Goal: Task Accomplishment & Management: Manage account settings

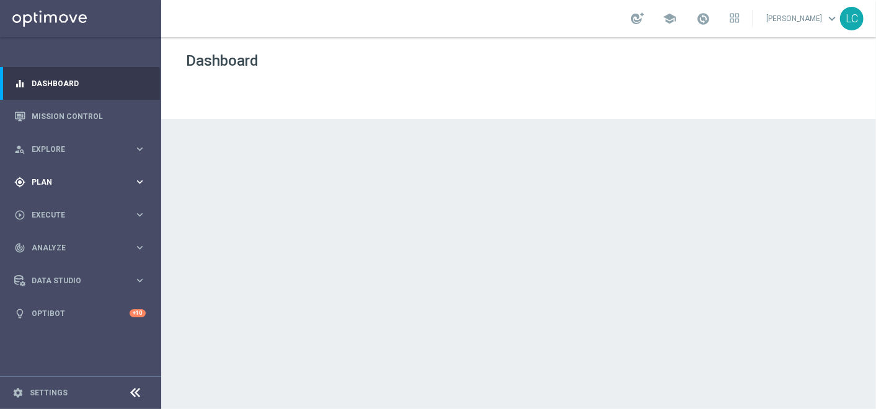
click at [92, 179] on span "Plan" at bounding box center [83, 182] width 102 height 7
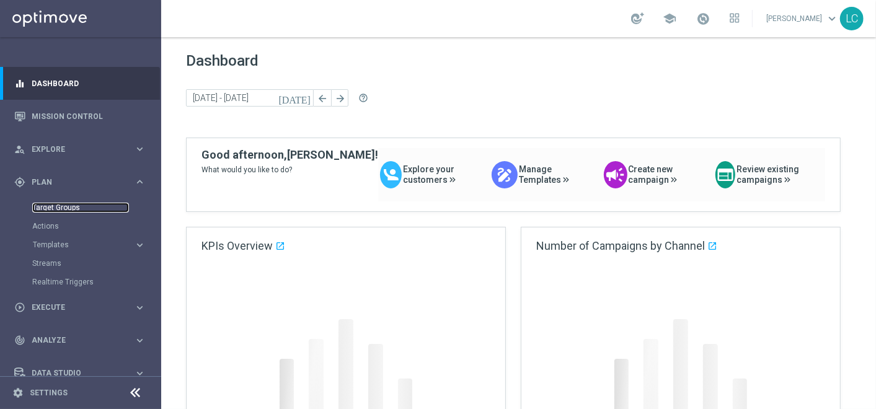
click at [76, 207] on link "Target Groups" at bounding box center [80, 208] width 97 height 10
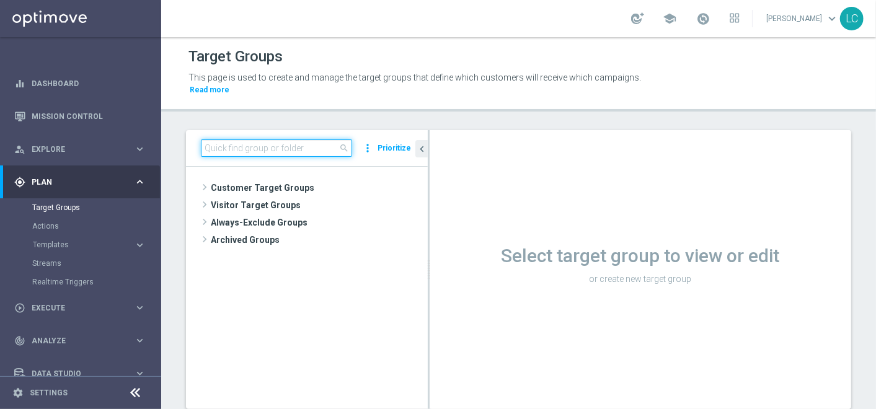
click at [286, 146] on input at bounding box center [276, 147] width 151 height 17
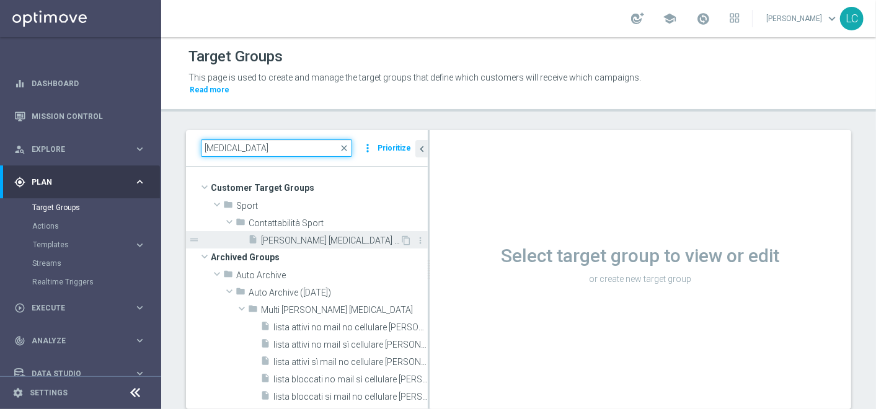
type input "consensi"
click at [308, 242] on span "recupero consensi talent app betting 18.08" at bounding box center [330, 241] width 139 height 11
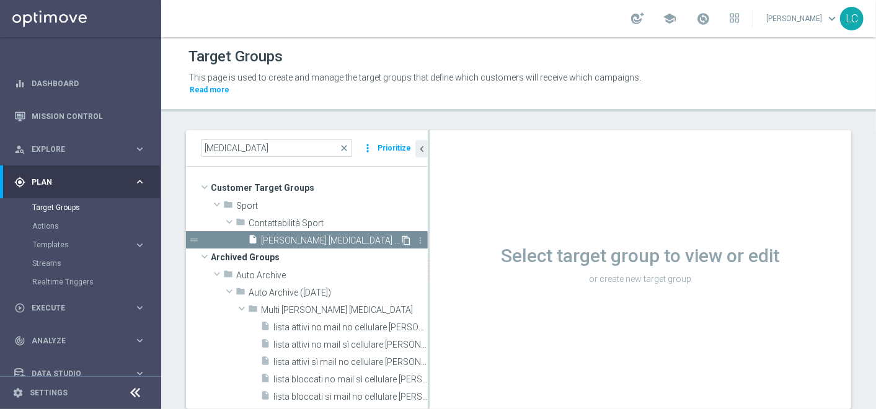
click at [401, 239] on icon "content_copy" at bounding box center [406, 241] width 10 height 10
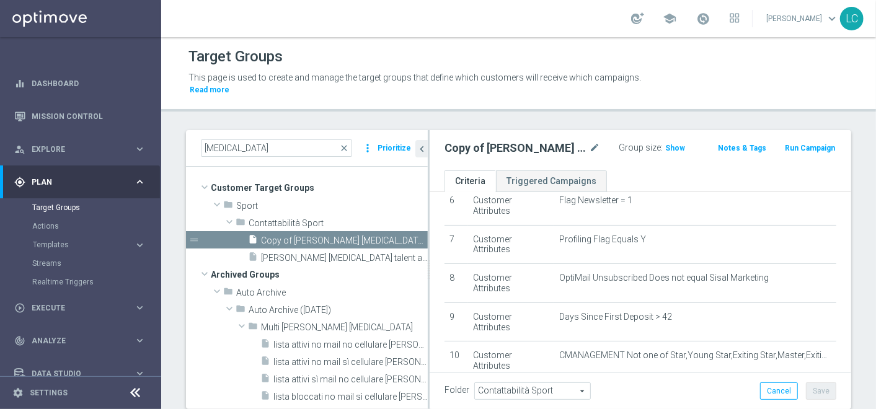
scroll to position [245, 0]
click at [518, 141] on h2 "Copy of recupero consensi talent app betting 18.08" at bounding box center [515, 148] width 142 height 15
click at [589, 143] on icon "mode_edit" at bounding box center [594, 148] width 11 height 15
click at [478, 150] on input "Copy of recupero consensi talent app betting 18.08" at bounding box center [510, 149] width 132 height 17
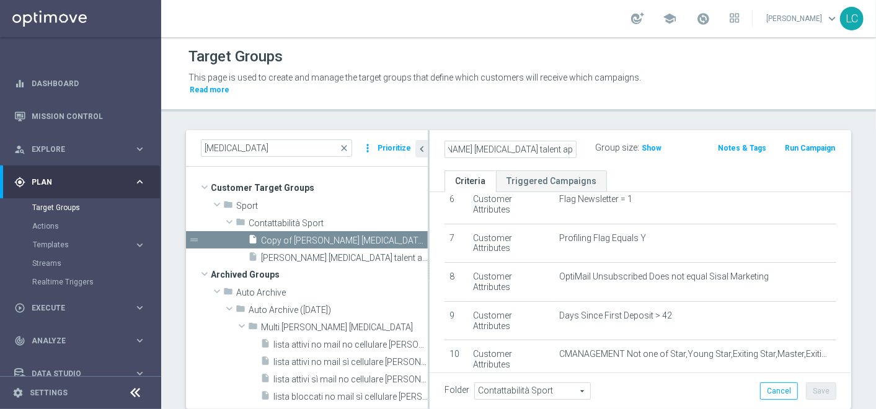
click at [478, 150] on input "Copy of recupero consensi talent app betting 18.08" at bounding box center [510, 149] width 132 height 17
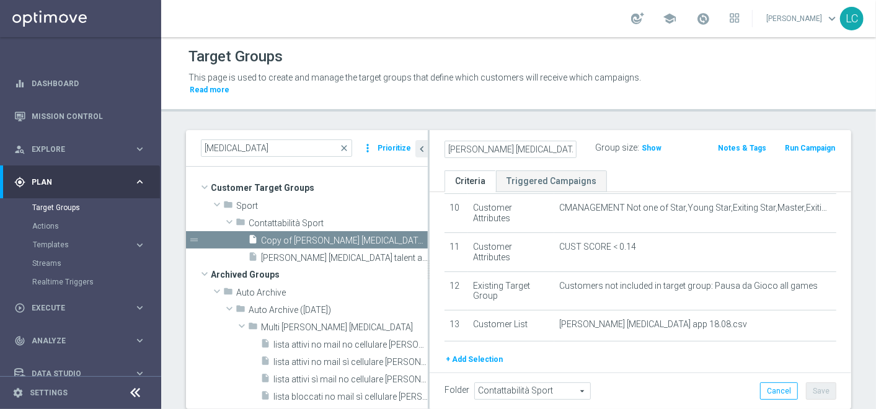
scroll to position [388, 0]
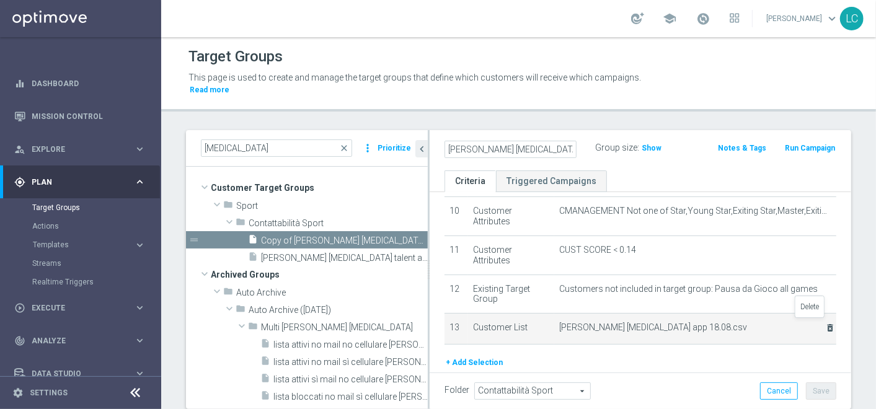
type input "recupero consensi master low app betting 18.08"
click at [825, 324] on icon "delete_forever" at bounding box center [830, 328] width 10 height 10
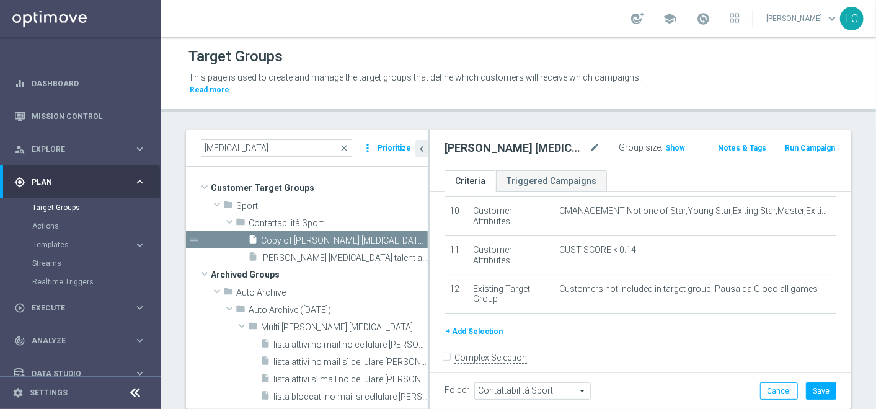
click at [466, 328] on button "+ Add Selection" at bounding box center [474, 332] width 60 height 14
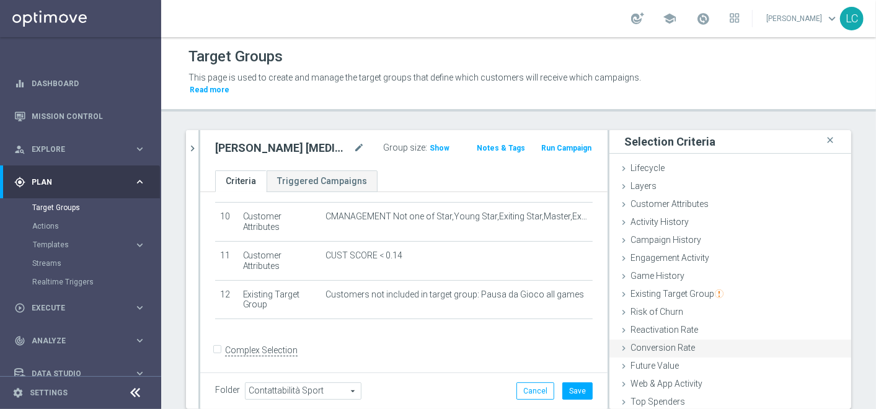
scroll to position [56, 0]
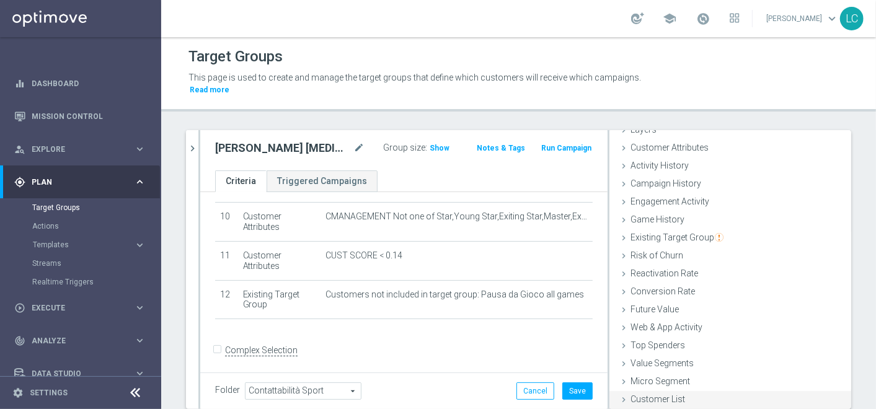
click at [661, 394] on span "Customer List" at bounding box center [657, 399] width 55 height 10
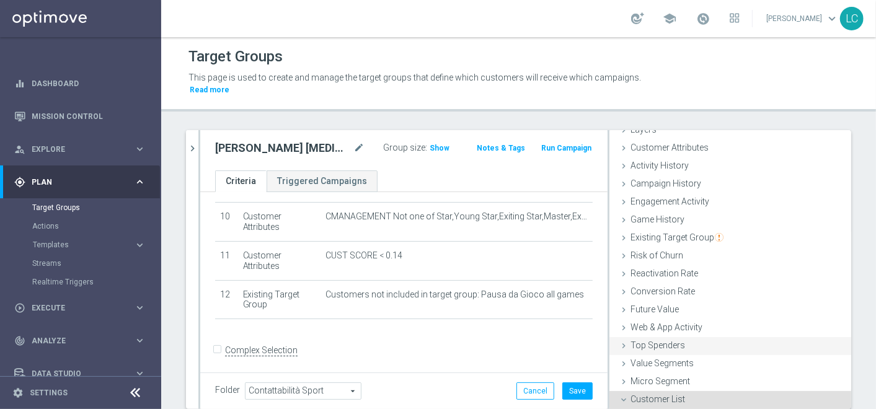
scroll to position [169, 0]
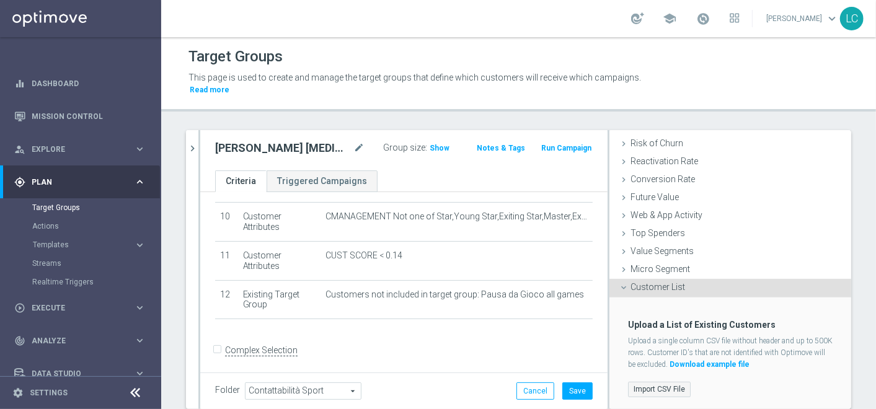
click at [654, 386] on label "Import CSV File" at bounding box center [659, 389] width 63 height 15
click at [0, 0] on input "Import CSV File" at bounding box center [0, 0] width 0 height 0
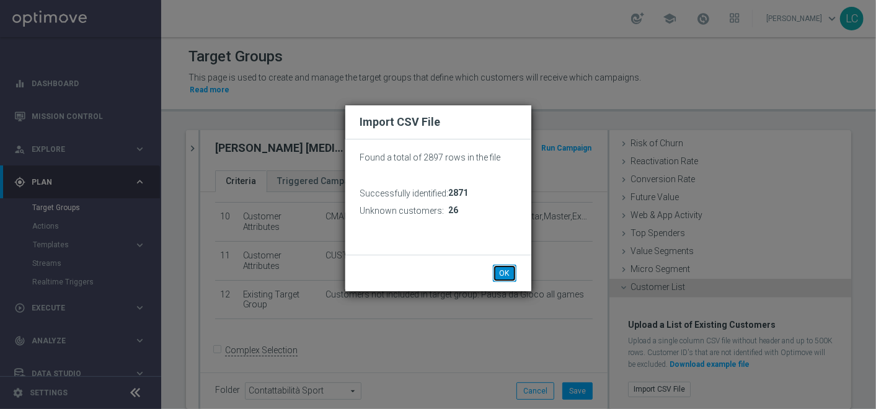
click at [500, 265] on button "OK" at bounding box center [505, 273] width 24 height 17
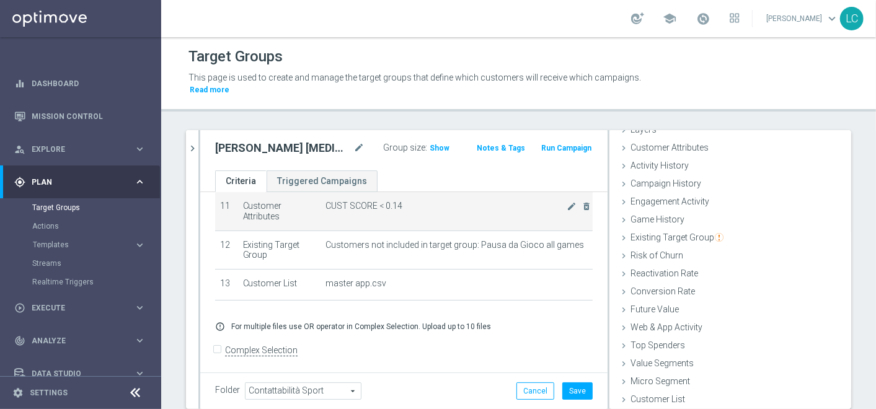
scroll to position [433, 0]
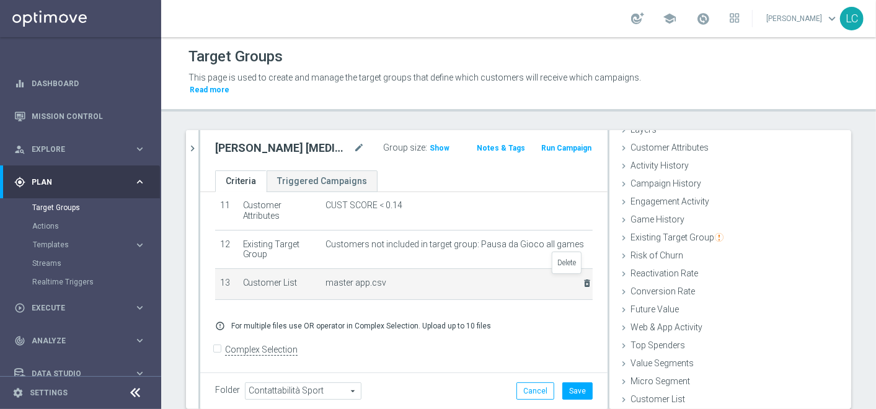
click at [582, 278] on icon "delete_forever" at bounding box center [587, 283] width 10 height 10
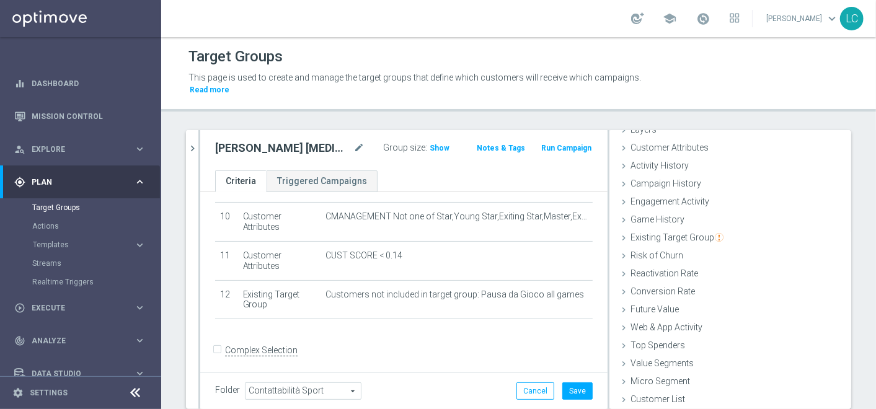
scroll to position [41, 0]
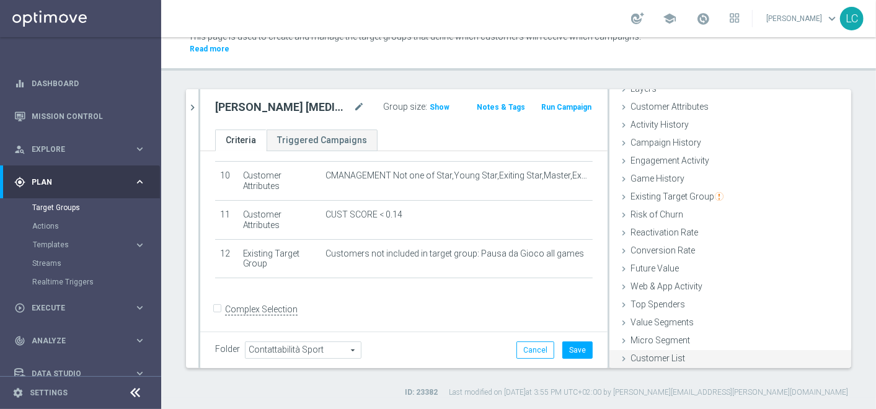
click at [653, 358] on span "Customer List" at bounding box center [657, 358] width 55 height 10
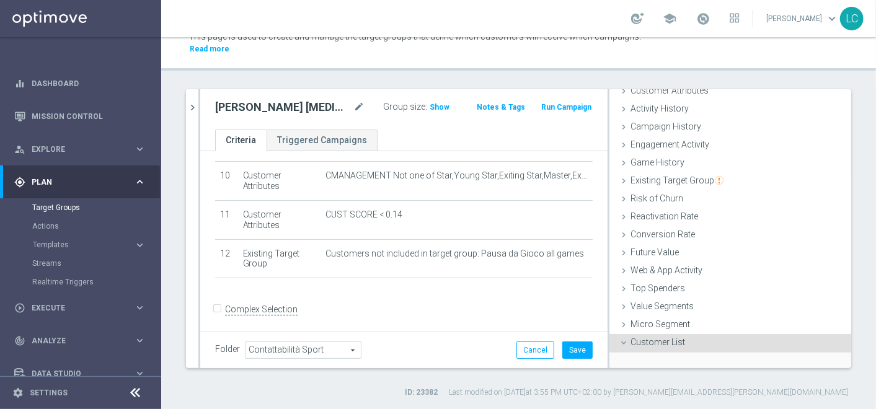
scroll to position [169, 0]
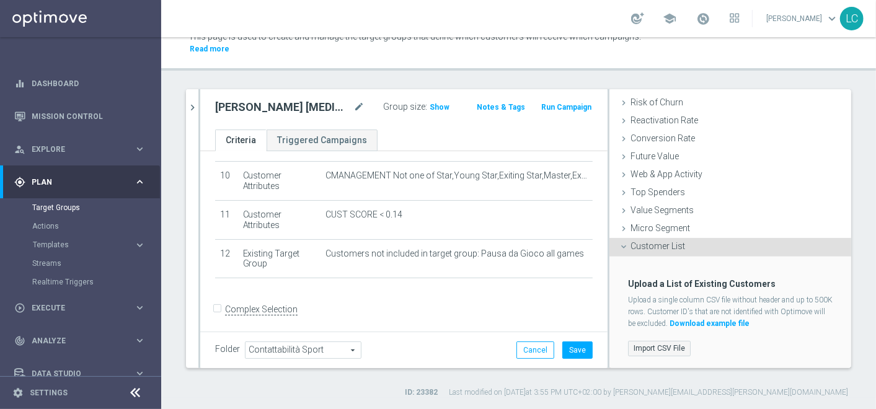
click at [655, 343] on label "Import CSV File" at bounding box center [659, 348] width 63 height 15
click at [0, 0] on input "Import CSV File" at bounding box center [0, 0] width 0 height 0
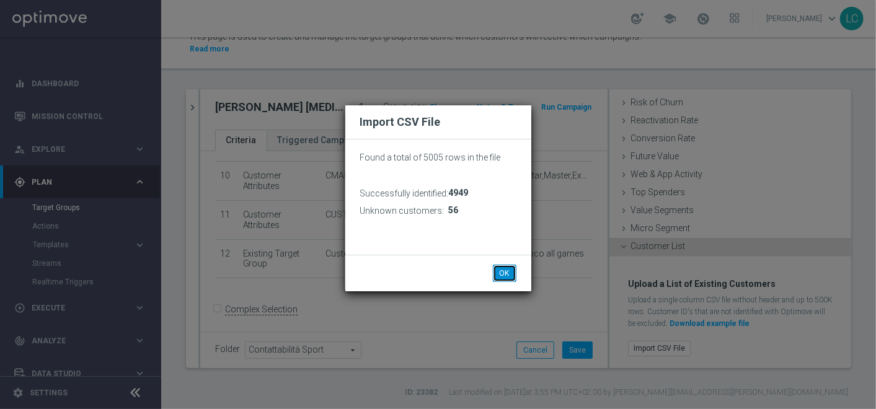
click at [508, 275] on button "OK" at bounding box center [505, 273] width 24 height 17
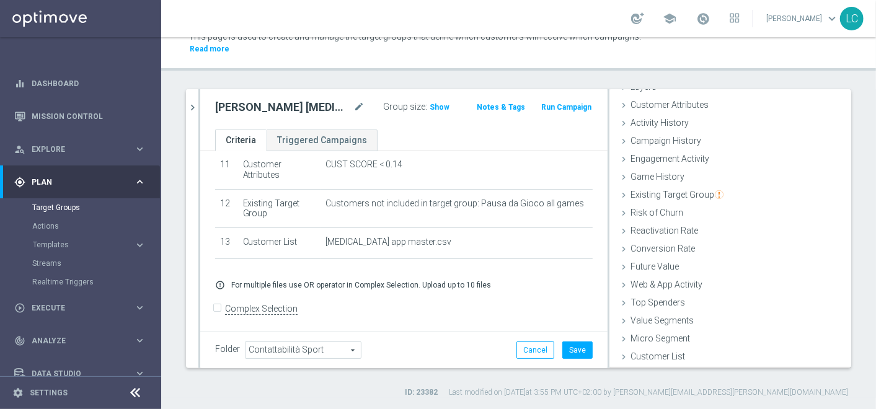
scroll to position [56, 0]
click at [565, 352] on button "Save" at bounding box center [577, 350] width 30 height 17
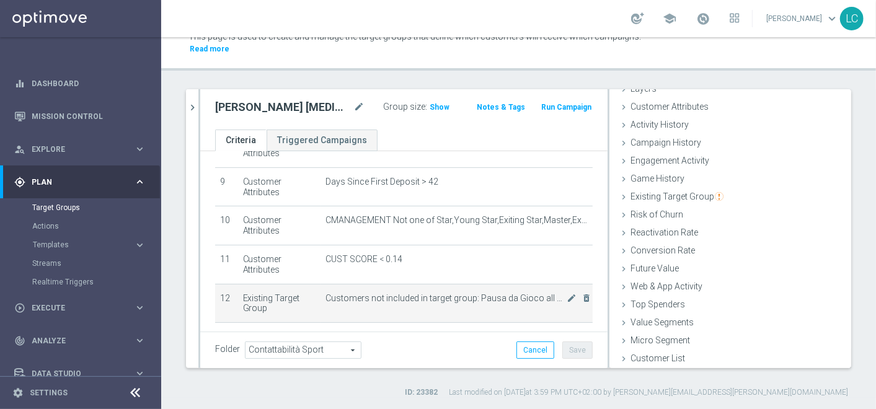
scroll to position [330, 0]
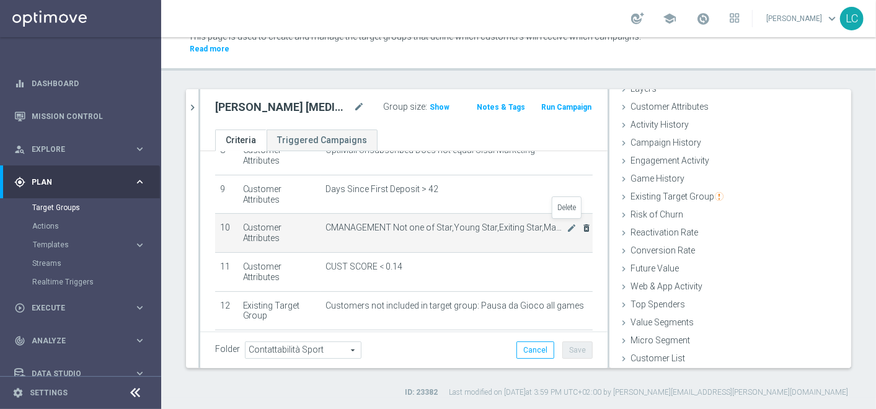
click at [581, 223] on icon "delete_forever" at bounding box center [586, 228] width 10 height 10
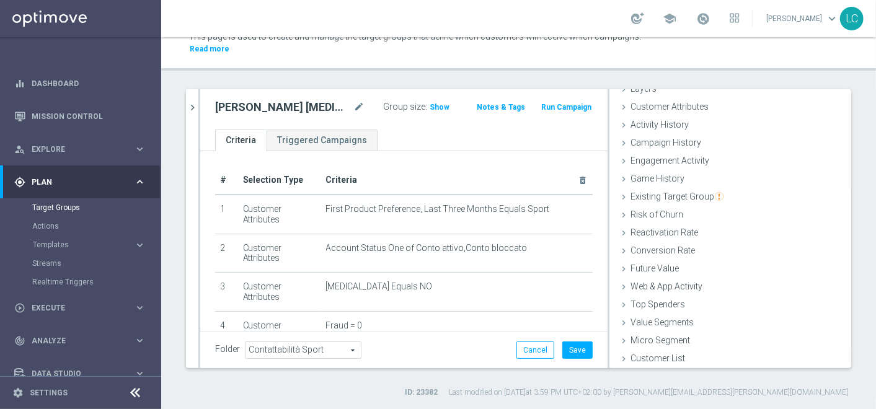
scroll to position [9, 0]
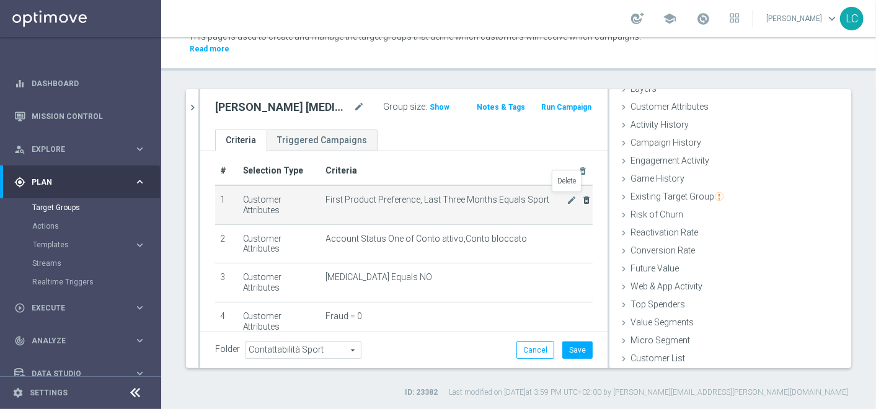
click at [581, 197] on icon "delete_forever" at bounding box center [586, 200] width 10 height 10
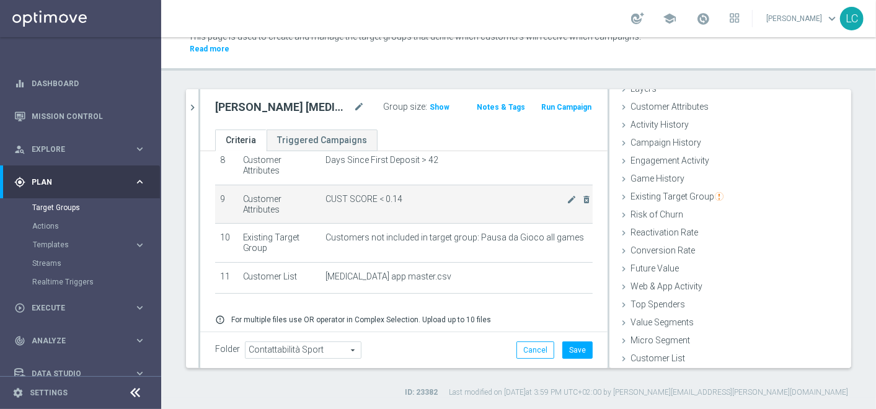
scroll to position [325, 0]
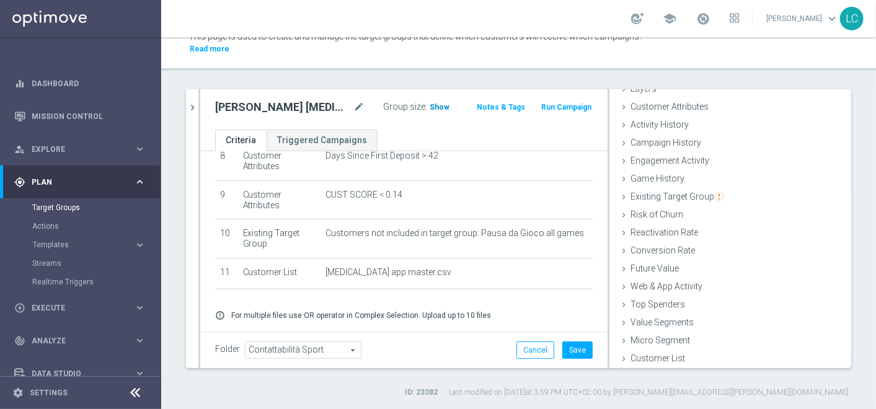
click at [433, 107] on span "Show" at bounding box center [440, 107] width 20 height 9
click at [562, 345] on button "Save" at bounding box center [577, 350] width 30 height 17
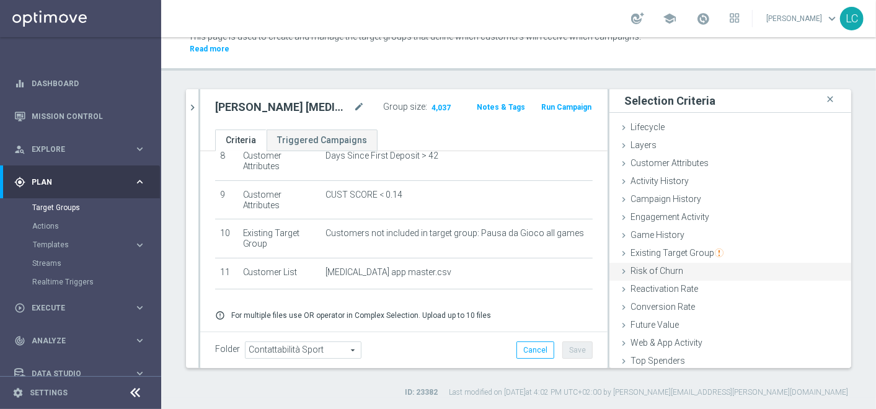
scroll to position [56, 0]
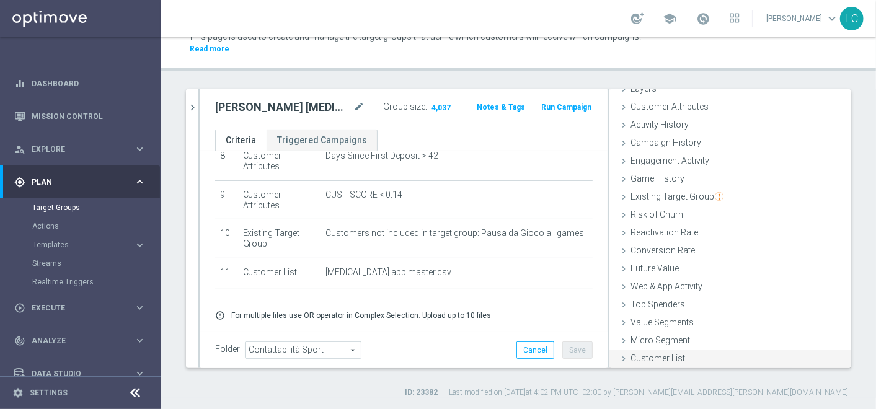
click at [650, 355] on span "Customer List" at bounding box center [657, 358] width 55 height 10
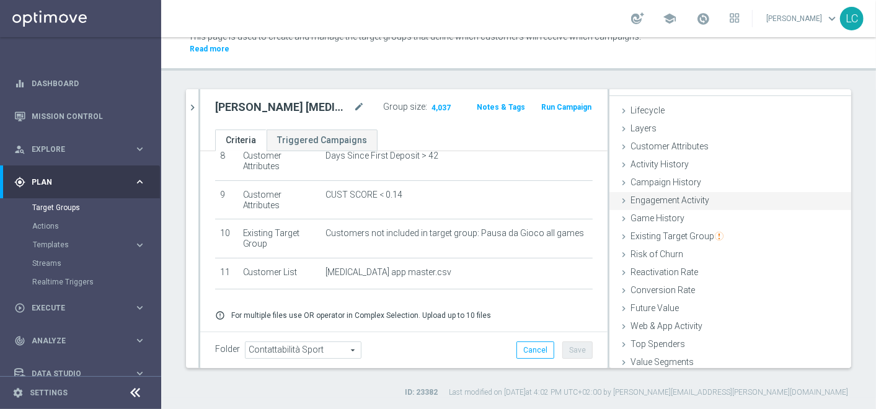
scroll to position [0, 0]
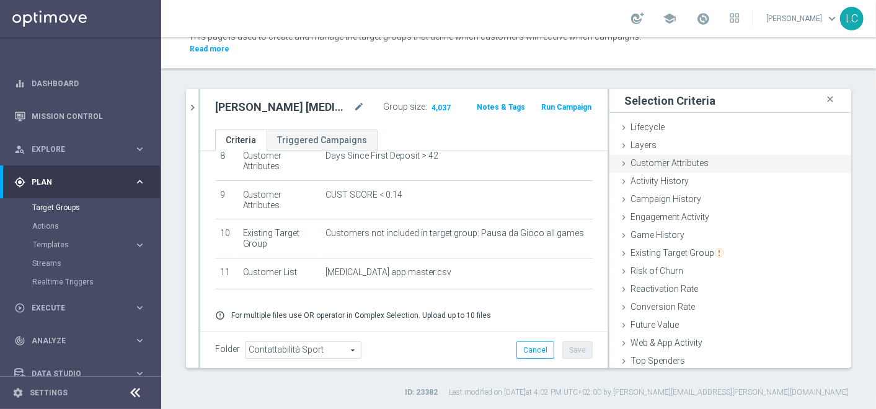
click at [676, 156] on div "Customer Attributes done" at bounding box center [730, 164] width 242 height 19
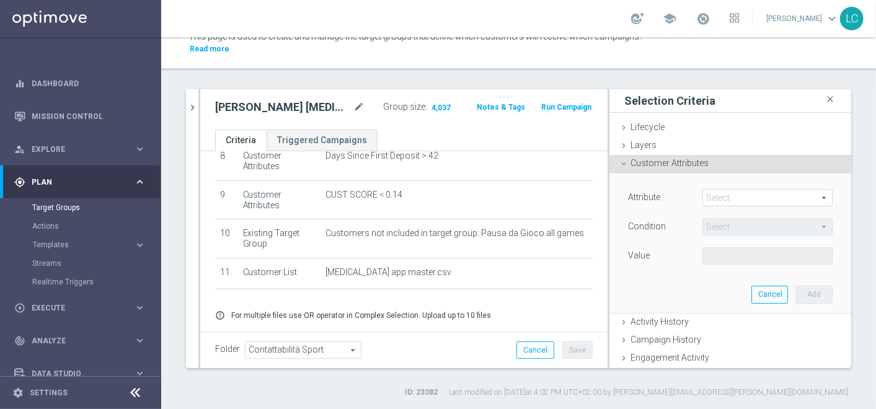
click at [665, 162] on span "Customer Attributes" at bounding box center [669, 163] width 78 height 10
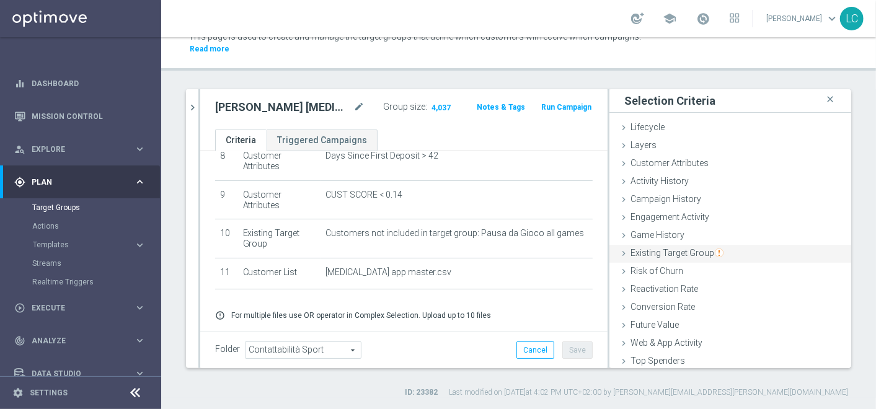
click at [676, 248] on span "Existing Target Group" at bounding box center [676, 253] width 93 height 10
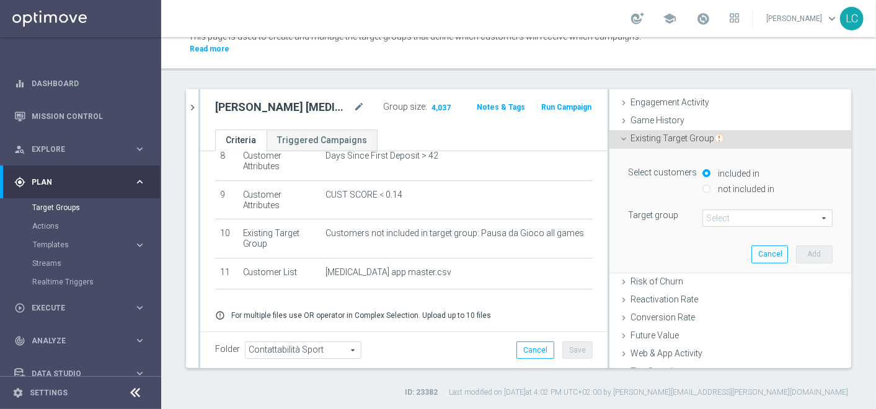
scroll to position [117, 0]
click at [702, 187] on input "not included in" at bounding box center [706, 187] width 8 height 8
radio input "true"
click at [713, 214] on span at bounding box center [767, 216] width 129 height 16
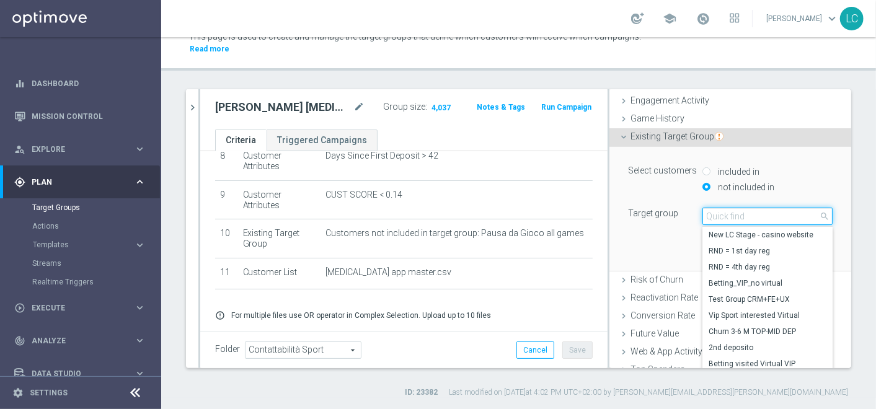
click at [710, 214] on input "search" at bounding box center [767, 216] width 130 height 17
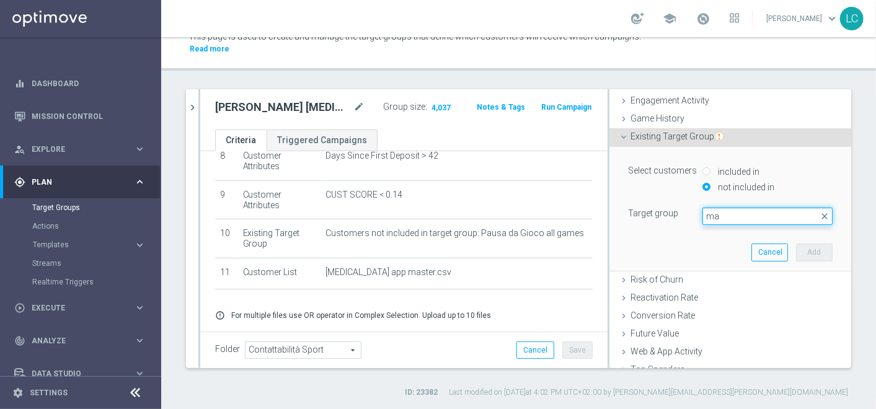
type input "m"
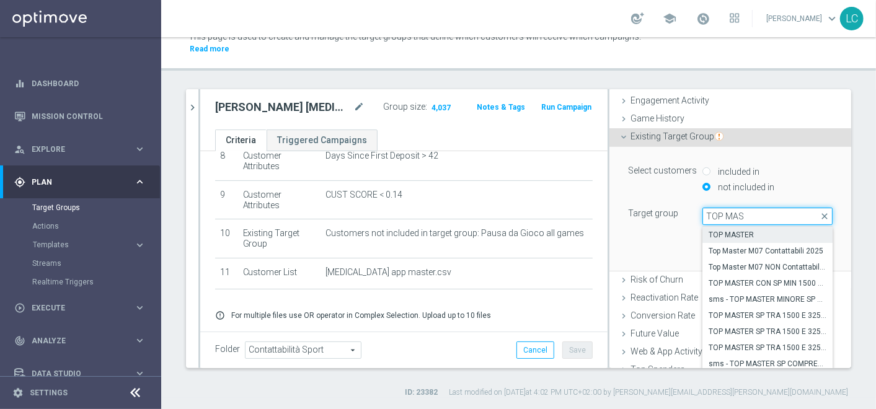
type input "TOP MAS"
click at [741, 230] on span "TOP MASTER" at bounding box center [768, 235] width 118 height 10
type input "TOP MASTER"
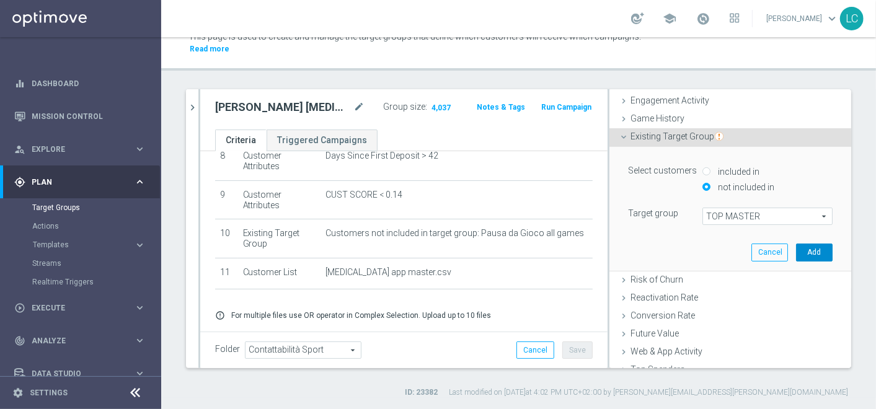
click at [798, 252] on button "Add" at bounding box center [814, 252] width 37 height 17
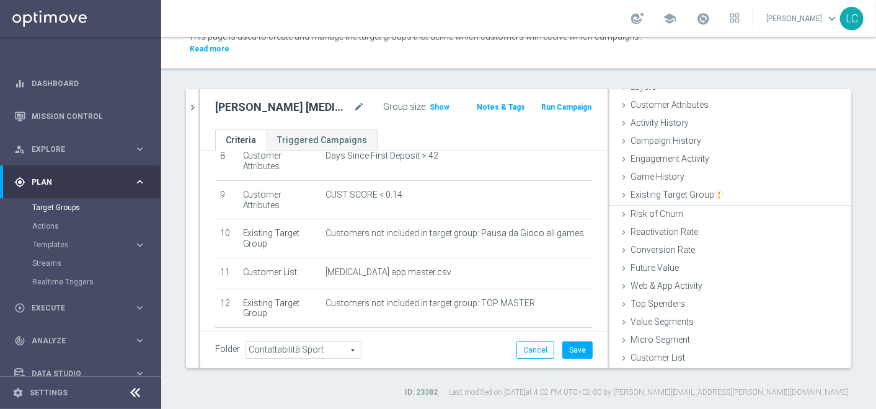
scroll to position [56, 0]
click at [567, 345] on button "Save" at bounding box center [577, 350] width 30 height 17
click at [428, 110] on h3 "Show" at bounding box center [439, 107] width 22 height 14
click at [197, 111] on icon "chevron_right" at bounding box center [193, 108] width 12 height 12
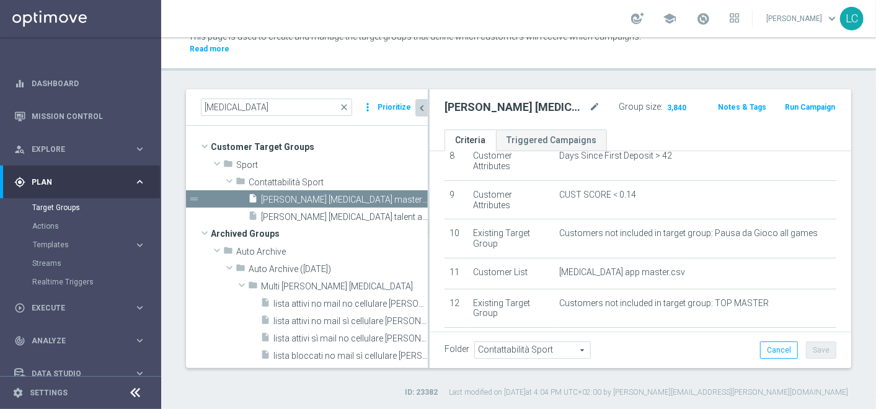
scroll to position [78, 0]
click at [347, 107] on span "close" at bounding box center [344, 107] width 10 height 10
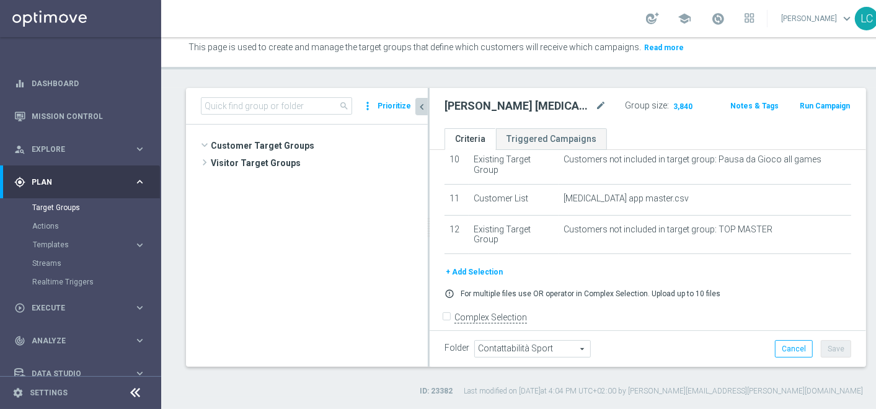
scroll to position [669, 0]
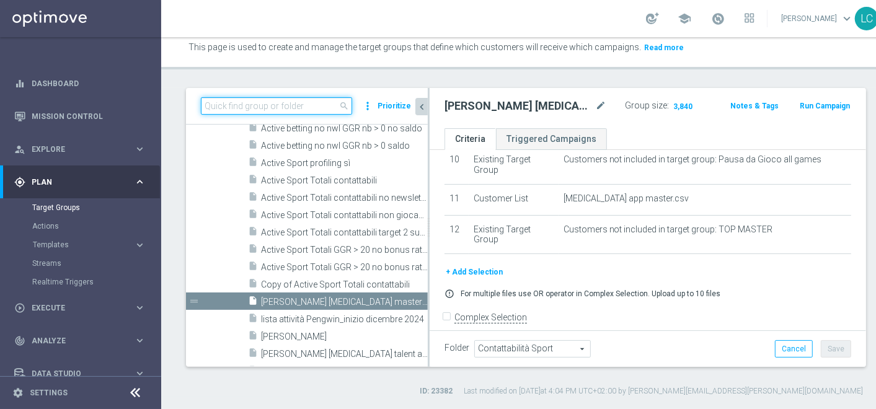
click at [301, 106] on input at bounding box center [276, 105] width 151 height 17
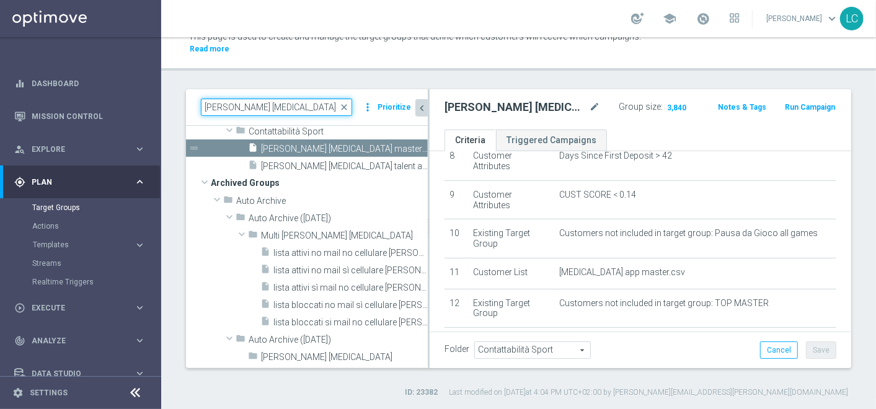
scroll to position [51, 0]
type input "RECUPERO CONSENSI"
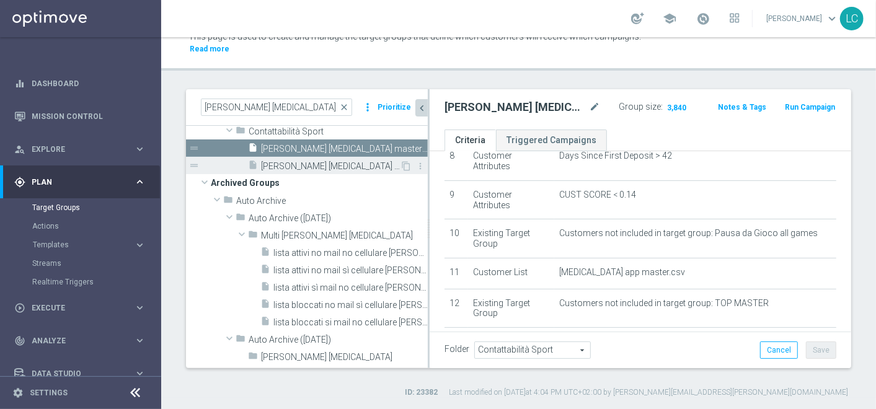
click at [312, 161] on span "recupero consensi talent app betting 18.08" at bounding box center [330, 166] width 139 height 11
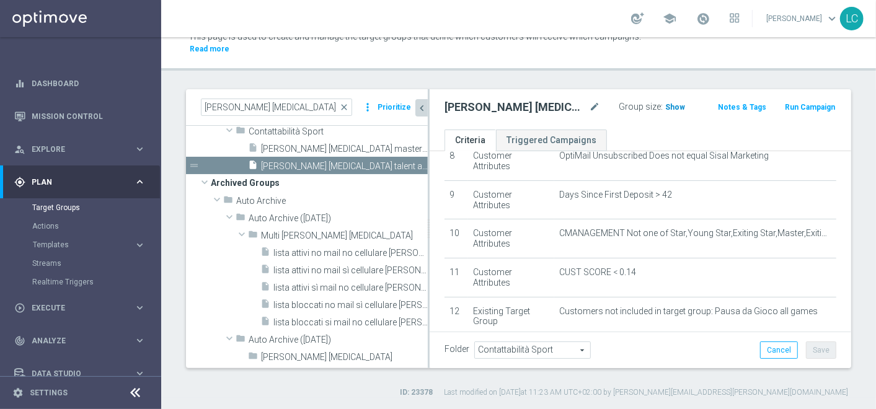
click at [671, 110] on span "Show" at bounding box center [675, 107] width 20 height 9
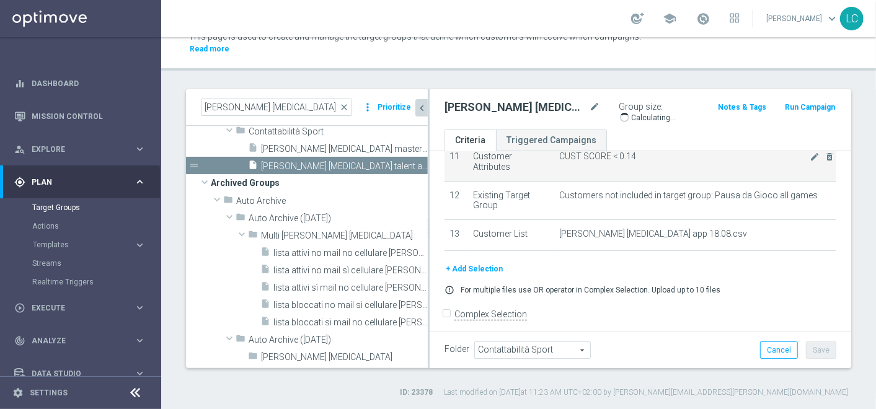
scroll to position [446, 0]
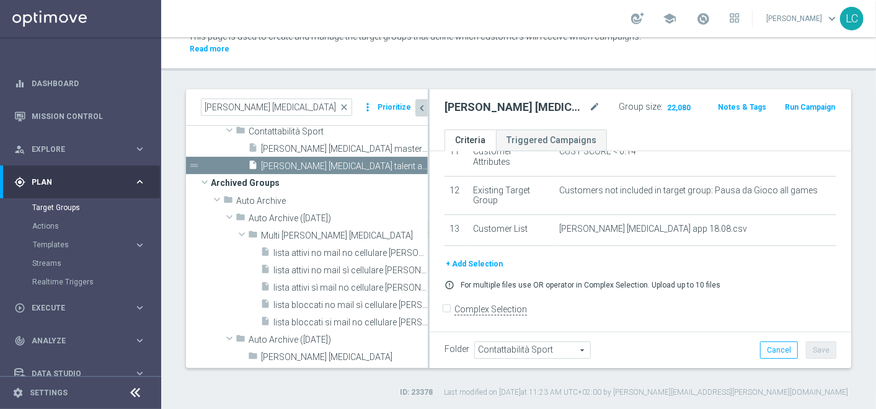
click at [484, 258] on button "+ Add Selection" at bounding box center [474, 264] width 60 height 14
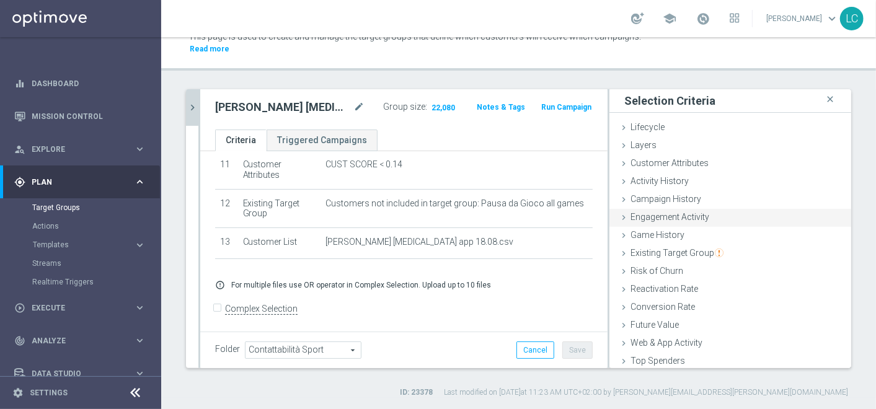
scroll to position [44, 0]
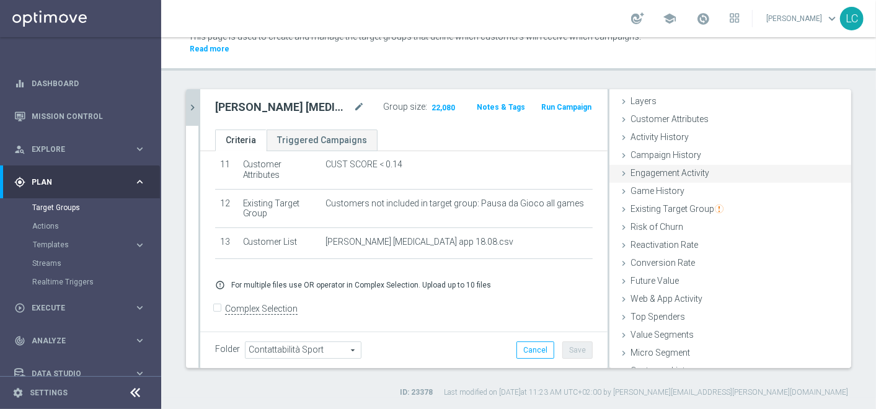
click at [655, 213] on div "Existing Target Group done selection saved" at bounding box center [730, 210] width 242 height 19
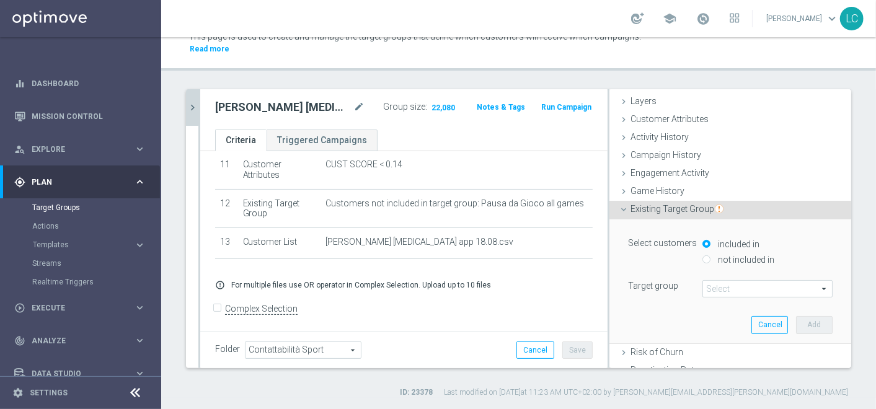
click at [702, 255] on input "not included in" at bounding box center [706, 259] width 8 height 8
radio input "true"
click at [711, 283] on span at bounding box center [767, 289] width 129 height 16
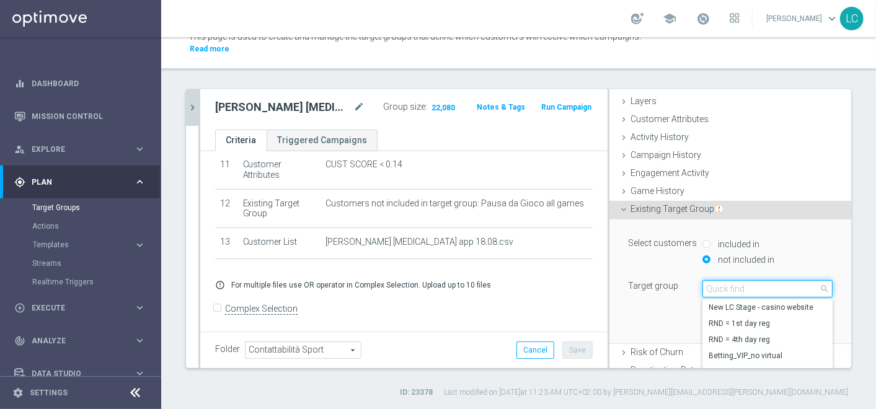
click at [711, 283] on input "search" at bounding box center [767, 288] width 130 height 17
type input "TOP MASTER"
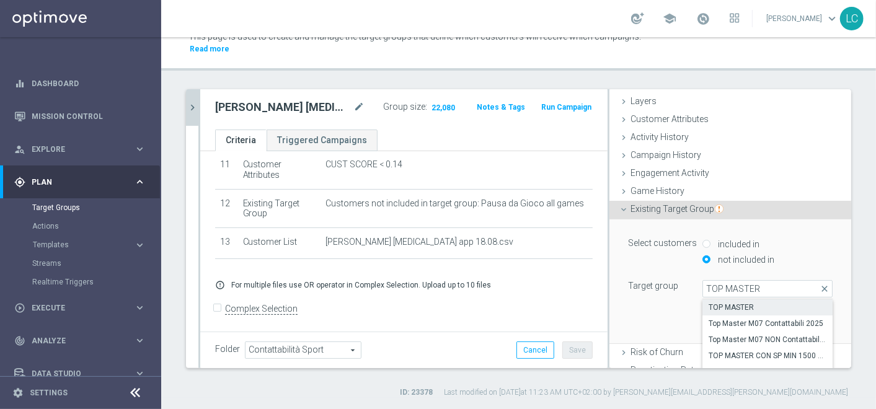
click at [720, 307] on span "TOP MASTER" at bounding box center [768, 308] width 118 height 10
type input "TOP MASTER"
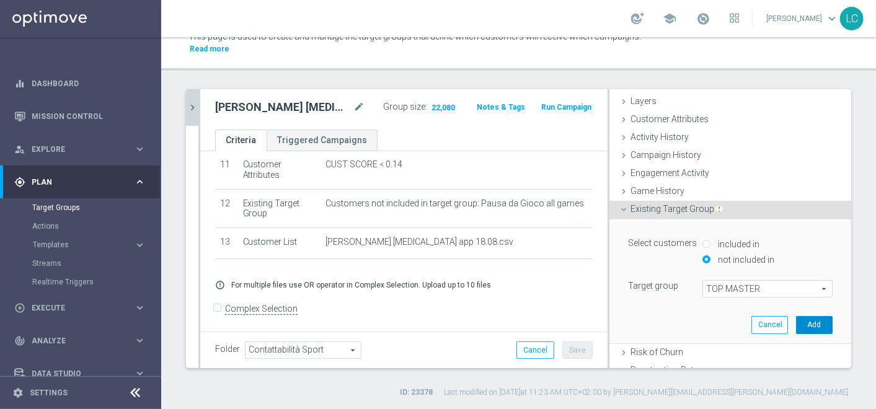
click at [796, 322] on button "Add" at bounding box center [814, 324] width 37 height 17
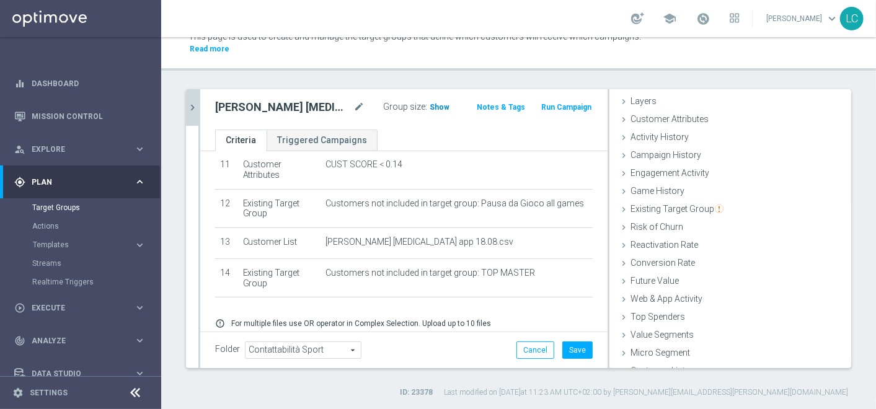
click at [434, 105] on span "Show" at bounding box center [440, 107] width 20 height 9
click at [568, 350] on button "Save" at bounding box center [577, 350] width 30 height 17
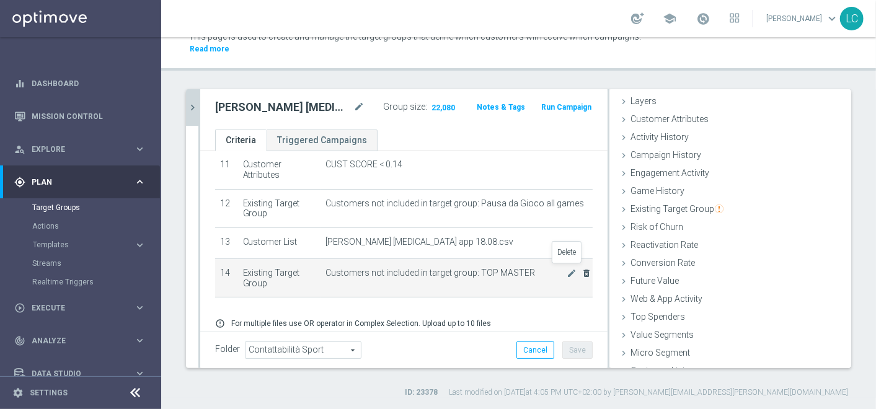
click at [581, 271] on icon "delete_forever" at bounding box center [586, 273] width 10 height 10
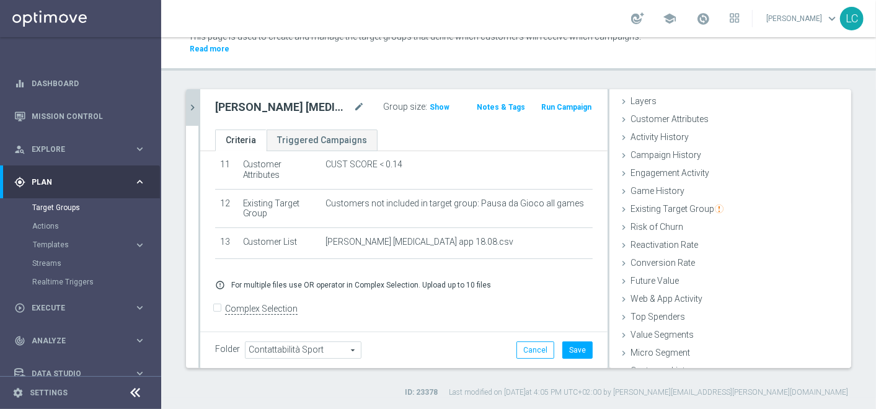
click at [425, 95] on div "recupero consensi talent app betting 18.08 mode_edit Group size : Show Notes & …" at bounding box center [403, 109] width 407 height 40
click at [430, 108] on span "Show" at bounding box center [440, 107] width 20 height 9
click at [571, 355] on button "Save" at bounding box center [577, 350] width 30 height 17
click at [190, 107] on icon "chevron_right" at bounding box center [193, 108] width 12 height 12
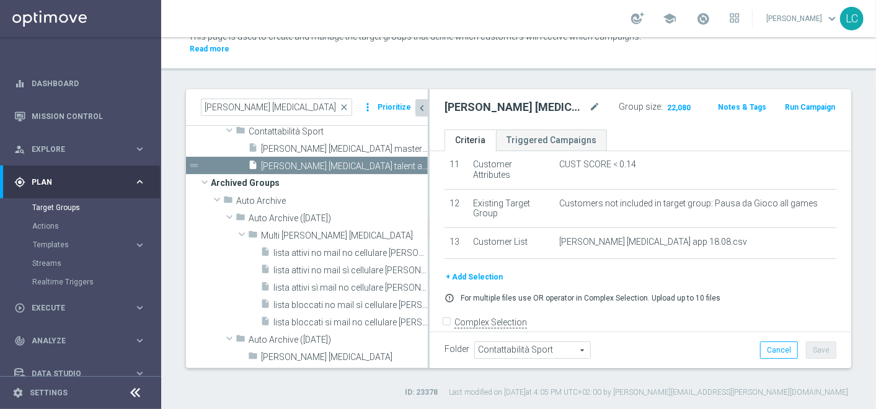
scroll to position [46, 0]
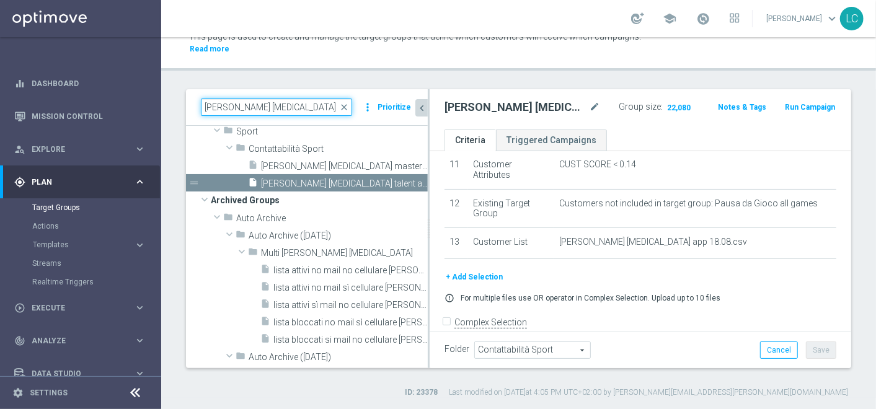
click at [329, 105] on input "RECUPERO CONSENSI" at bounding box center [276, 107] width 151 height 17
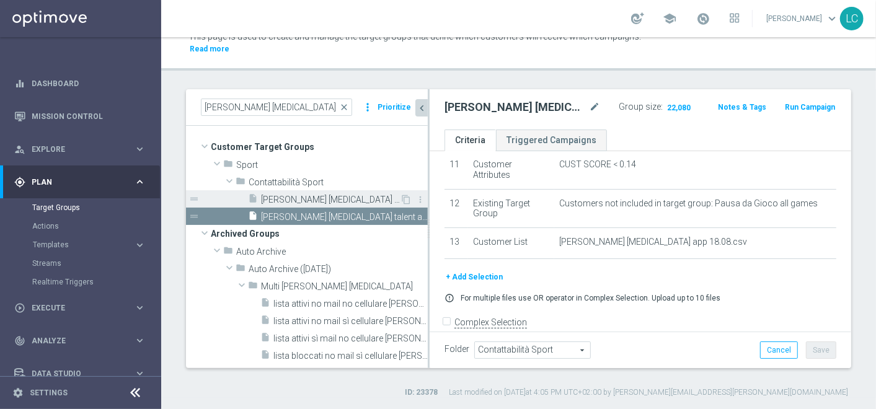
click at [319, 198] on span "recupero [MEDICAL_DATA] master low app betting 18.08" at bounding box center [330, 200] width 139 height 11
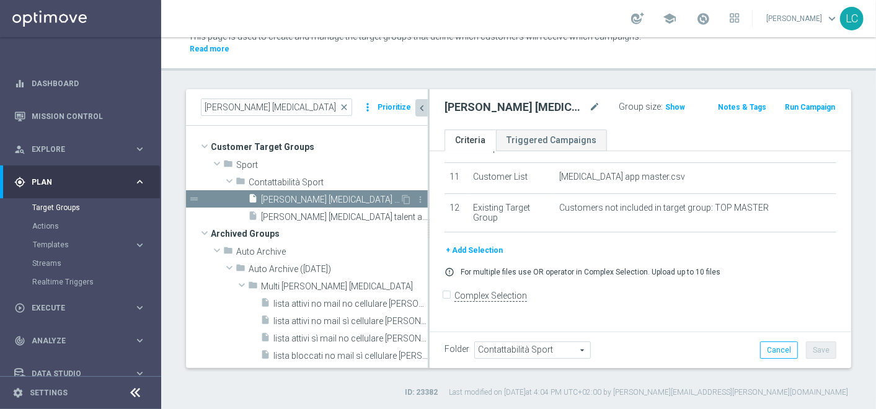
scroll to position [407, 0]
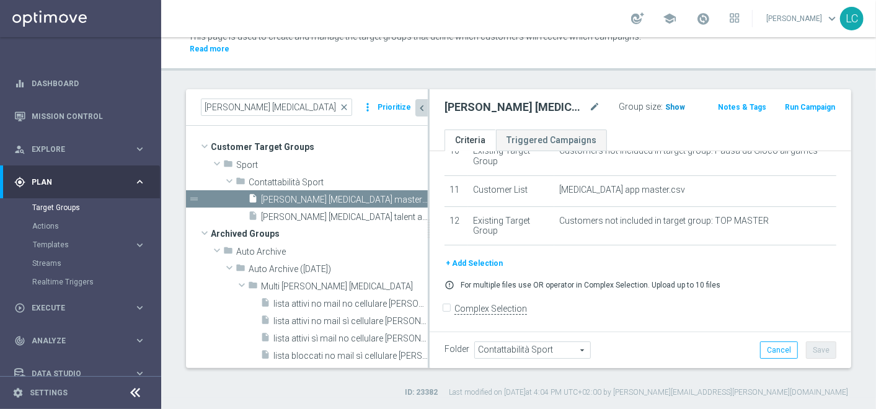
click at [670, 108] on span "Show" at bounding box center [675, 107] width 20 height 9
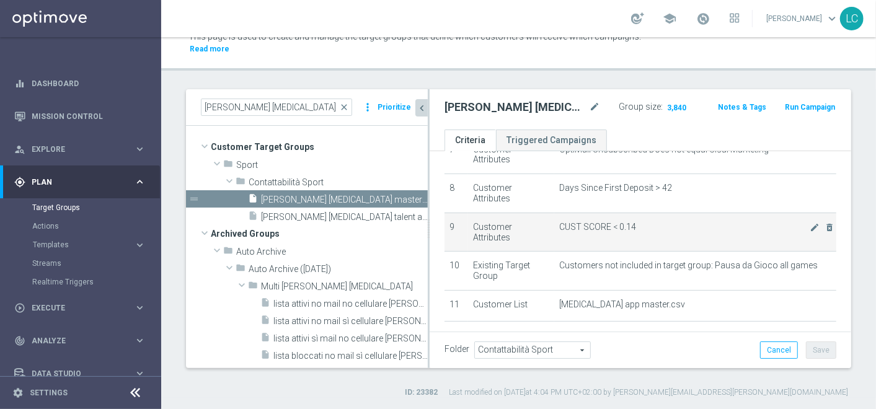
scroll to position [0, 0]
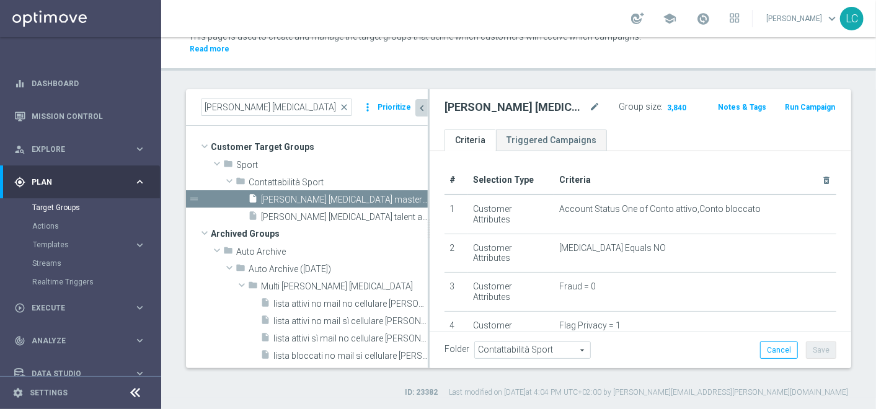
click at [519, 105] on h2 "recupero [MEDICAL_DATA] master low app betting 18.08" at bounding box center [515, 107] width 142 height 15
click at [590, 102] on icon "mode_edit" at bounding box center [594, 107] width 11 height 15
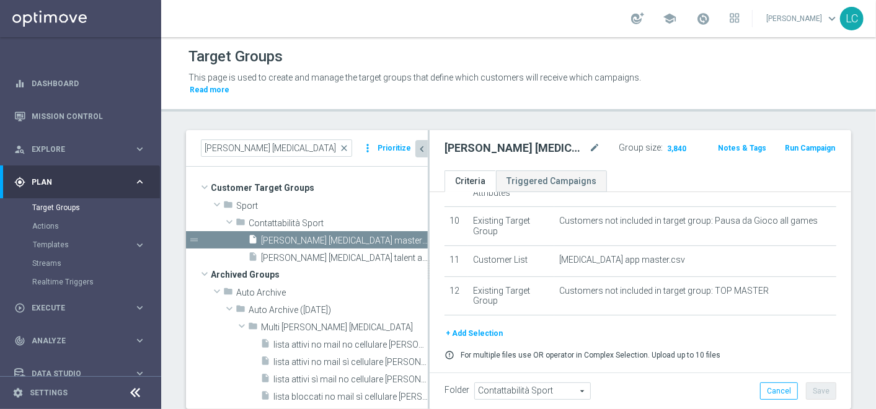
scroll to position [384, 0]
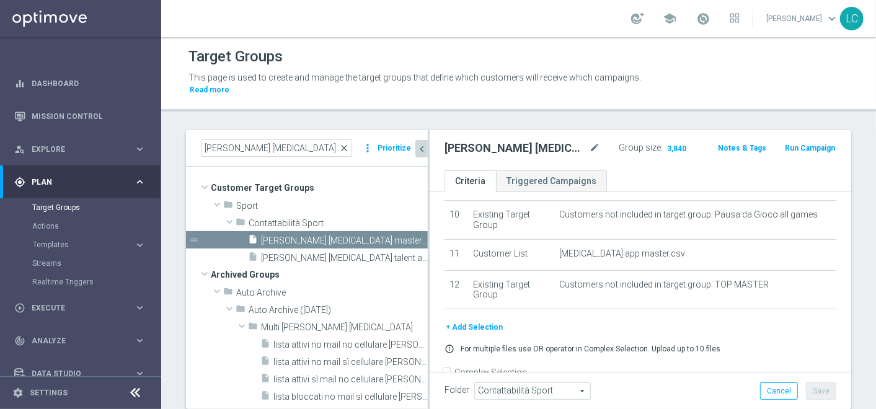
click at [346, 148] on span "close" at bounding box center [344, 148] width 10 height 10
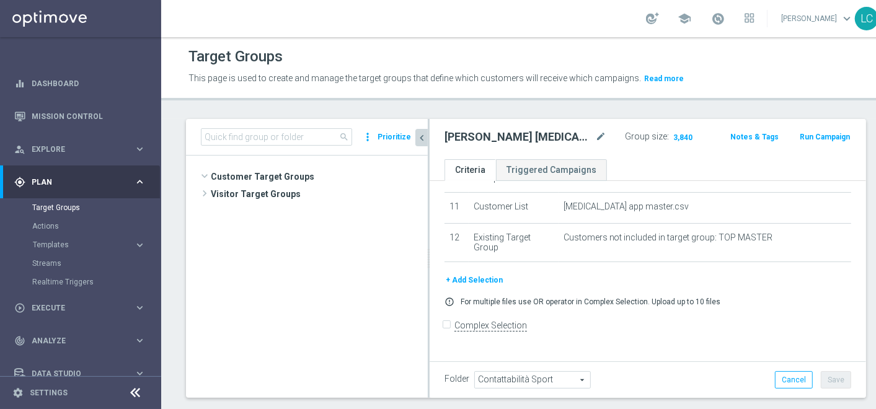
scroll to position [669, 0]
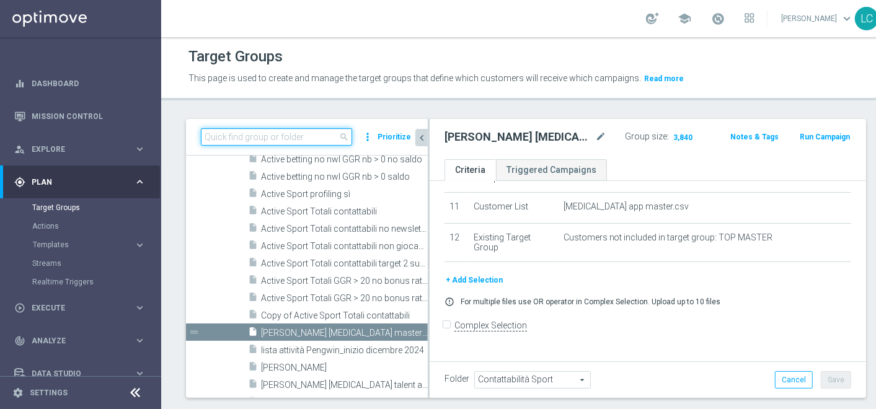
click at [241, 146] on input at bounding box center [276, 136] width 151 height 17
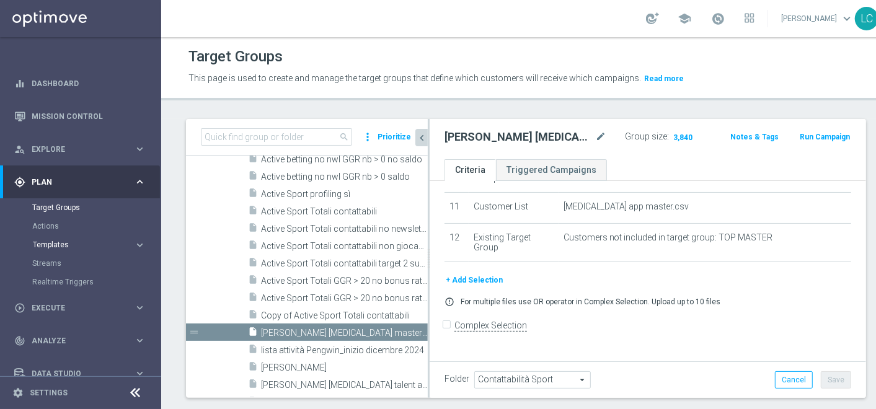
click at [63, 244] on span "Templates" at bounding box center [77, 244] width 89 height 7
click at [58, 263] on link "Optimail" at bounding box center [83, 263] width 91 height 10
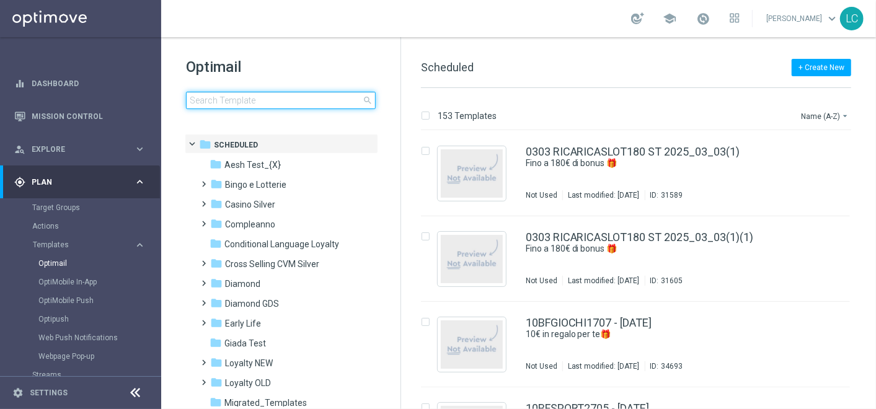
click at [280, 99] on input at bounding box center [281, 100] width 190 height 17
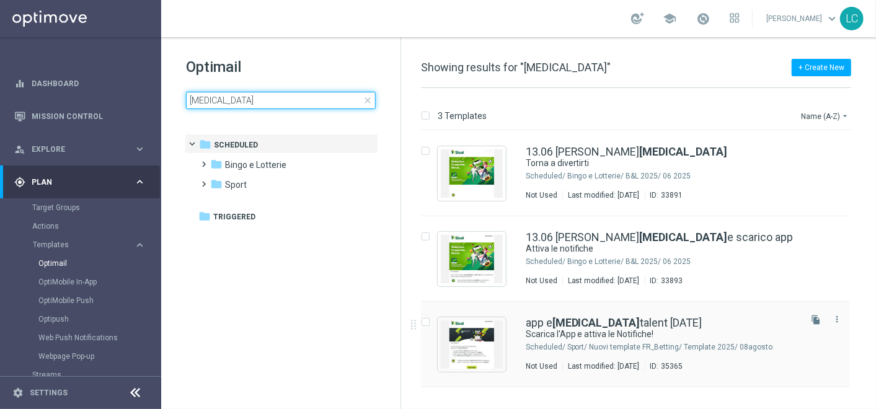
type input "CONSENSI"
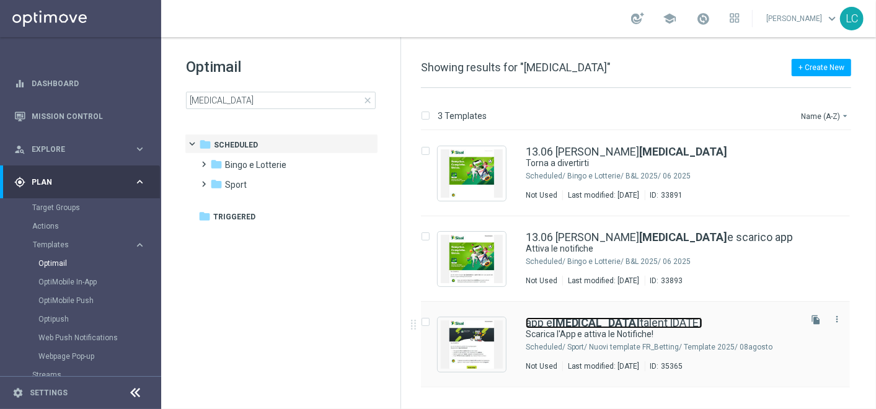
click at [603, 318] on link "app e consensi talent 18-08-2025" at bounding box center [614, 322] width 177 height 11
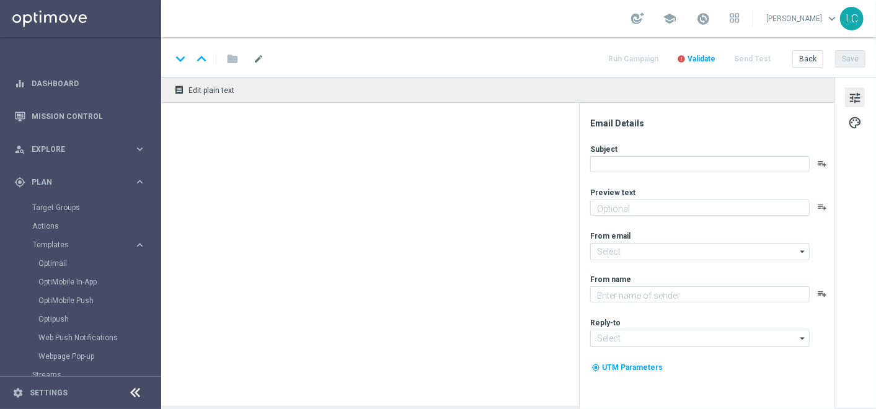
type textarea "2€ di bonus per te"
type input "newsletter@comunicazioni.sisal.it"
type textarea "Sisal"
type input "info@sisal.it"
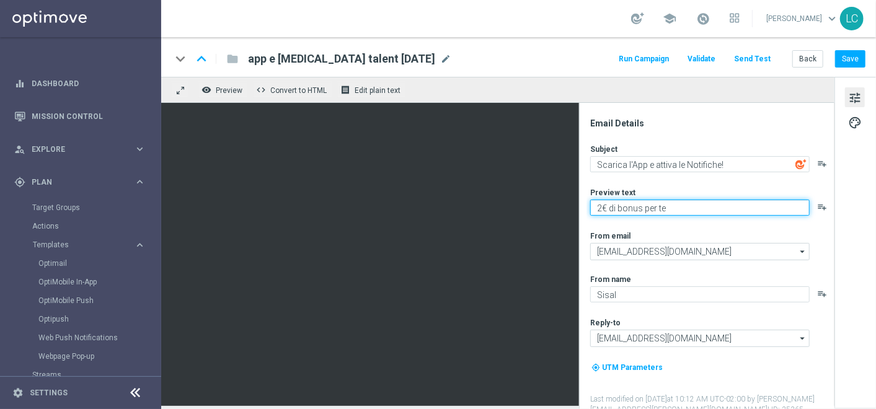
click at [679, 212] on textarea "2€ di bonus per te" at bounding box center [699, 208] width 219 height 16
type textarea "2€ di bonus per te🎁"
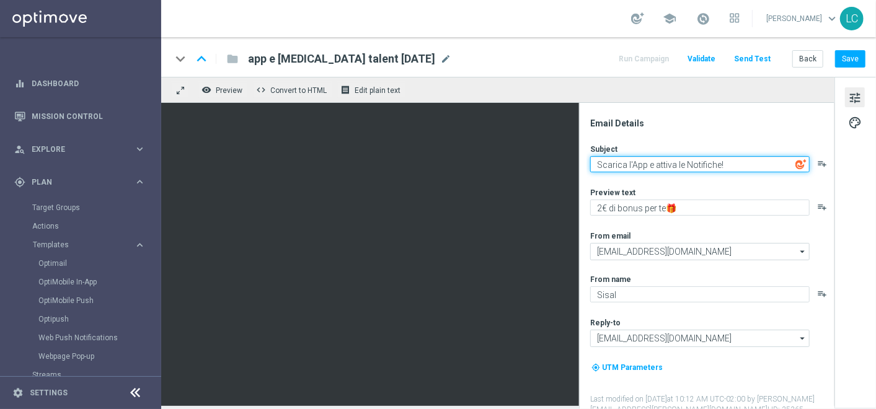
click at [751, 157] on textarea "Scarica l'App e attiva le Notifiche!" at bounding box center [699, 164] width 219 height 16
type textarea "Scarica l'App e attiva le Notifiche!🔔"
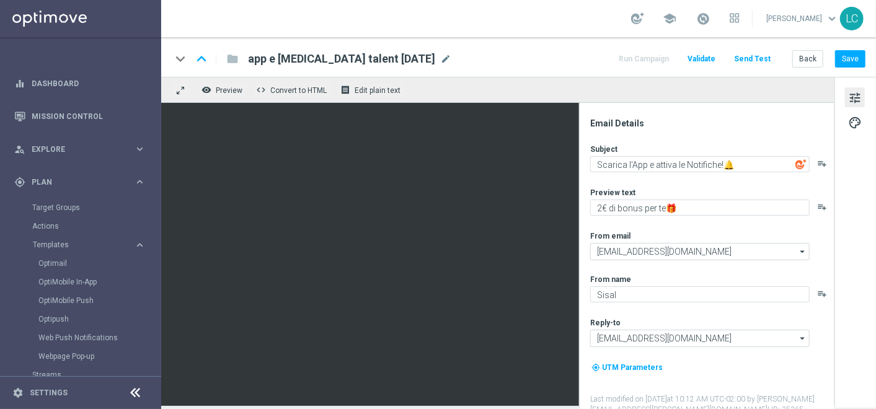
click at [754, 102] on div "remove_red_eye Preview code Convert to HTML receipt Edit plain text" at bounding box center [497, 90] width 673 height 26
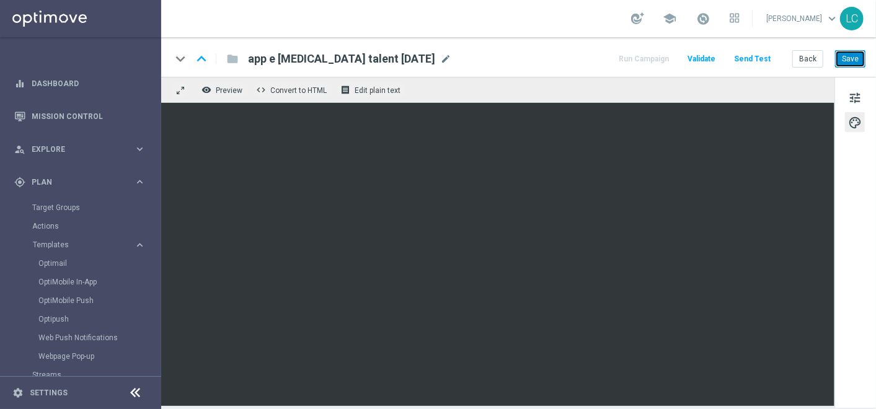
click at [849, 58] on button "Save" at bounding box center [850, 58] width 30 height 17
click at [862, 95] on button "tune" at bounding box center [855, 97] width 20 height 20
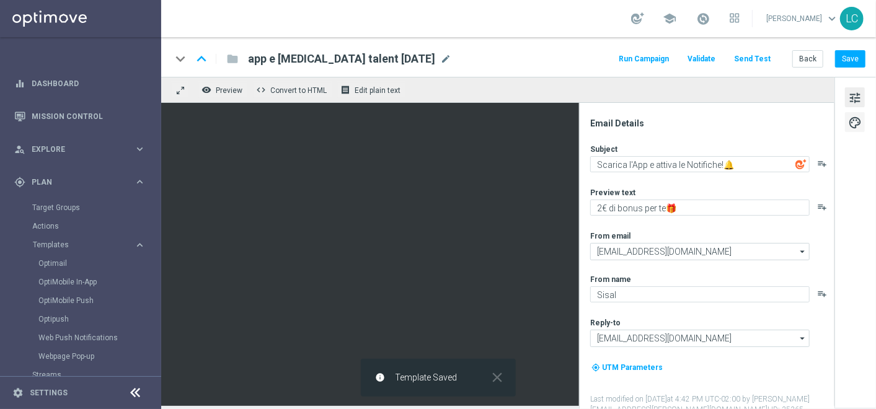
click at [854, 120] on span "palette" at bounding box center [855, 123] width 14 height 16
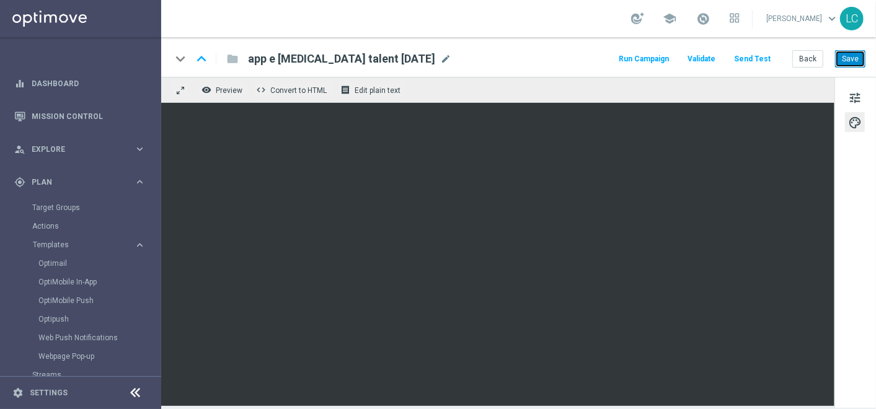
click at [852, 60] on button "Save" at bounding box center [850, 58] width 30 height 17
click at [857, 201] on div "tune palette" at bounding box center [855, 242] width 42 height 331
click at [852, 68] on div "keyboard_arrow_down keyboard_arrow_up folder app e consensi talent 18-08-2025 a…" at bounding box center [518, 57] width 715 height 40
click at [855, 63] on button "Save" at bounding box center [850, 58] width 30 height 17
click at [60, 262] on link "Optimail" at bounding box center [83, 263] width 91 height 10
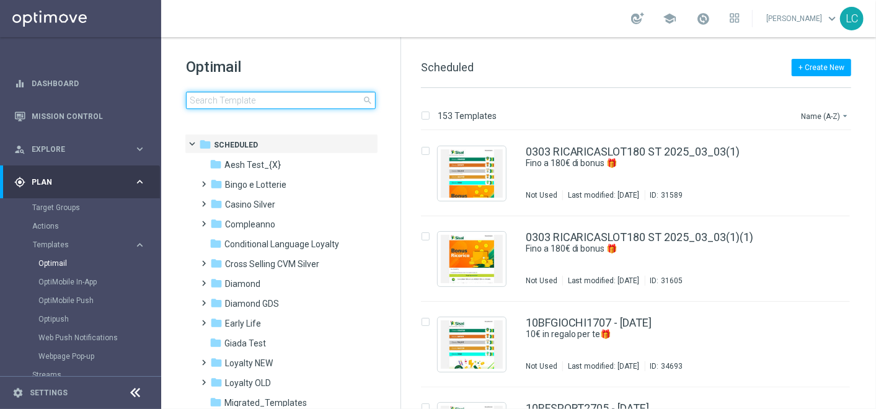
click at [290, 102] on input at bounding box center [281, 100] width 190 height 17
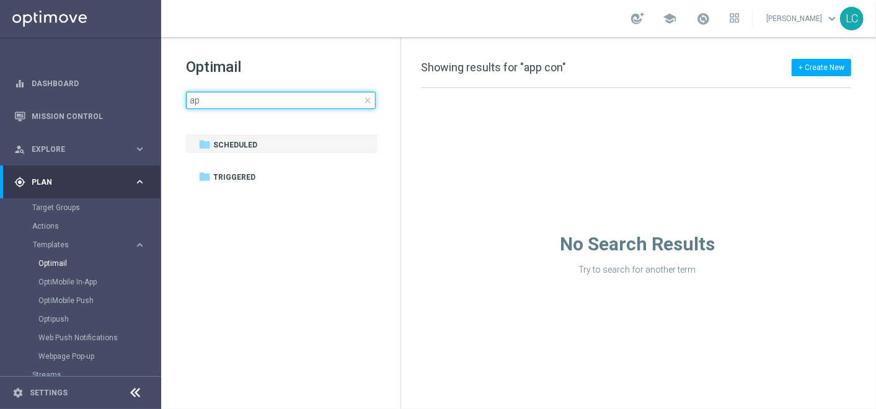
type input "a"
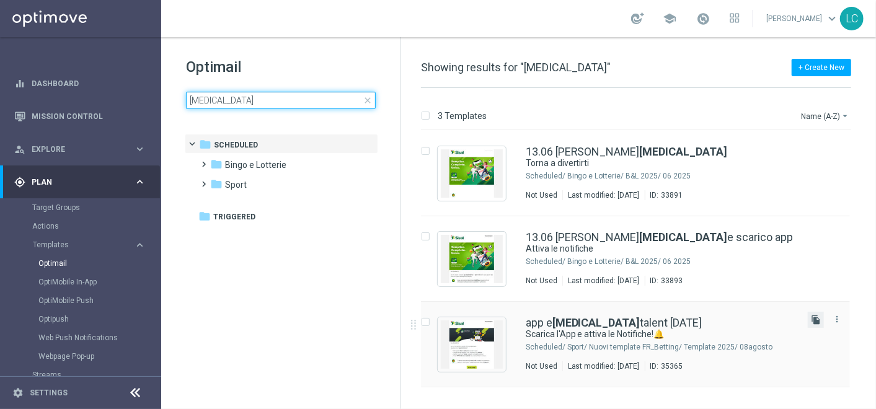
type input "consensi"
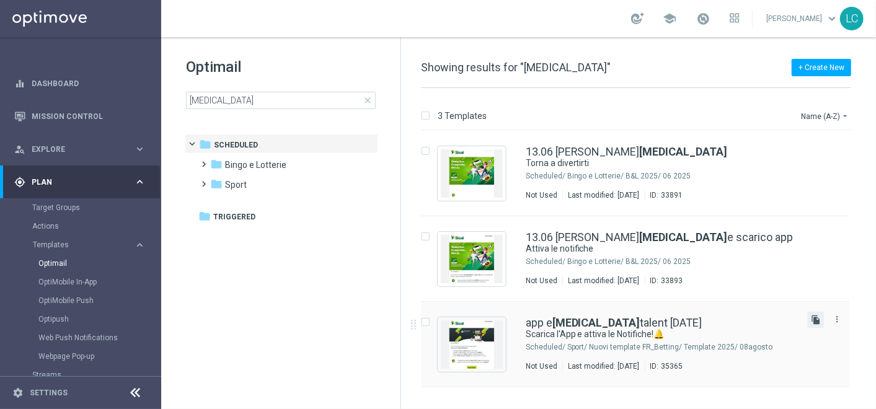
click at [813, 315] on icon "file_copy" at bounding box center [816, 320] width 10 height 10
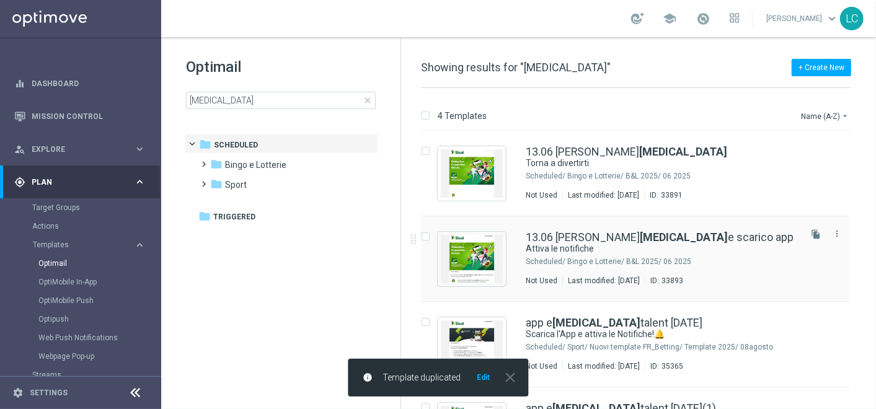
scroll to position [63, 0]
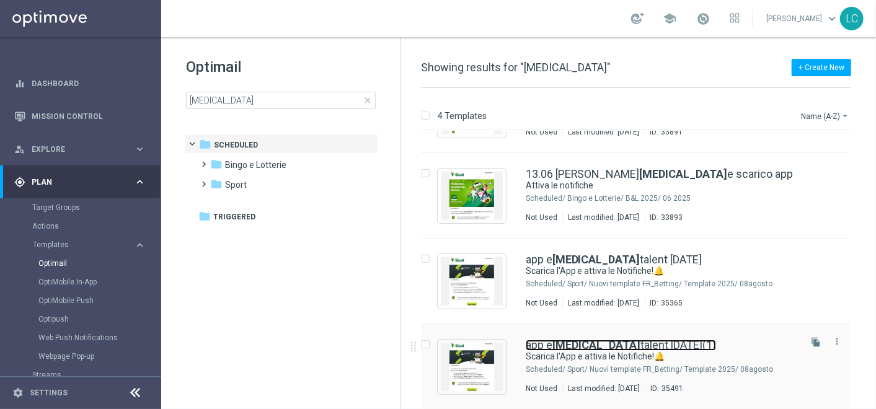
click at [621, 344] on link "app e consensi talent 18-08-2025(1)" at bounding box center [621, 345] width 190 height 11
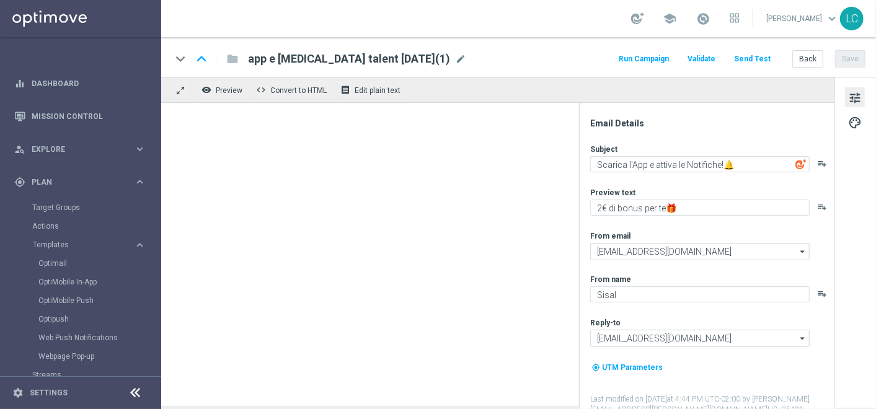
click at [350, 62] on span "app e consensi talent 18-08-2025(1)" at bounding box center [349, 58] width 202 height 15
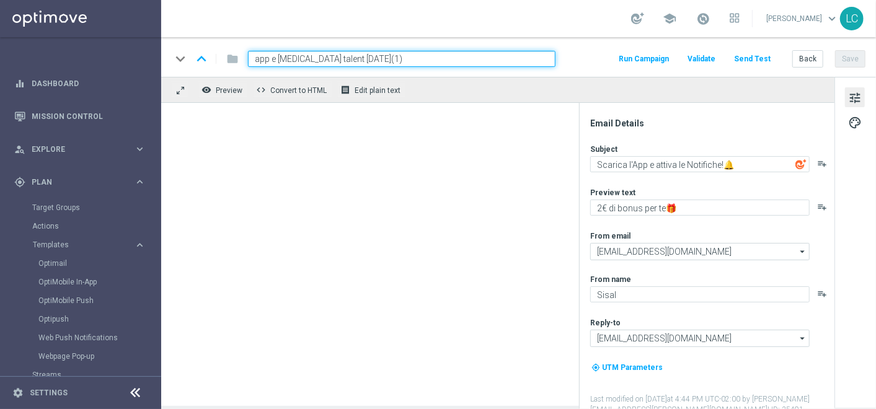
drag, startPoint x: 381, startPoint y: 58, endPoint x: 223, endPoint y: 76, distance: 159.0
click at [223, 76] on div "keyboard_arrow_down keyboard_arrow_up folder app e consensi talent 18-08-2025(1…" at bounding box center [518, 57] width 715 height 40
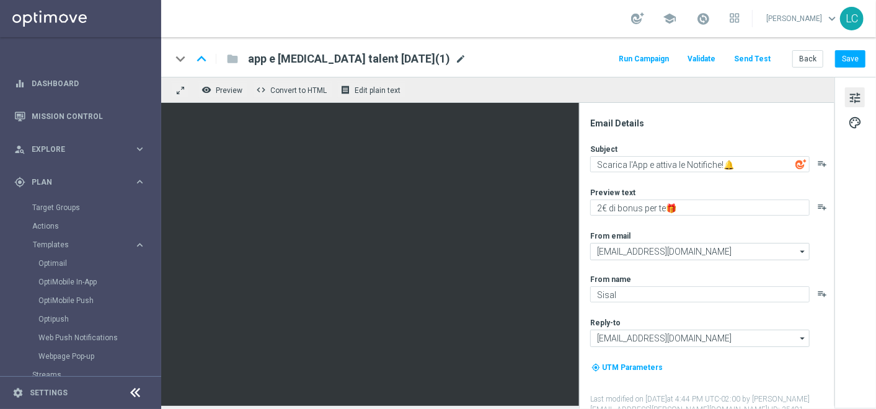
click at [455, 55] on span "mode_edit" at bounding box center [460, 58] width 11 height 11
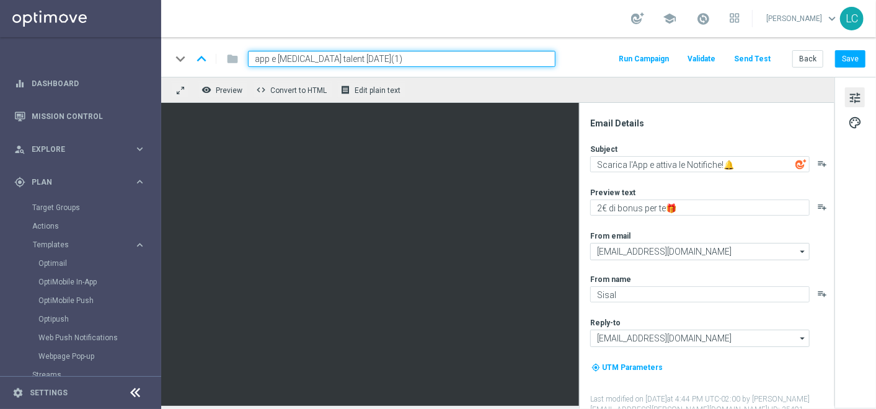
click at [402, 58] on input "app e consensi talent 18-08-2025(1)" at bounding box center [401, 59] width 307 height 16
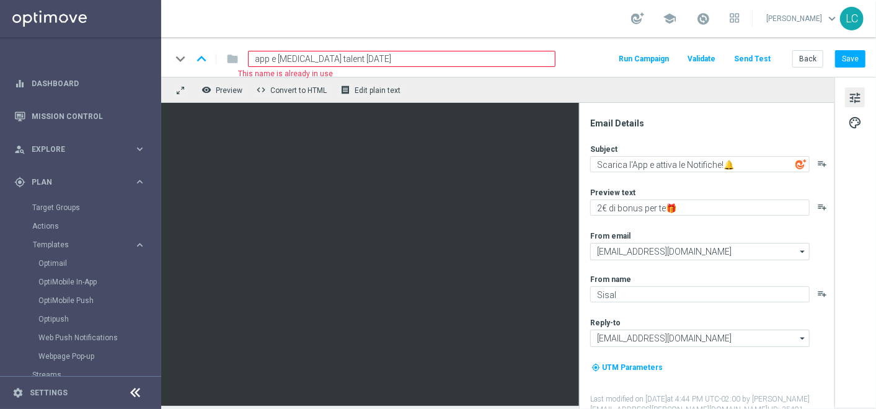
click at [324, 60] on input "app e consensi talent 18-08-2025" at bounding box center [401, 59] width 307 height 16
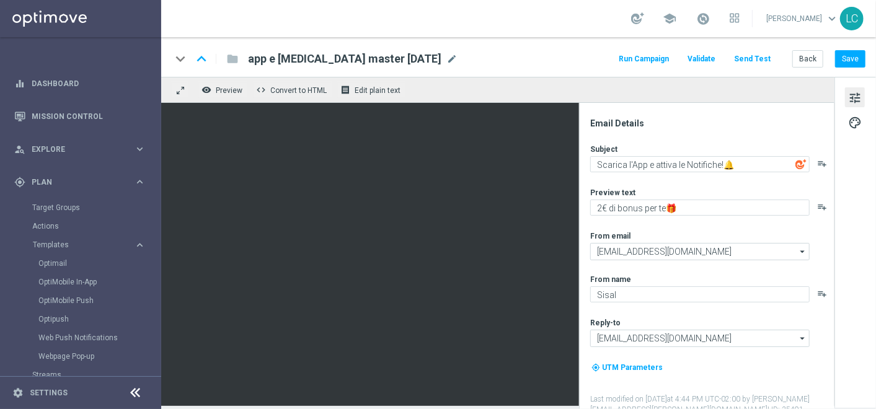
click at [351, 57] on span "app e consensi master 18-08-2025" at bounding box center [344, 58] width 193 height 15
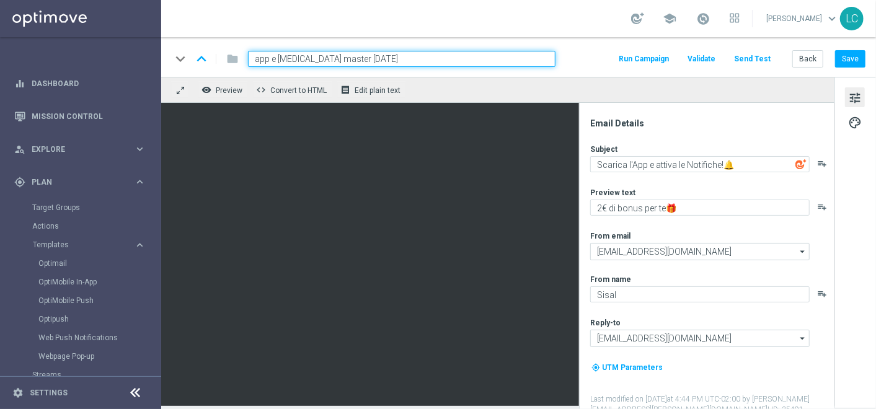
paste input "APPSCOMM"
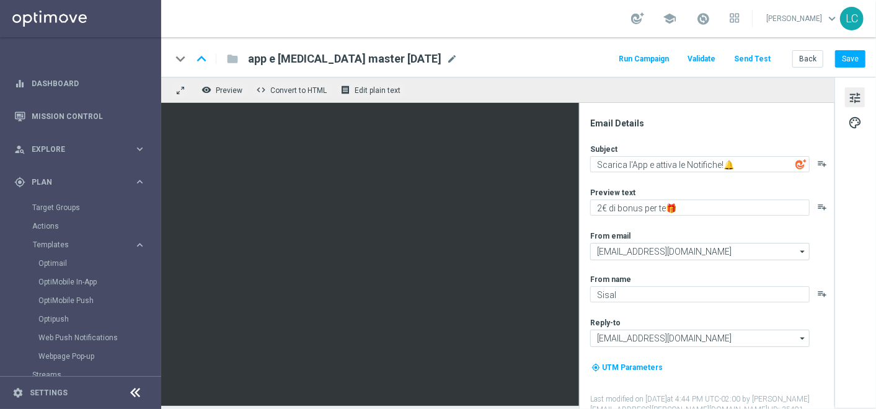
click at [331, 59] on span "app e consensi master 18-08-2025" at bounding box center [344, 58] width 193 height 15
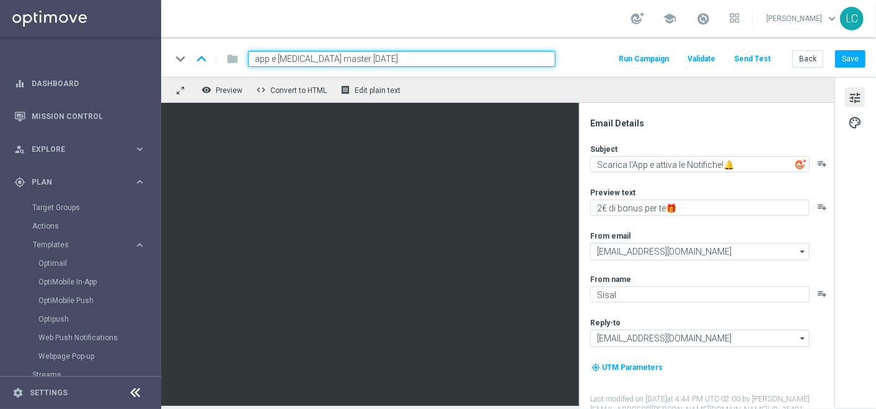
click at [337, 56] on input "app e consensi master 18-08-2025" at bounding box center [401, 59] width 307 height 16
drag, startPoint x: 337, startPoint y: 56, endPoint x: 262, endPoint y: 59, distance: 75.0
click at [262, 59] on input "app e consensi master 18-08-2025" at bounding box center [401, 59] width 307 height 16
paste input "APPBETTING2025"
click at [360, 25] on div "school Lorenzo Carlevale keyboard_arrow_down LC" at bounding box center [518, 18] width 715 height 37
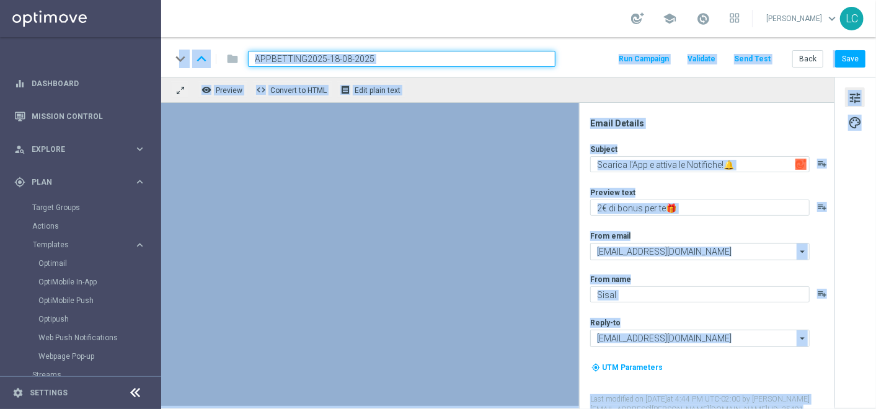
click at [399, 55] on input "APPBETTING2025-18-08-2025" at bounding box center [401, 59] width 307 height 16
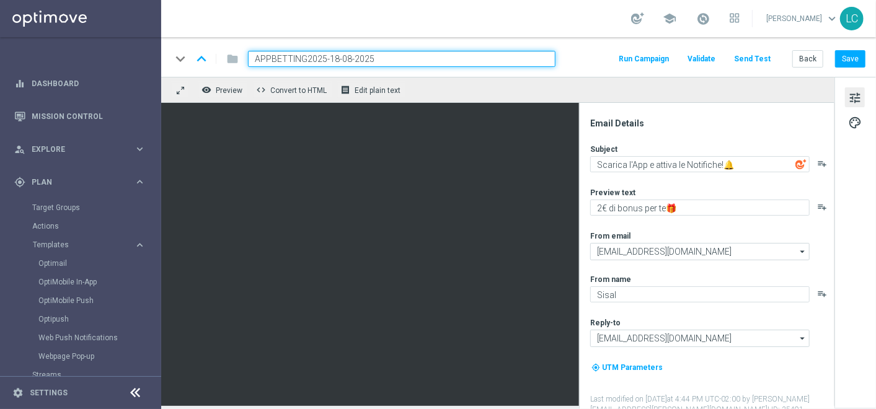
click at [399, 55] on input "APPBETTING2025-18-08-2025" at bounding box center [401, 59] width 307 height 16
paste input "app e consensi talent"
click at [324, 61] on input "app e consensi talent 18-08-2025" at bounding box center [401, 59] width 307 height 16
type input "app e consensi master low-18-08-2025"
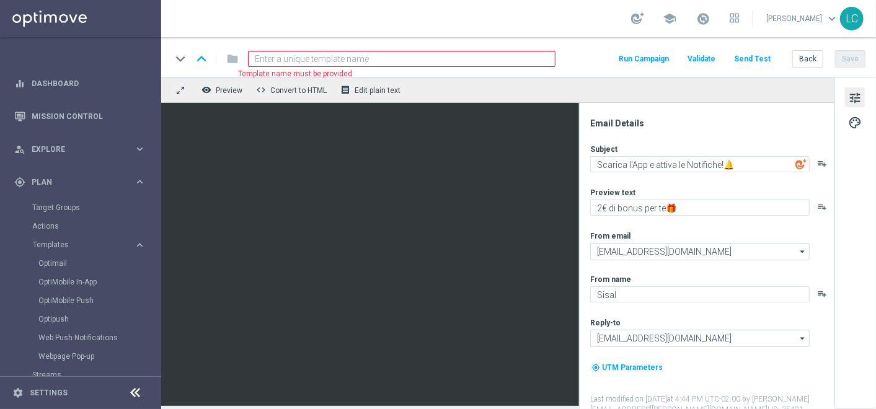
type input "app e consensi master low-18-08-2025"
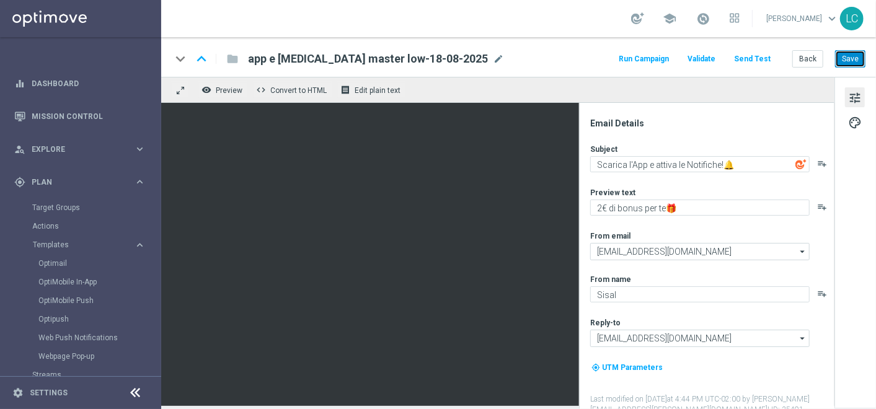
click at [857, 62] on button "Save" at bounding box center [850, 58] width 30 height 17
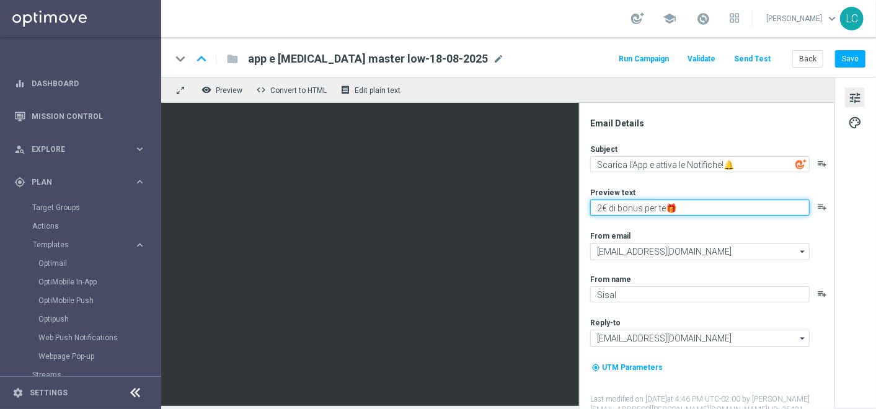
click at [602, 209] on textarea "2€ di bonus per te🎁" at bounding box center [699, 208] width 219 height 16
type textarea "5€ di bonus per te🎁"
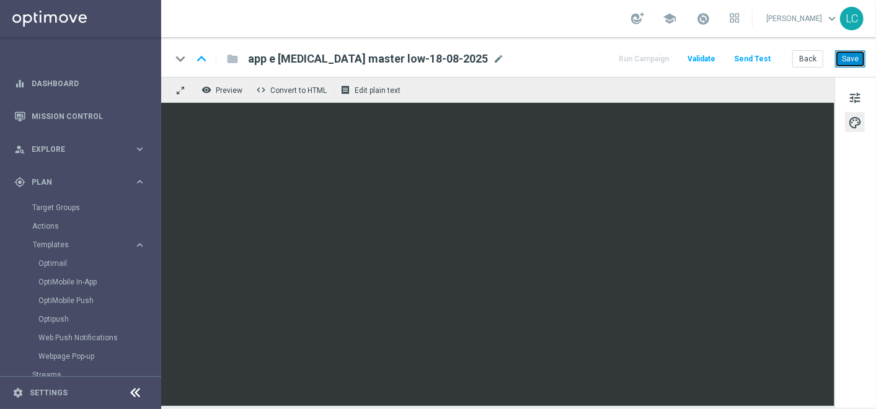
click at [856, 51] on button "Save" at bounding box center [850, 58] width 30 height 17
click at [58, 258] on link "Optimail" at bounding box center [83, 263] width 91 height 10
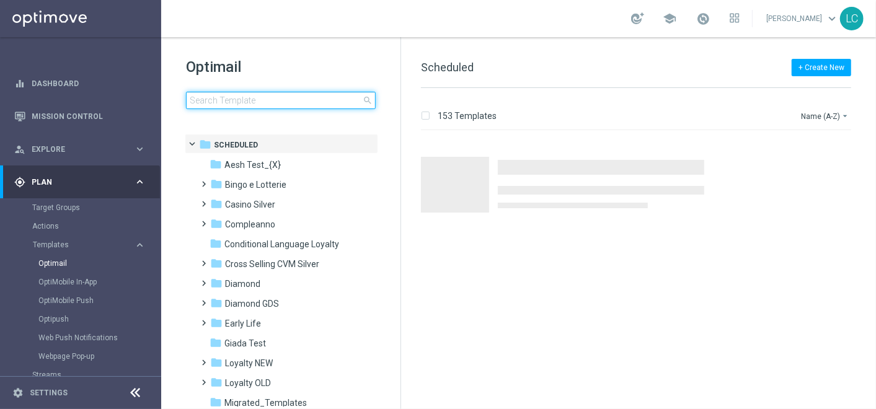
click at [273, 100] on input at bounding box center [281, 100] width 190 height 17
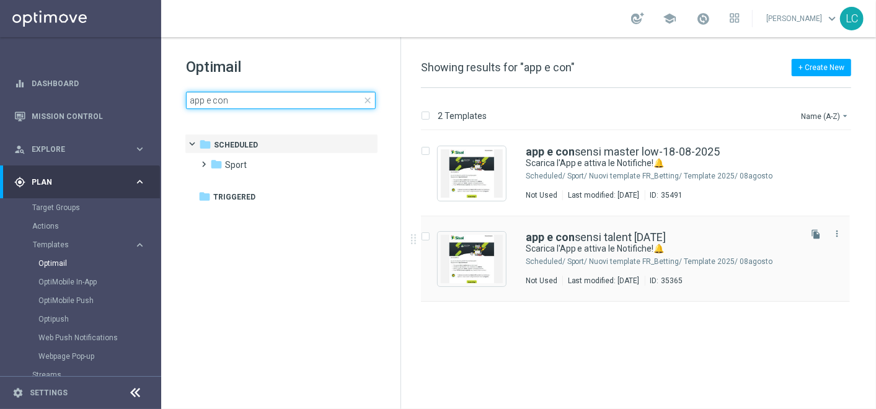
type input "app e con"
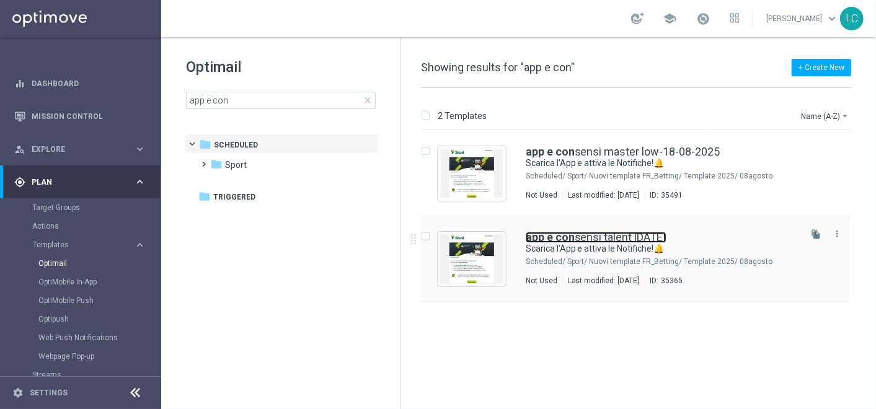
click at [604, 237] on link "app e con sensi talent 18-08-2025" at bounding box center [596, 237] width 141 height 11
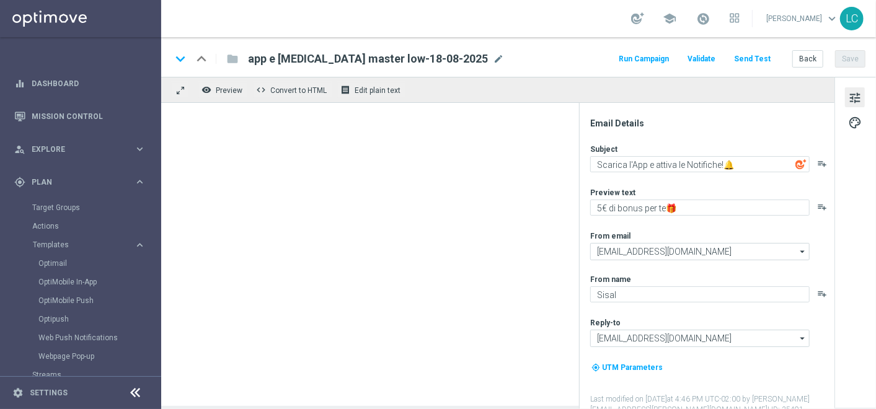
type input "app e consensi talent 18-08-2025"
type textarea "2€ di bonus per te🎁"
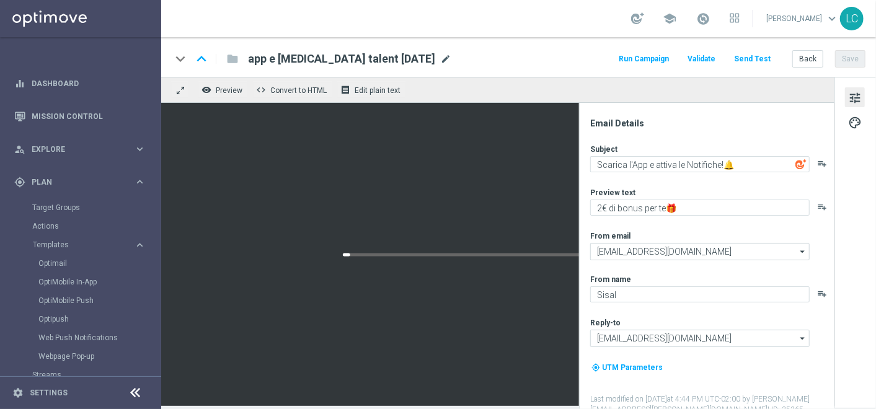
click at [440, 56] on span "mode_edit" at bounding box center [445, 58] width 11 height 11
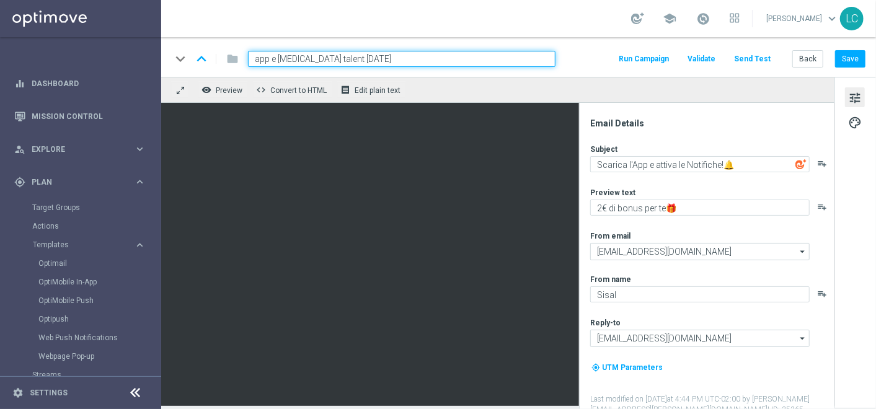
click at [338, 60] on input "app e consensi talent 18-08-2025" at bounding box center [401, 59] width 307 height 16
type input "app e consensi talent-18-08-2025"
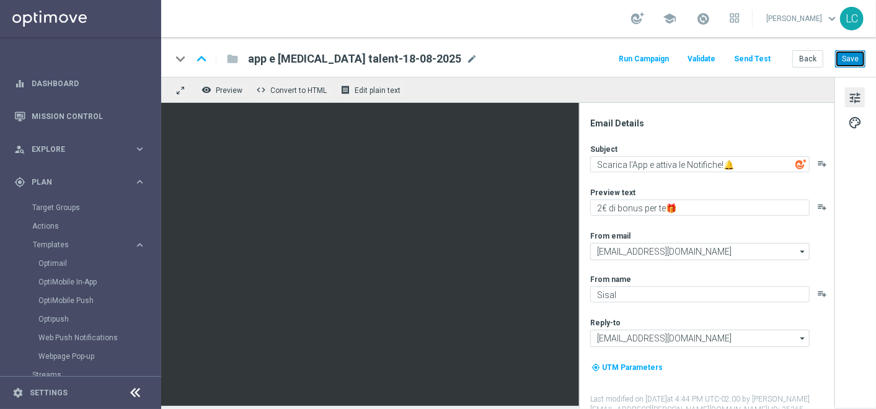
click at [844, 52] on button "Save" at bounding box center [850, 58] width 30 height 17
click at [696, 26] on link at bounding box center [703, 19] width 16 height 20
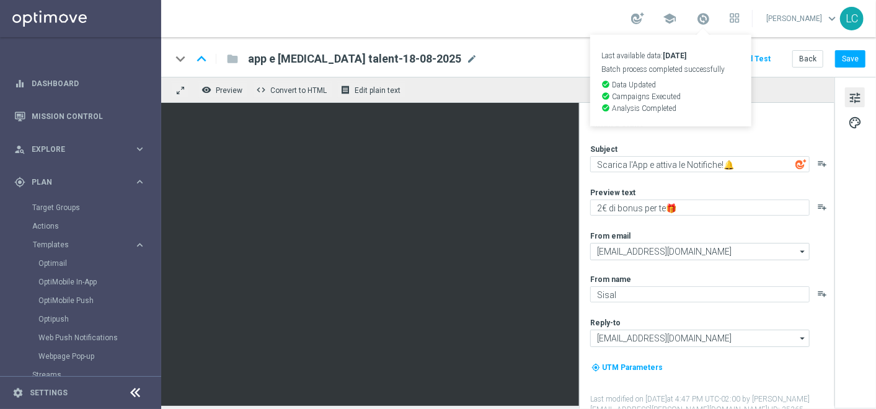
click at [696, 26] on link "Last available data: 17 Aug 2025 Batch process completed successfully check_cir…" at bounding box center [703, 19] width 16 height 20
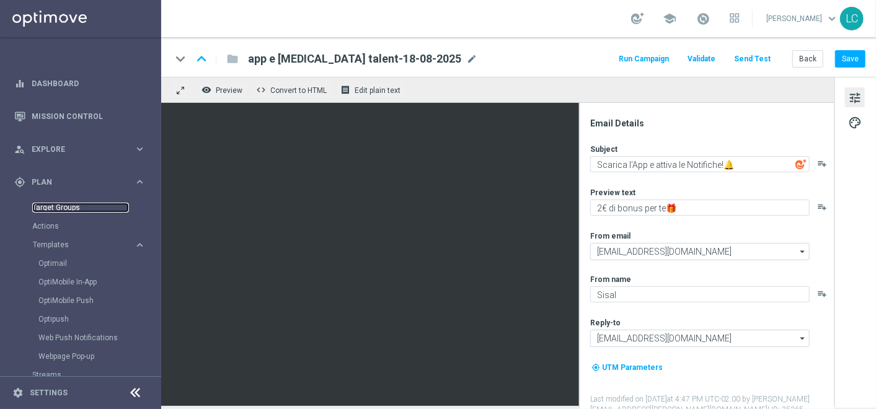
click at [55, 204] on link "Target Groups" at bounding box center [80, 208] width 97 height 10
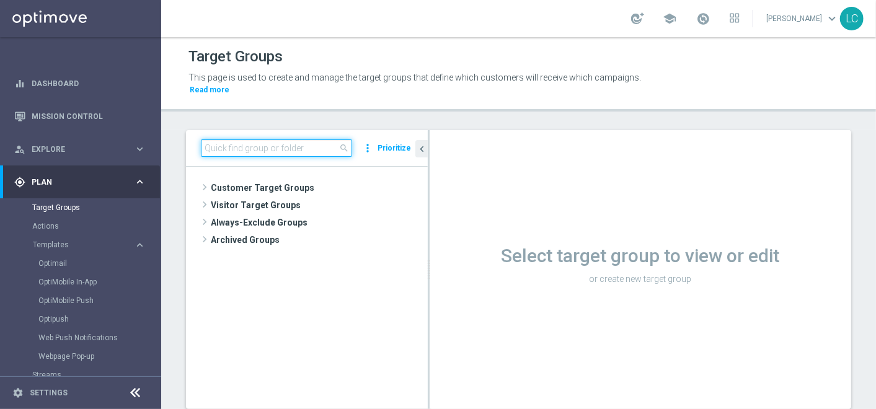
click at [293, 145] on input at bounding box center [276, 147] width 151 height 17
click at [266, 149] on input at bounding box center [276, 147] width 151 height 17
paste input "recupero consensi talent app betting 18.08"
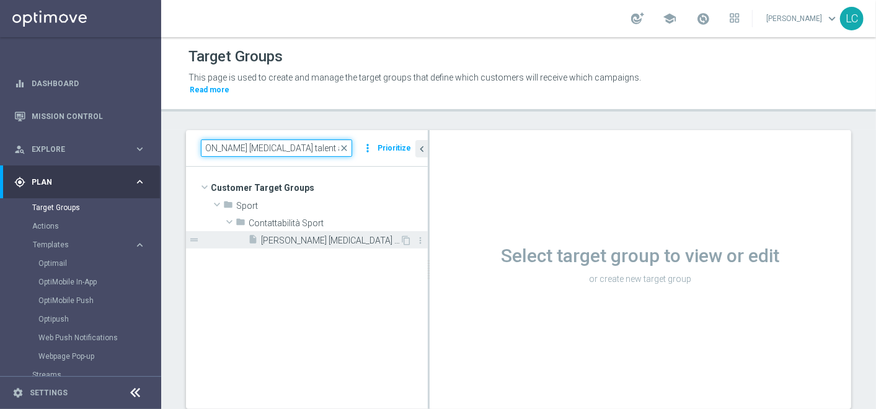
type input "recupero consensi talent app betting 18.08"
click at [317, 238] on span "recupero consensi talent app betting 18.08" at bounding box center [330, 241] width 139 height 11
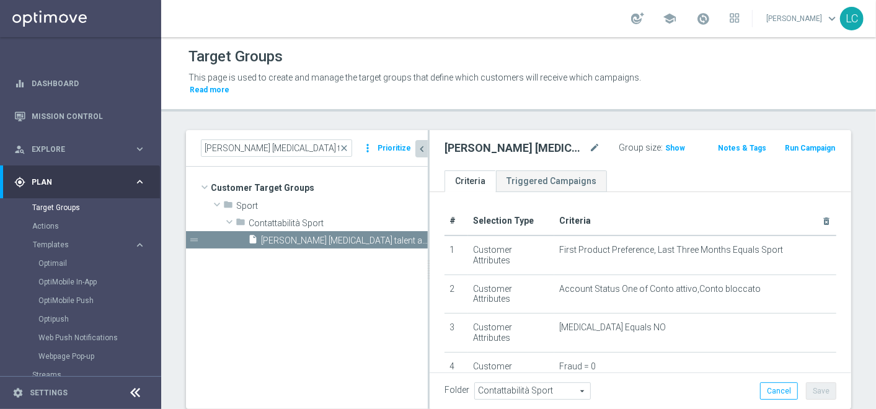
click at [424, 147] on icon "chevron_left" at bounding box center [422, 149] width 12 height 12
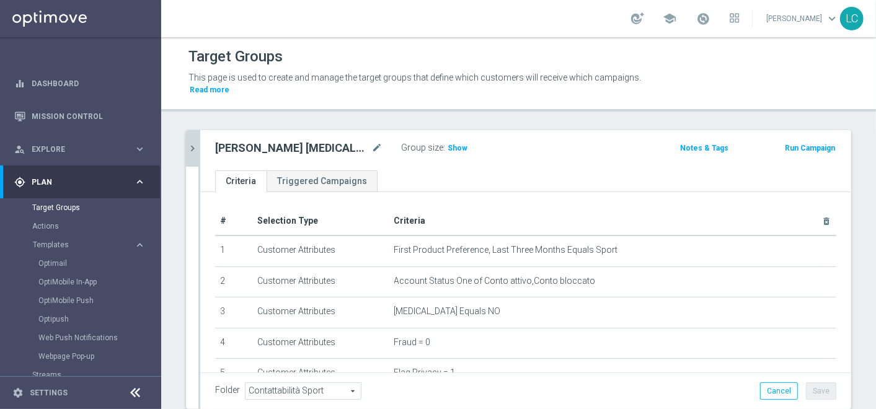
click at [522, 224] on th "Criteria delete_forever" at bounding box center [612, 221] width 447 height 29
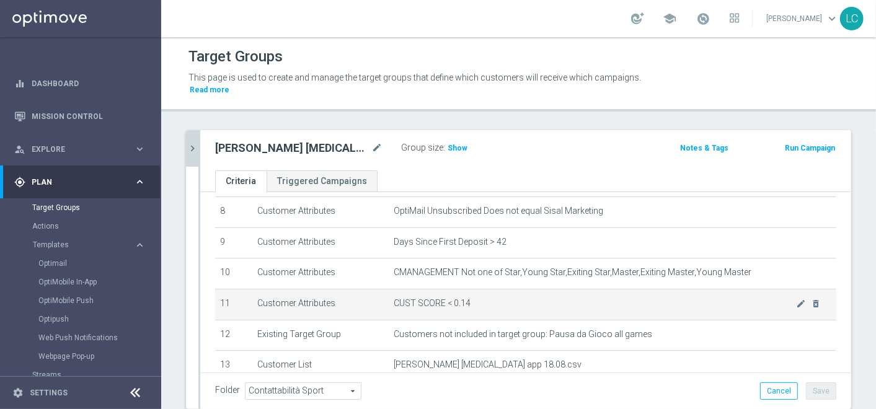
scroll to position [352, 0]
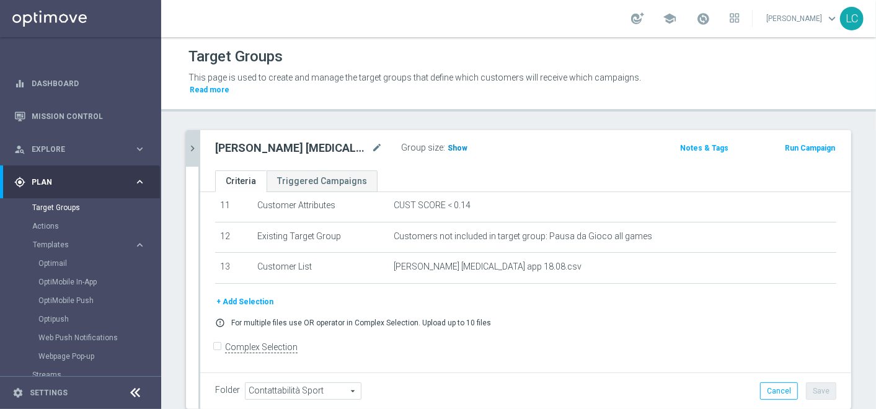
click at [456, 145] on span "Show" at bounding box center [458, 148] width 20 height 9
click at [237, 301] on button "+ Add Selection" at bounding box center [245, 302] width 60 height 14
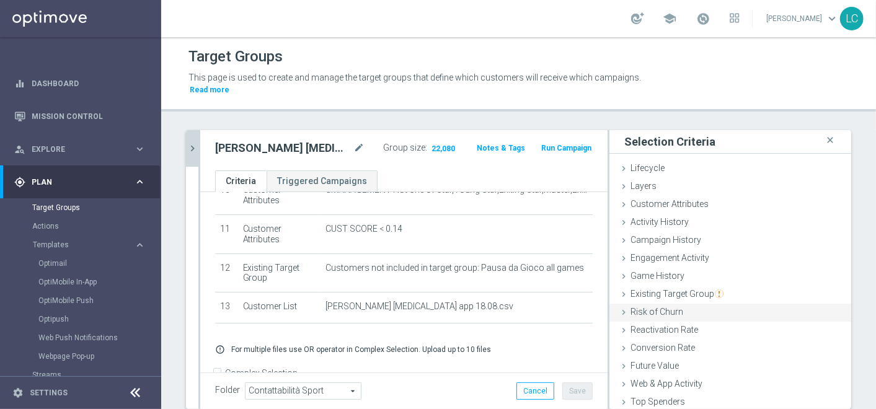
scroll to position [3, 0]
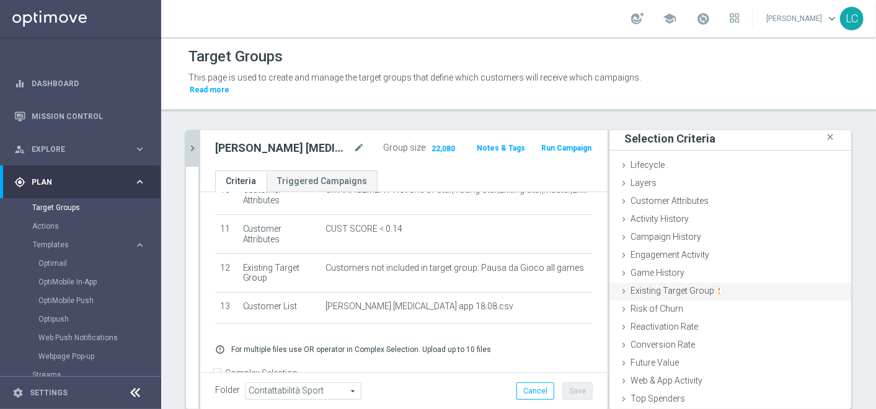
click at [665, 287] on span "Existing Target Group" at bounding box center [676, 291] width 93 height 10
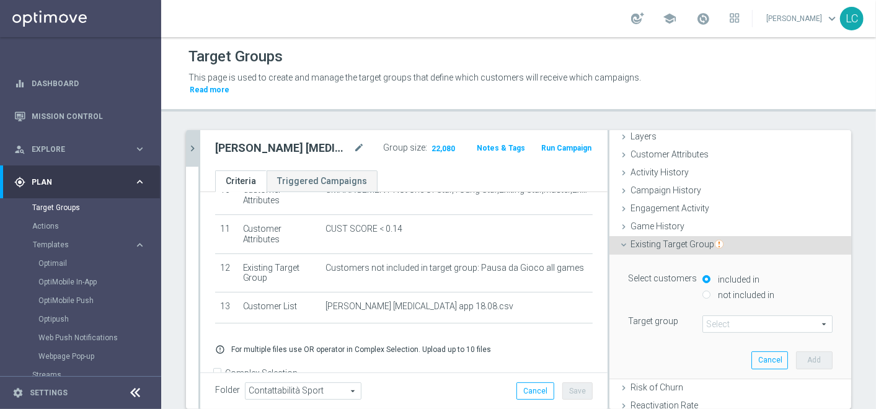
scroll to position [50, 0]
click at [702, 294] on div "not included in" at bounding box center [767, 295] width 130 height 15
drag, startPoint x: 693, startPoint y: 293, endPoint x: 705, endPoint y: 312, distance: 23.4
click at [705, 312] on div "Select customers included in not included in Target group Select arrow_drop_dow…" at bounding box center [730, 301] width 205 height 63
click at [693, 296] on div "included in not included in" at bounding box center [767, 287] width 149 height 31
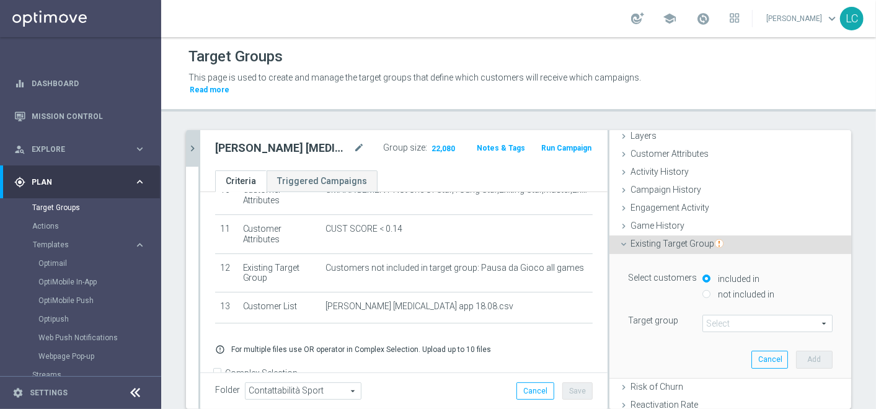
click at [702, 293] on input "not included in" at bounding box center [706, 294] width 8 height 8
radio input "true"
click at [708, 322] on span at bounding box center [767, 324] width 129 height 16
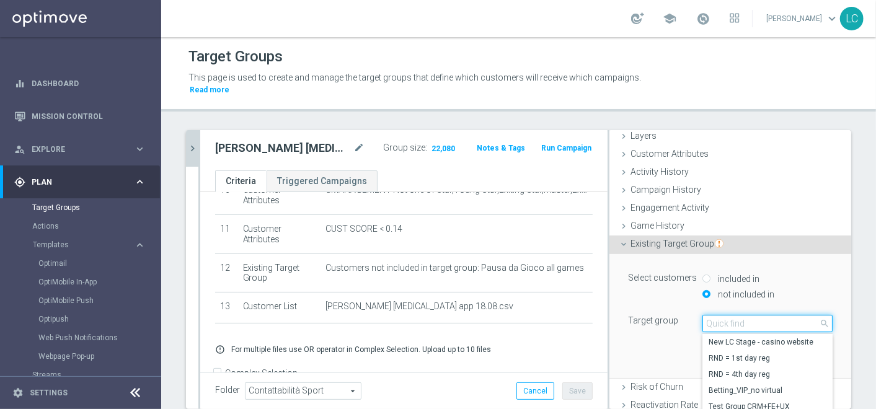
click at [708, 322] on input "search" at bounding box center [767, 323] width 130 height 17
type input "R"
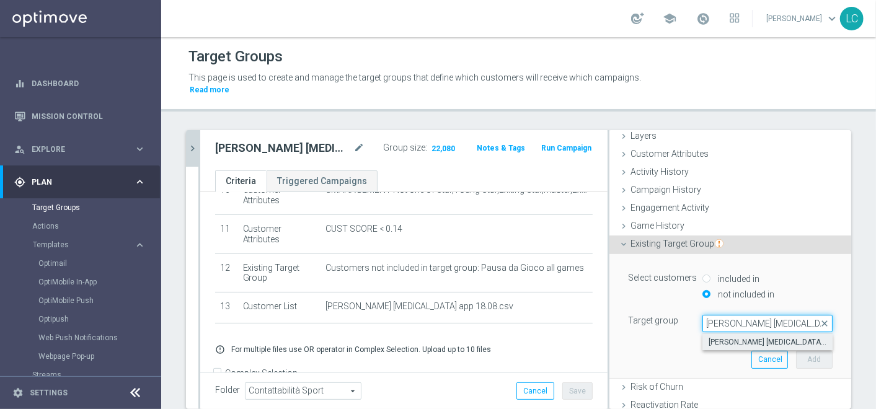
type input "recupero consensi master"
click at [721, 345] on span "recupero [MEDICAL_DATA] master low app betting 18.08" at bounding box center [768, 342] width 118 height 10
type input "recupero [MEDICAL_DATA] master low app betting 18.08"
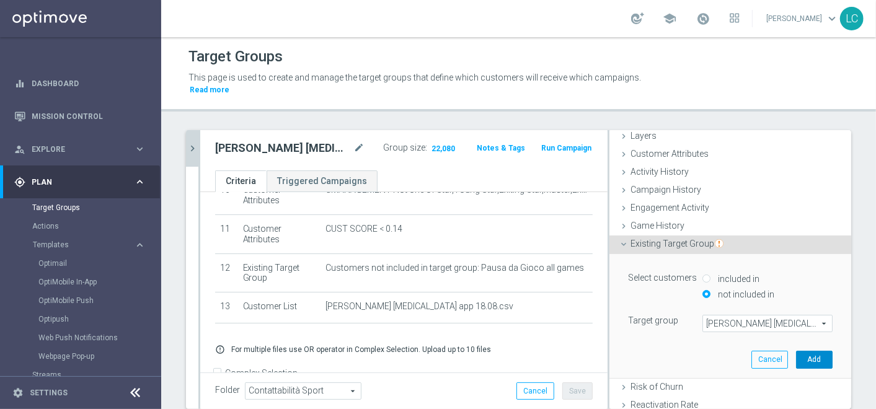
click at [796, 351] on button "Add" at bounding box center [814, 359] width 37 height 17
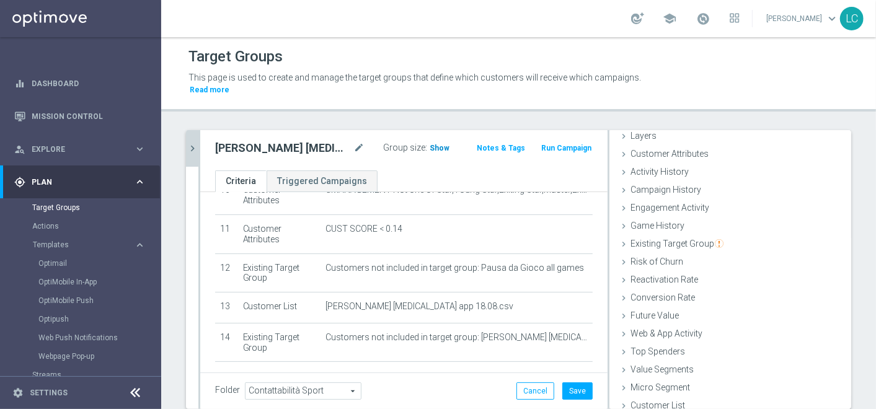
click at [430, 145] on span "Show" at bounding box center [440, 148] width 20 height 9
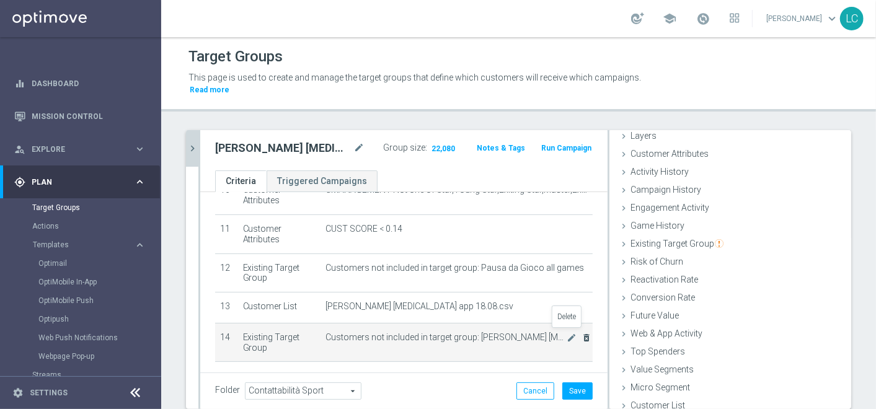
click at [581, 333] on icon "delete_forever" at bounding box center [586, 338] width 10 height 10
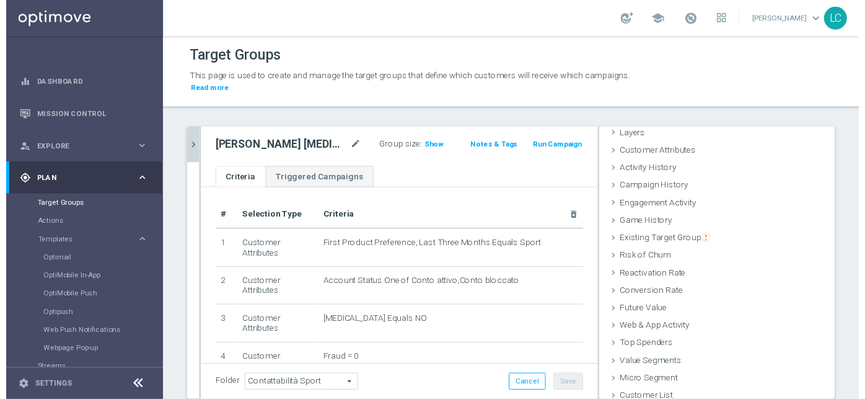
scroll to position [0, 0]
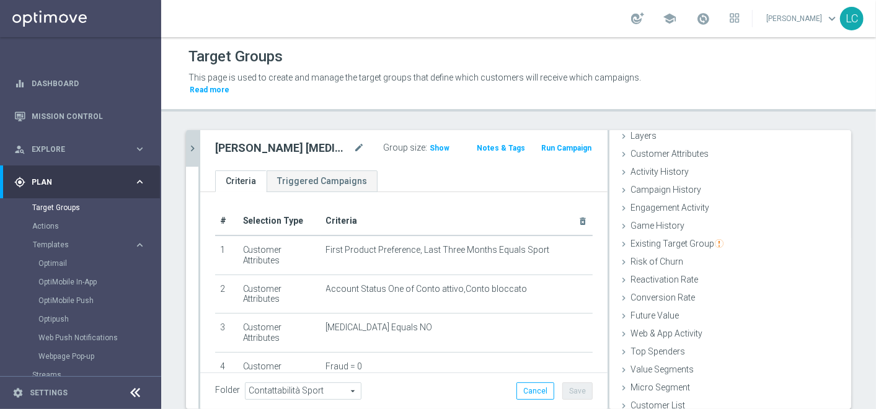
click at [558, 145] on button "Run Campaign" at bounding box center [566, 148] width 53 height 14
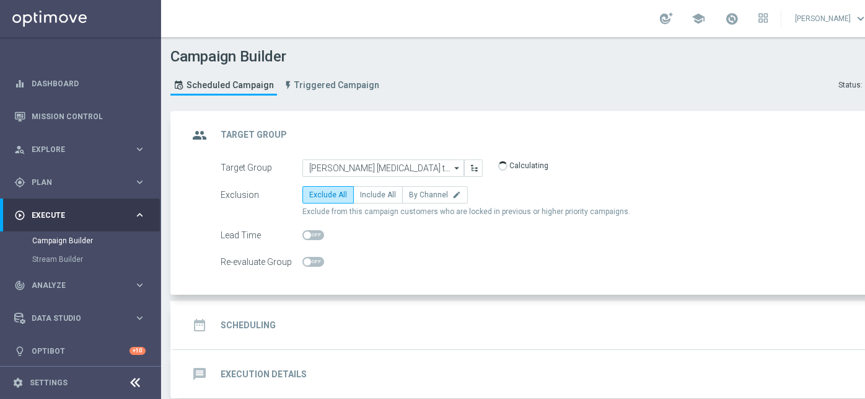
click at [405, 323] on div "date_range Scheduling keyboard_arrow_down" at bounding box center [534, 325] width 692 height 24
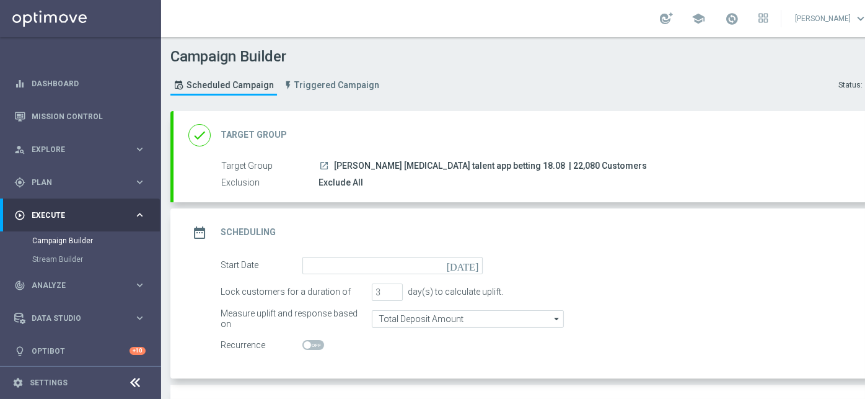
click at [418, 273] on form "Start Date today Lock customers for a duration of 3 day(s) to calculate uplift.…" at bounding box center [549, 305] width 656 height 97
click at [424, 267] on input at bounding box center [393, 265] width 180 height 17
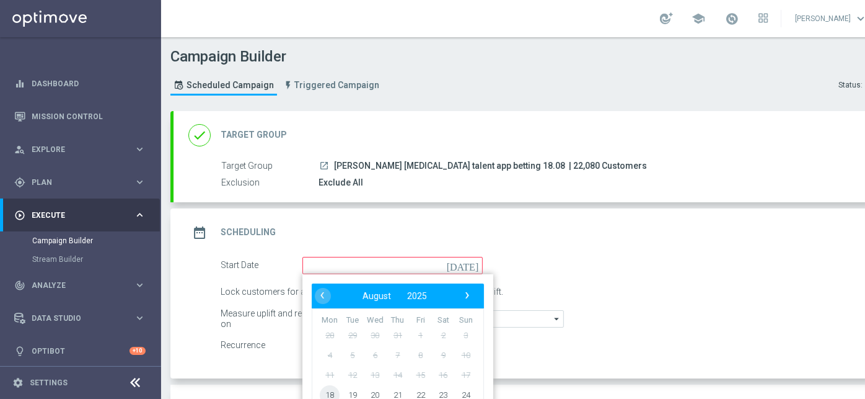
click at [331, 393] on span "18" at bounding box center [330, 394] width 20 height 20
type input "18 Aug 2025"
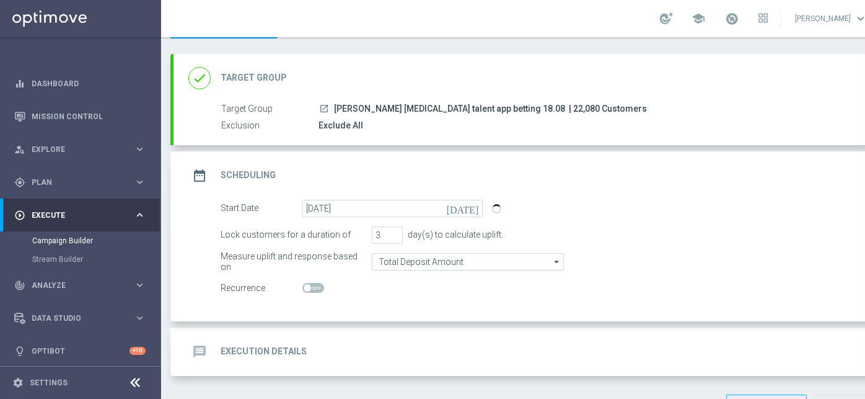
scroll to position [89, 0]
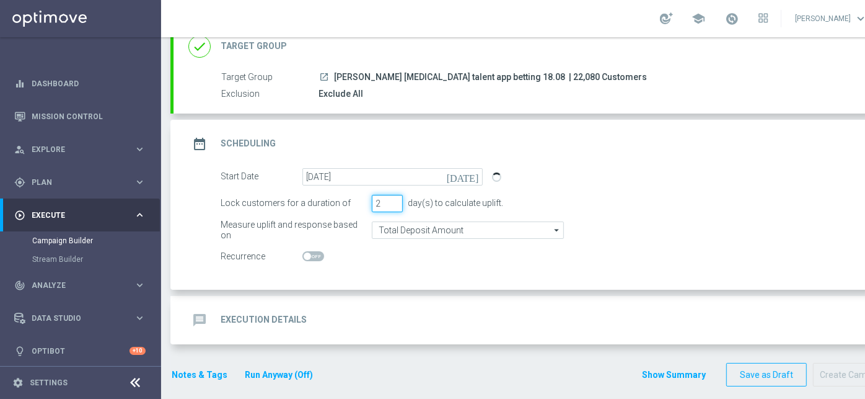
click at [395, 204] on input "2" at bounding box center [387, 203] width 31 height 17
type input "1"
click at [395, 204] on input "1" at bounding box center [387, 203] width 31 height 17
click at [430, 227] on input "Total Deposit Amount" at bounding box center [468, 229] width 192 height 17
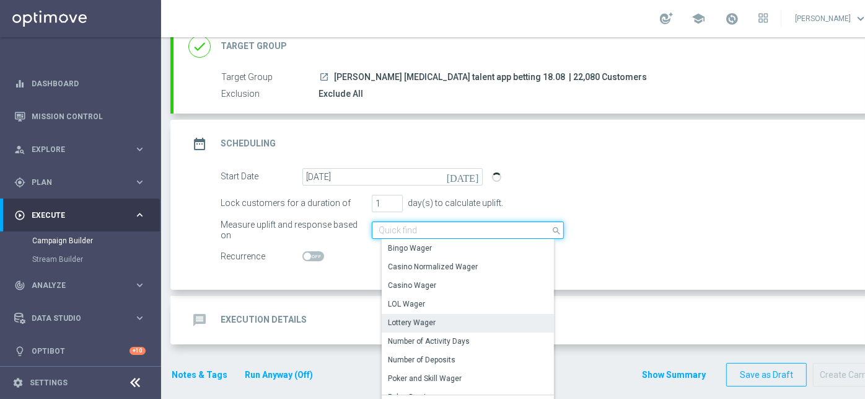
scroll to position [283, 0]
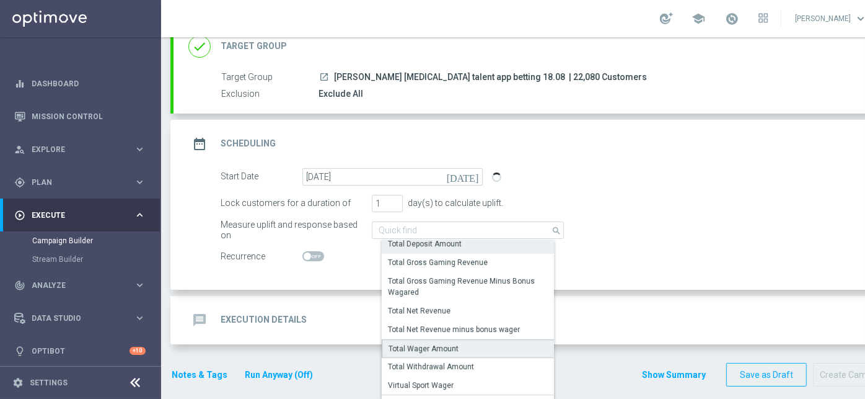
click at [441, 343] on div "Total Wager Amount" at bounding box center [424, 348] width 70 height 11
type input "Total Wager Amount"
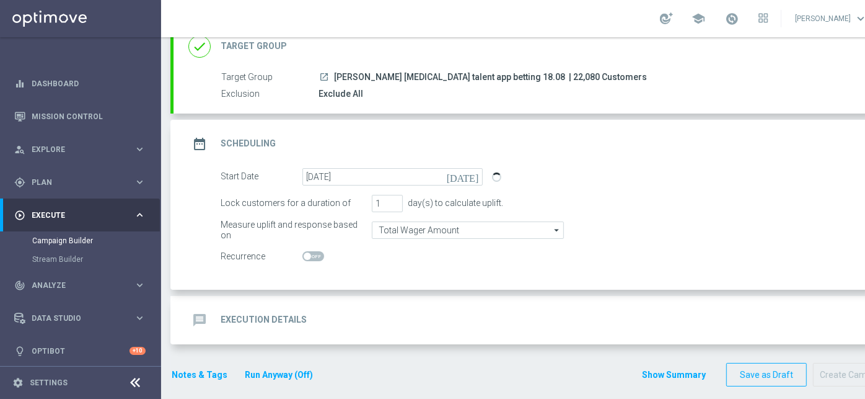
scroll to position [11, 0]
click at [478, 308] on div "message Execution Details keyboard_arrow_down" at bounding box center [534, 320] width 692 height 24
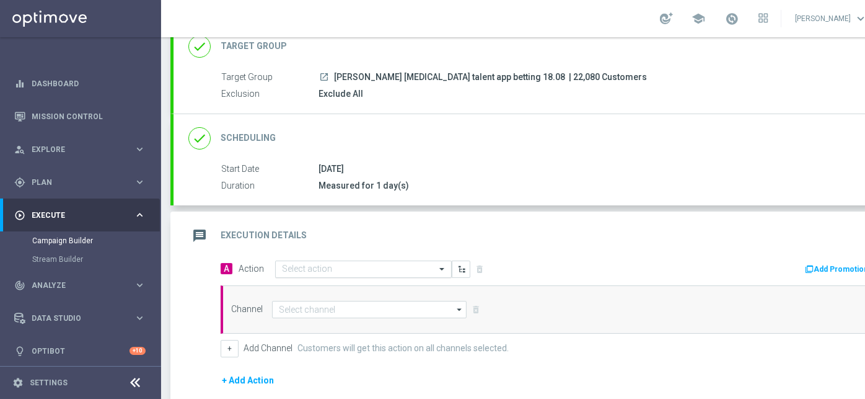
click at [377, 260] on div "Select action" at bounding box center [363, 268] width 177 height 17
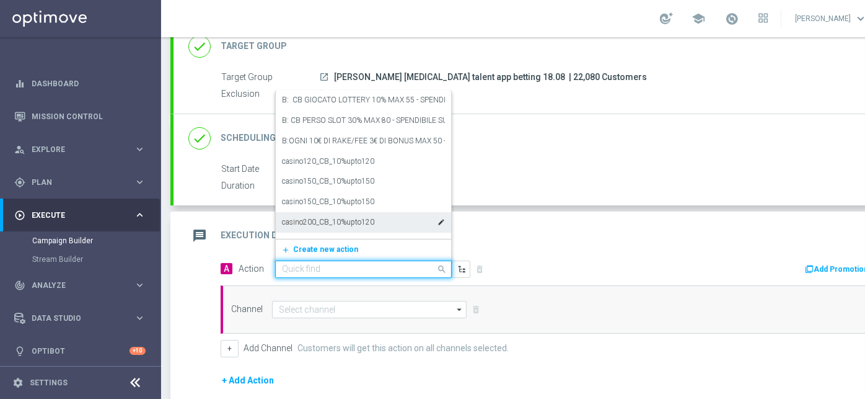
click at [217, 129] on div "done Scheduling" at bounding box center [231, 138] width 87 height 22
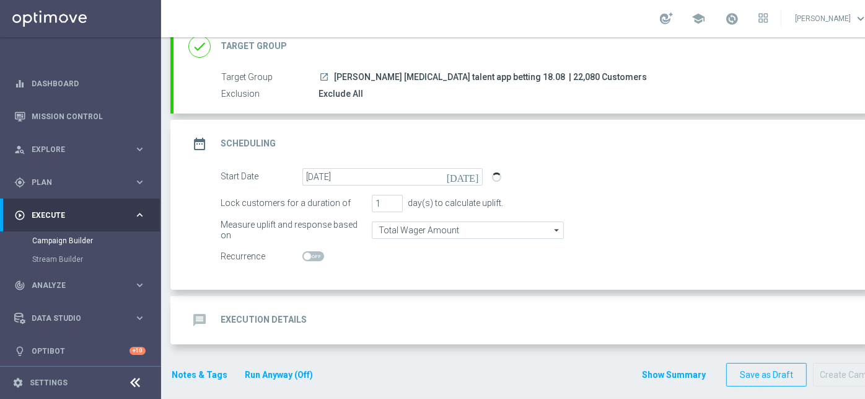
click at [327, 308] on div "message Execution Details keyboard_arrow_down" at bounding box center [534, 320] width 692 height 24
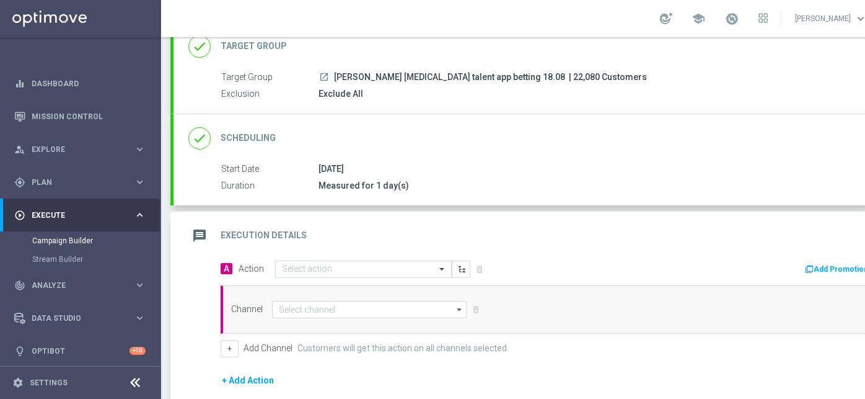
click at [354, 245] on div "message Execution Details keyboard_arrow_up" at bounding box center [535, 235] width 722 height 48
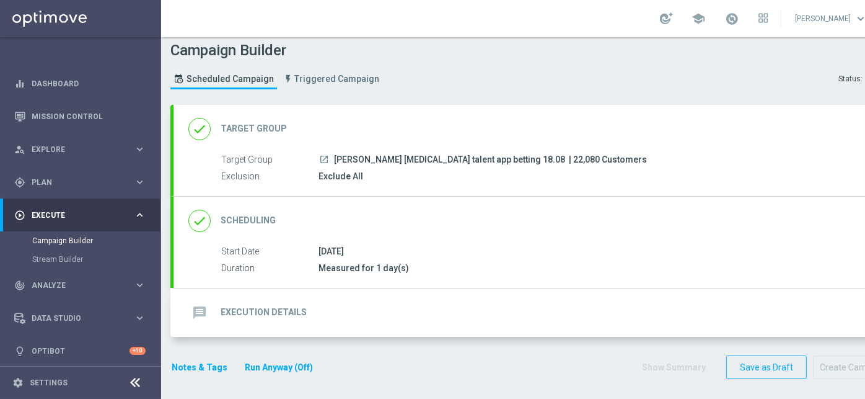
scroll to position [0, 0]
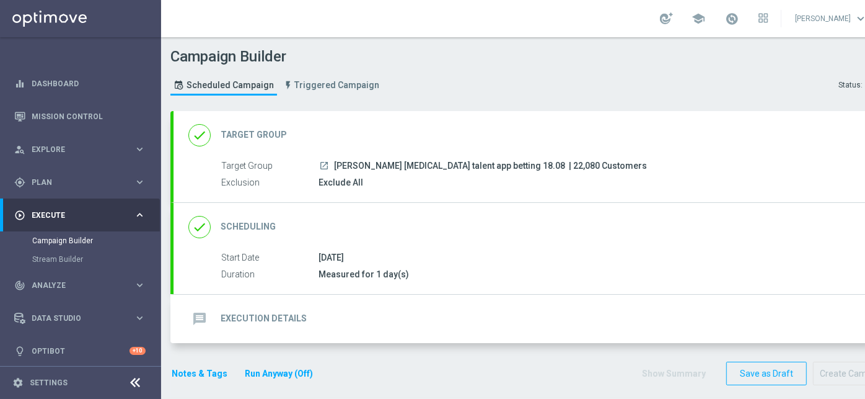
click at [337, 294] on div "message Execution Details keyboard_arrow_down" at bounding box center [535, 318] width 722 height 48
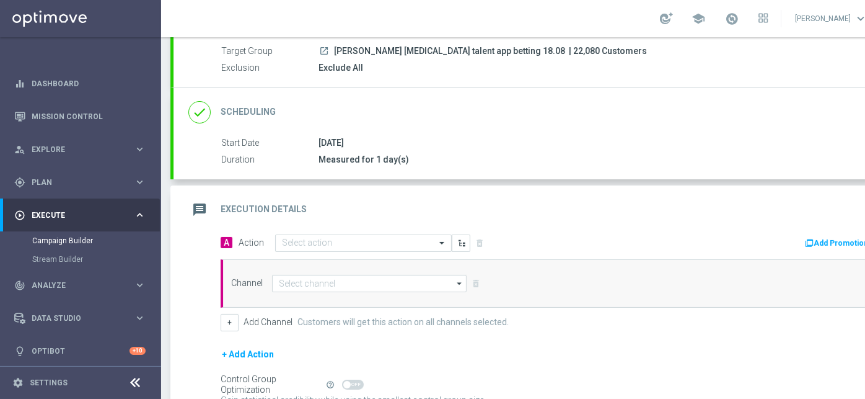
scroll to position [118, 0]
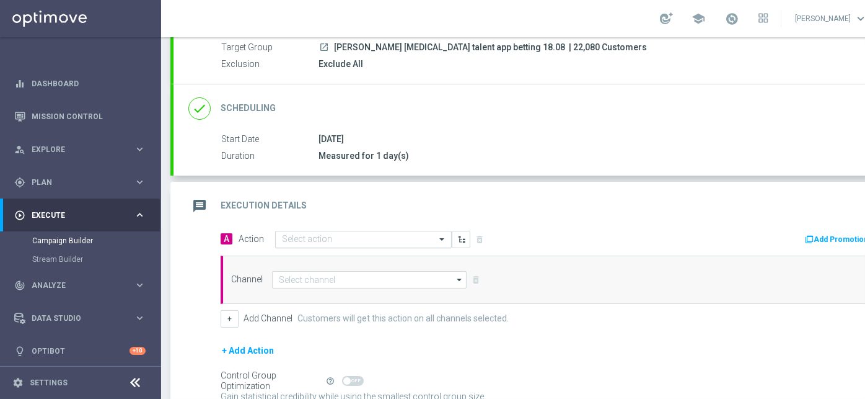
click at [337, 234] on input "text" at bounding box center [351, 239] width 138 height 11
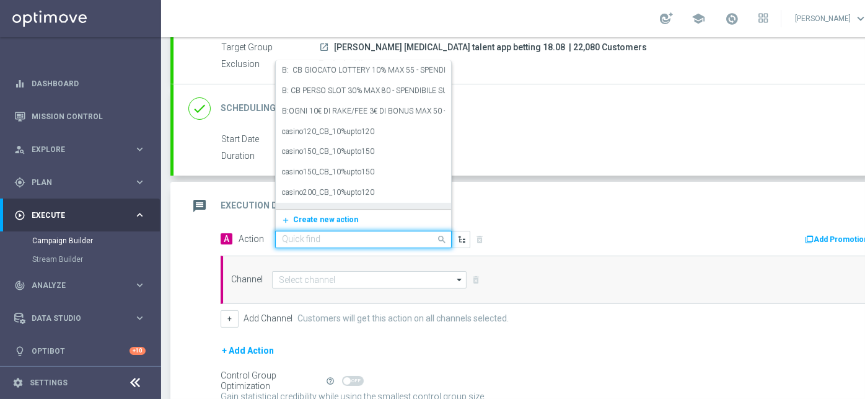
paste input "BF 2€ TUTTI I GIOCHI SPENDIBILI SU APP SCOMMESSE"
type input "BF 2€ TUTTI I GIOCHI SPENDIBILI SU APP SCOMMESSE"
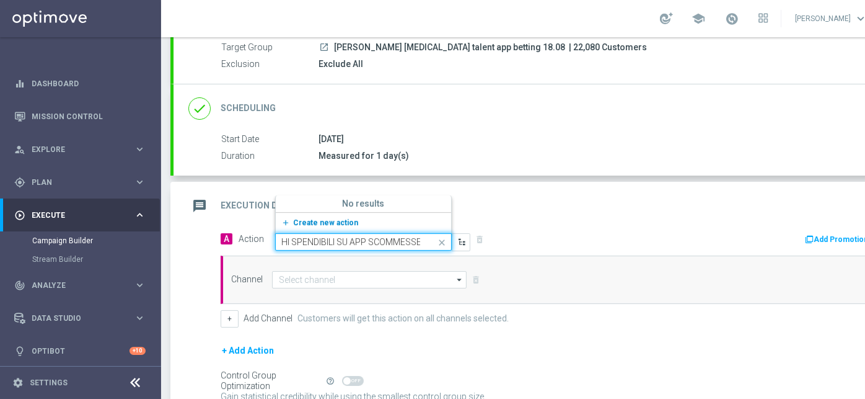
click at [339, 218] on span "Create new action" at bounding box center [325, 222] width 65 height 9
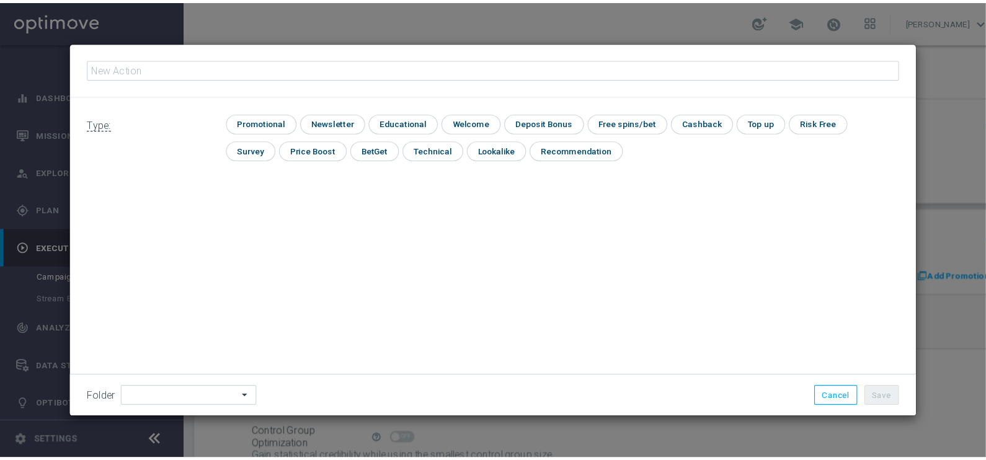
scroll to position [0, 0]
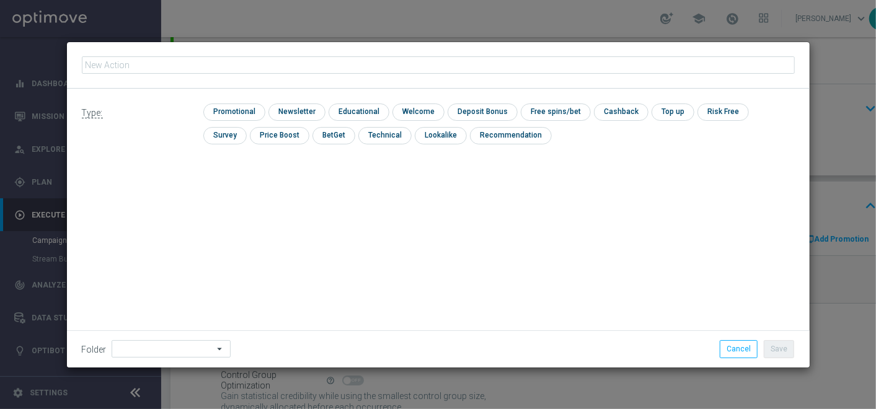
click at [280, 65] on input "text" at bounding box center [438, 64] width 713 height 17
type input "BF 2€ TUTTI I GIOCHI SPENDIBILI SU APP SCOMMESSE"
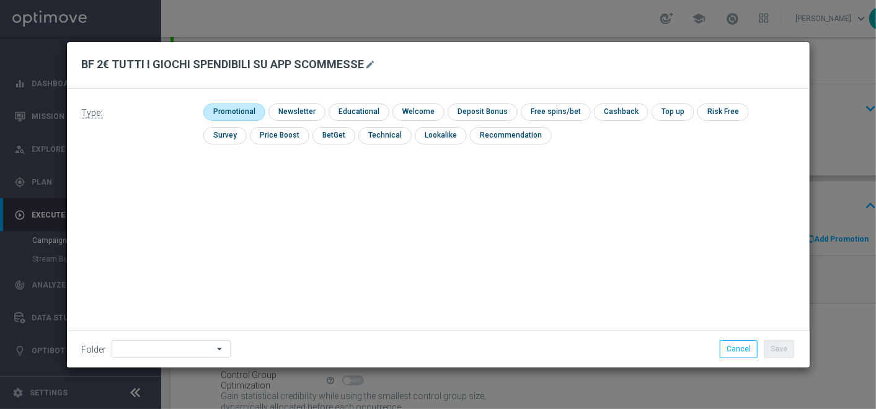
click at [242, 114] on input "checkbox" at bounding box center [232, 112] width 59 height 17
checkbox input "true"
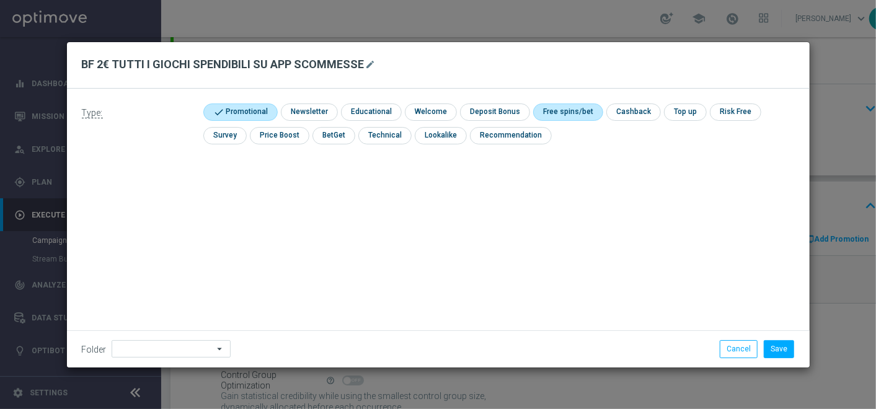
click at [573, 108] on input "checkbox" at bounding box center [566, 112] width 66 height 17
checkbox input "true"
click at [781, 349] on button "Save" at bounding box center [779, 348] width 30 height 17
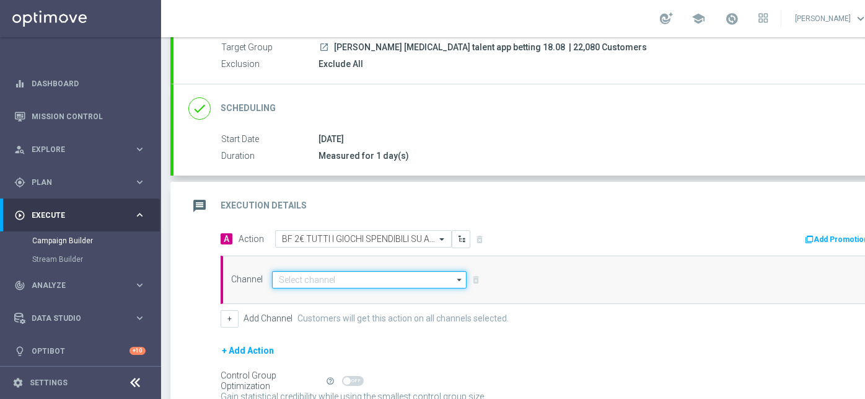
click at [428, 278] on input at bounding box center [369, 279] width 195 height 17
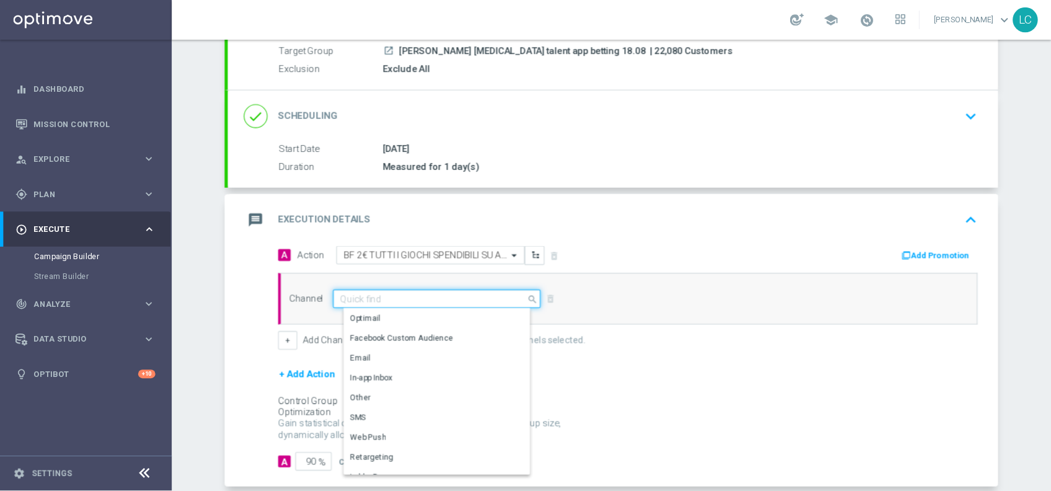
scroll to position [118, 0]
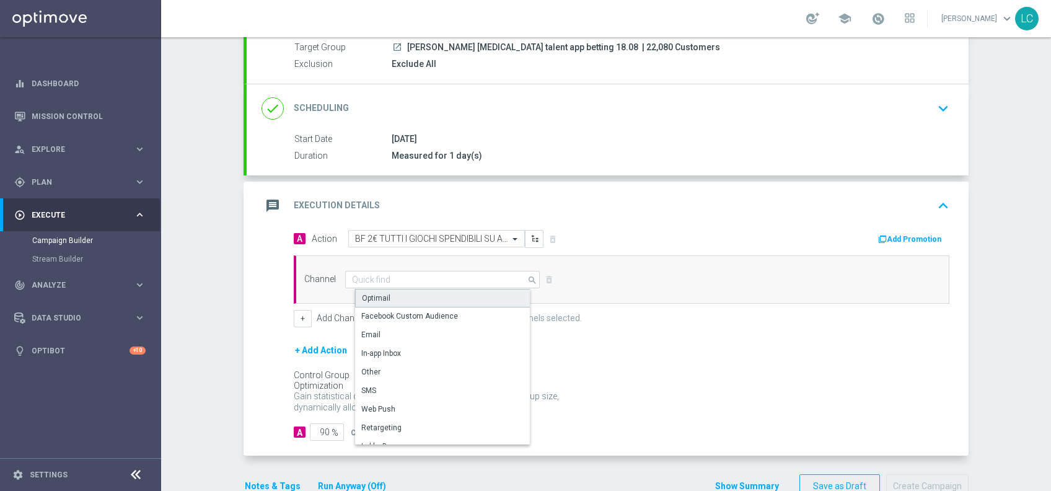
drag, startPoint x: 875, startPoint y: 1, endPoint x: 378, endPoint y: 292, distance: 576.5
click at [378, 293] on div "Optimail" at bounding box center [376, 298] width 29 height 11
type input "Optimail"
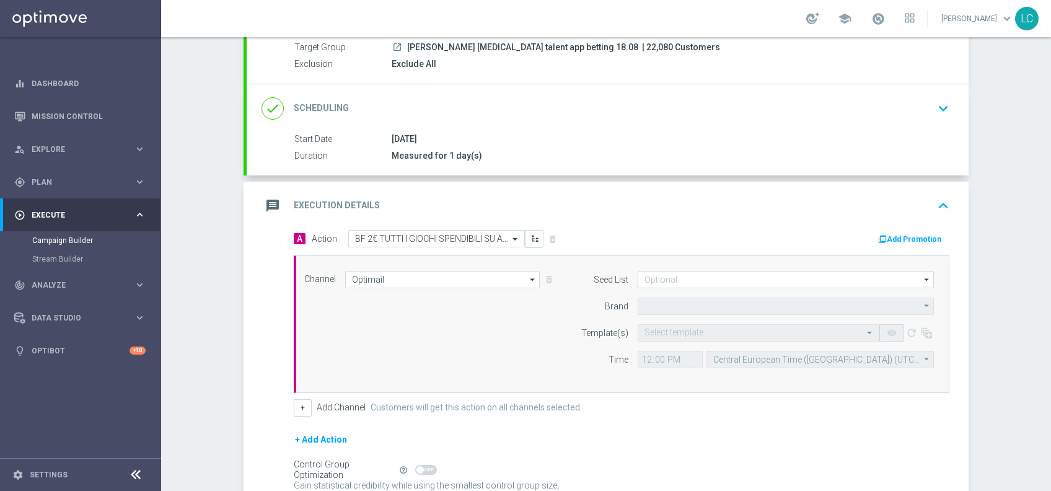
type input "Sisal Marketing"
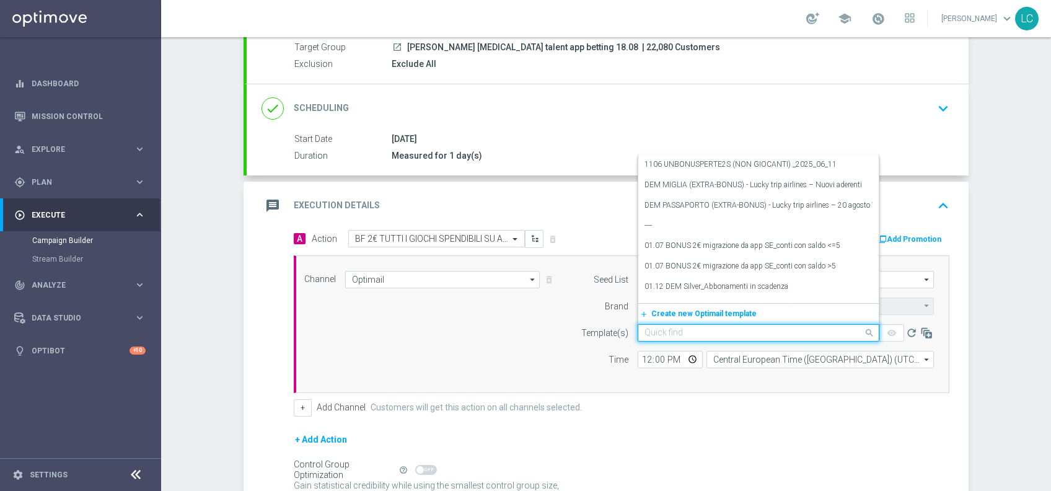
click at [689, 329] on input "text" at bounding box center [746, 333] width 203 height 11
paste input "app e consensi talent-18-08-2025"
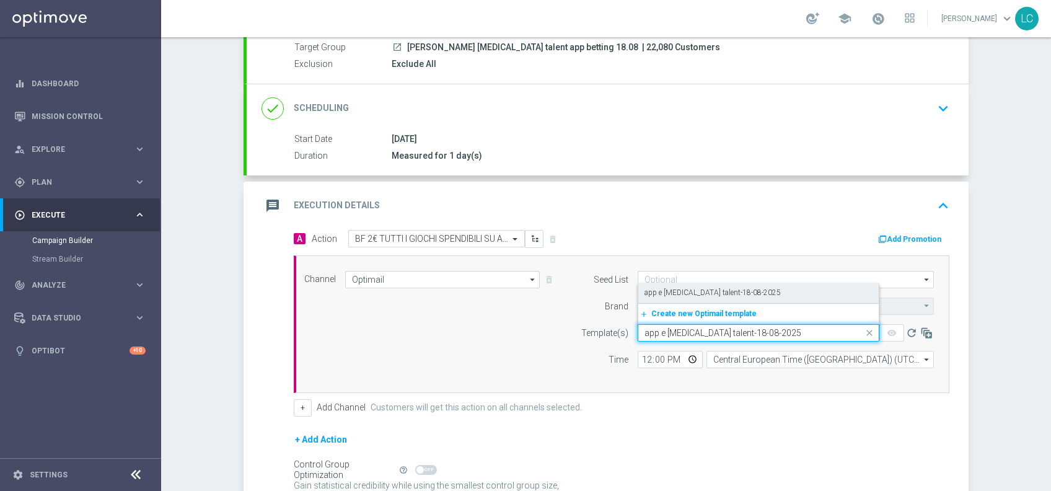
click at [766, 288] on div "app e consensi talent-18-08-2025" at bounding box center [759, 293] width 228 height 20
type input "app e consensi talent-18-08-2025"
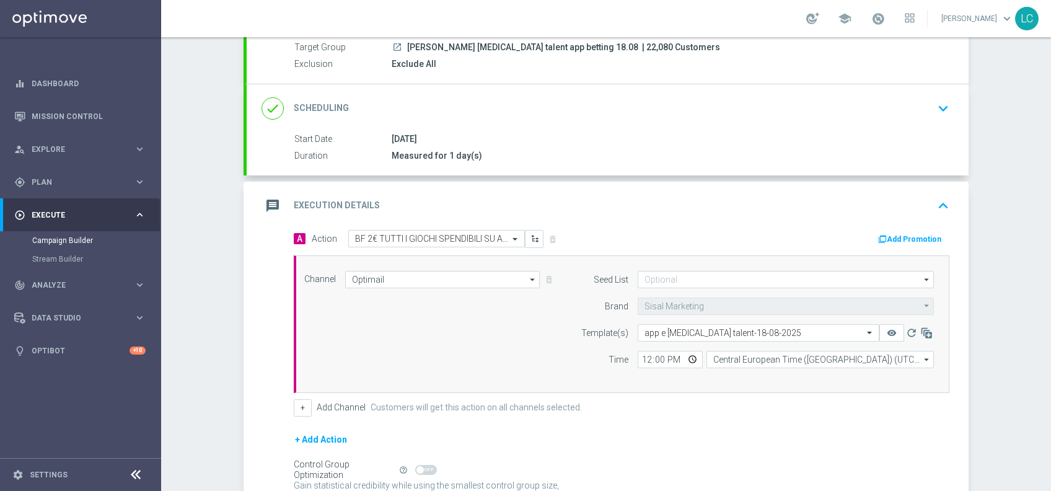
click at [875, 232] on button "Add Promotion" at bounding box center [911, 239] width 69 height 14
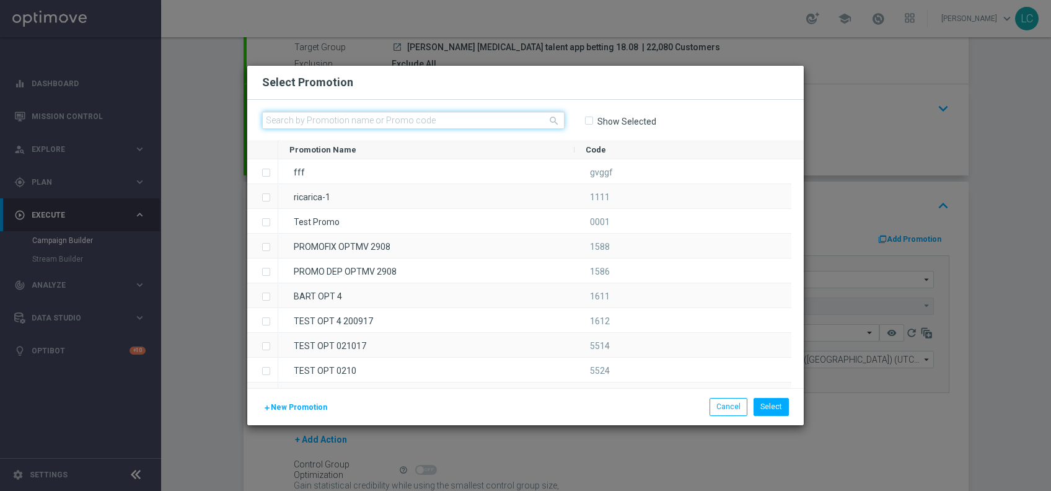
click at [511, 114] on input "text" at bounding box center [413, 120] width 303 height 17
paste input "229622"
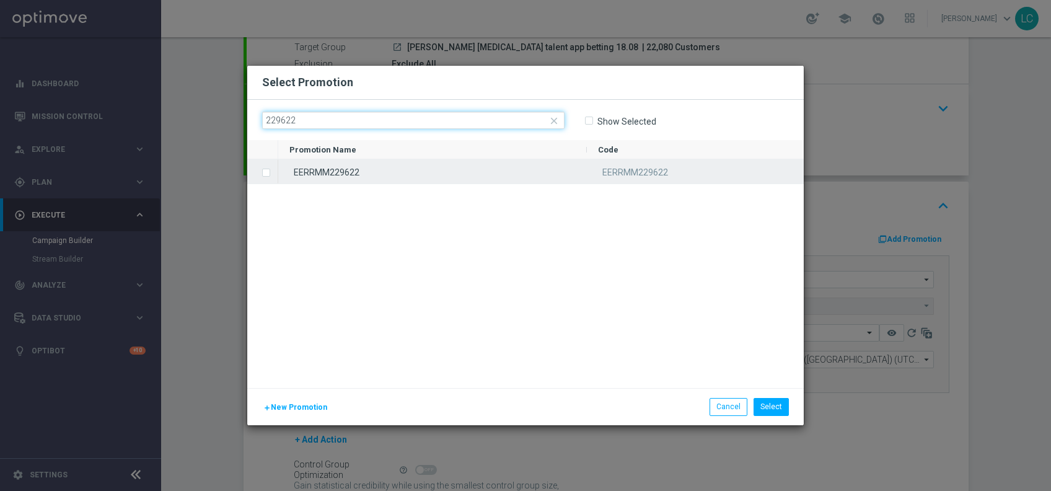
type input "229622"
click at [432, 159] on div "EERRMM229622" at bounding box center [432, 171] width 309 height 24
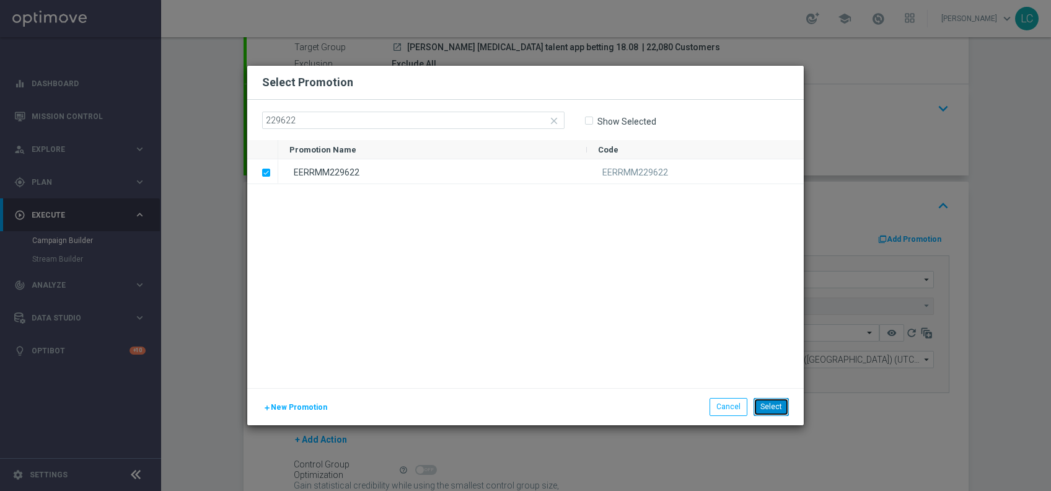
click at [782, 402] on button "Select" at bounding box center [771, 406] width 35 height 17
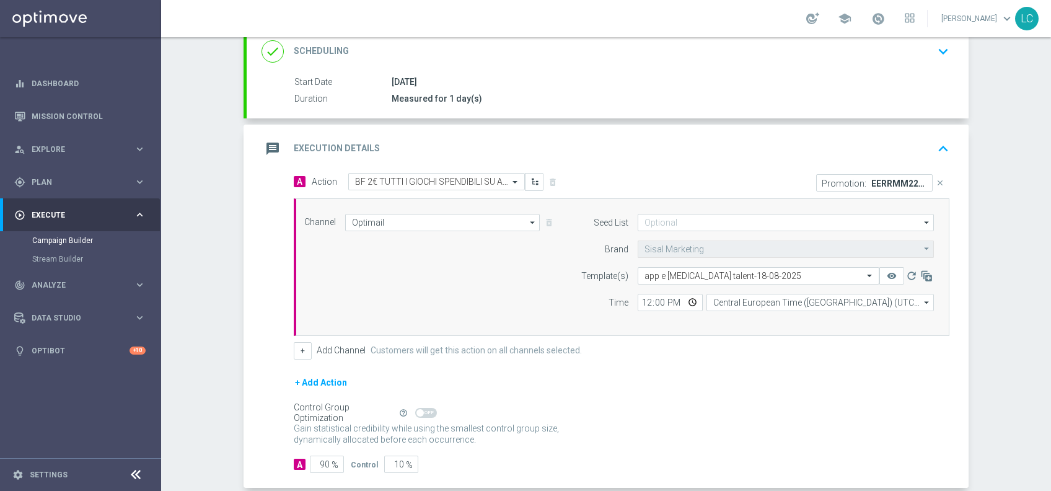
scroll to position [176, 0]
click at [640, 301] on input "12:00" at bounding box center [670, 301] width 65 height 17
type input "18:00"
click at [875, 142] on icon "keyboard_arrow_up" at bounding box center [943, 148] width 19 height 19
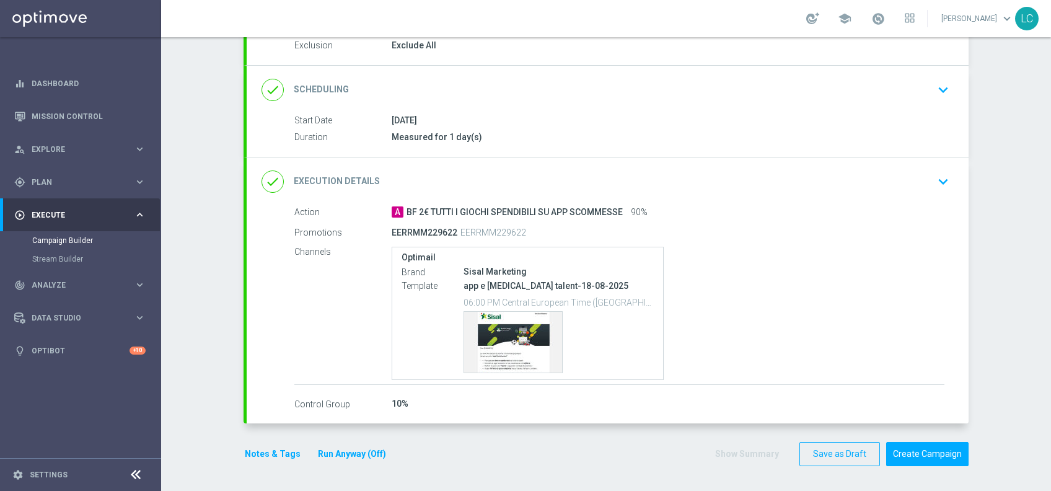
scroll to position [135, 0]
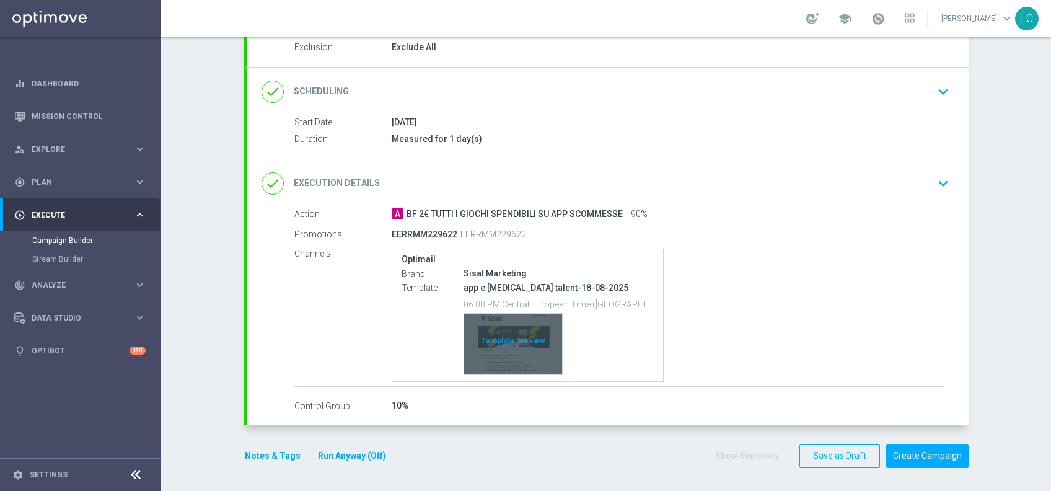
click at [504, 347] on div "Template preview" at bounding box center [513, 344] width 98 height 61
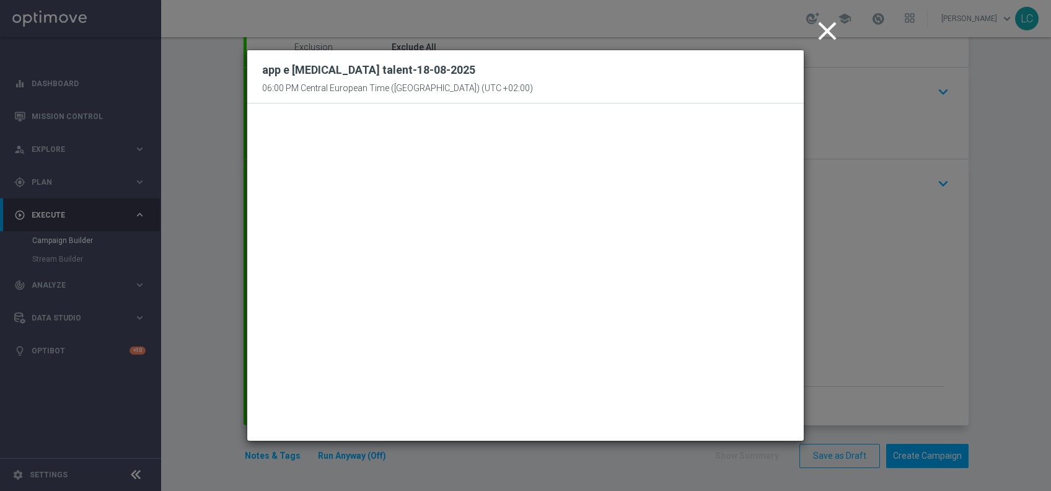
click at [821, 33] on icon "close" at bounding box center [827, 30] width 31 height 31
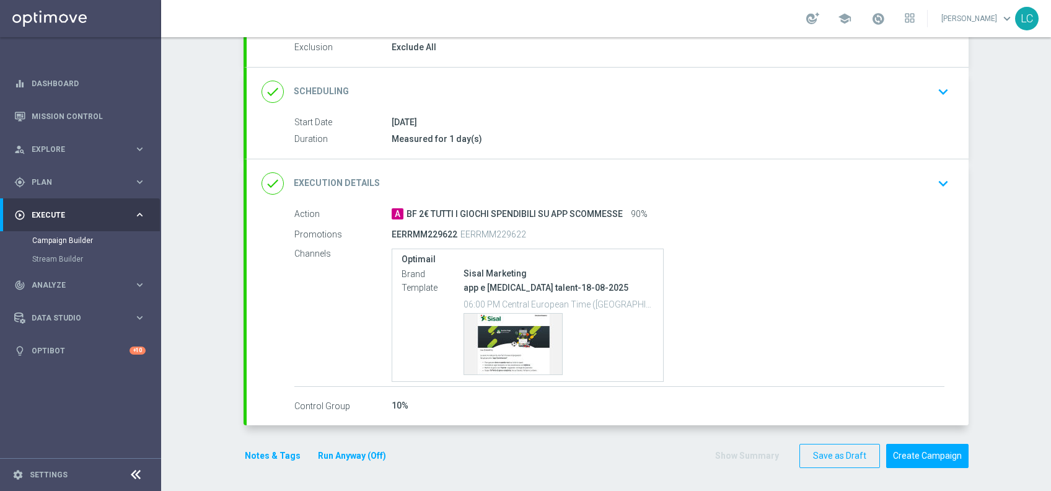
click at [582, 74] on div "done Scheduling keyboard_arrow_down" at bounding box center [608, 92] width 722 height 48
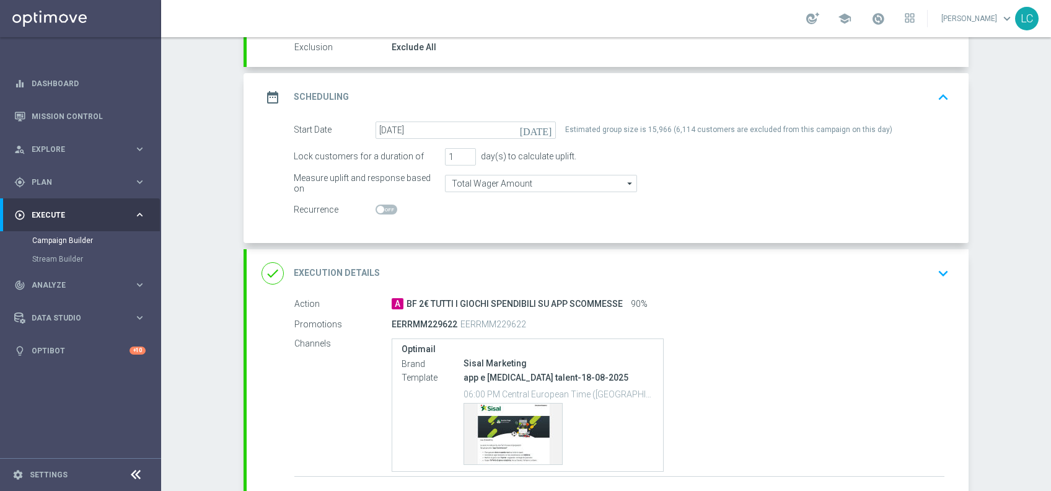
click at [600, 88] on div "date_range Scheduling keyboard_arrow_up" at bounding box center [608, 98] width 692 height 24
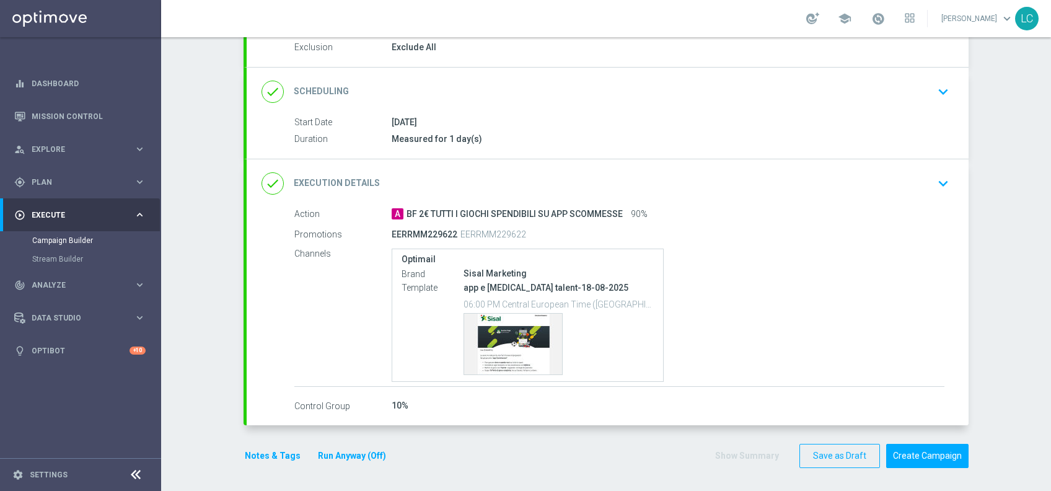
click at [594, 88] on div "done Scheduling keyboard_arrow_down" at bounding box center [608, 92] width 692 height 24
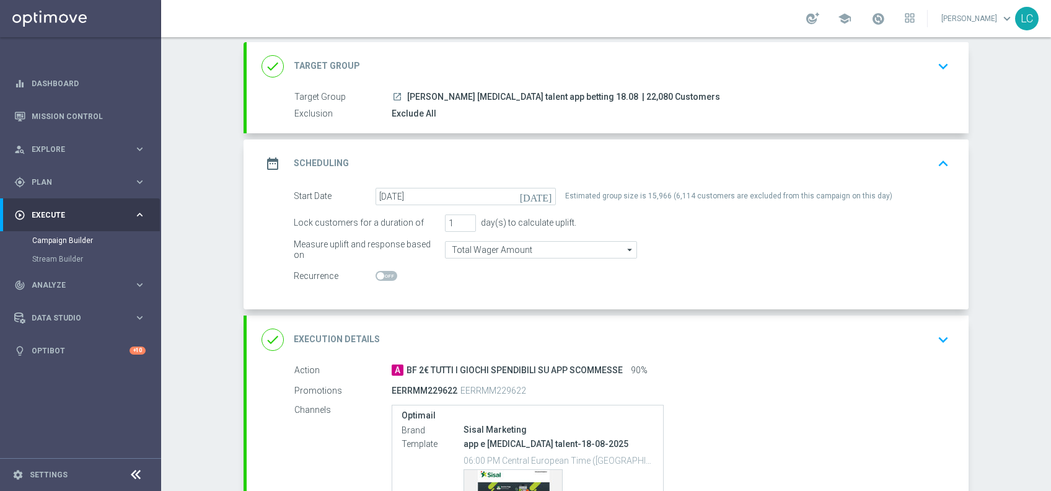
scroll to position [30, 0]
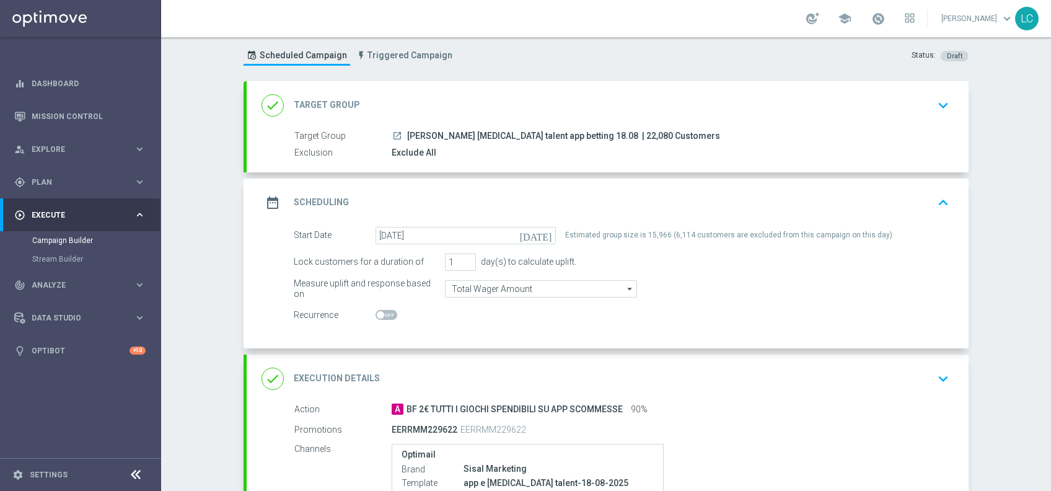
click at [531, 103] on div "done Target Group keyboard_arrow_down" at bounding box center [608, 106] width 692 height 24
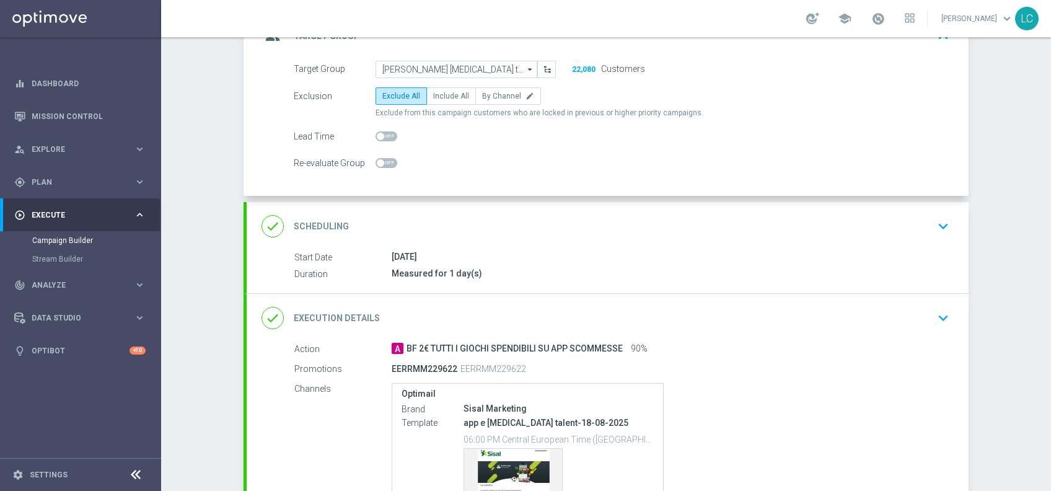
scroll to position [97, 0]
click at [532, 218] on div "done Scheduling keyboard_arrow_down" at bounding box center [608, 228] width 692 height 24
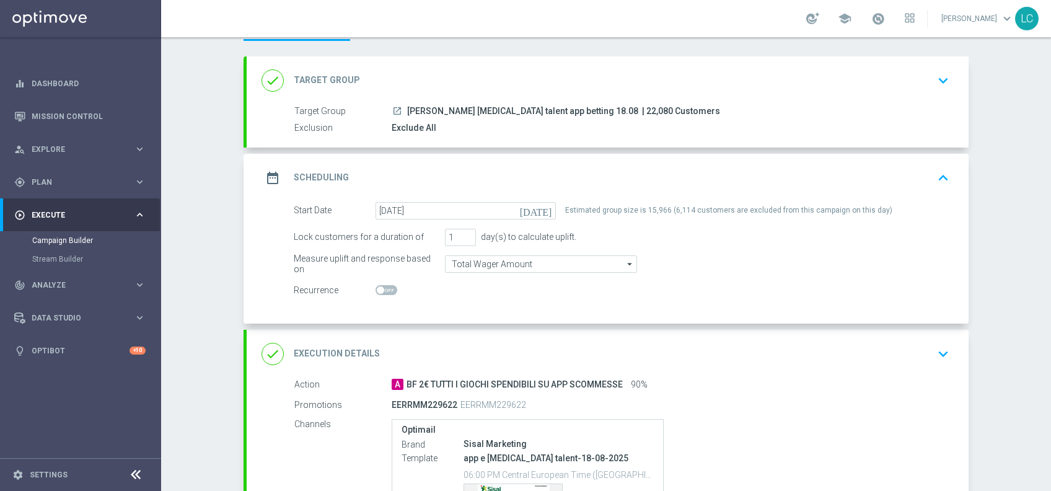
scroll to position [56, 0]
click at [692, 187] on div "date_range Scheduling keyboard_arrow_up" at bounding box center [608, 176] width 722 height 48
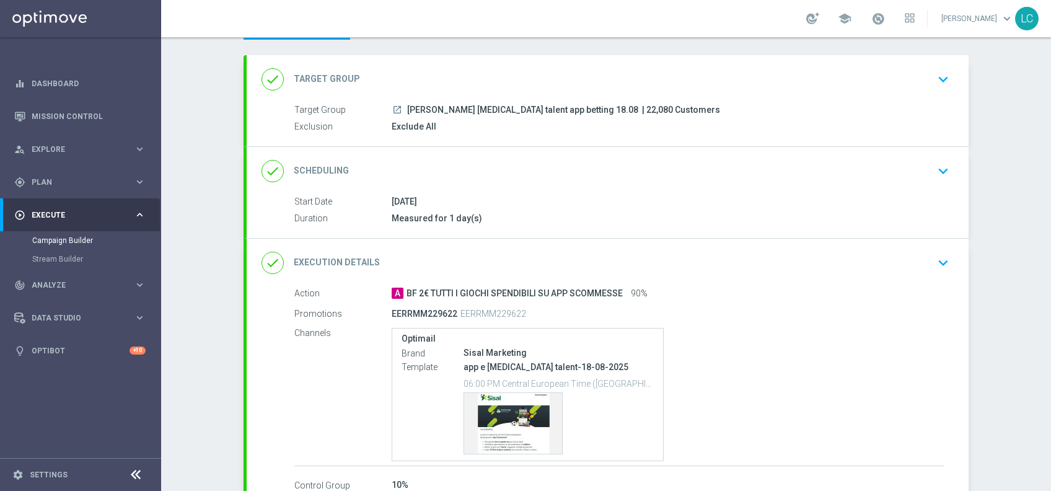
click at [663, 83] on div "done Target Group keyboard_arrow_down" at bounding box center [608, 80] width 692 height 24
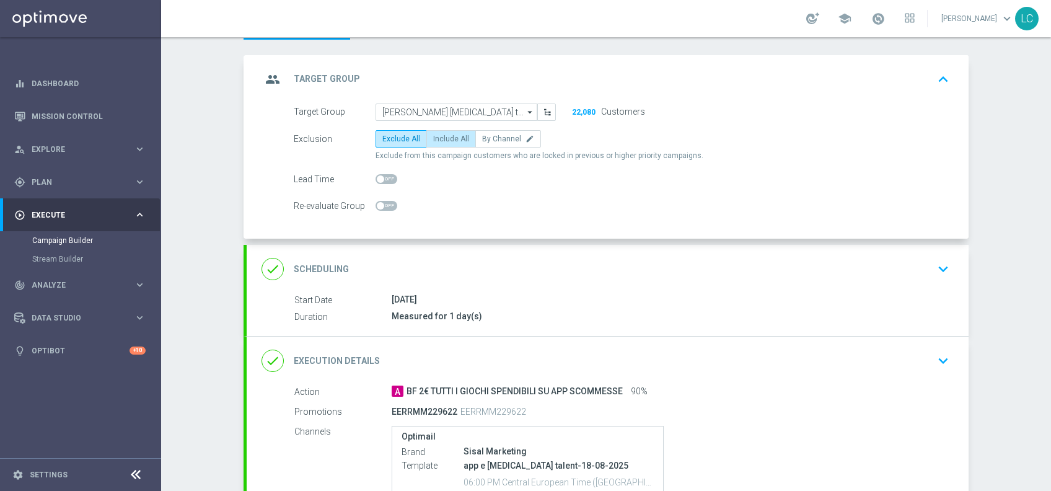
click at [433, 138] on span "Include All" at bounding box center [451, 139] width 36 height 9
click at [433, 138] on input "Include All" at bounding box center [437, 141] width 8 height 8
radio input "true"
click at [586, 267] on div "done Scheduling keyboard_arrow_down" at bounding box center [608, 269] width 692 height 24
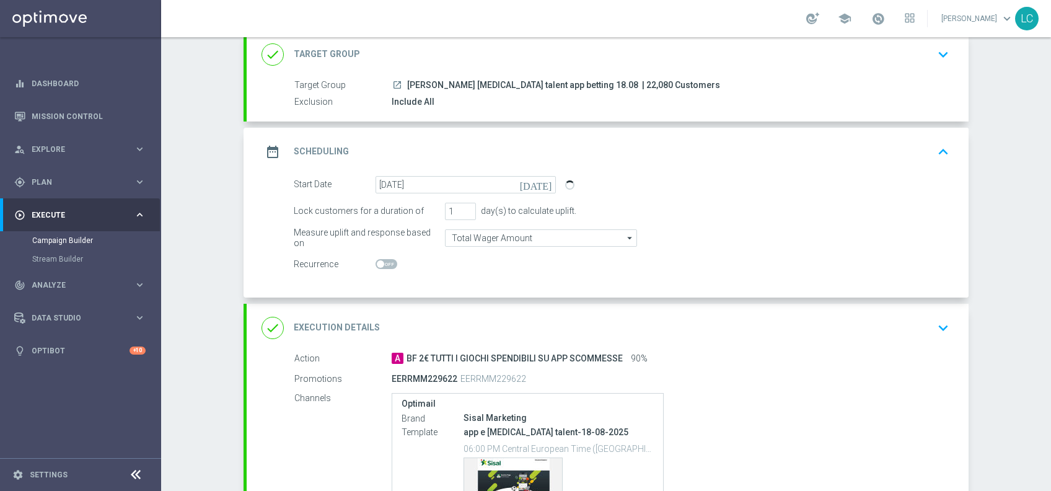
scroll to position [225, 0]
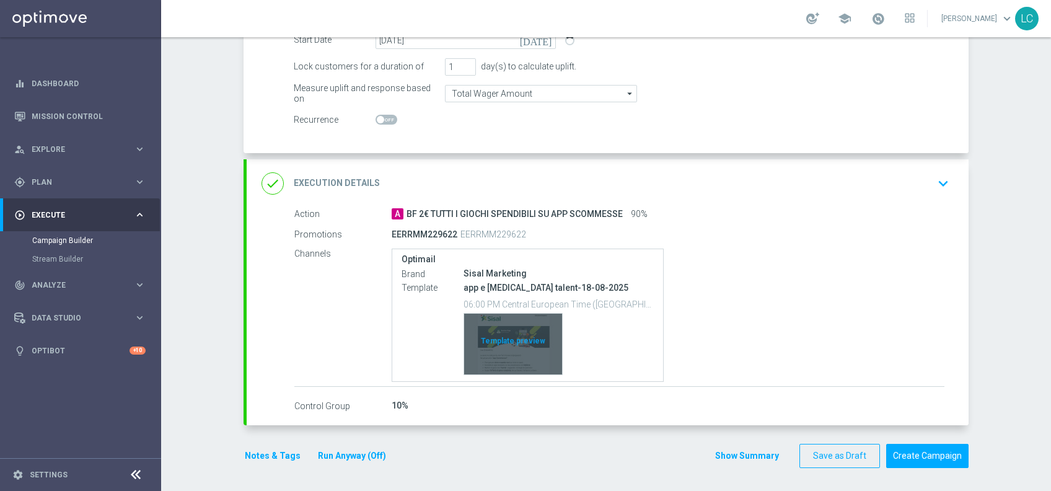
click at [512, 337] on div "Template preview" at bounding box center [513, 344] width 98 height 61
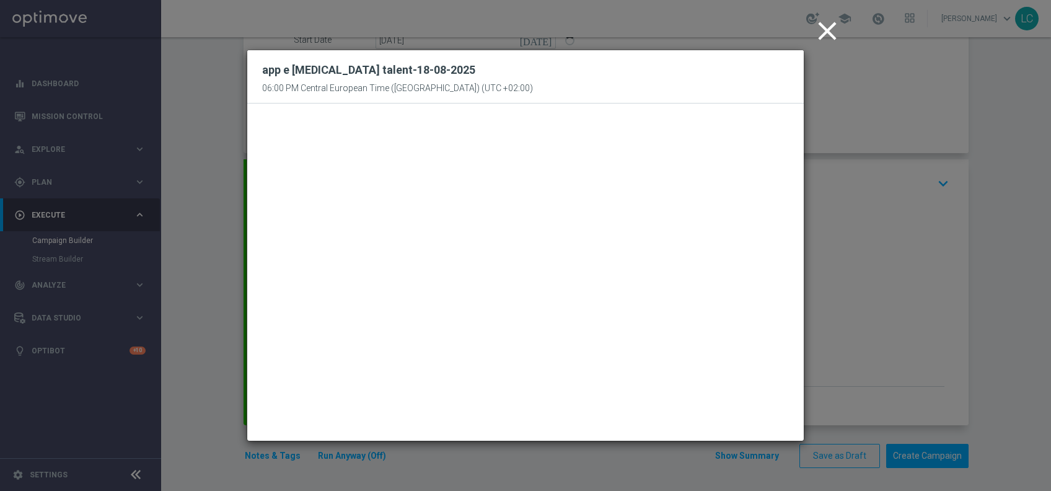
click at [827, 23] on icon "close" at bounding box center [827, 30] width 31 height 31
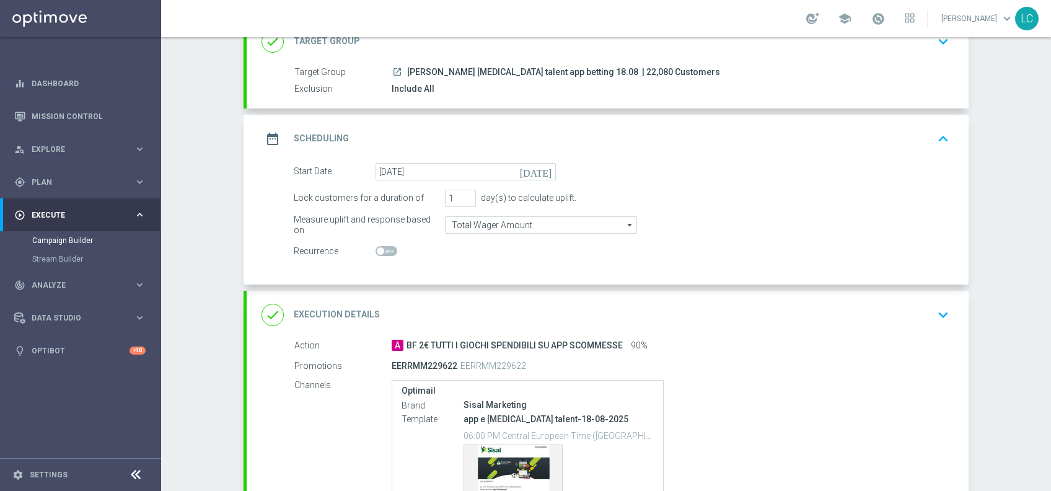
scroll to position [93, 0]
click at [774, 139] on div "date_range Scheduling keyboard_arrow_up" at bounding box center [608, 140] width 692 height 24
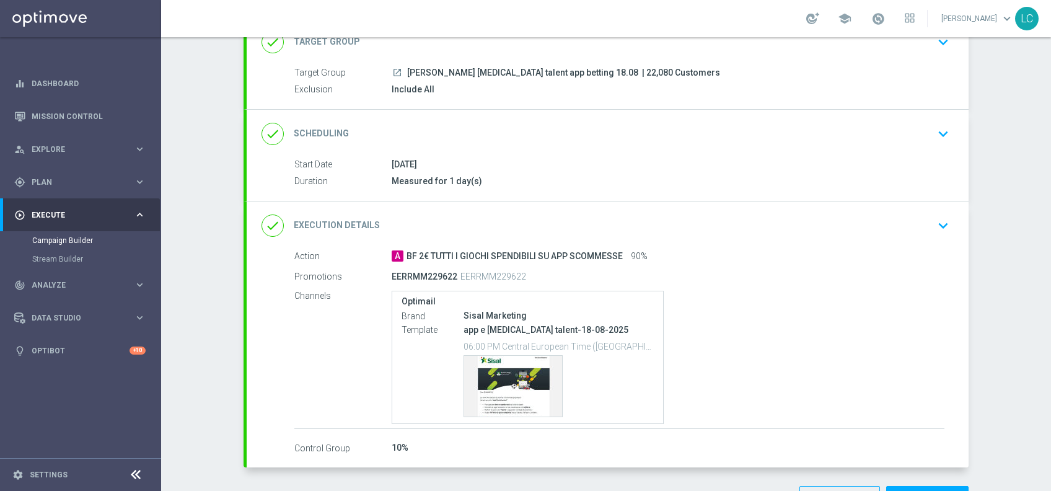
scroll to position [135, 0]
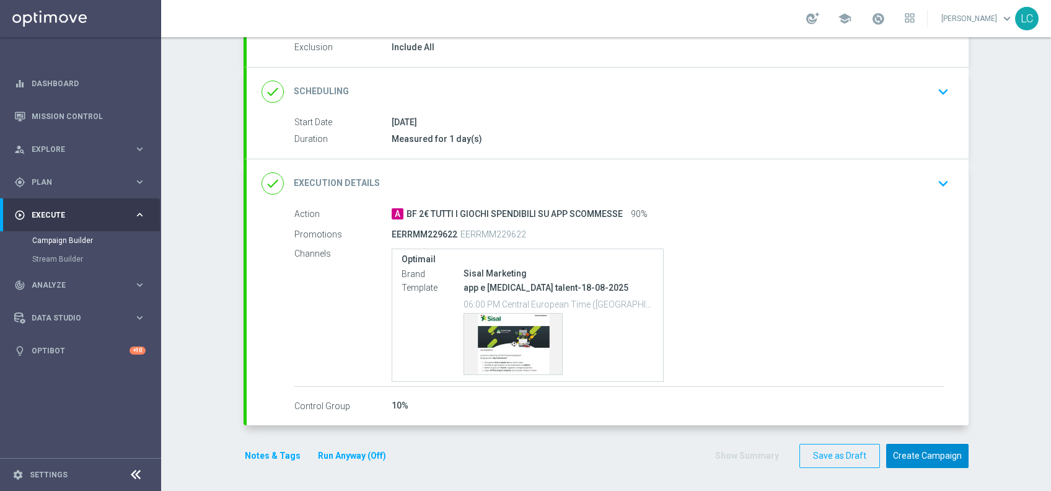
click at [875, 409] on button "Create Campaign" at bounding box center [927, 456] width 82 height 24
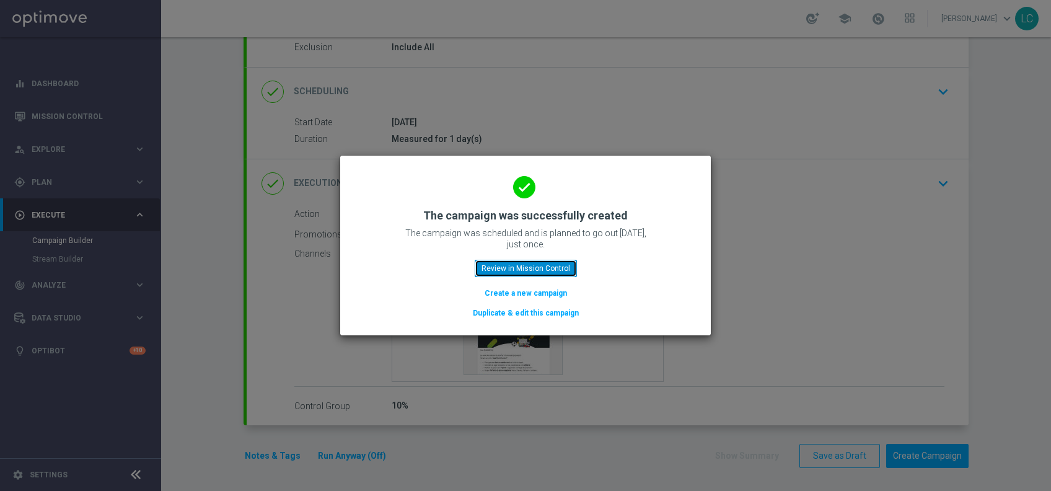
click at [521, 268] on button "Review in Mission Control" at bounding box center [526, 268] width 102 height 17
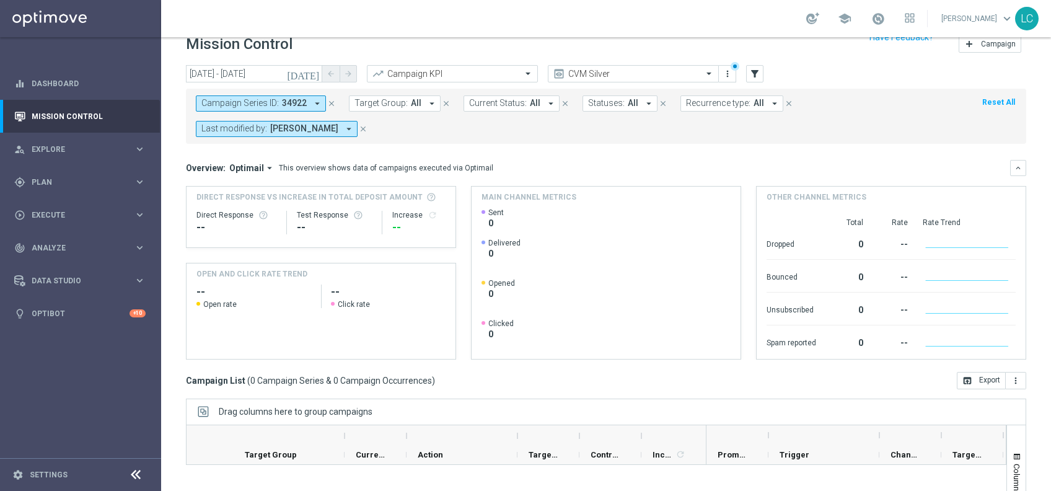
scroll to position [12, 0]
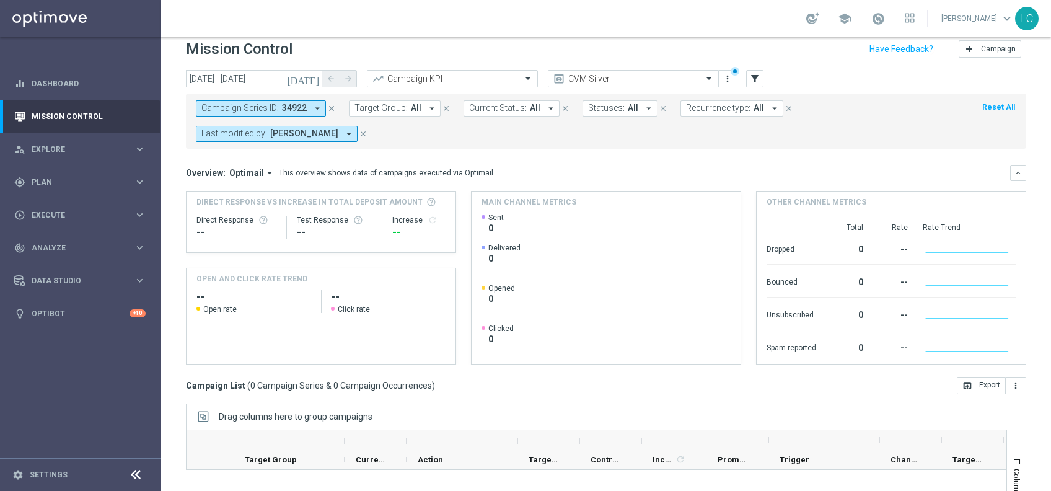
click at [368, 133] on icon "close" at bounding box center [363, 134] width 9 height 9
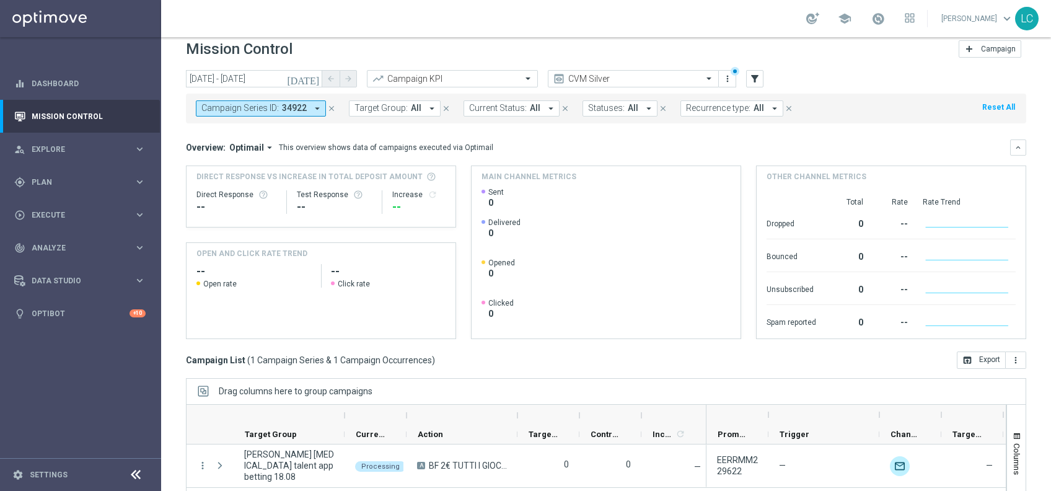
scroll to position [128, 0]
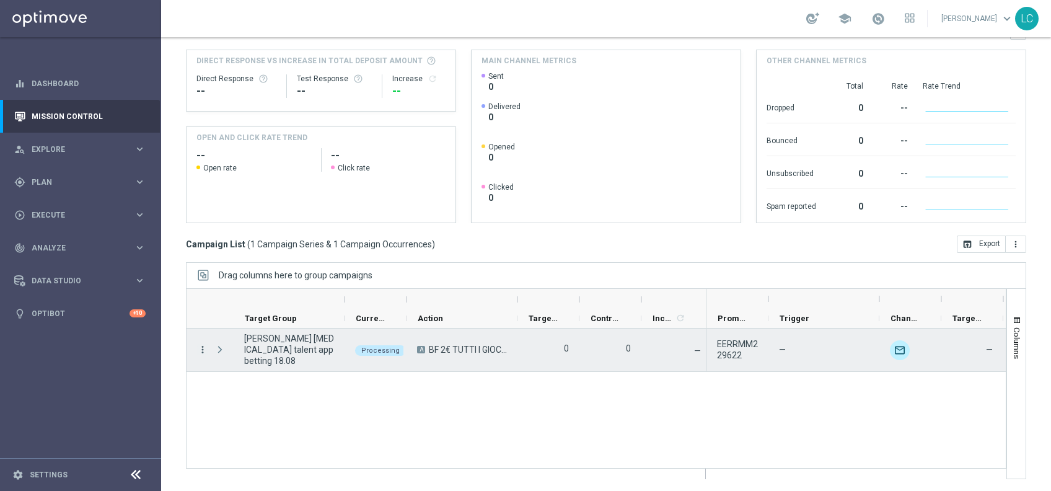
click at [201, 351] on icon "more_vert" at bounding box center [202, 349] width 11 height 11
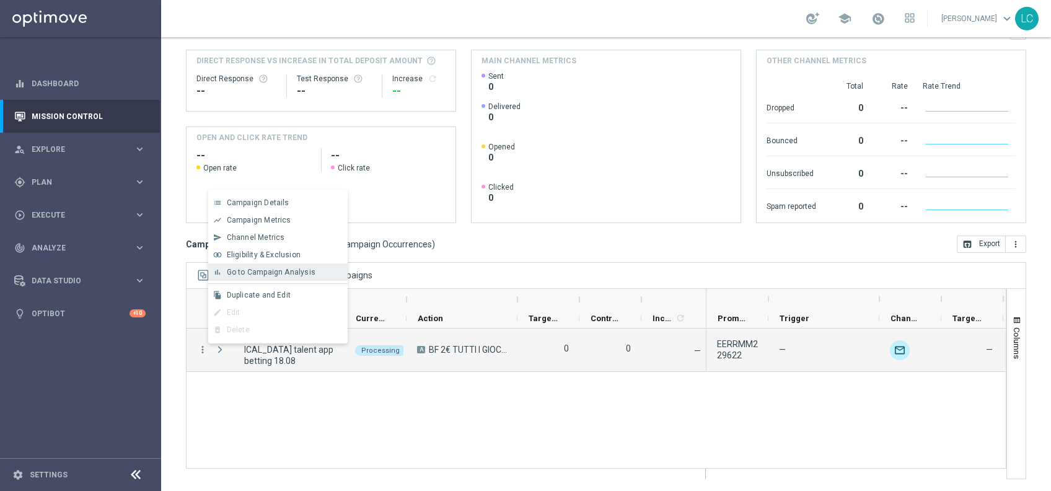
click at [280, 272] on span "Go to Campaign Analysis" at bounding box center [271, 272] width 89 height 9
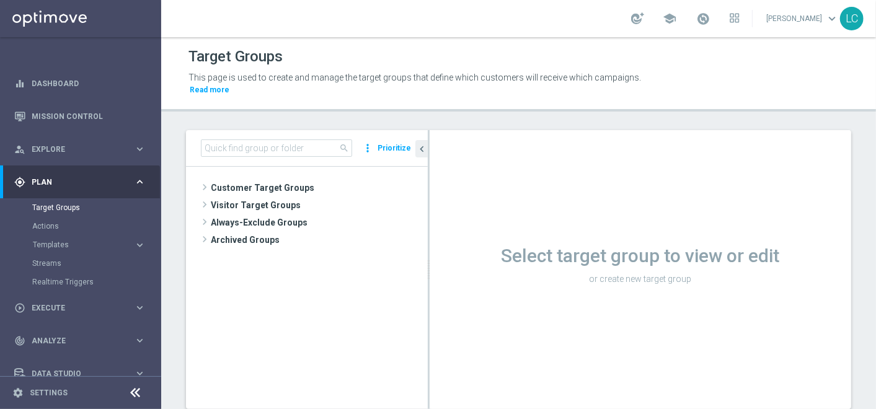
click at [265, 156] on div "search more_vert Prioritize" at bounding box center [307, 148] width 242 height 37
click at [274, 150] on input at bounding box center [276, 147] width 151 height 17
click at [223, 141] on input at bounding box center [276, 147] width 151 height 17
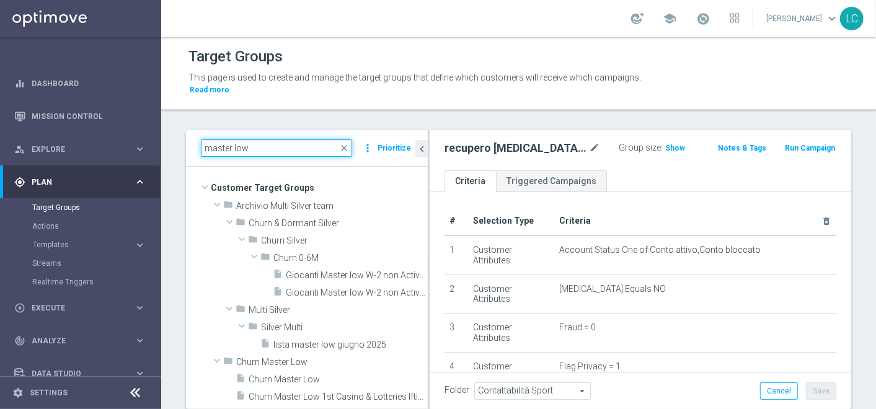
type input "master low"
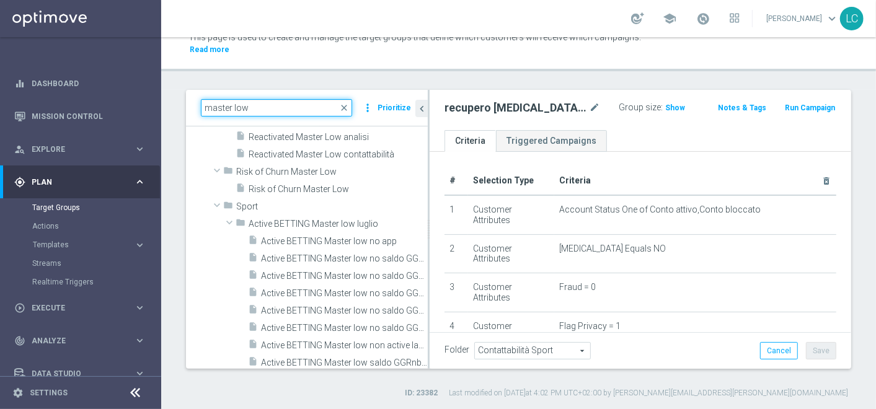
scroll to position [1319, 0]
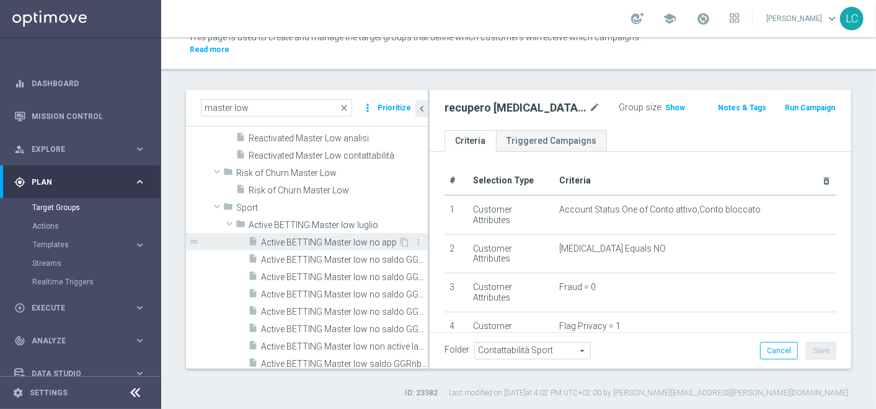
click at [331, 241] on span "Active BETTING Master low no app" at bounding box center [329, 242] width 137 height 11
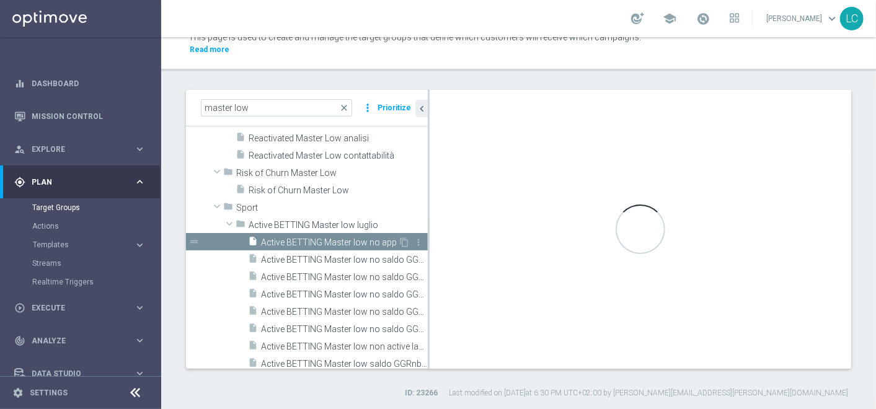
type input "Active BETTING Master low luglio"
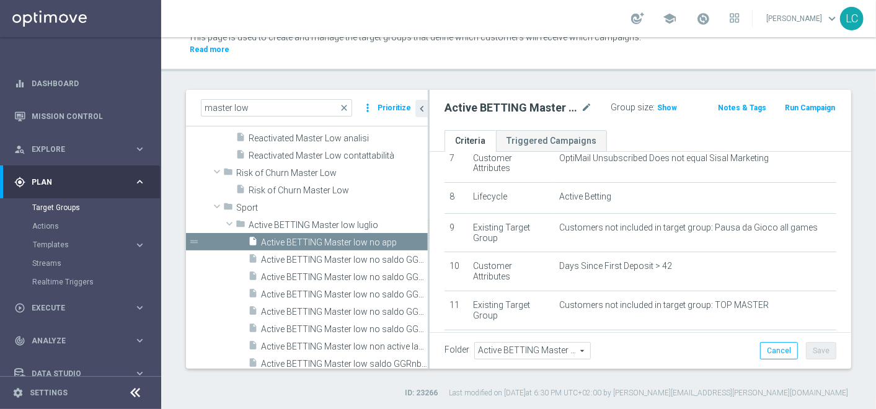
scroll to position [349, 0]
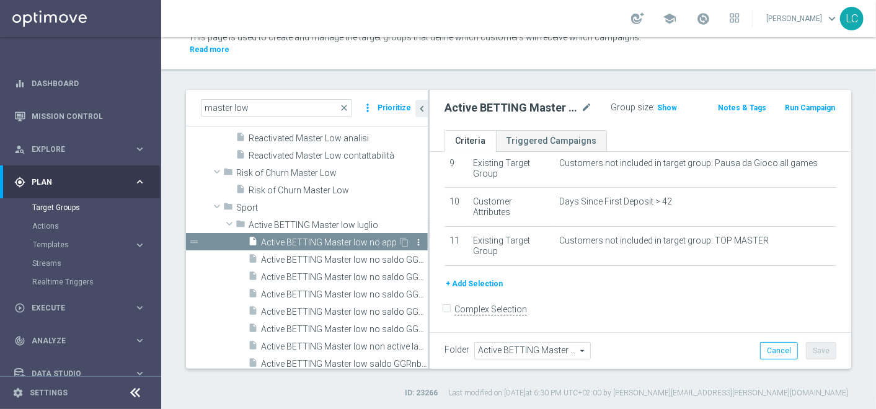
click at [413, 238] on icon "more_vert" at bounding box center [418, 242] width 10 height 10
click at [434, 274] on span "Delete" at bounding box center [443, 274] width 27 height 9
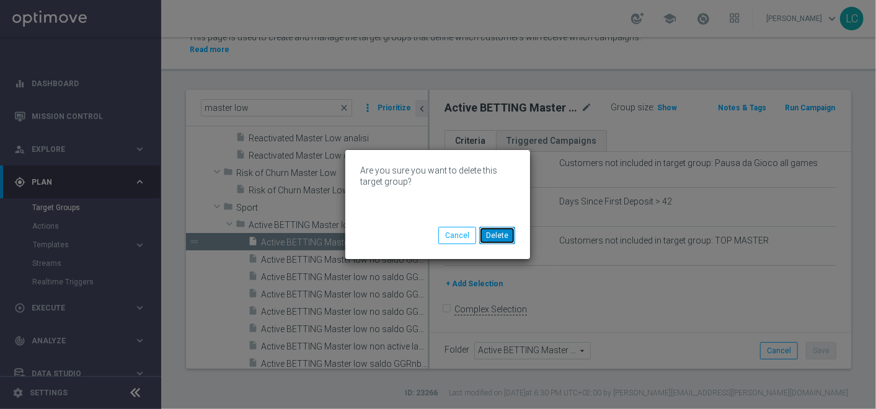
click at [498, 233] on button "Delete" at bounding box center [497, 235] width 36 height 17
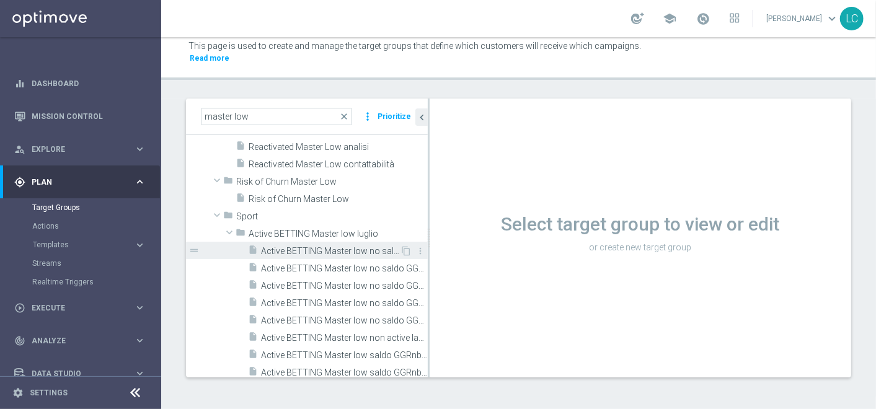
scroll to position [31, 0]
click at [343, 252] on span "Active BETTING Master low no saldo GGRnb<=0" at bounding box center [330, 252] width 139 height 11
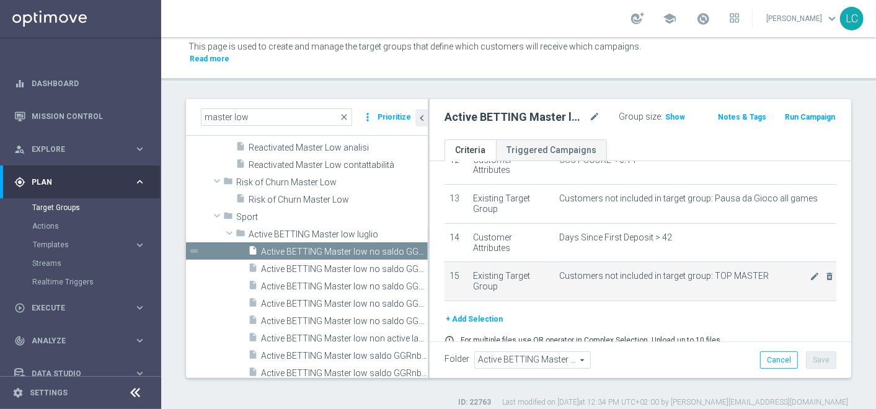
scroll to position [459, 0]
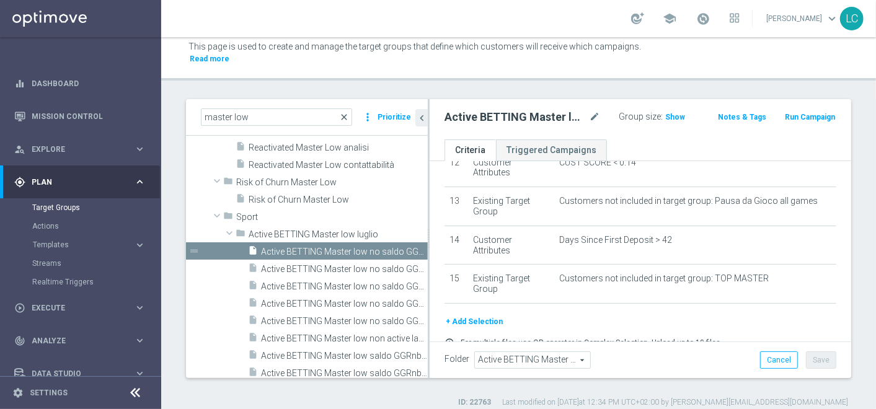
click at [347, 113] on span "close" at bounding box center [344, 117] width 10 height 10
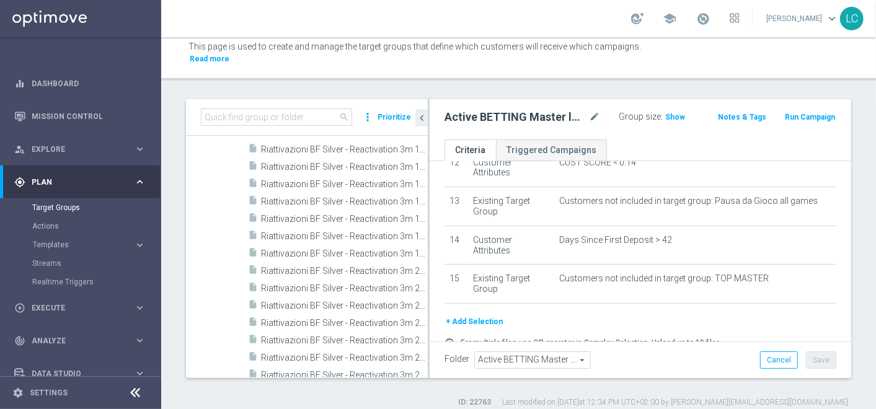
scroll to position [5728, 0]
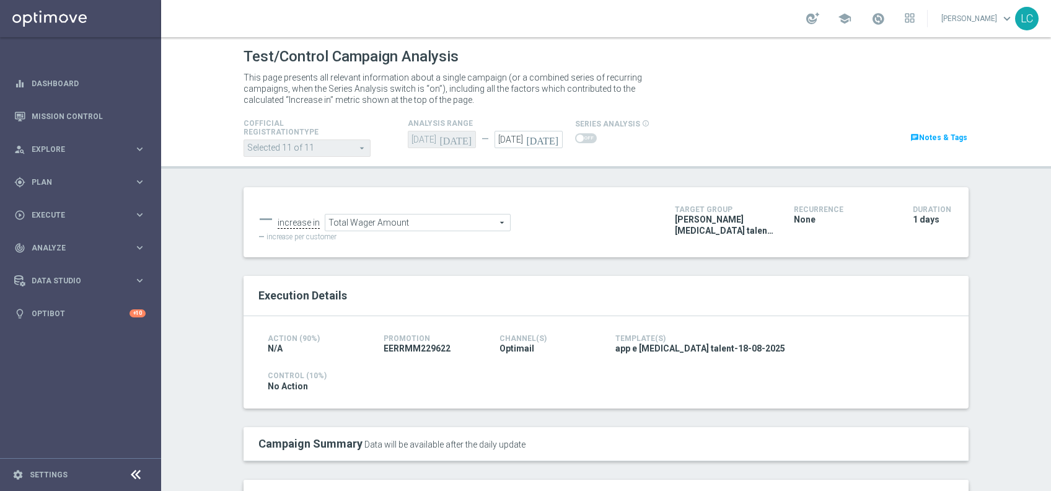
click at [960, 135] on link "chat Notes & Tags" at bounding box center [939, 138] width 60 height 14
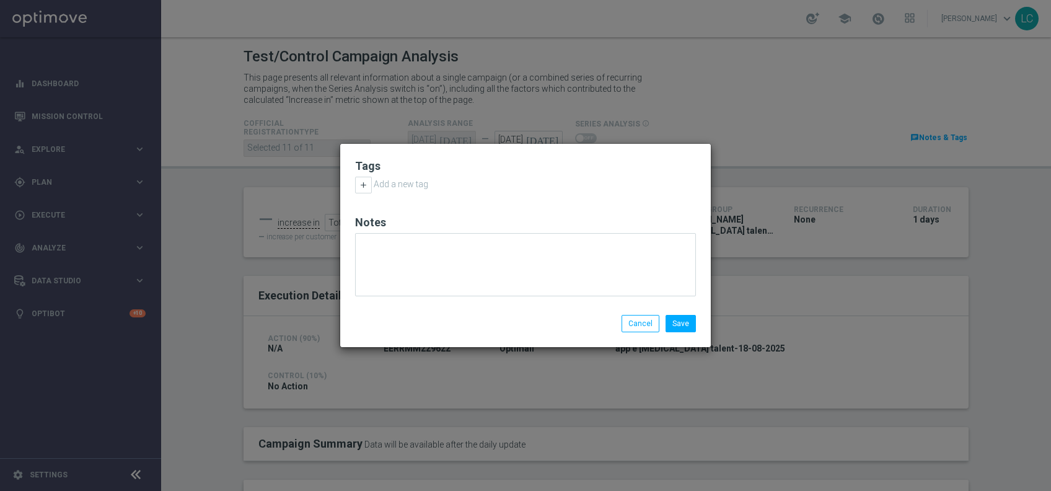
click at [372, 182] on div "add Add a new tag" at bounding box center [391, 185] width 73 height 17
click at [371, 182] on button "add" at bounding box center [363, 185] width 17 height 17
click at [375, 183] on input "text" at bounding box center [417, 185] width 124 height 16
type input "talent"
click at [420, 218] on link "talent + expert" at bounding box center [417, 219] width 123 height 14
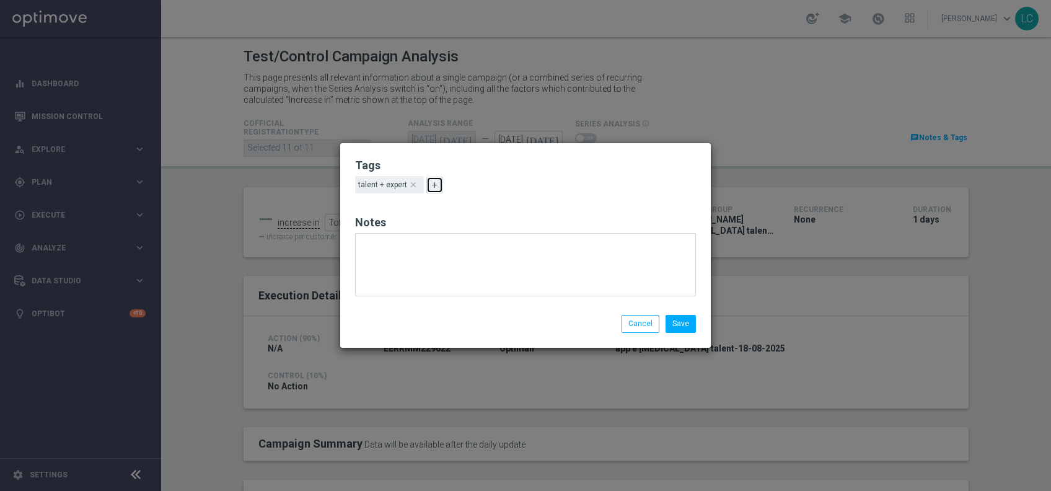
click at [434, 180] on icon "add" at bounding box center [434, 184] width 9 height 9
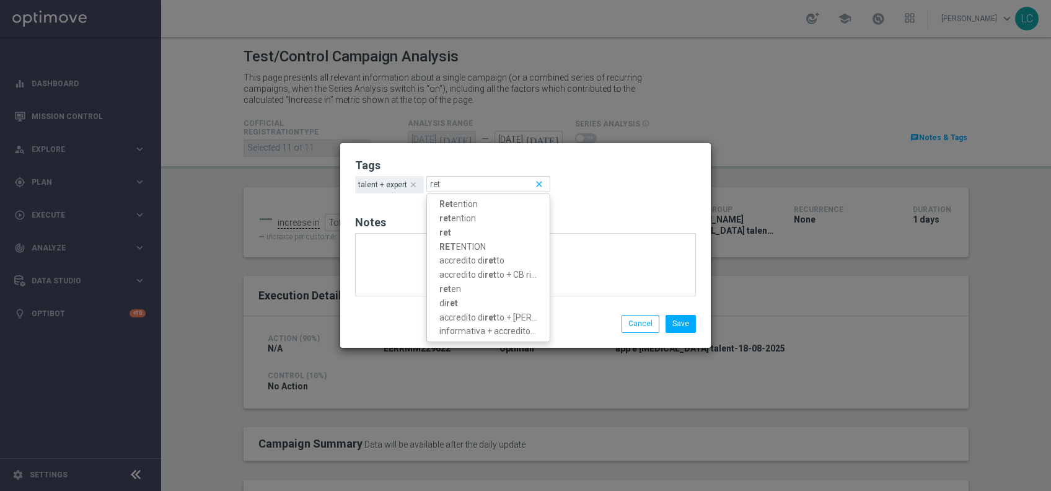
type input "rete"
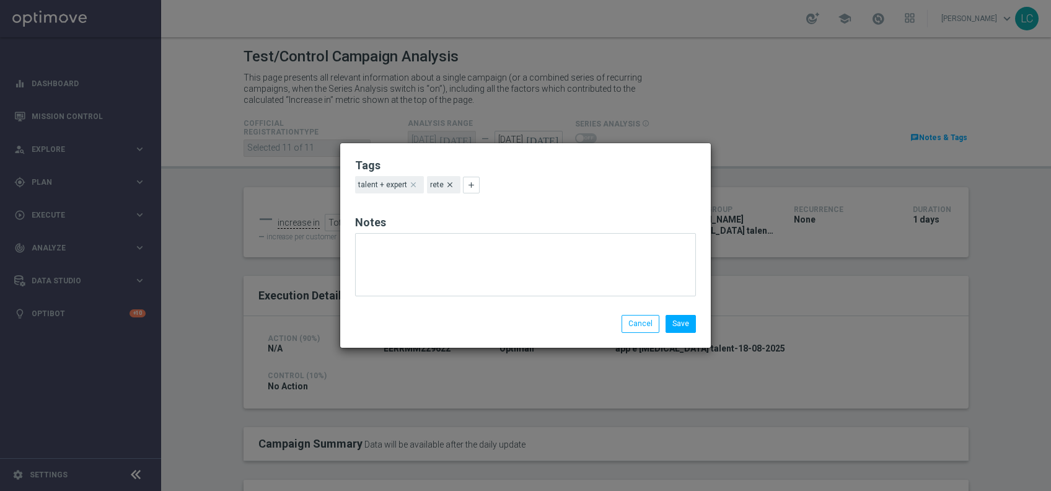
click at [449, 186] on icon "clear" at bounding box center [450, 184] width 9 height 9
click at [438, 183] on icon "add" at bounding box center [434, 184] width 9 height 9
click at [438, 183] on input "text" at bounding box center [488, 184] width 124 height 16
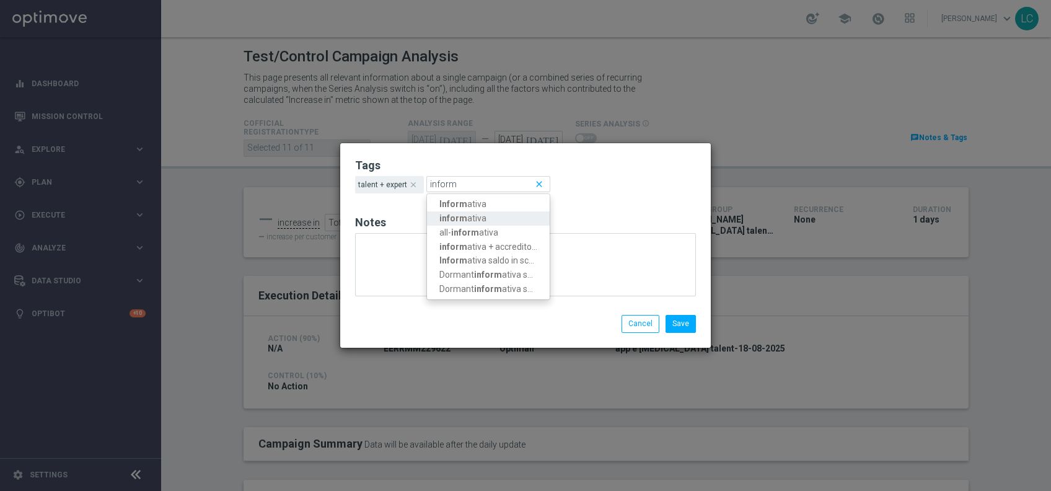
type input "inform"
click at [466, 220] on link "inform ativa" at bounding box center [488, 218] width 123 height 14
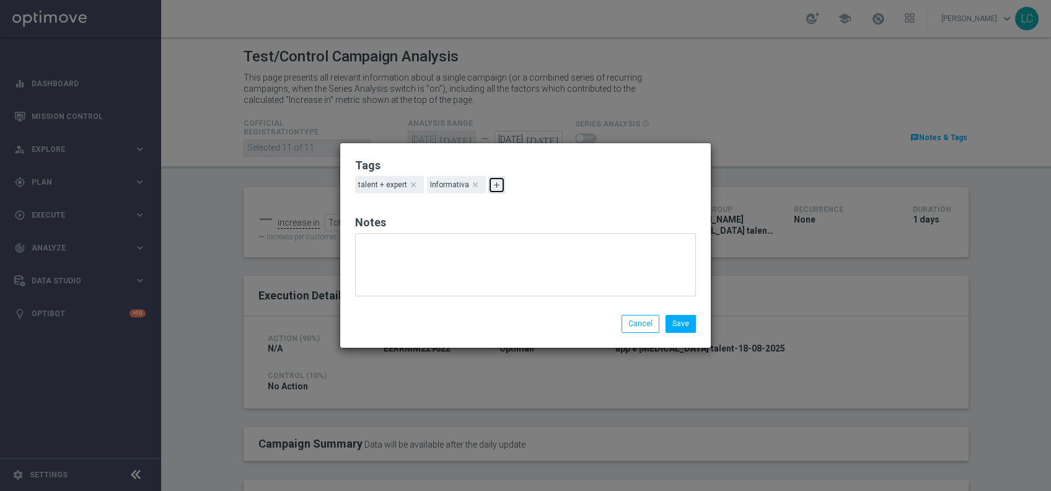
click at [492, 185] on icon "add" at bounding box center [496, 184] width 9 height 9
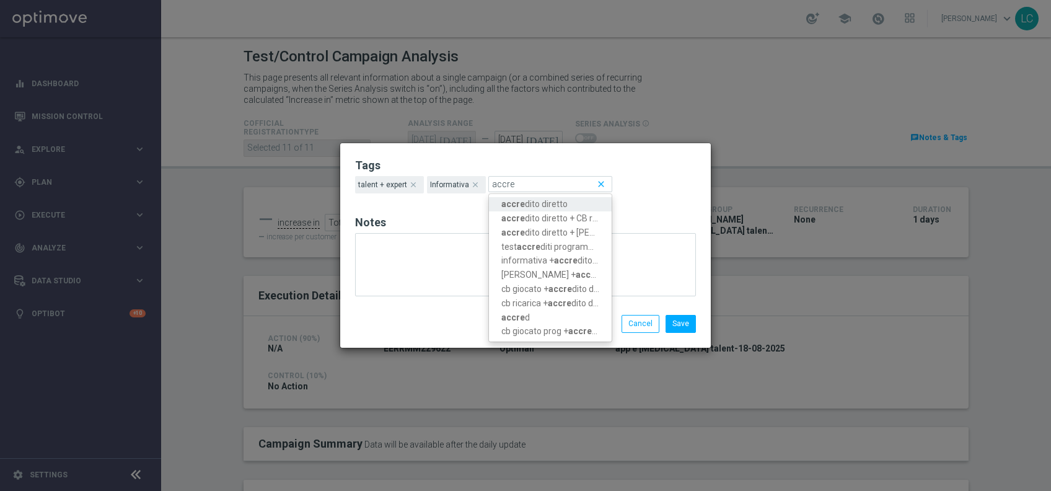
type input "accre"
click at [529, 208] on link "accre dito diretto" at bounding box center [550, 204] width 123 height 14
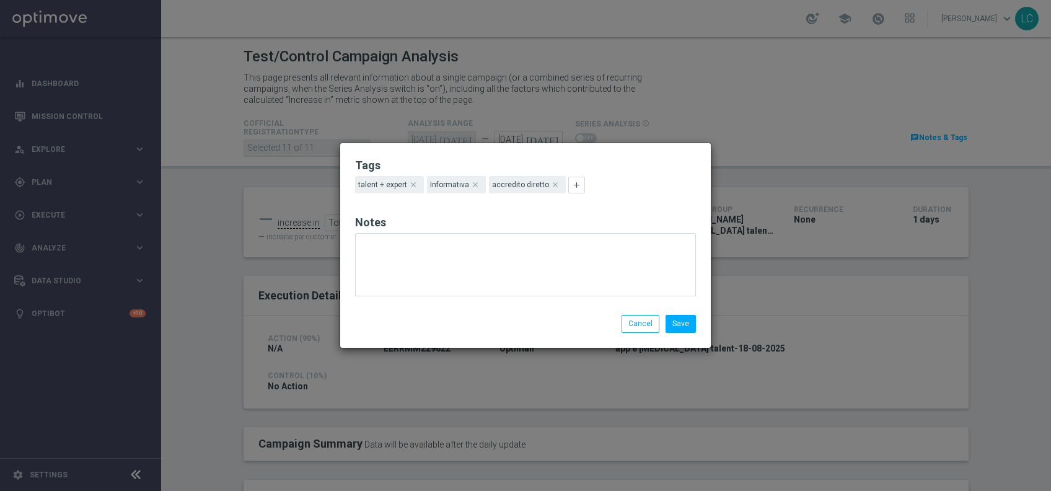
click at [431, 182] on label "Informativa" at bounding box center [449, 185] width 39 height 11
click at [578, 187] on button "add" at bounding box center [576, 185] width 17 height 17
click at [575, 178] on button "add" at bounding box center [576, 185] width 17 height 17
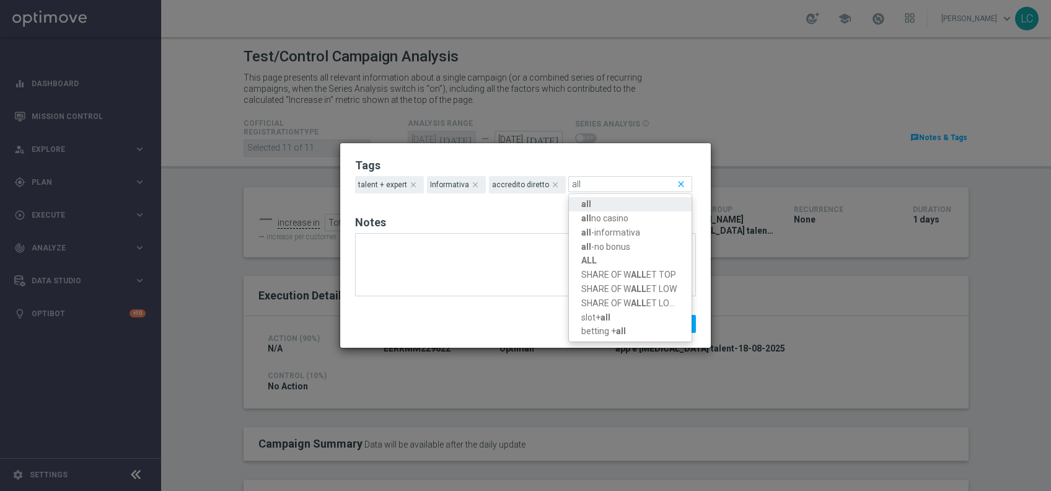
type input "all"
click at [591, 203] on link "all" at bounding box center [630, 204] width 123 height 14
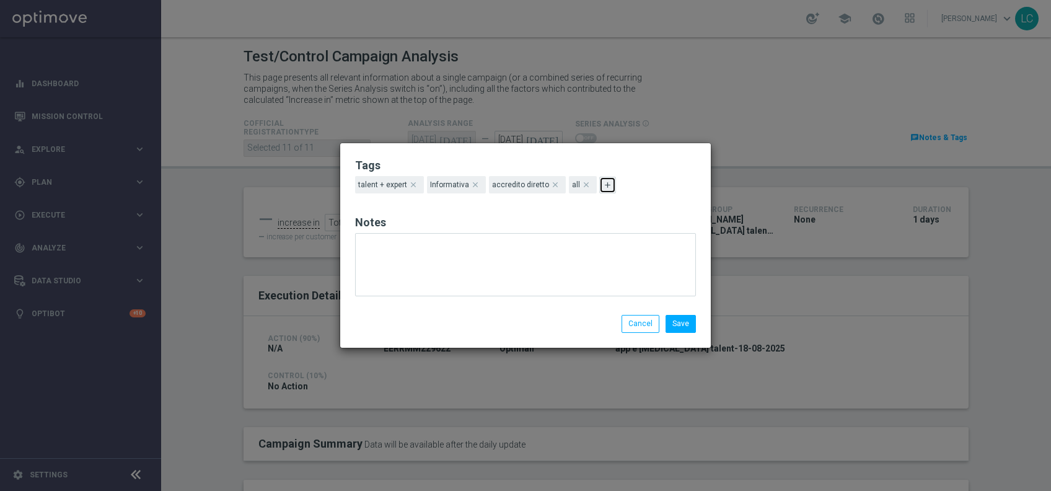
click at [603, 188] on icon "add" at bounding box center [607, 184] width 9 height 9
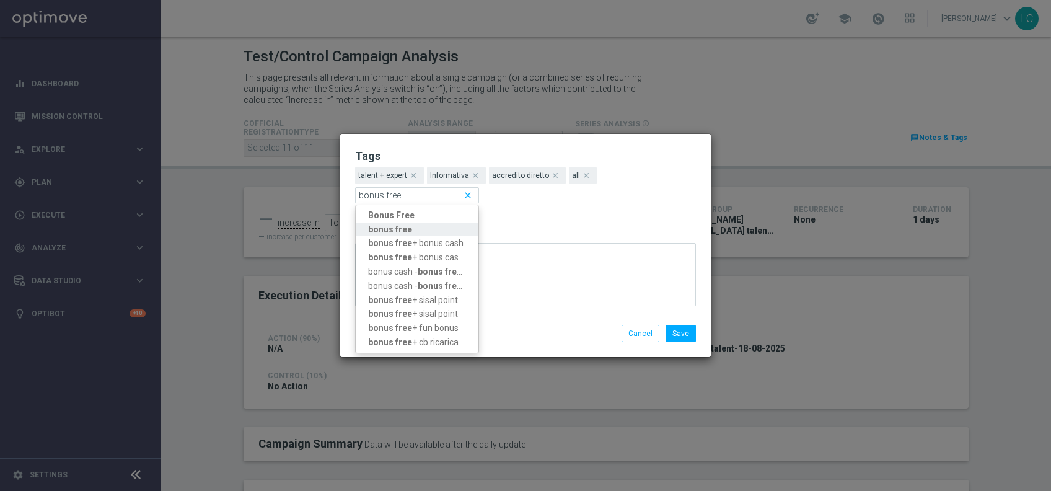
type input "bonus free"
click at [392, 224] on strong "bonus free" at bounding box center [390, 229] width 44 height 10
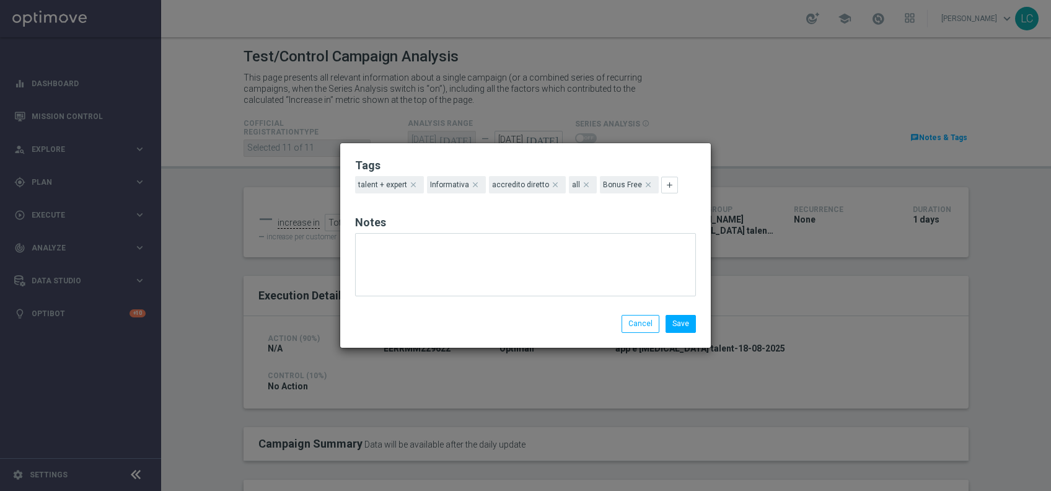
click at [451, 182] on label "Informativa" at bounding box center [449, 185] width 39 height 11
click at [666, 179] on button "add" at bounding box center [669, 185] width 17 height 17
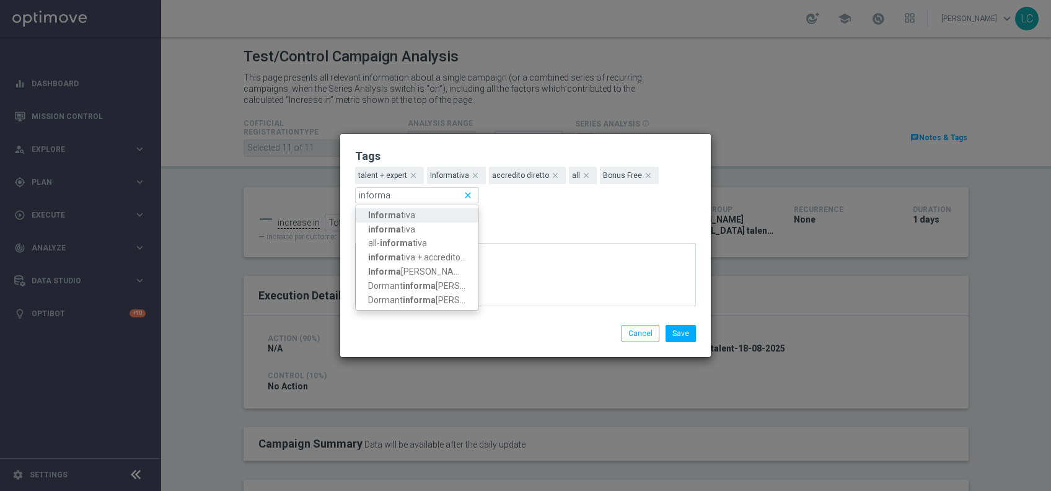
type input "informa"
click at [466, 194] on div "Informa tiva informa tiva all- informa tiva informa tiva + accredito diretto In…" at bounding box center [417, 195] width 124 height 16
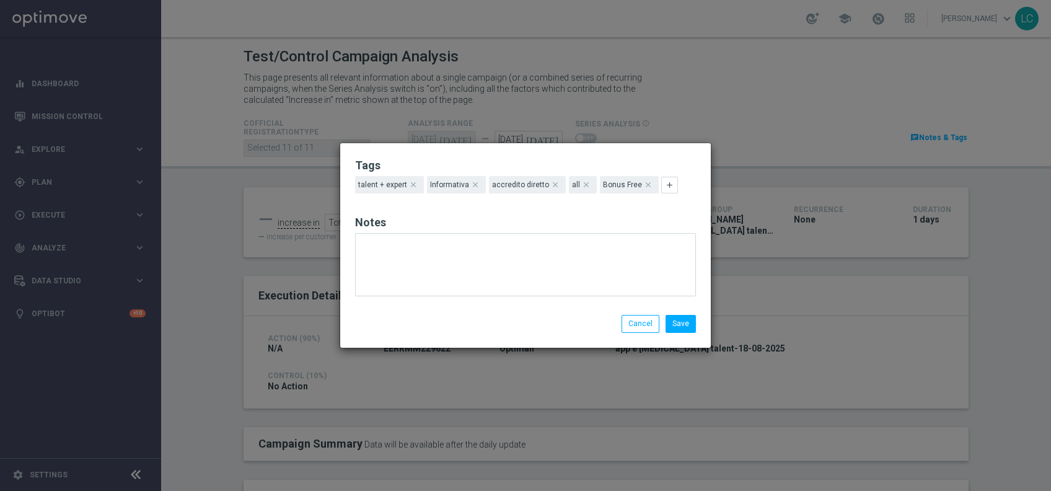
click at [502, 201] on div "Tags talent + expert clear Informativa clear accredito diretto clear all clear …" at bounding box center [525, 245] width 371 height 204
click at [688, 327] on button "Save" at bounding box center [681, 323] width 30 height 17
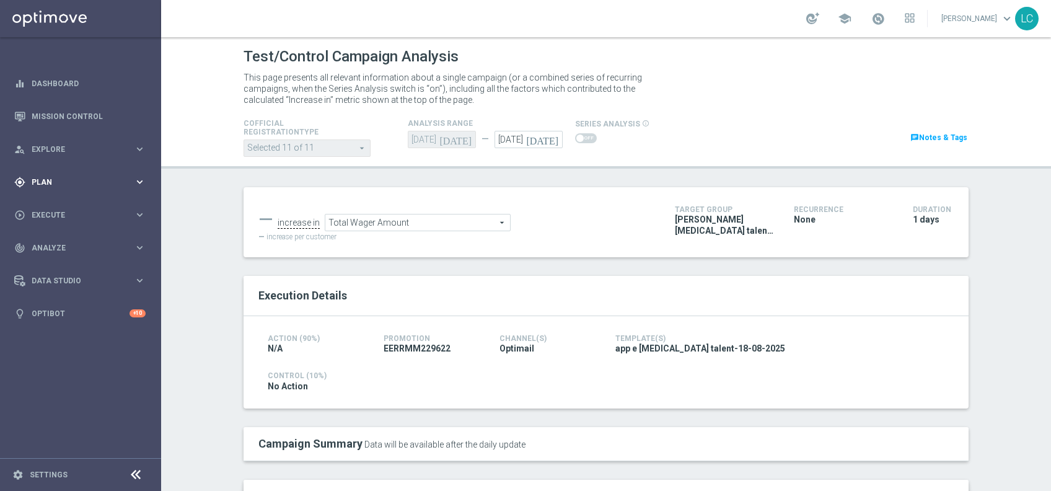
click at [69, 175] on div "gps_fixed Plan keyboard_arrow_right" at bounding box center [80, 182] width 160 height 33
click at [57, 208] on link "Target Groups" at bounding box center [80, 208] width 97 height 10
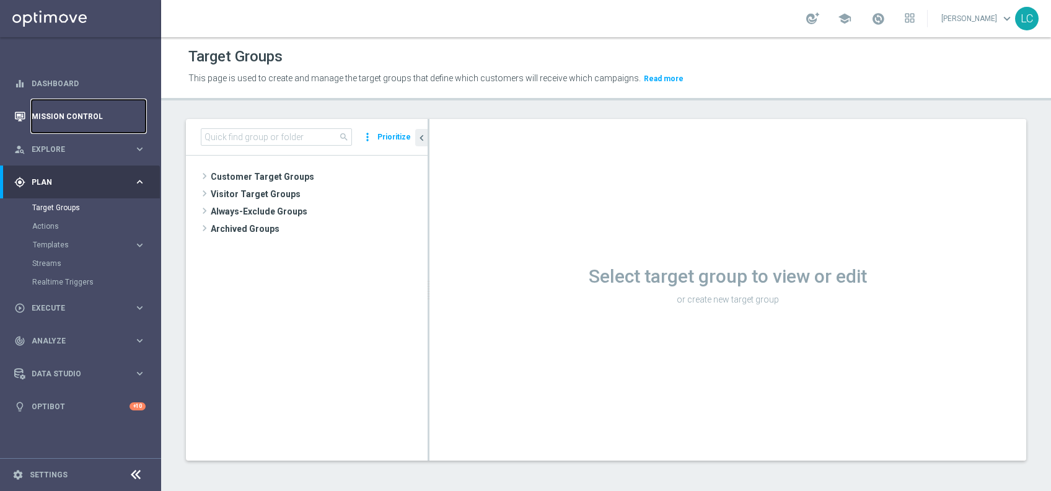
click at [68, 119] on link "Mission Control" at bounding box center [89, 116] width 114 height 33
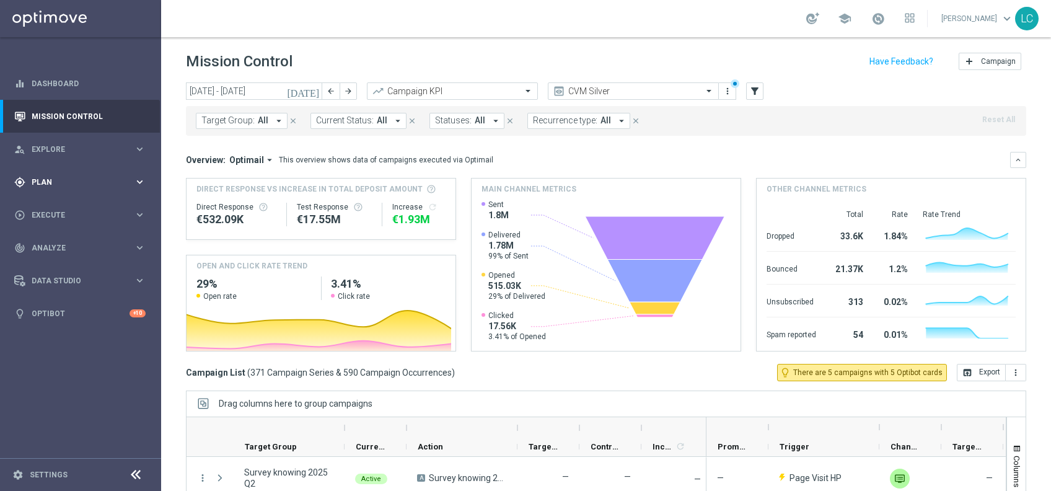
click at [73, 177] on div "gps_fixed Plan" at bounding box center [74, 182] width 120 height 11
click at [55, 205] on link "Target Groups" at bounding box center [80, 208] width 97 height 10
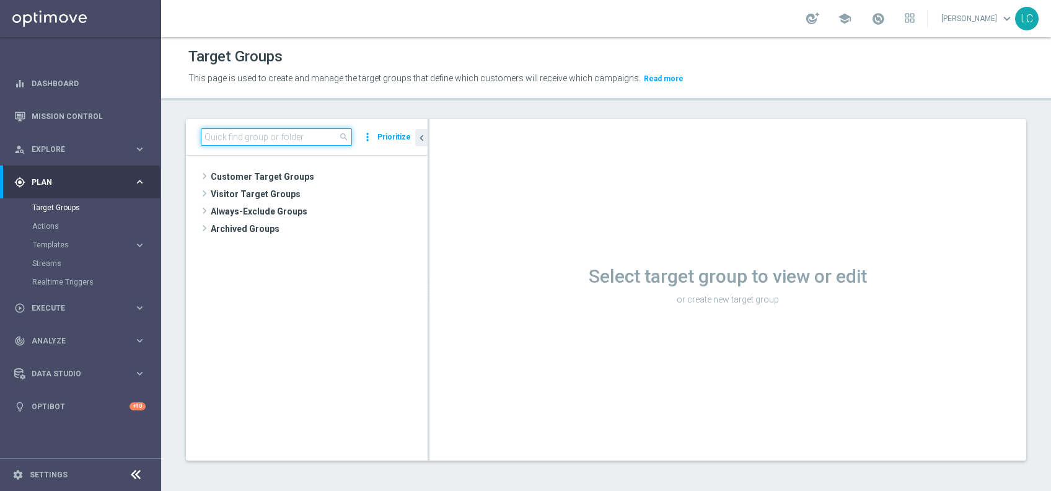
click at [268, 134] on input at bounding box center [276, 136] width 151 height 17
paste input "recupero [MEDICAL_DATA] master low app betting 18.08"
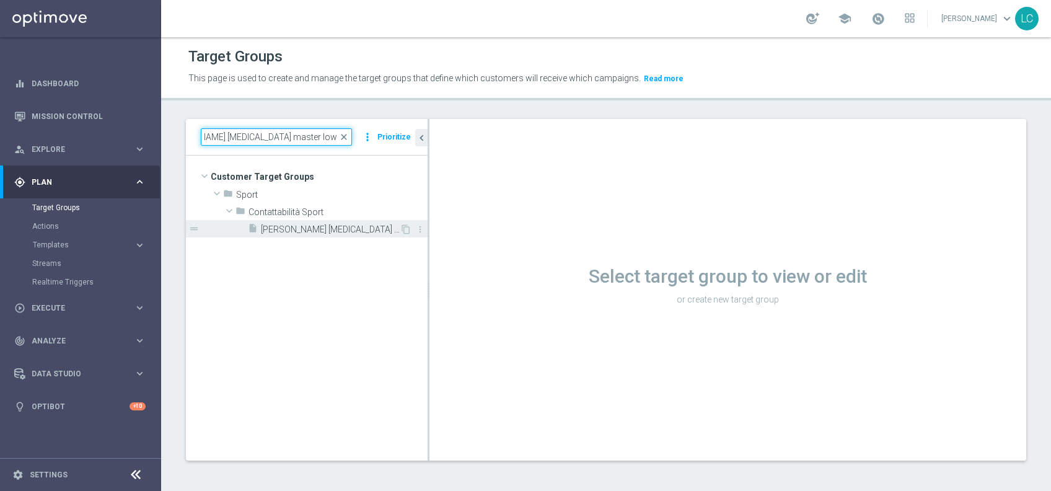
type input "recupero [MEDICAL_DATA] master low app betting 18.08"
click at [364, 230] on span "recupero [MEDICAL_DATA] master low app betting 18.08" at bounding box center [330, 229] width 139 height 11
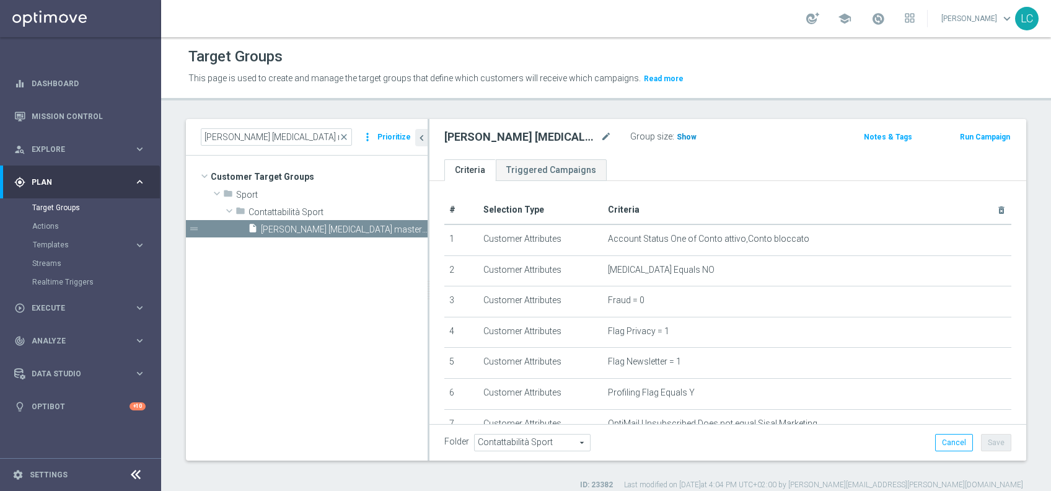
click at [681, 138] on span "Show" at bounding box center [687, 137] width 20 height 9
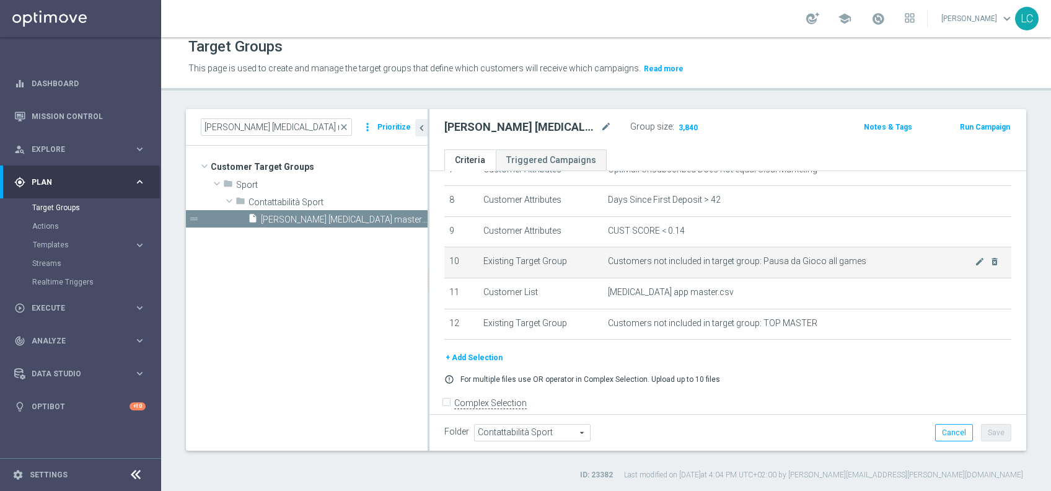
scroll to position [262, 0]
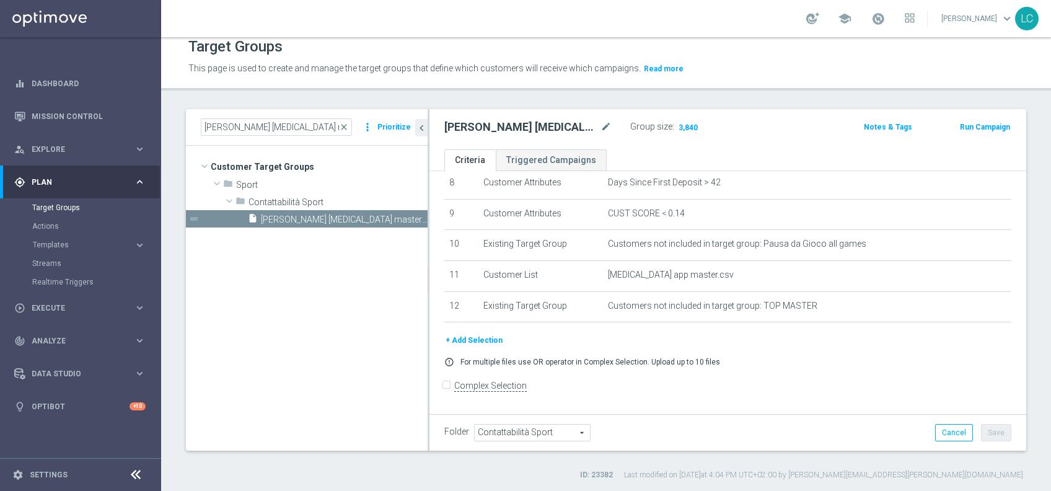
click at [462, 342] on button "+ Add Selection" at bounding box center [474, 340] width 60 height 14
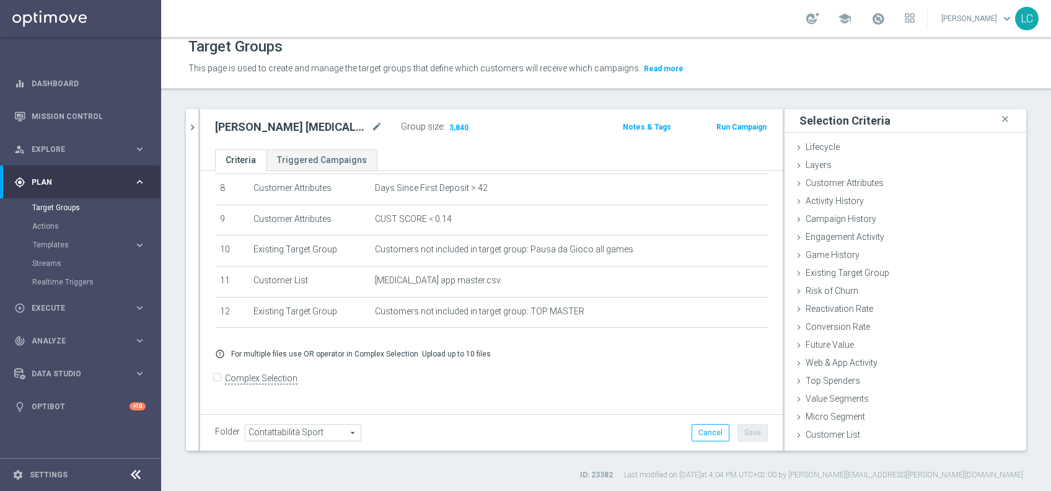
scroll to position [248, 0]
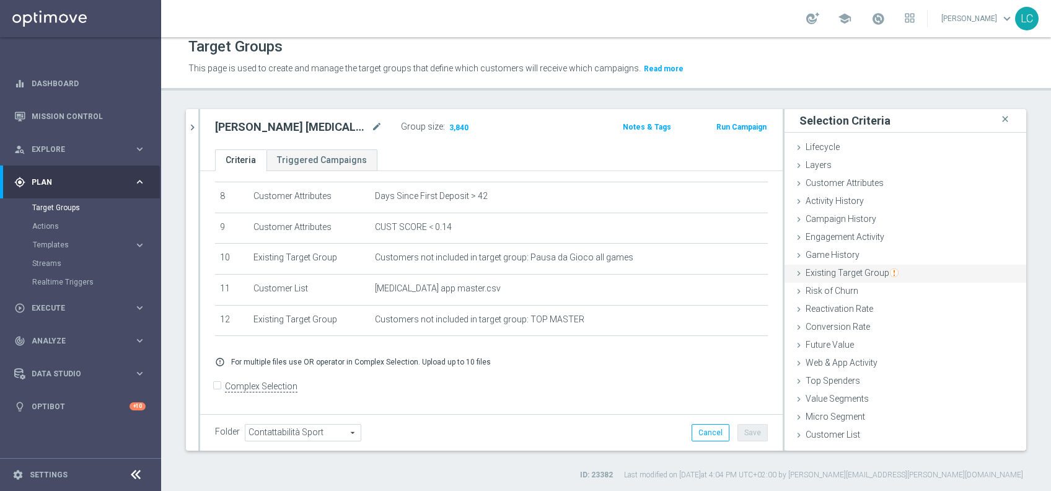
click at [834, 265] on div "Existing Target Group done" at bounding box center [906, 274] width 242 height 19
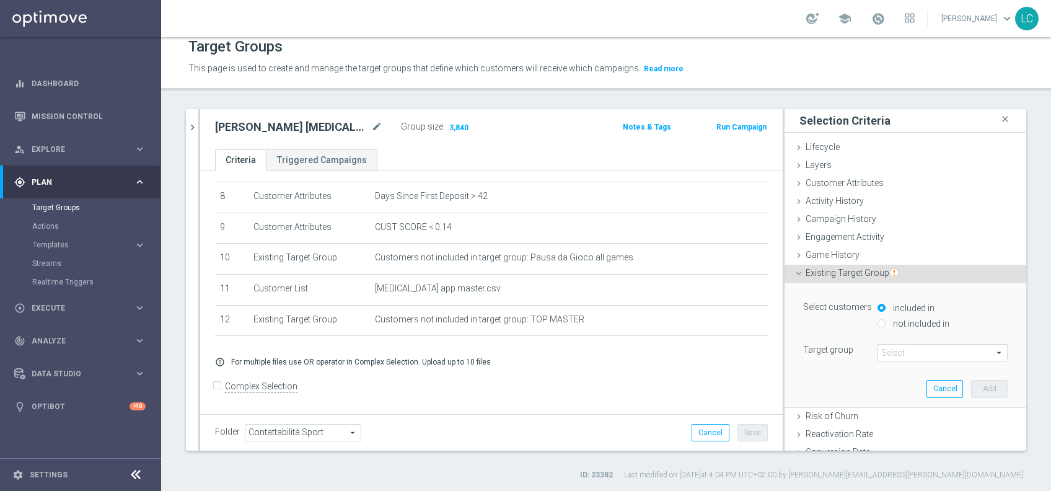
click at [878, 320] on input "not included in" at bounding box center [882, 323] width 8 height 8
radio input "true"
click at [883, 351] on span at bounding box center [942, 353] width 129 height 16
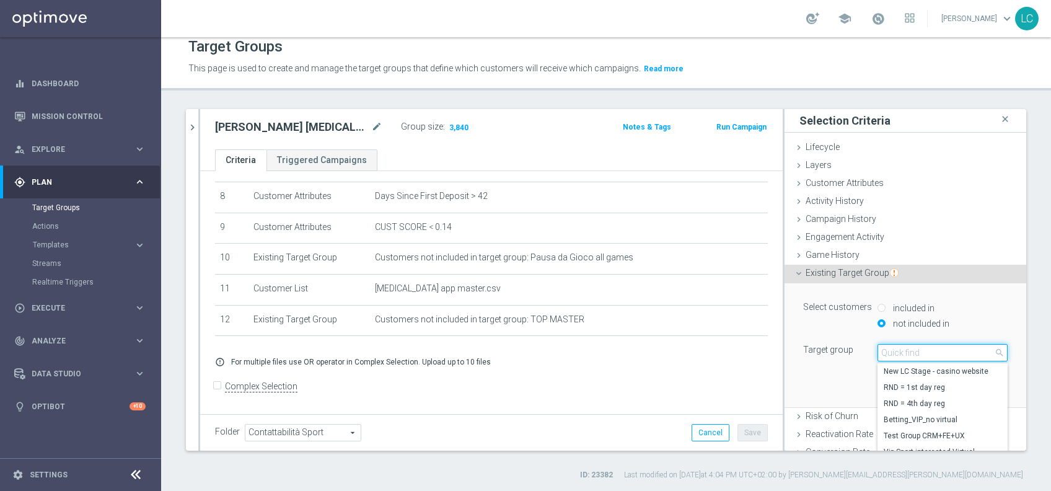
click at [879, 348] on input "search" at bounding box center [943, 352] width 130 height 17
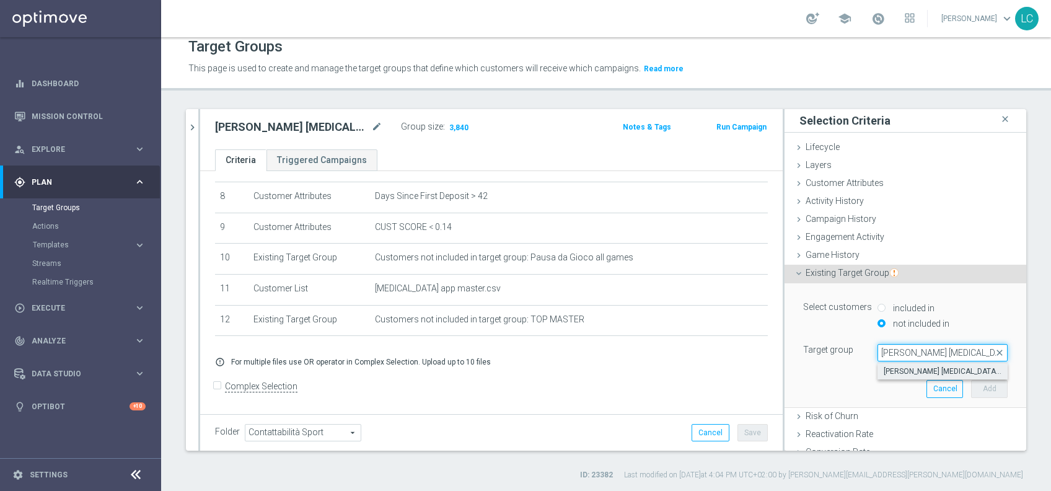
type input "recupero consensi tal"
click at [909, 366] on span "recupero consensi talent app betting 18.08" at bounding box center [943, 371] width 118 height 10
type input "recupero consensi talent app betting 18.08"
click at [971, 383] on button "Add" at bounding box center [989, 388] width 37 height 17
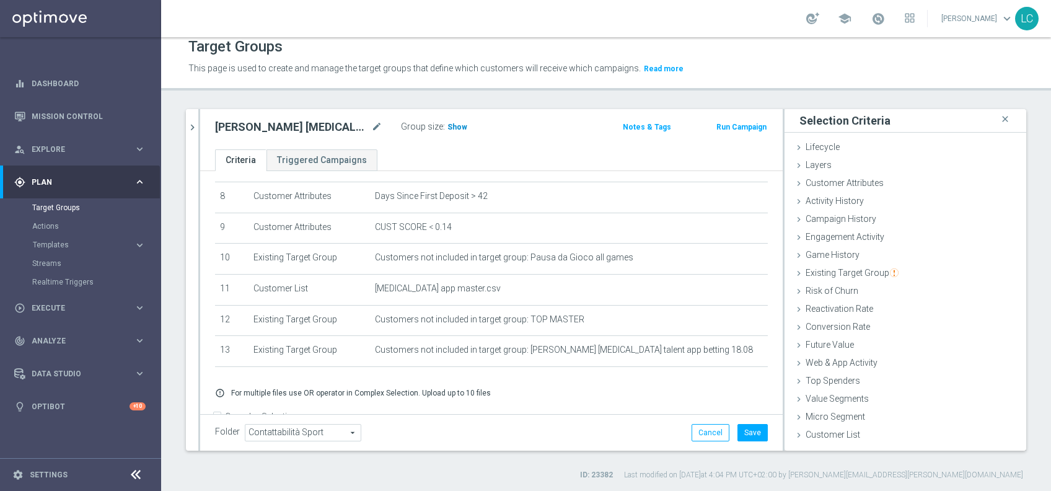
click at [454, 128] on span "Show" at bounding box center [458, 127] width 20 height 9
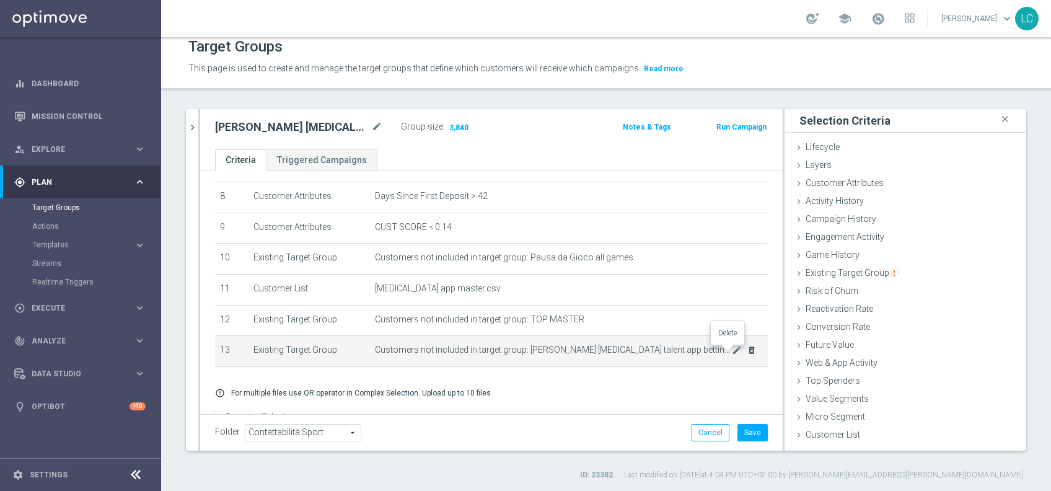
click at [747, 352] on icon "delete_forever" at bounding box center [752, 350] width 10 height 10
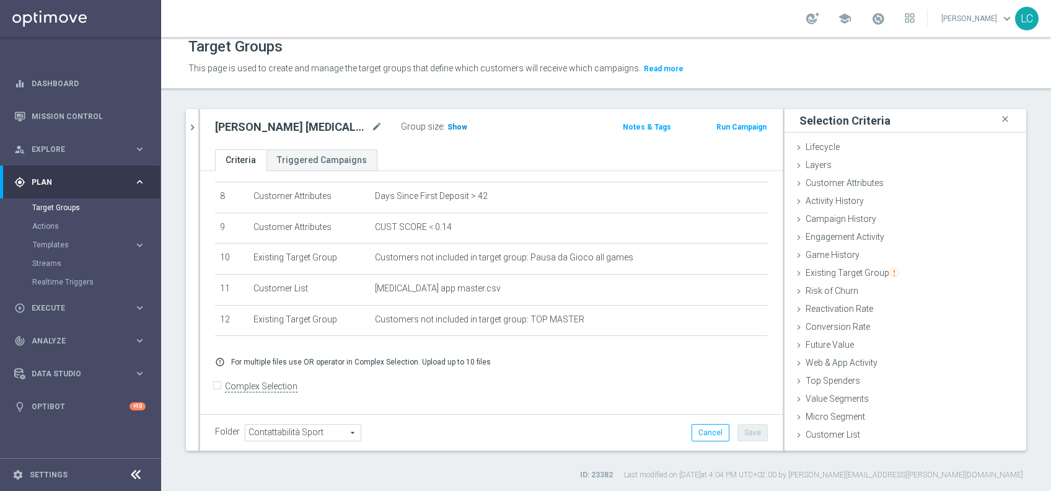
click at [461, 123] on span "Show" at bounding box center [458, 127] width 20 height 9
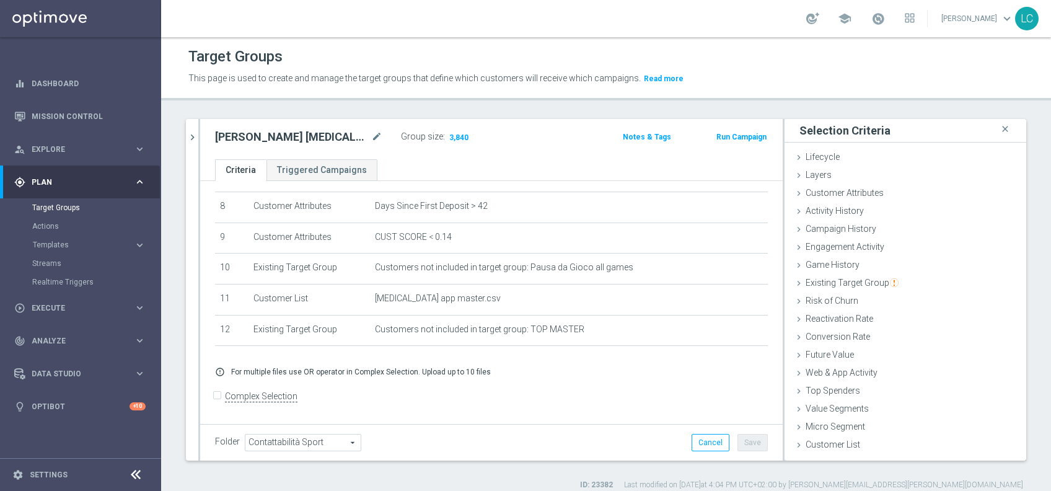
click at [731, 139] on button "Run Campaign" at bounding box center [741, 137] width 53 height 14
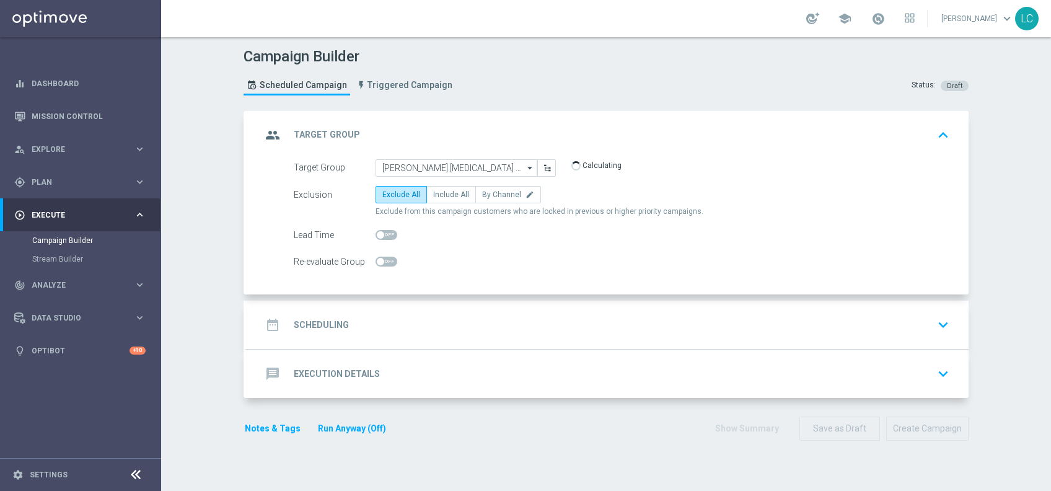
click at [385, 326] on div "date_range Scheduling keyboard_arrow_down" at bounding box center [608, 325] width 692 height 24
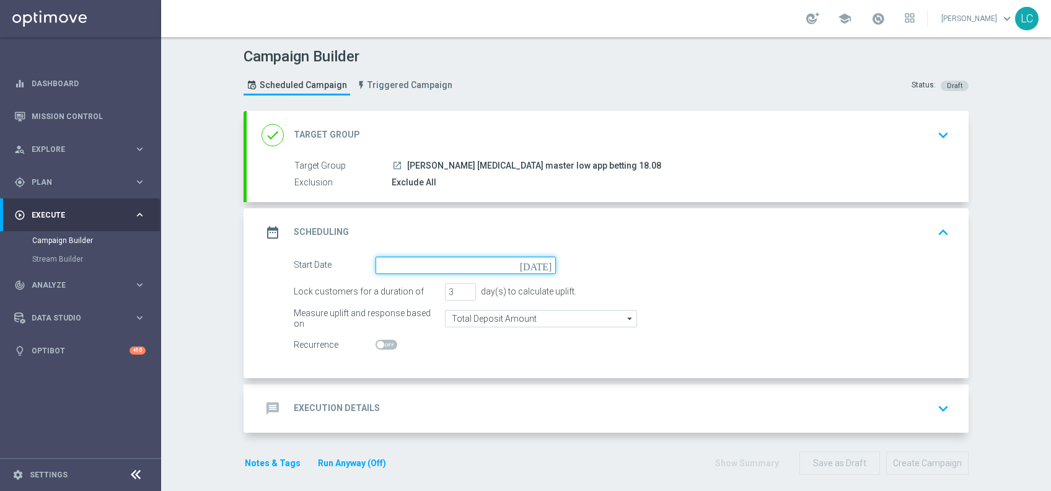
click at [411, 269] on input at bounding box center [466, 265] width 180 height 17
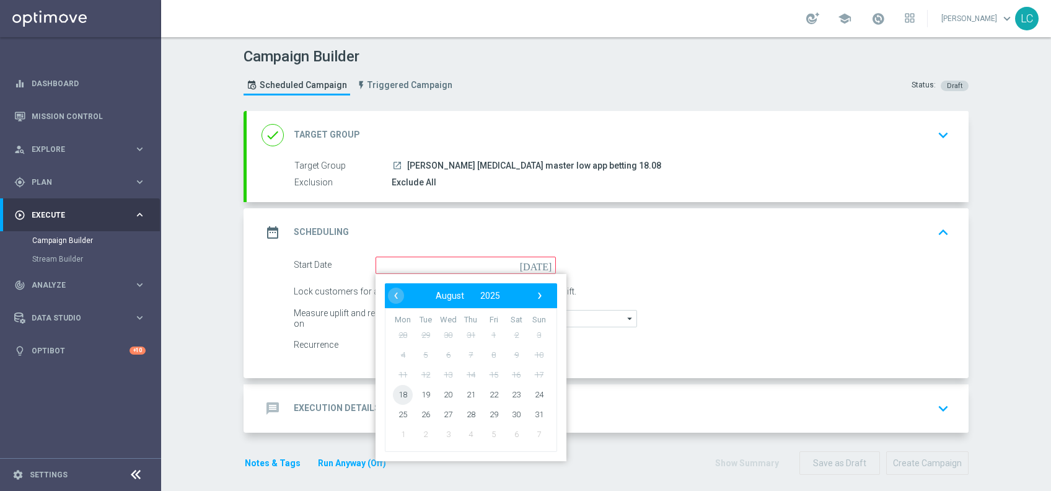
click at [397, 389] on span "18" at bounding box center [403, 394] width 20 height 20
type input "18 Aug 2025"
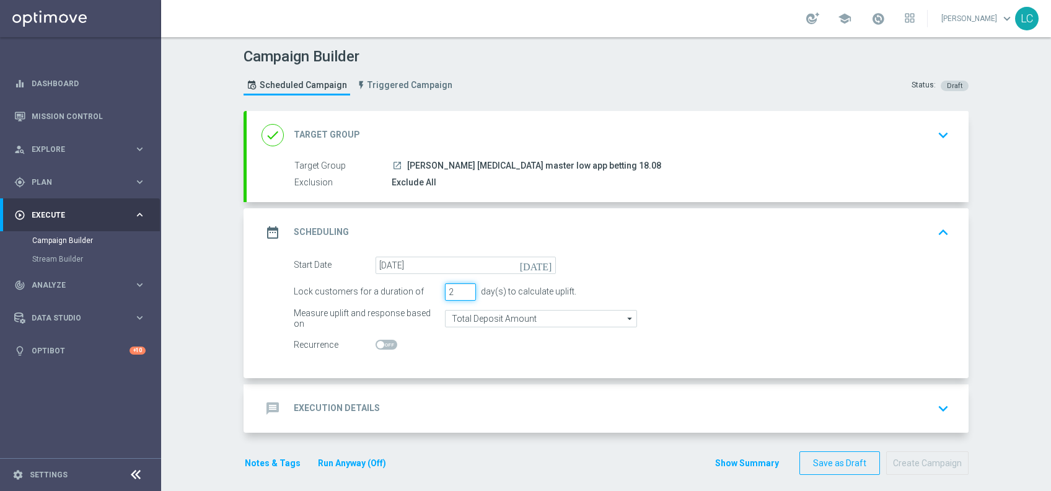
click at [460, 293] on input "2" at bounding box center [460, 291] width 31 height 17
type input "1"
click at [460, 293] on input "1" at bounding box center [460, 291] width 31 height 17
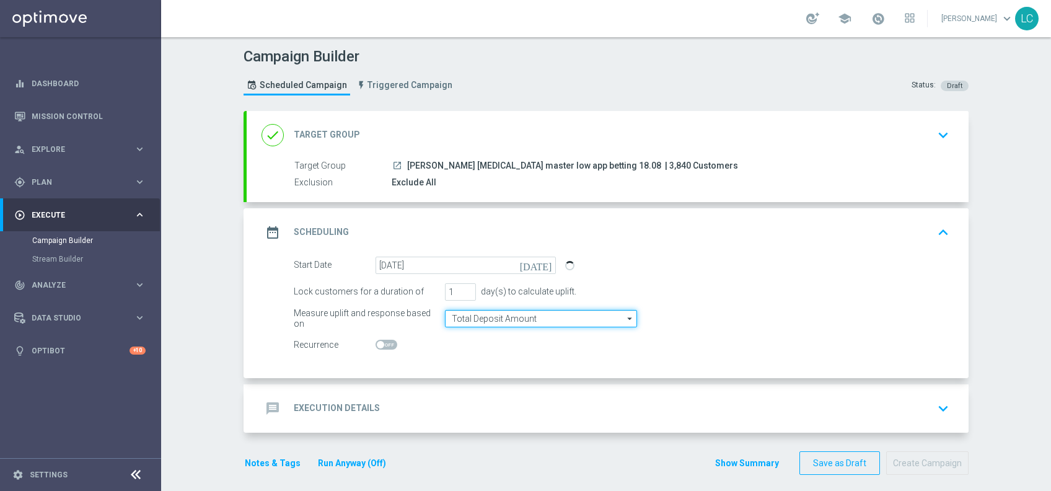
click at [607, 314] on input "Total Deposit Amount" at bounding box center [541, 318] width 192 height 17
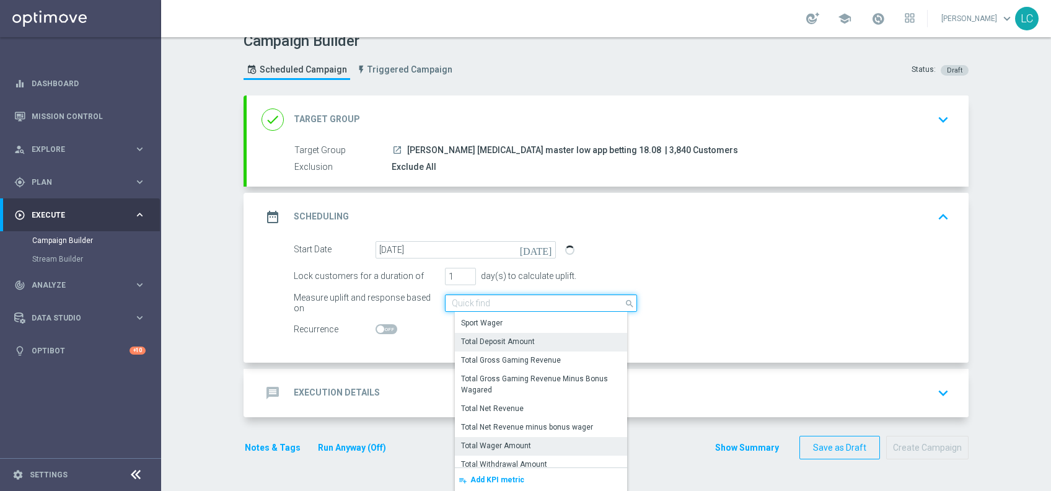
scroll to position [283, 0]
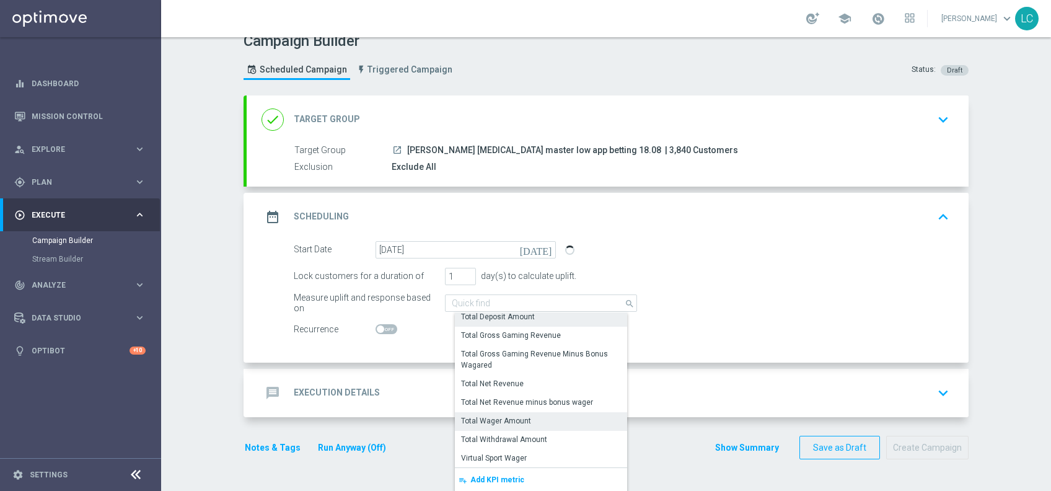
click at [506, 418] on div "Total Wager Amount" at bounding box center [496, 420] width 70 height 11
type input "Total Wager Amount"
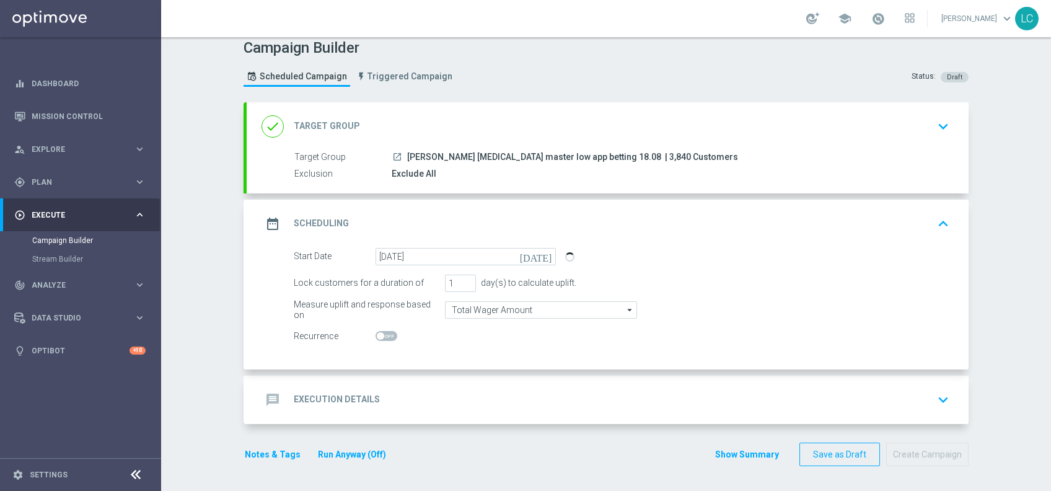
scroll to position [7, 0]
click at [511, 396] on div "message Execution Details keyboard_arrow_down" at bounding box center [608, 401] width 692 height 24
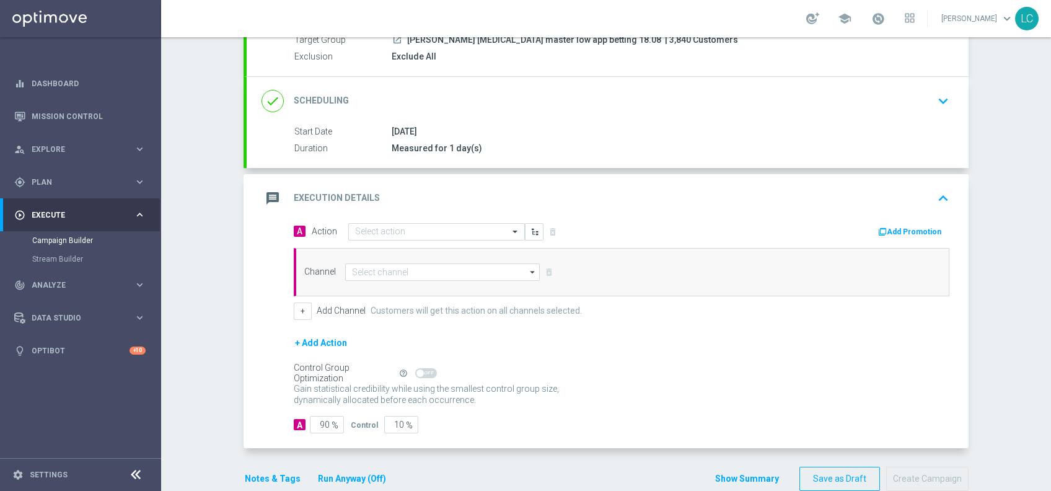
scroll to position [126, 0]
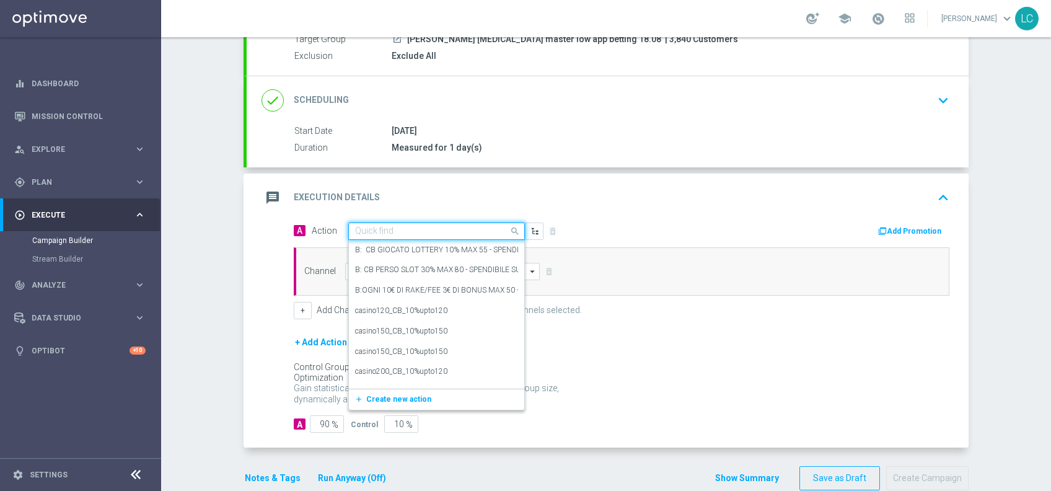
click at [405, 229] on input "text" at bounding box center [424, 231] width 138 height 11
paste input "BF 5€ TUTTI I GIOCHI SPENDIBILI SU APP SCOMMESSE"
type input "BF 5€ TUTTI I GIOCHI SPENDIBILI SU APP SCOMMESSE"
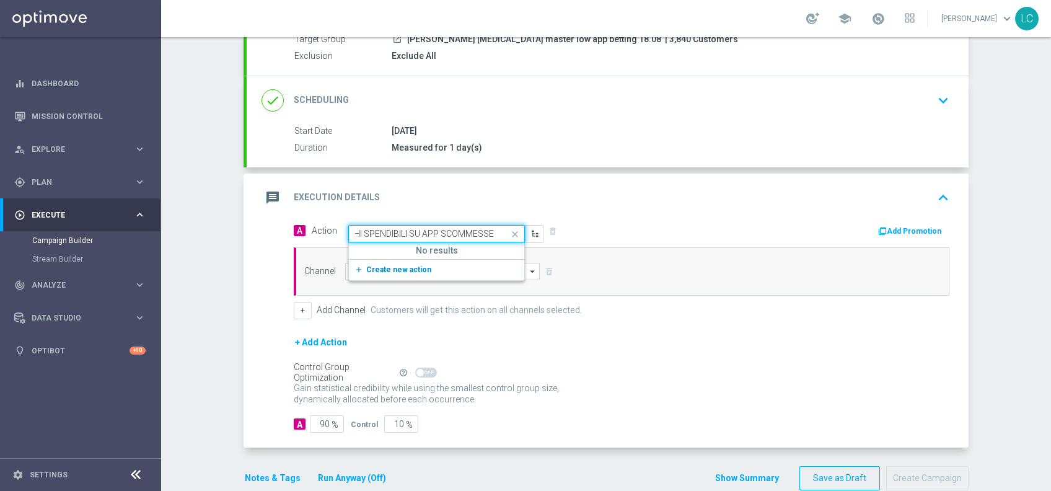
click at [375, 271] on span "Create new action" at bounding box center [398, 269] width 65 height 9
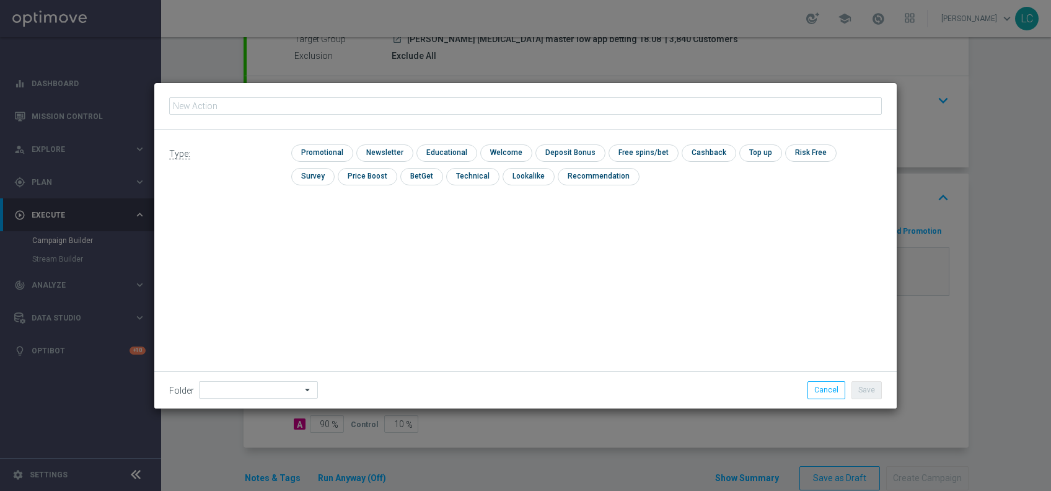
type input "BF 5€ TUTTI I GIOCHI SPENDIBILI SU APP SCOMMESSE"
click at [322, 145] on input "checkbox" at bounding box center [320, 152] width 59 height 17
checkbox input "true"
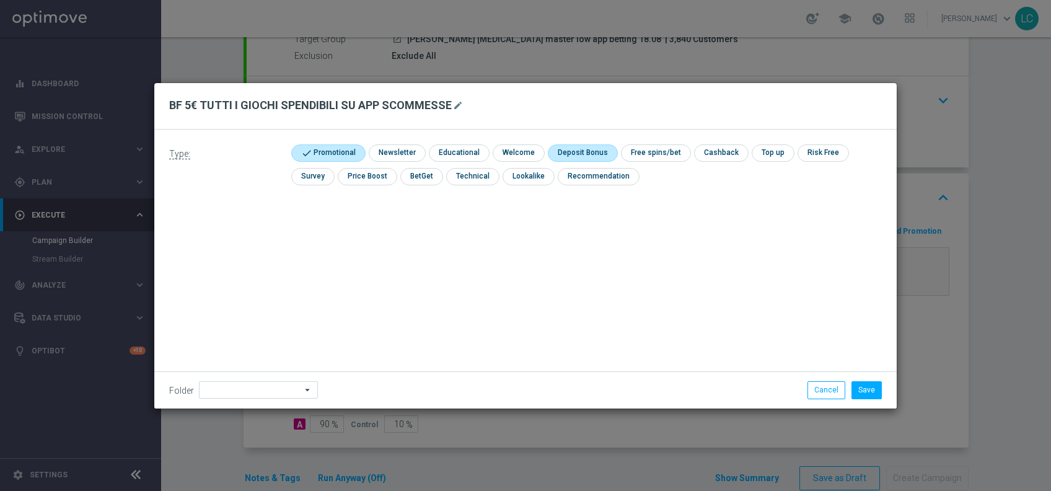
click at [578, 151] on input "checkbox" at bounding box center [581, 152] width 66 height 17
click at [578, 151] on input "checkbox" at bounding box center [587, 152] width 78 height 17
checkbox input "false"
click at [640, 151] on input "checkbox" at bounding box center [654, 152] width 66 height 17
checkbox input "true"
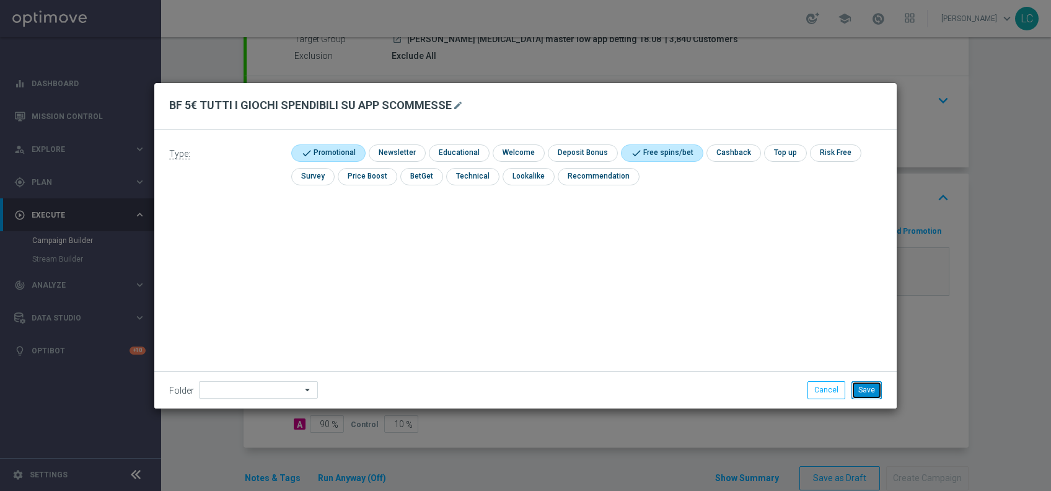
click at [864, 384] on button "Save" at bounding box center [867, 389] width 30 height 17
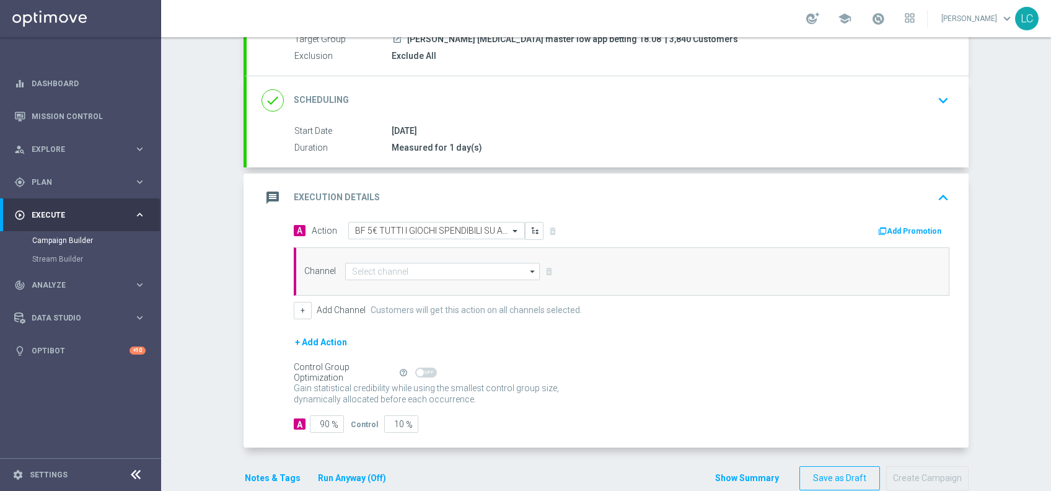
scroll to position [149, 0]
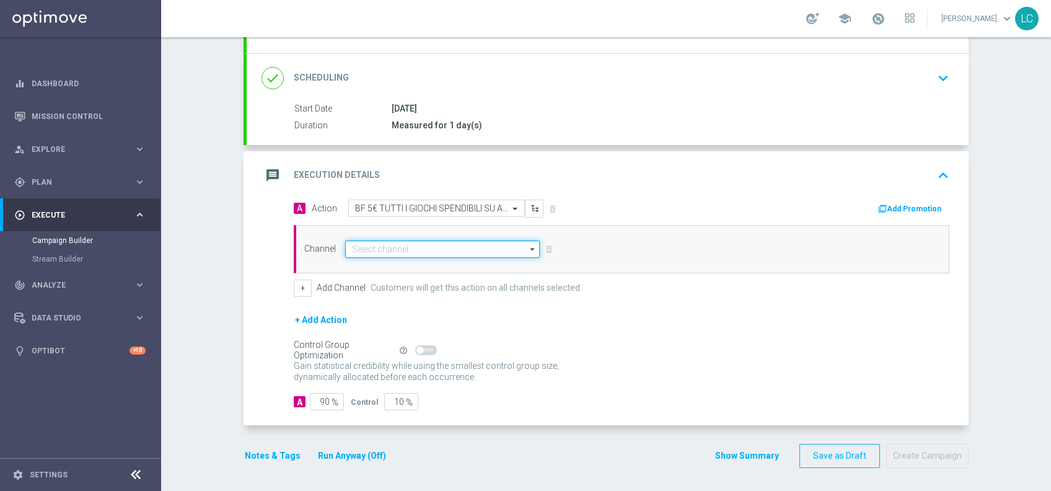
click at [404, 245] on input at bounding box center [442, 249] width 195 height 17
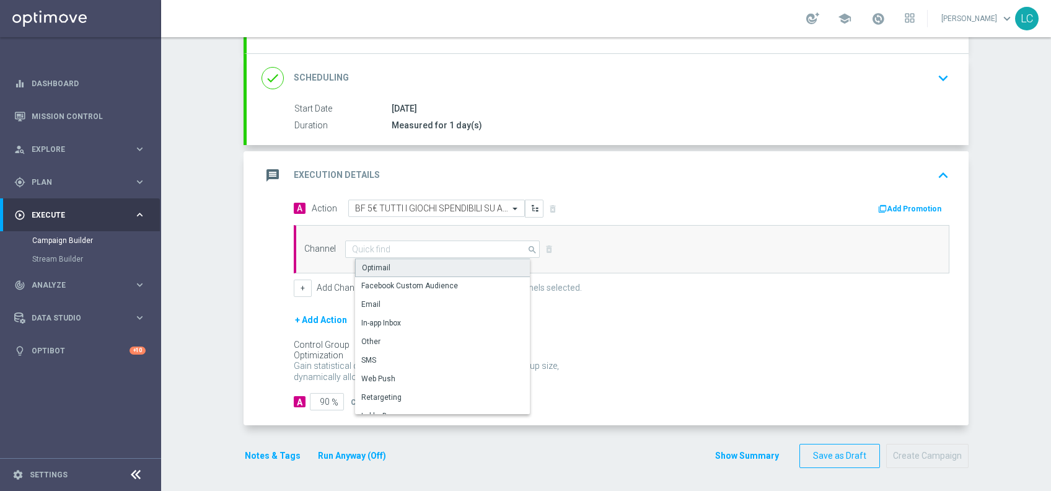
click at [387, 268] on div "Optimail" at bounding box center [447, 267] width 185 height 19
type input "Optimail"
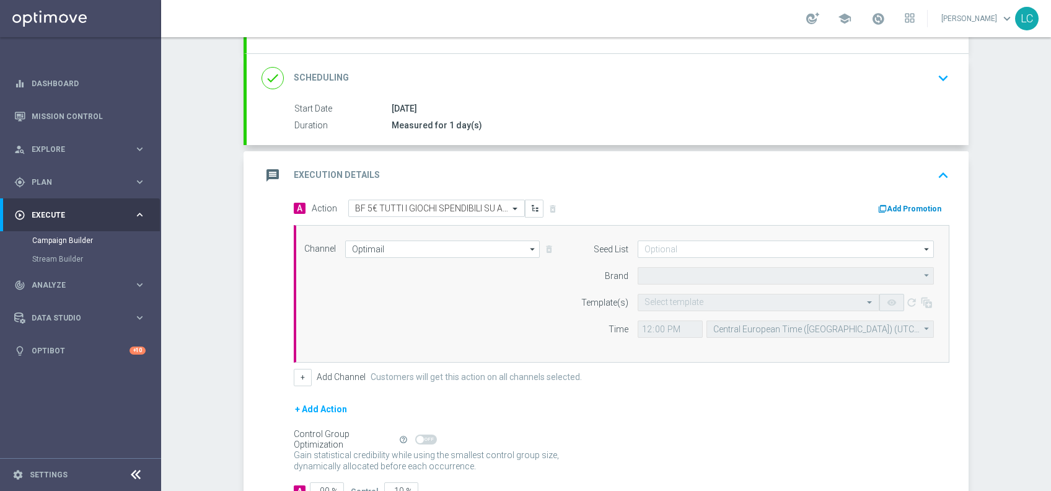
type input "Sisal Marketing"
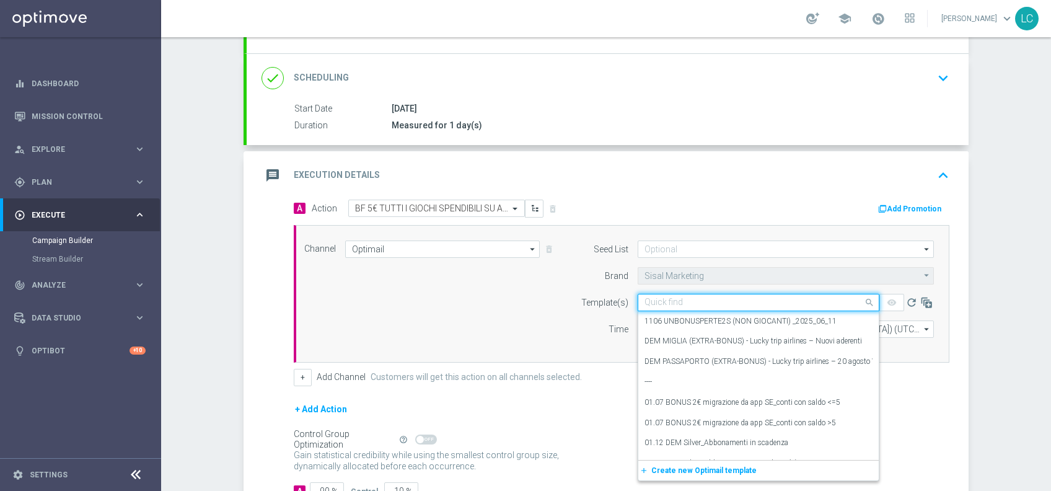
click at [673, 302] on input "text" at bounding box center [746, 303] width 203 height 11
paste input "app e consensi master low-18-08-2025"
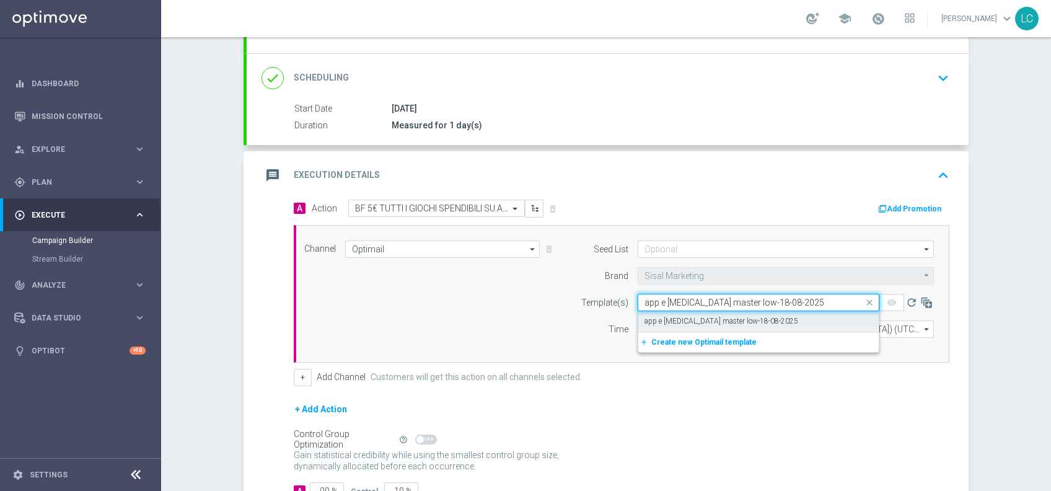
click at [741, 323] on label "app e consensi master low-18-08-2025" at bounding box center [722, 321] width 154 height 11
type input "app e consensi master low-18-08-2025"
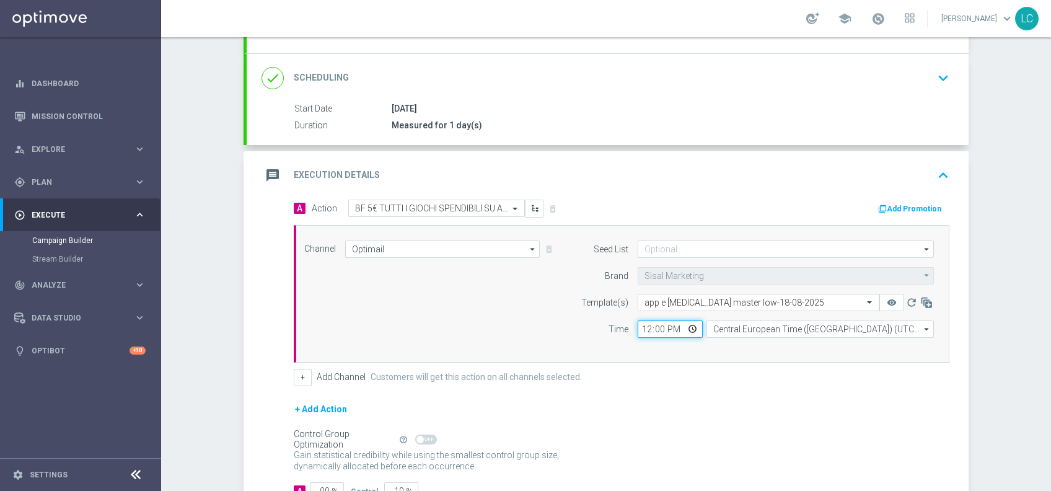
click at [642, 325] on input "12:00" at bounding box center [670, 328] width 65 height 17
type input "18:30"
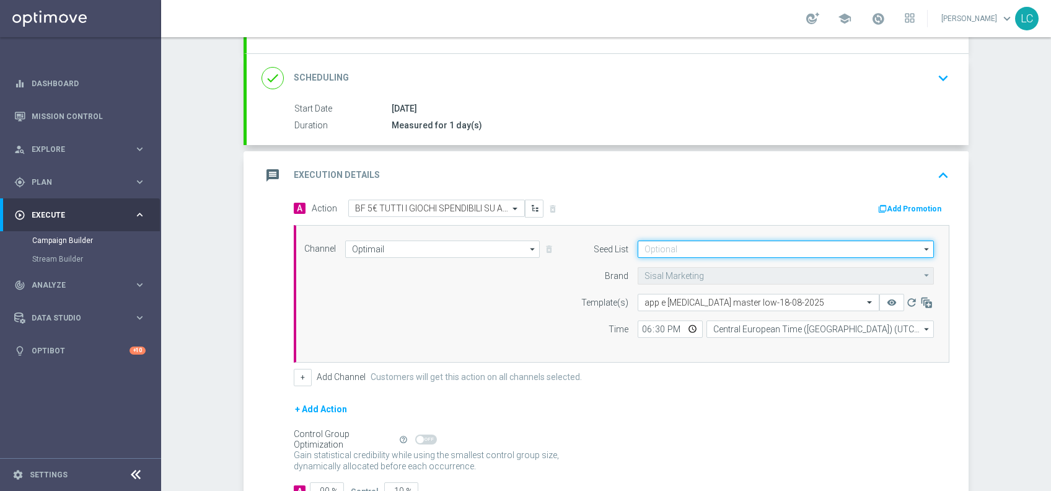
click at [722, 249] on input at bounding box center [786, 249] width 296 height 17
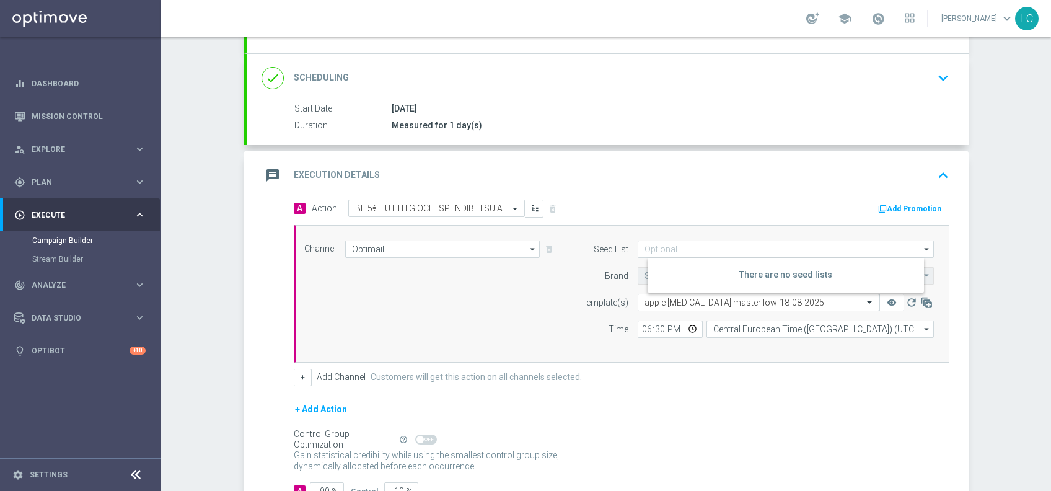
click at [908, 203] on button "Add Promotion" at bounding box center [911, 209] width 69 height 14
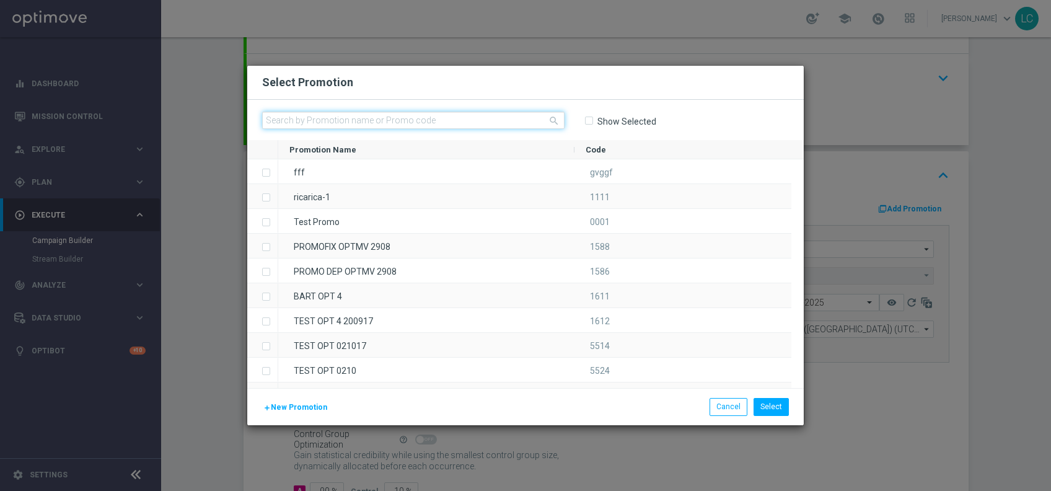
click at [433, 119] on input "text" at bounding box center [413, 120] width 303 height 17
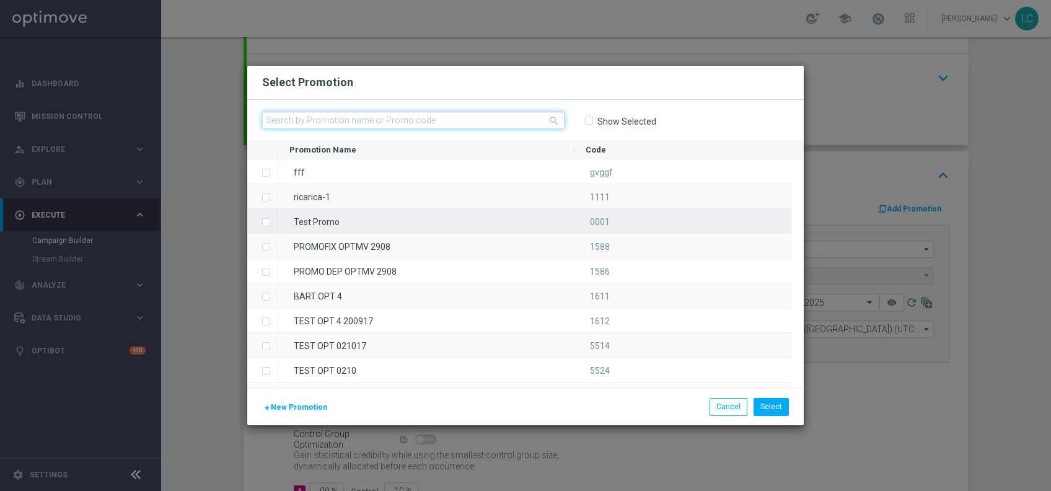
paste input "229623"
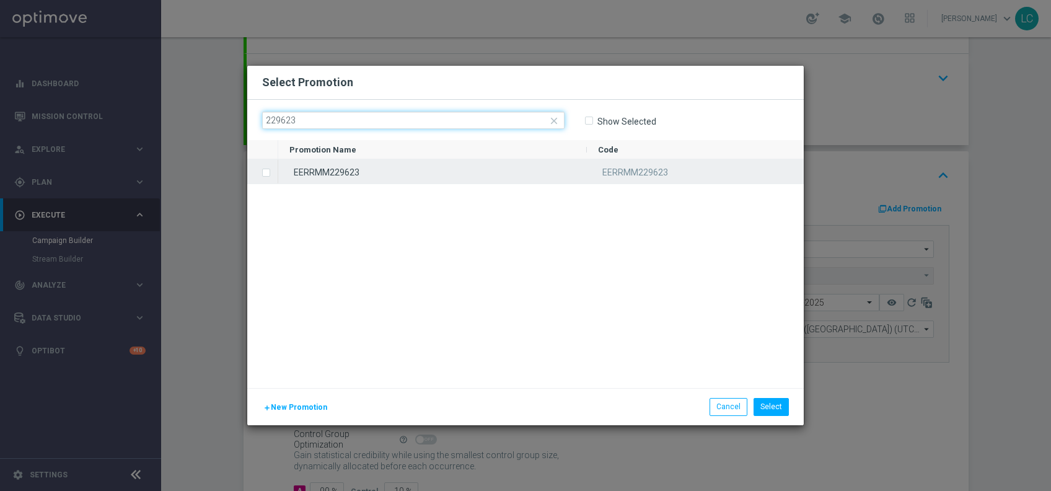
type input "229623"
click at [268, 177] on span "Press SPACE to select this row." at bounding box center [268, 172] width 12 height 25
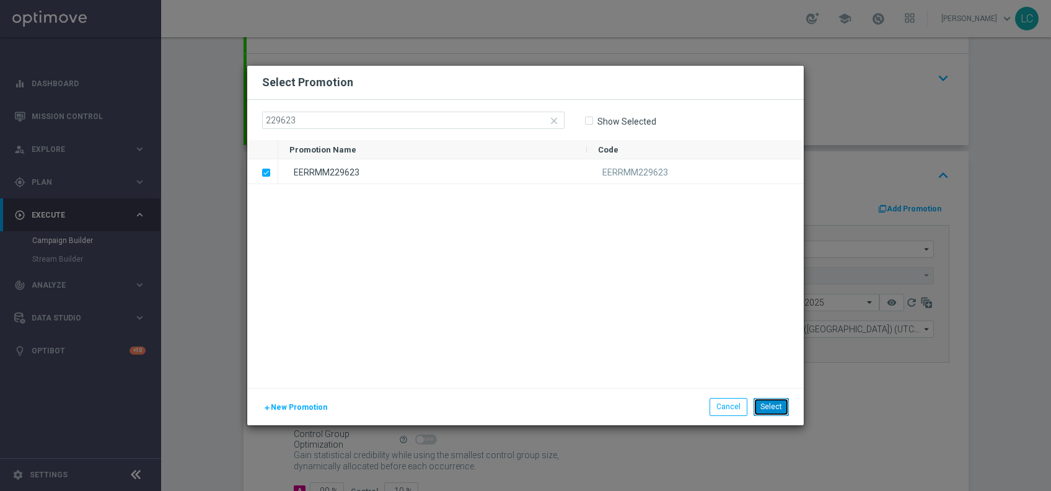
click at [777, 405] on button "Select" at bounding box center [771, 406] width 35 height 17
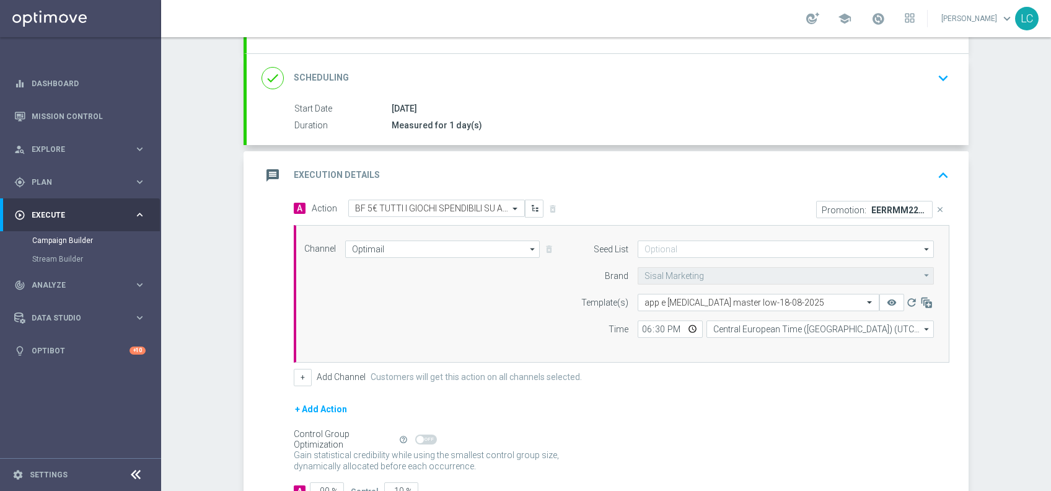
click at [798, 378] on div "+ Add Channel Customers will get this action on all channels selected." at bounding box center [622, 377] width 656 height 17
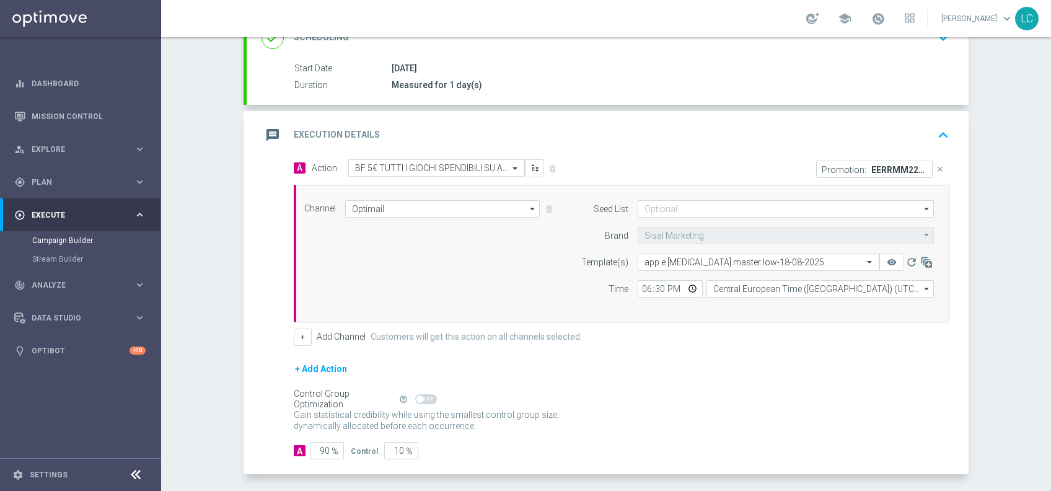
scroll to position [193, 0]
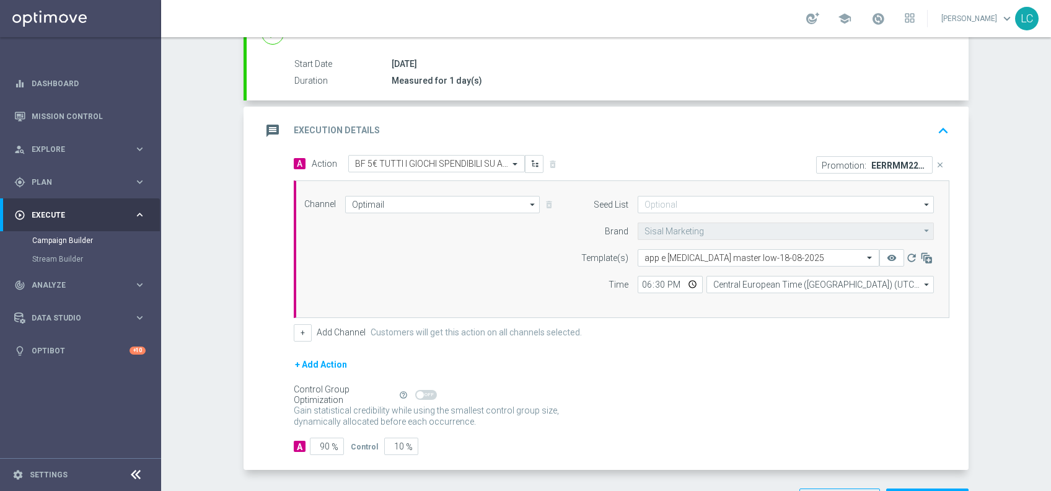
click at [939, 127] on icon "keyboard_arrow_up" at bounding box center [943, 130] width 19 height 19
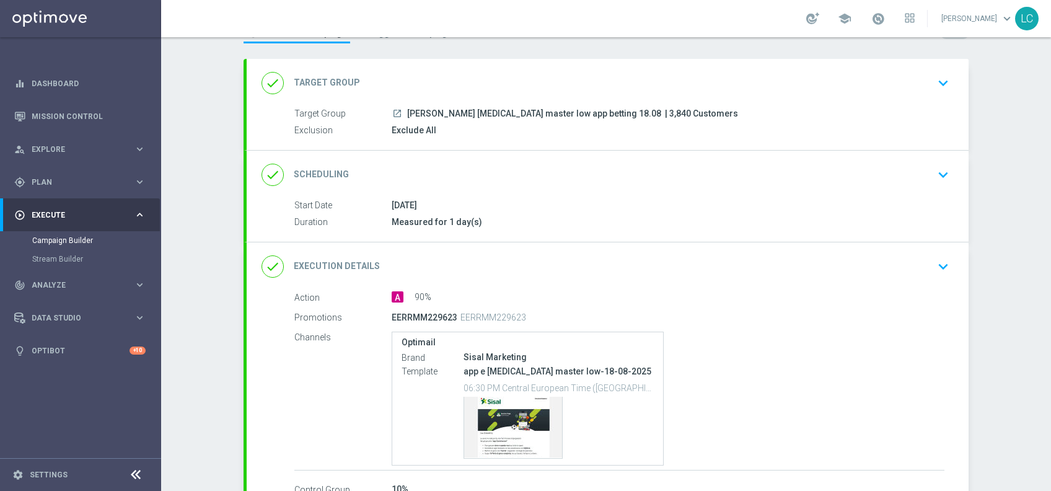
scroll to position [51, 0]
click at [937, 170] on icon "keyboard_arrow_down" at bounding box center [943, 176] width 19 height 19
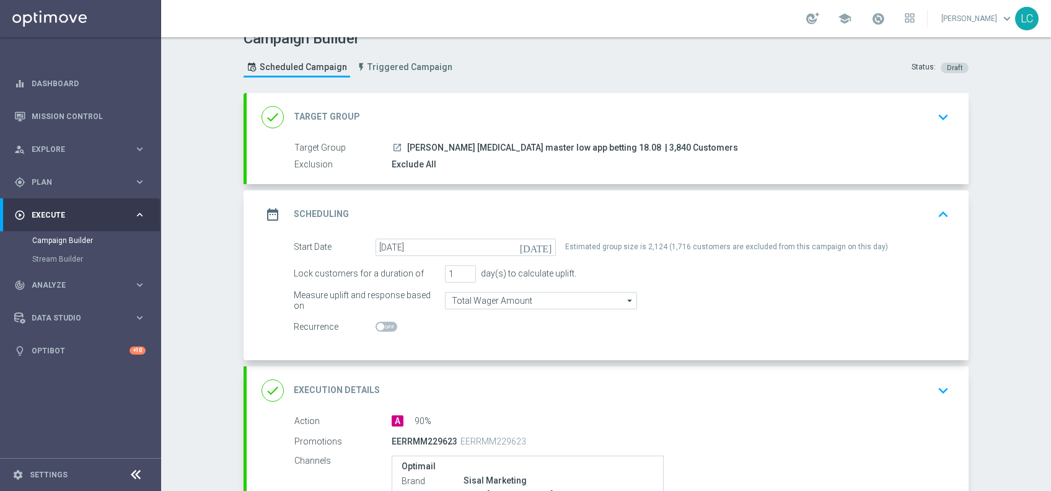
scroll to position [0, 0]
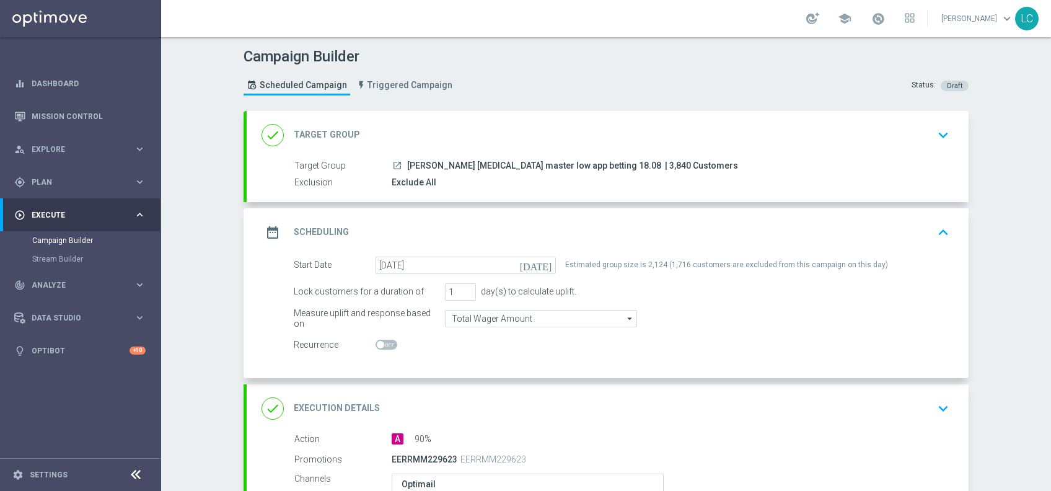
click at [575, 152] on div "done Target Group keyboard_arrow_down" at bounding box center [608, 135] width 722 height 48
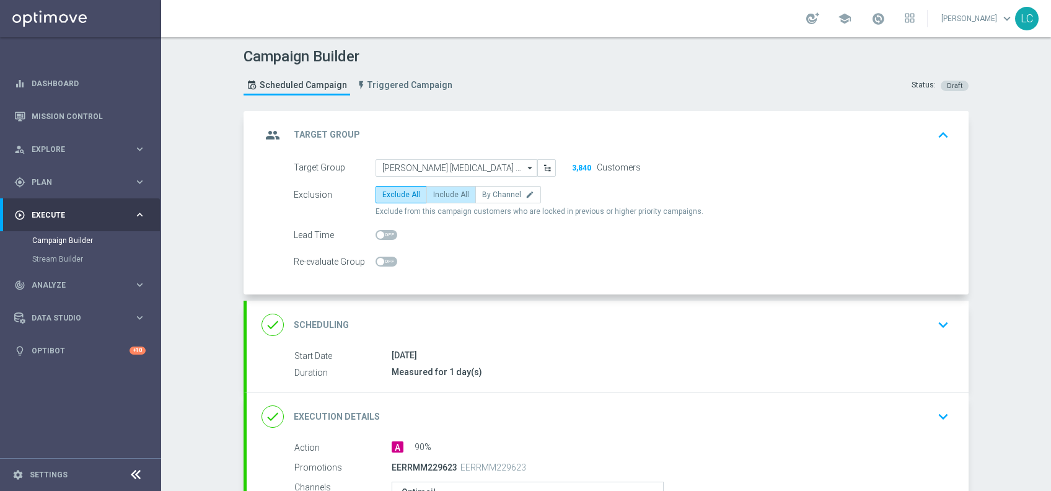
click at [446, 193] on span "Include All" at bounding box center [451, 194] width 36 height 9
click at [441, 193] on input "Include All" at bounding box center [437, 197] width 8 height 8
radio input "true"
click at [564, 134] on div "group Target Group keyboard_arrow_up" at bounding box center [608, 135] width 692 height 24
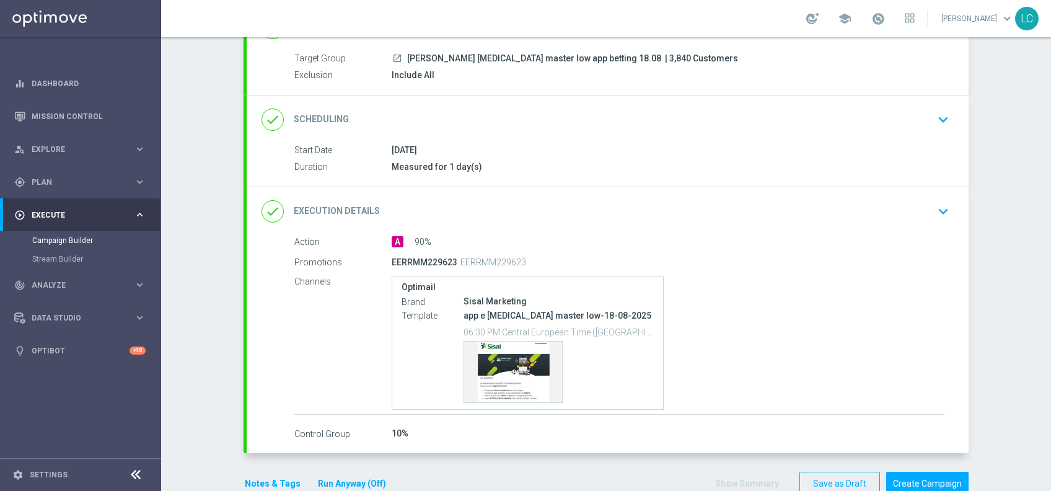
scroll to position [135, 0]
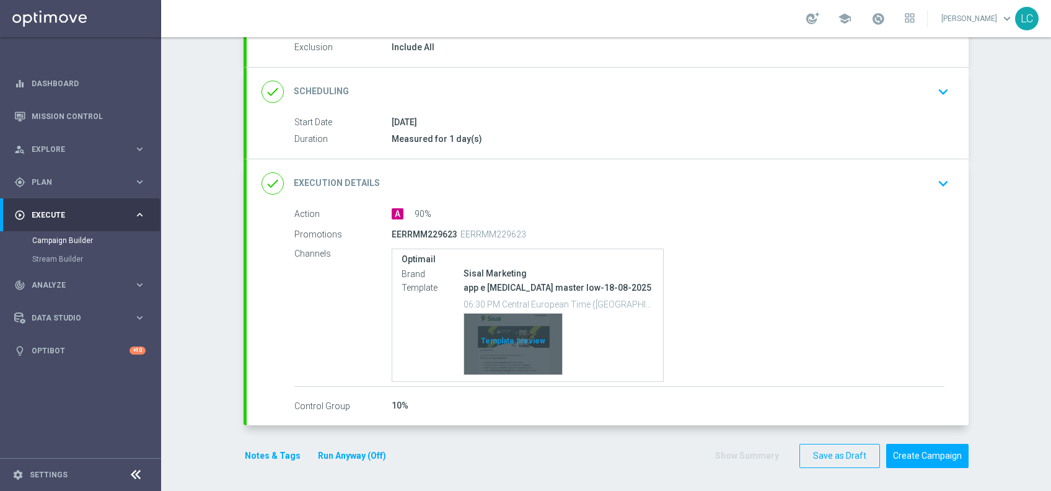
click at [511, 342] on div "Template preview" at bounding box center [513, 344] width 98 height 61
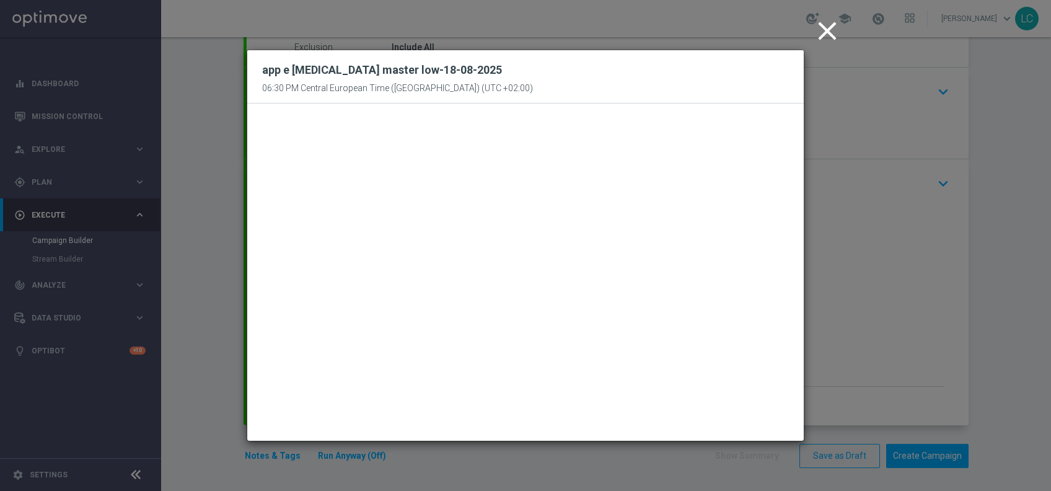
click at [833, 35] on icon "close" at bounding box center [827, 30] width 31 height 31
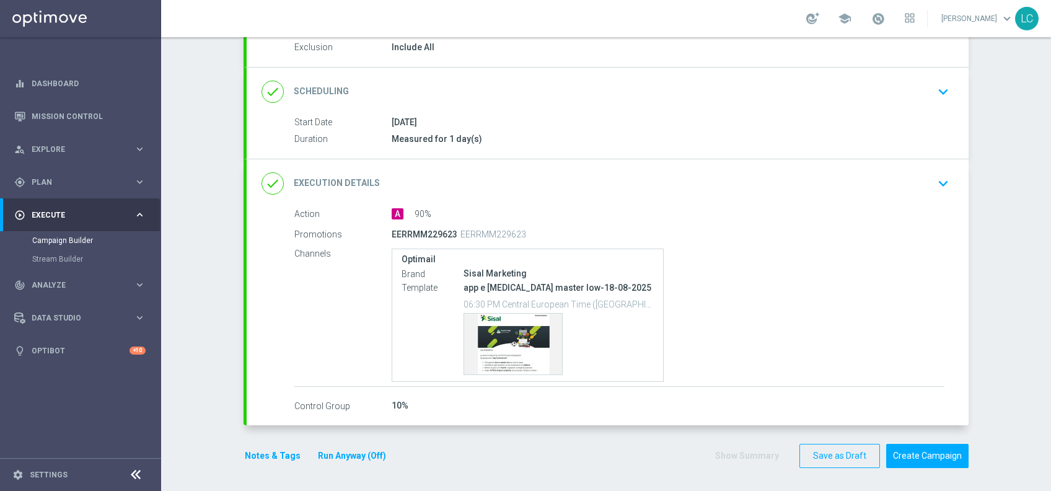
click at [253, 453] on button "Notes & Tags" at bounding box center [273, 455] width 58 height 15
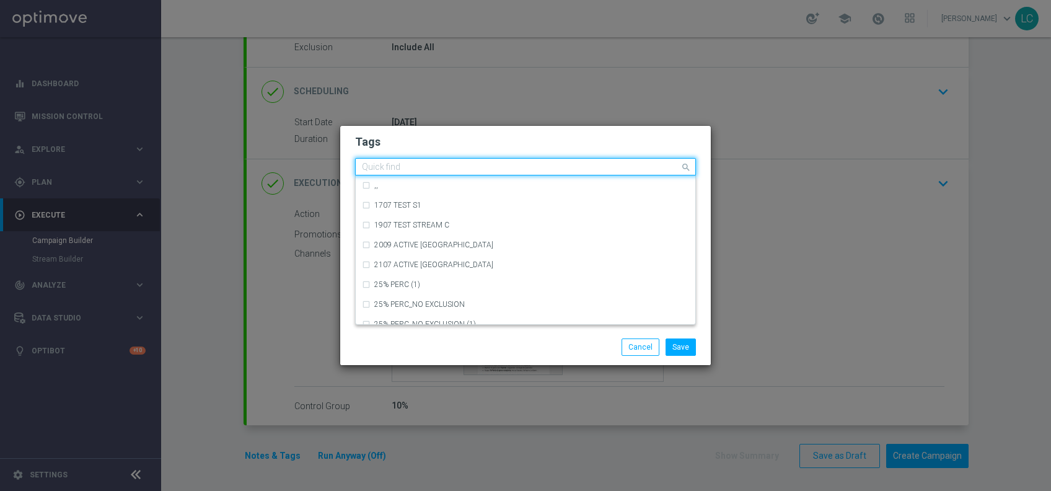
click at [448, 167] on input "text" at bounding box center [521, 167] width 318 height 11
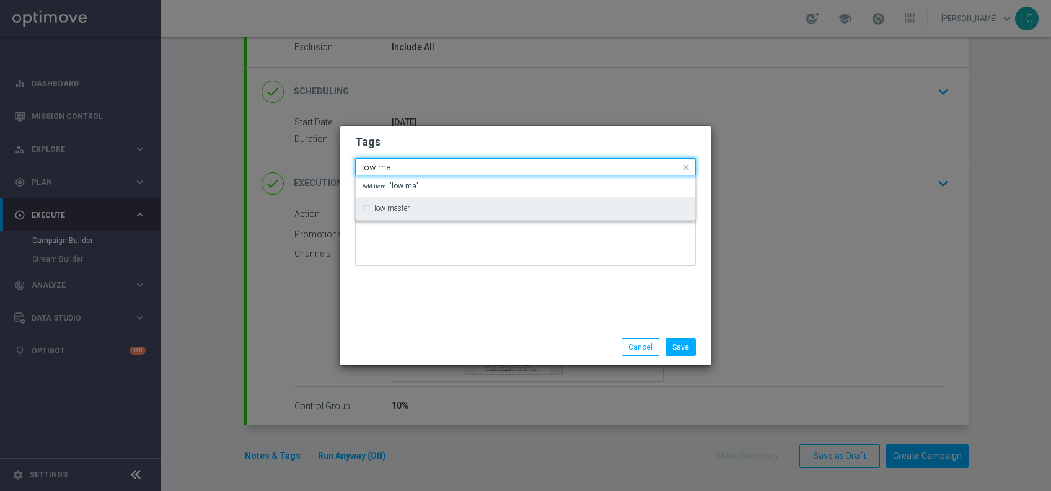
click at [435, 200] on div "low master" at bounding box center [525, 208] width 327 height 20
type input "low ma"
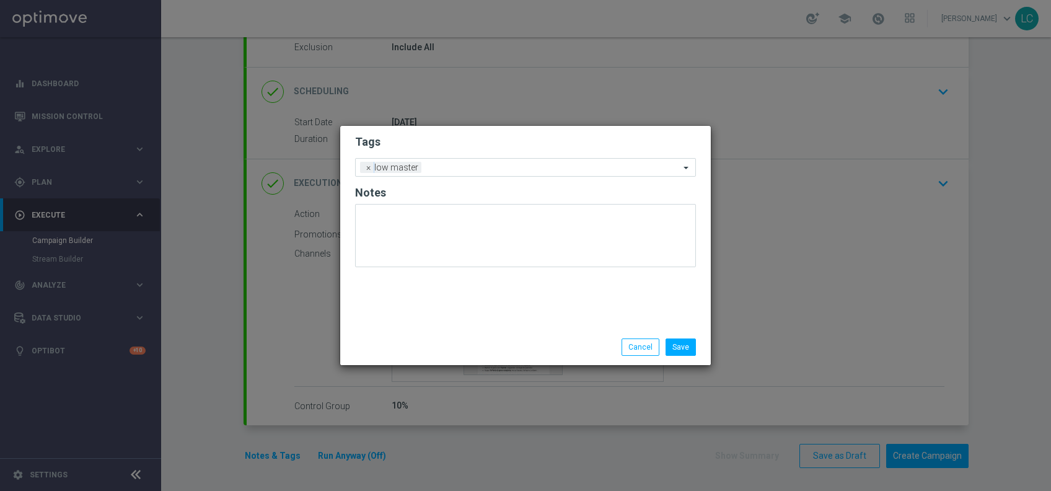
click at [489, 134] on form "Tags Add a new tag × low master Notes" at bounding box center [525, 203] width 341 height 145
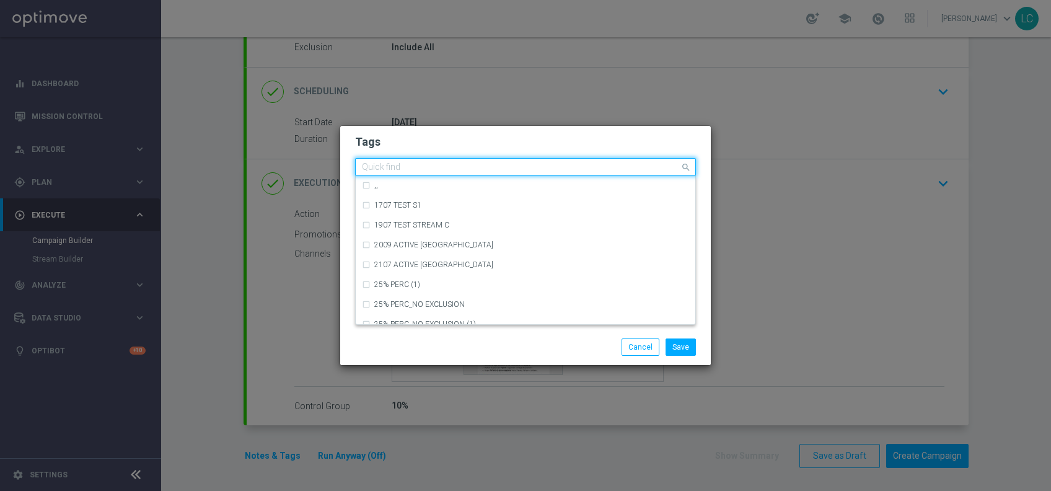
click at [478, 175] on ng-select "Quick find × low master ,, 1707 TEST S1 1907 TEST STREAM C 2009 ACTIVE CASINO M…" at bounding box center [525, 166] width 341 height 17
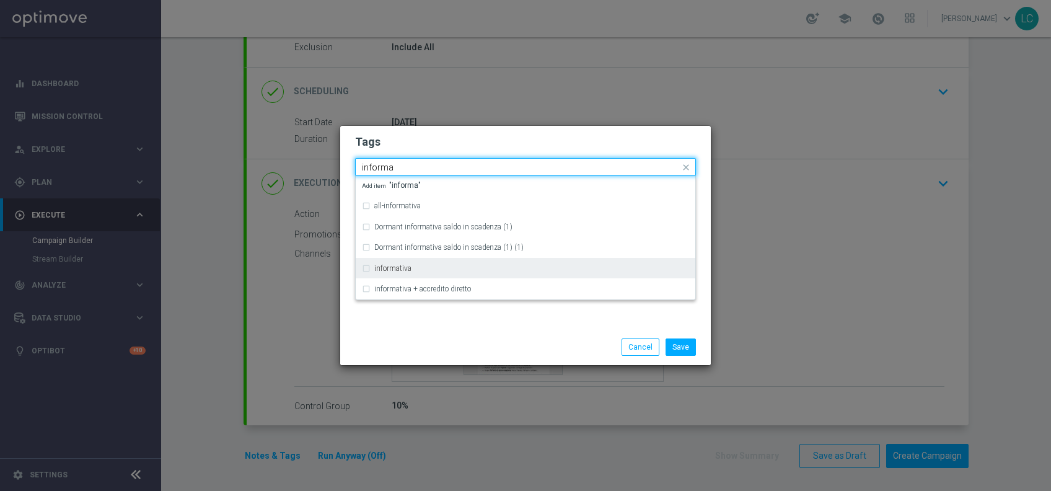
click at [416, 268] on div "informativa" at bounding box center [531, 268] width 315 height 7
type input "informa"
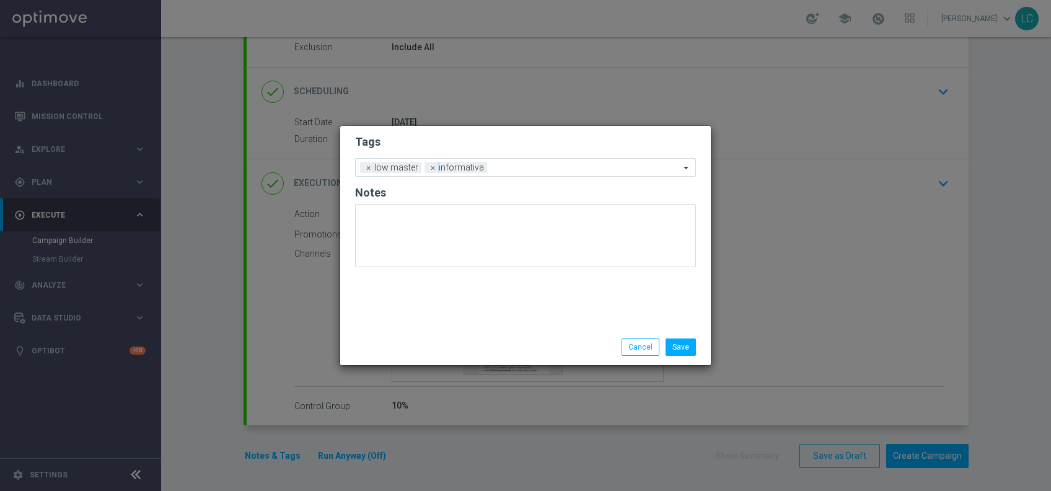
click at [513, 144] on h2 "Tags" at bounding box center [525, 142] width 341 height 15
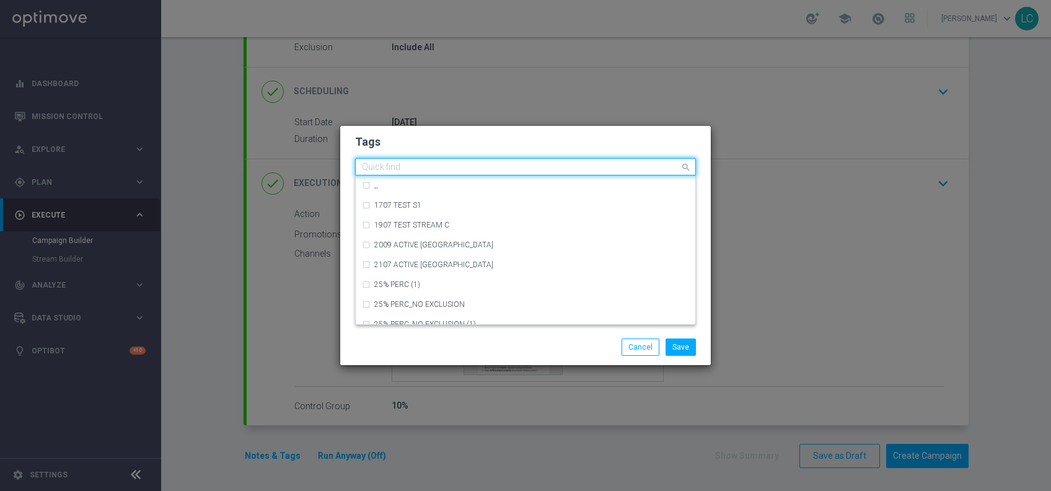
click at [597, 174] on div at bounding box center [520, 168] width 320 height 12
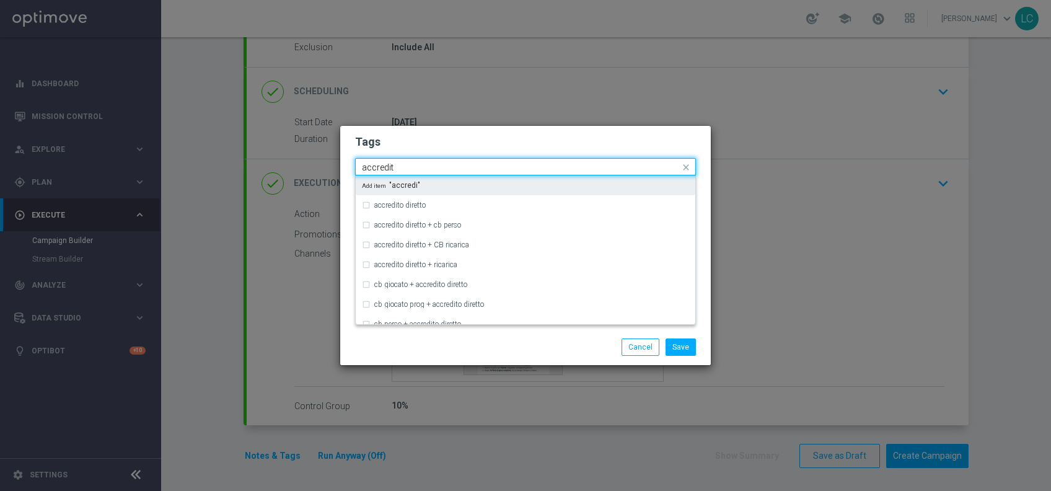
type input "accredito"
click at [599, 131] on form "Tags Quick find × low master × informativa accredito diretto accredito diretto …" at bounding box center [525, 203] width 341 height 144
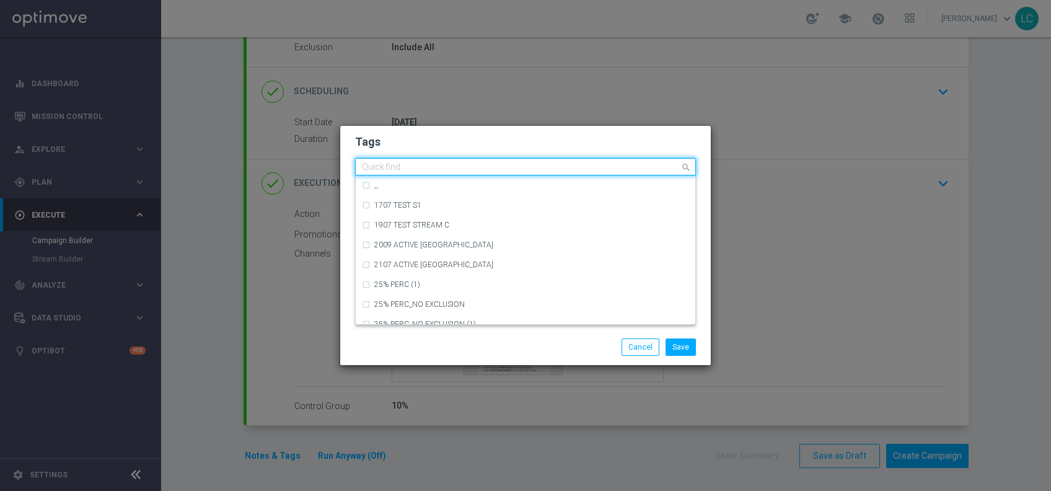
click at [599, 165] on input "text" at bounding box center [521, 167] width 318 height 11
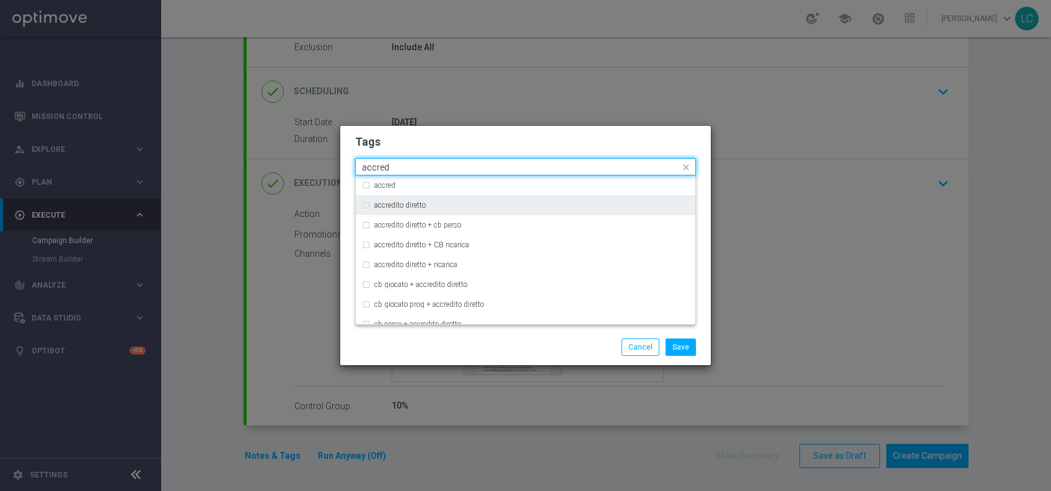
click at [532, 197] on div "accredito diretto" at bounding box center [525, 205] width 327 height 20
type input "accred"
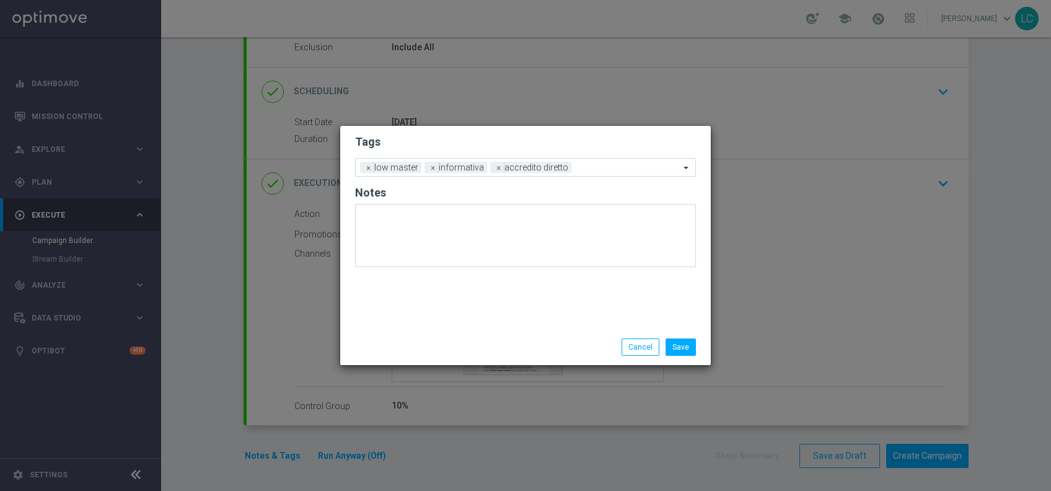
click at [592, 138] on h2 "Tags" at bounding box center [525, 142] width 341 height 15
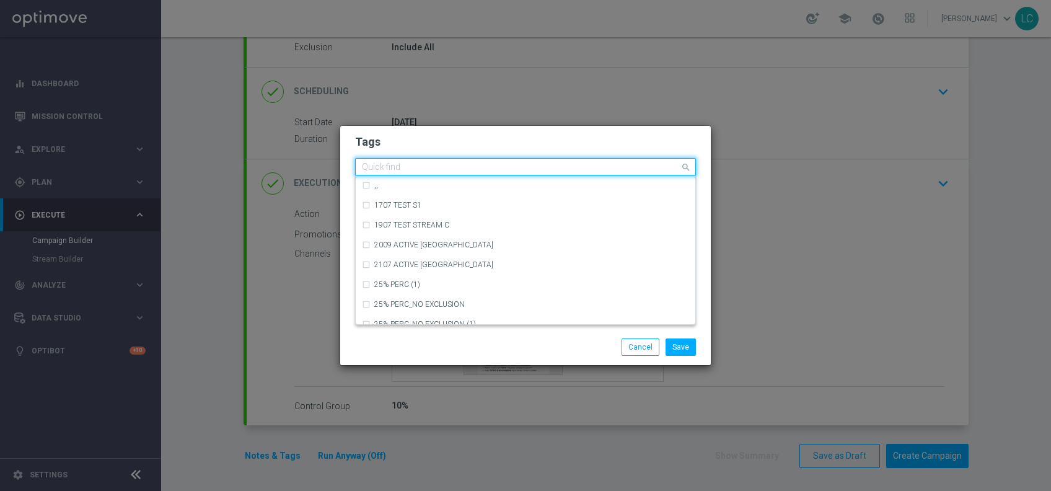
click at [628, 172] on input "text" at bounding box center [521, 167] width 318 height 11
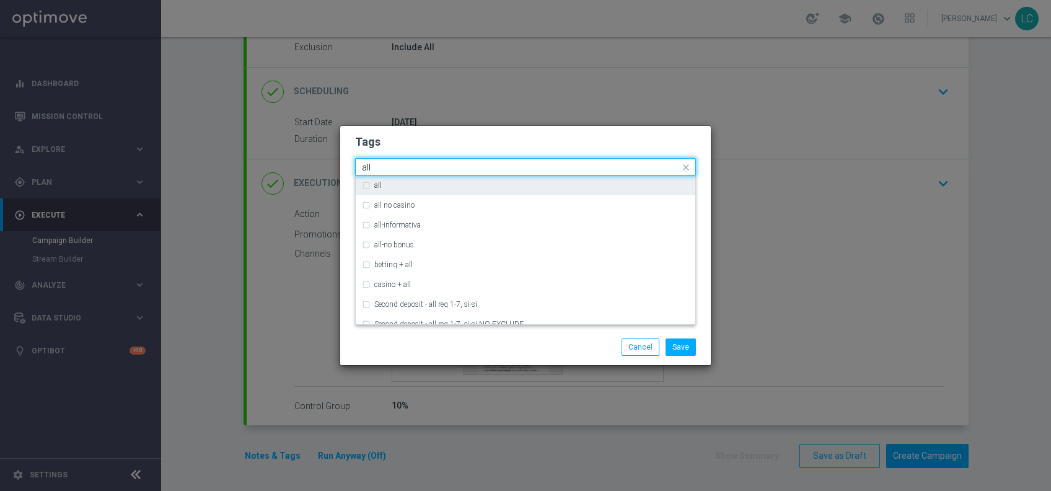
click at [620, 185] on div "all" at bounding box center [531, 185] width 315 height 7
type input "all"
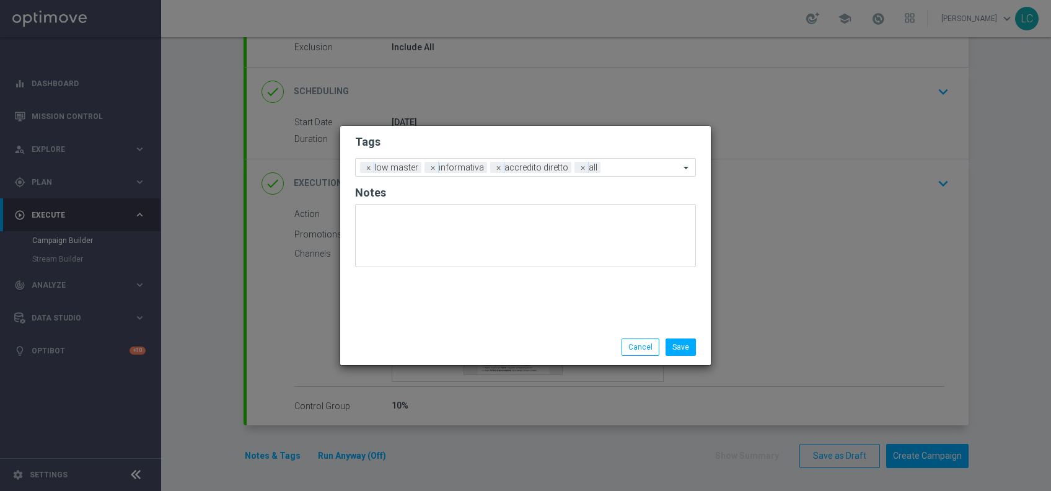
click at [643, 129] on div "Tags Add a new tag × low master × informativa × accredito diretto × all Notes" at bounding box center [525, 227] width 371 height 203
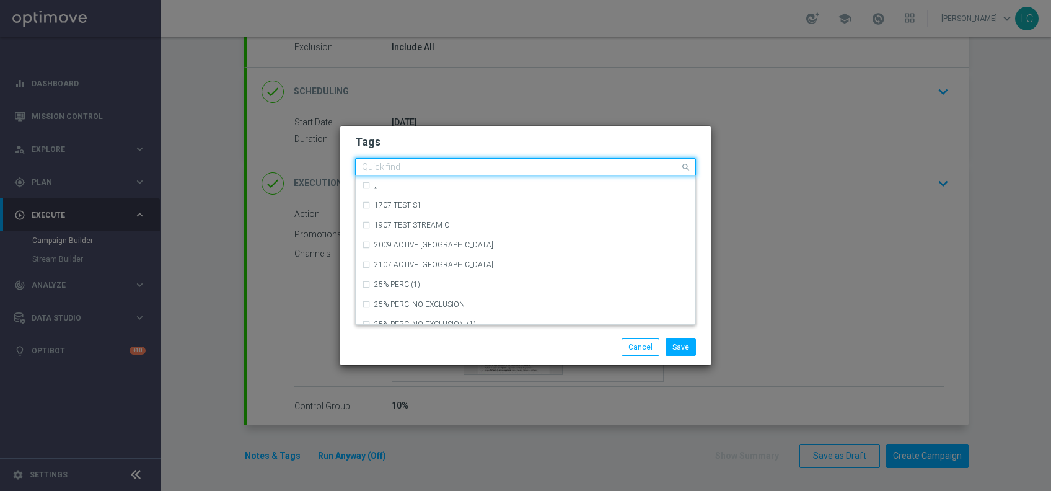
click at [623, 174] on div at bounding box center [520, 168] width 320 height 12
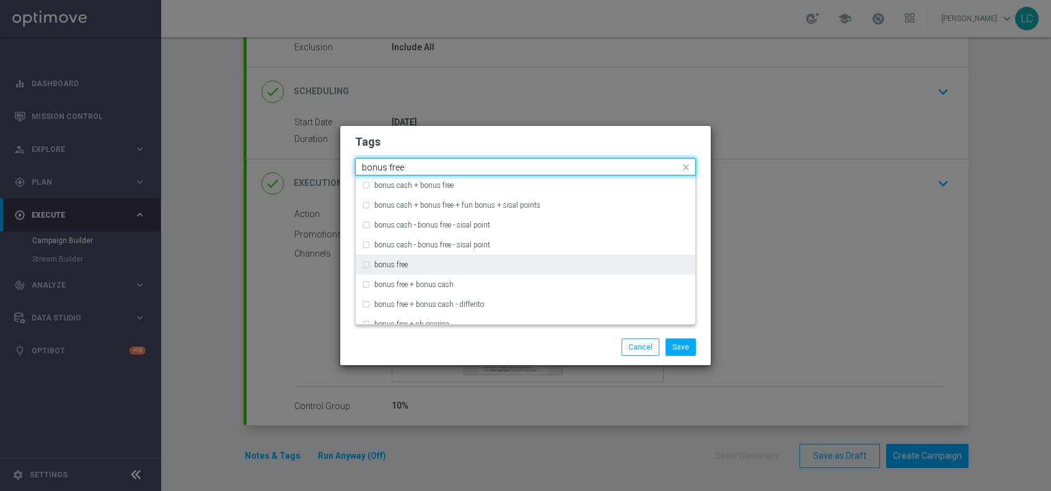
click at [456, 264] on div "bonus free" at bounding box center [531, 264] width 315 height 7
type input "bonus free"
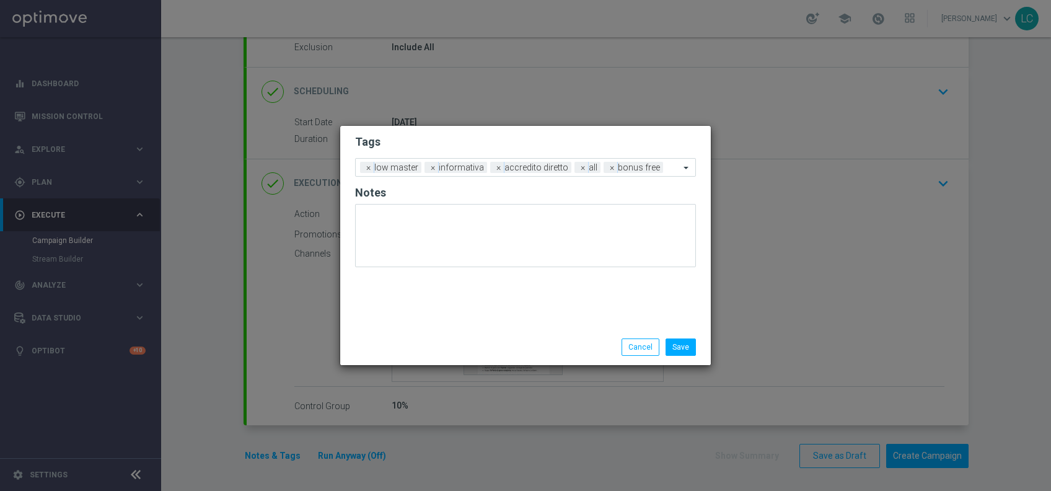
click at [542, 136] on h2 "Tags" at bounding box center [525, 142] width 341 height 15
click at [674, 339] on button "Save" at bounding box center [681, 346] width 30 height 17
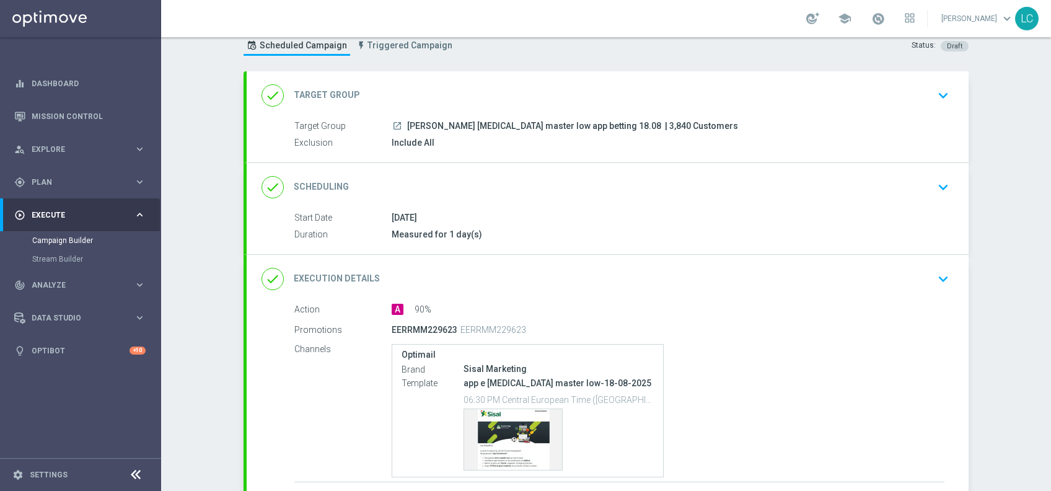
scroll to position [46, 0]
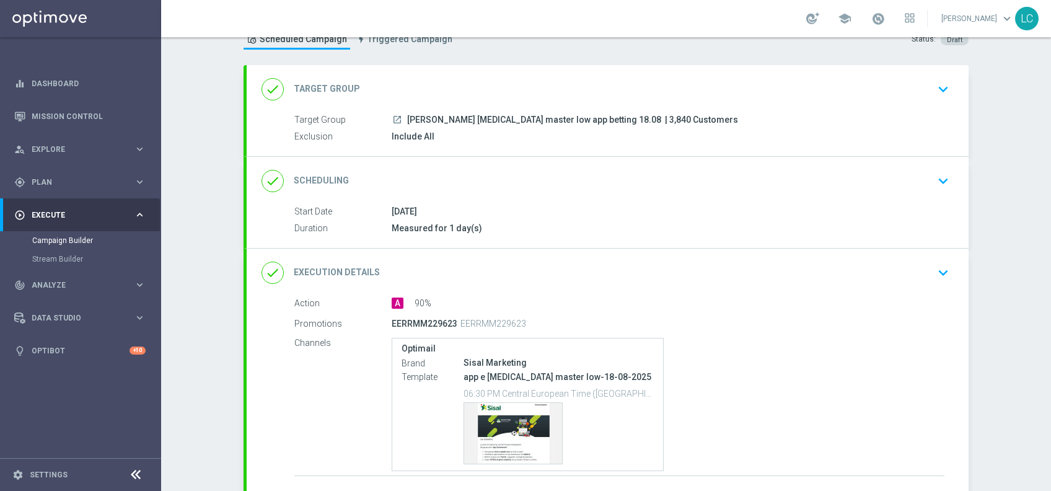
click at [935, 177] on icon "keyboard_arrow_down" at bounding box center [943, 181] width 19 height 19
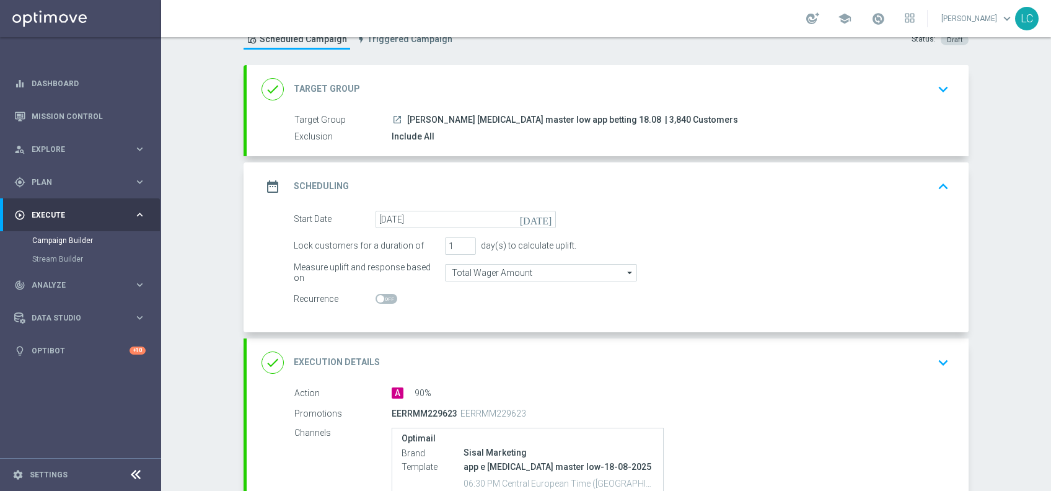
click at [945, 180] on icon "keyboard_arrow_up" at bounding box center [943, 186] width 19 height 19
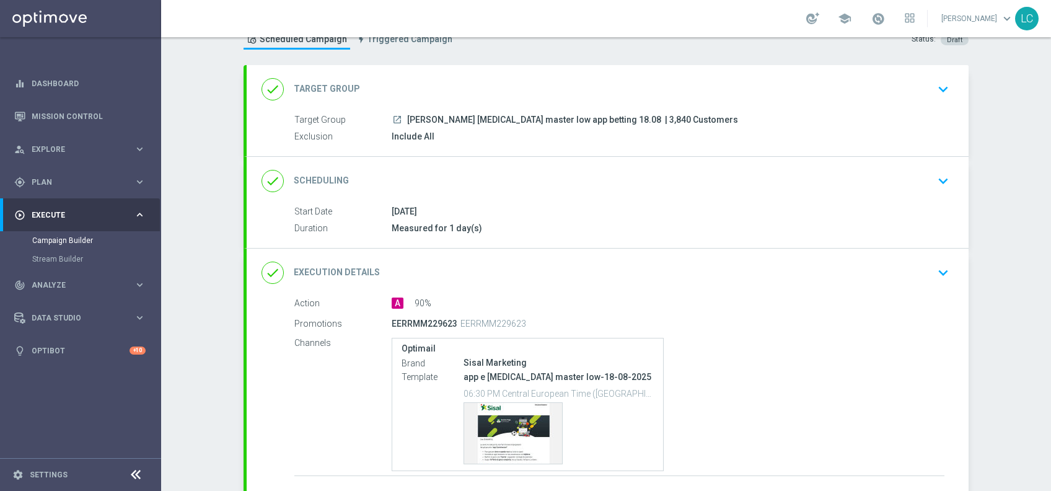
scroll to position [135, 0]
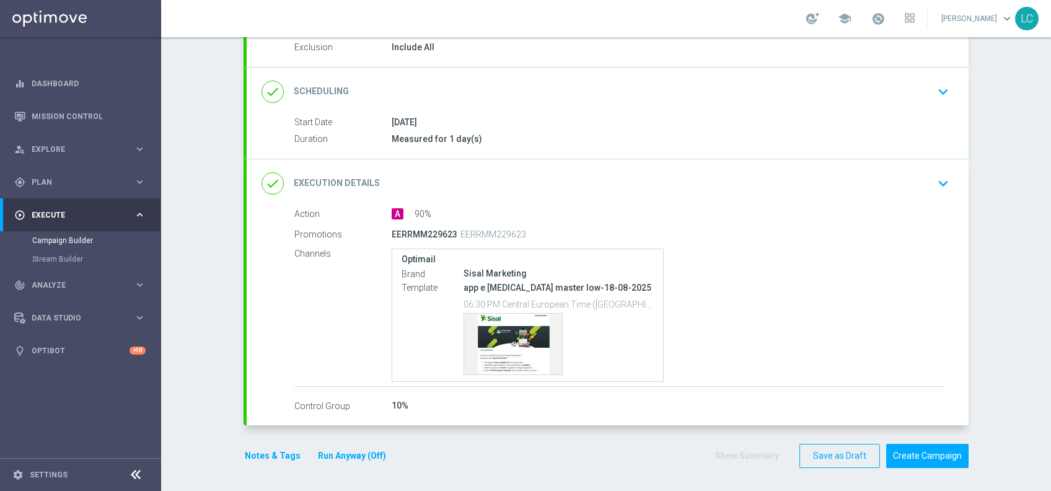
click at [265, 456] on button "Notes & Tags" at bounding box center [273, 455] width 58 height 15
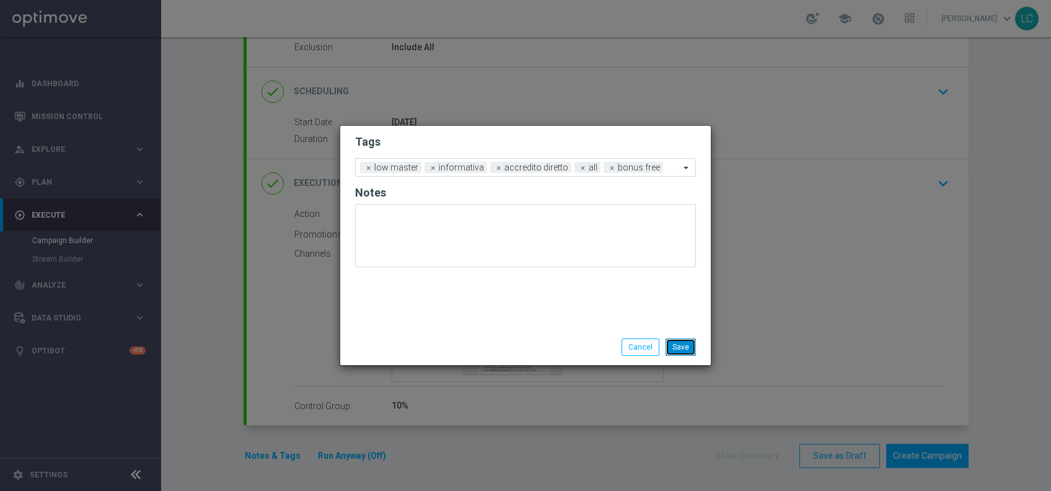
click at [687, 339] on button "Save" at bounding box center [681, 346] width 30 height 17
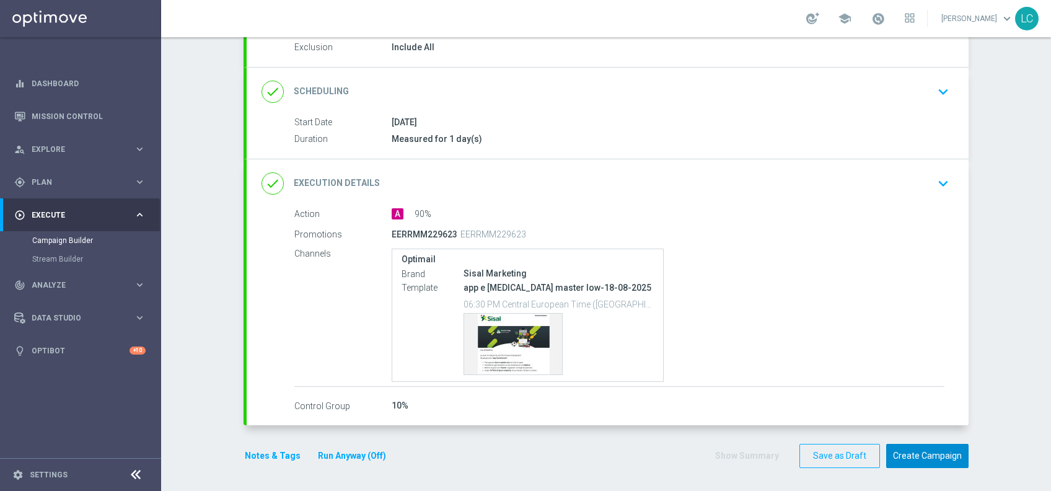
click at [925, 456] on button "Create Campaign" at bounding box center [927, 456] width 82 height 24
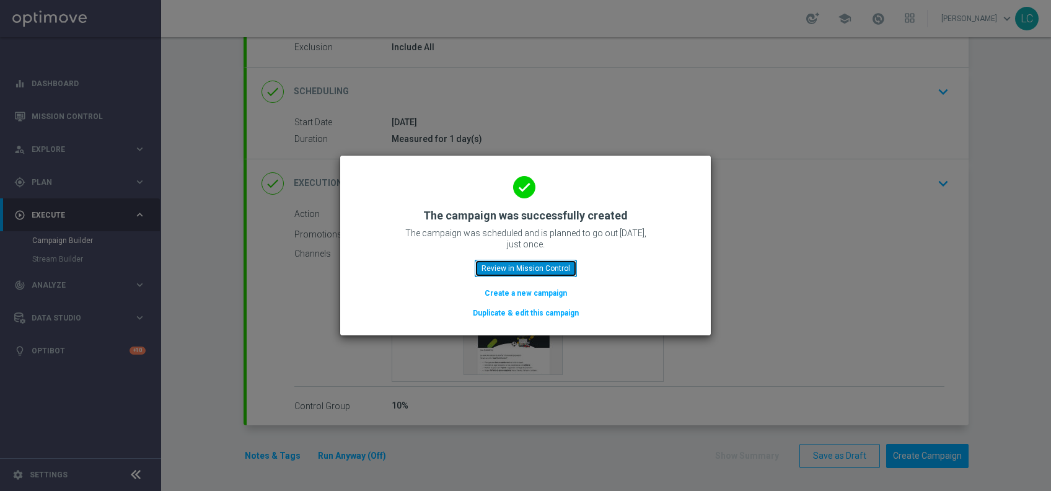
click at [536, 263] on button "Review in Mission Control" at bounding box center [526, 268] width 102 height 17
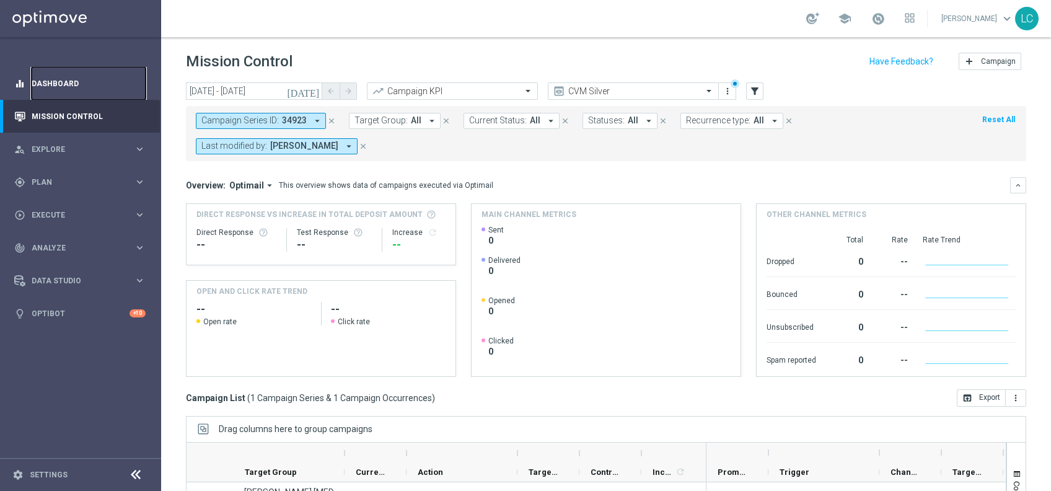
click at [76, 72] on link "Dashboard" at bounding box center [89, 83] width 114 height 33
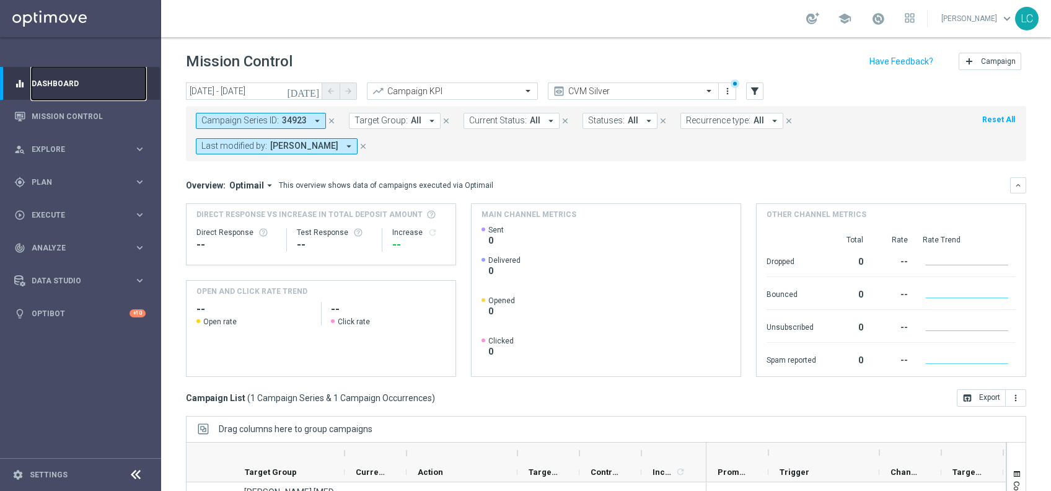
click at [76, 72] on link "Dashboard" at bounding box center [89, 83] width 114 height 33
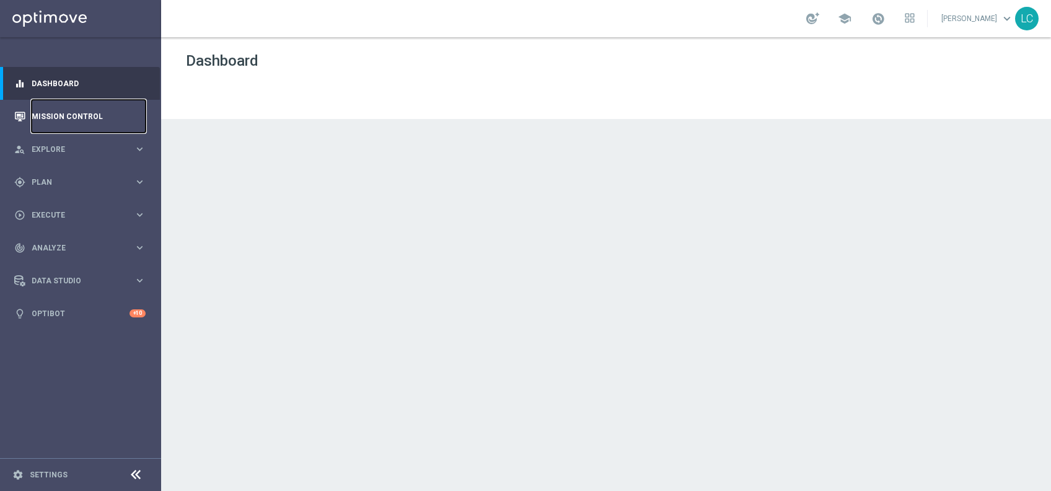
click at [87, 115] on link "Mission Control" at bounding box center [89, 116] width 114 height 33
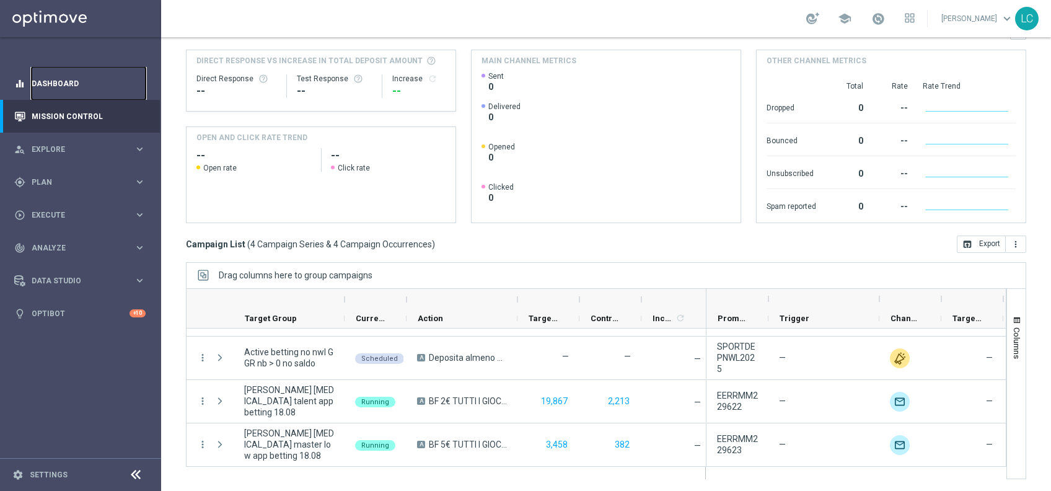
click at [58, 77] on link "Dashboard" at bounding box center [89, 83] width 114 height 33
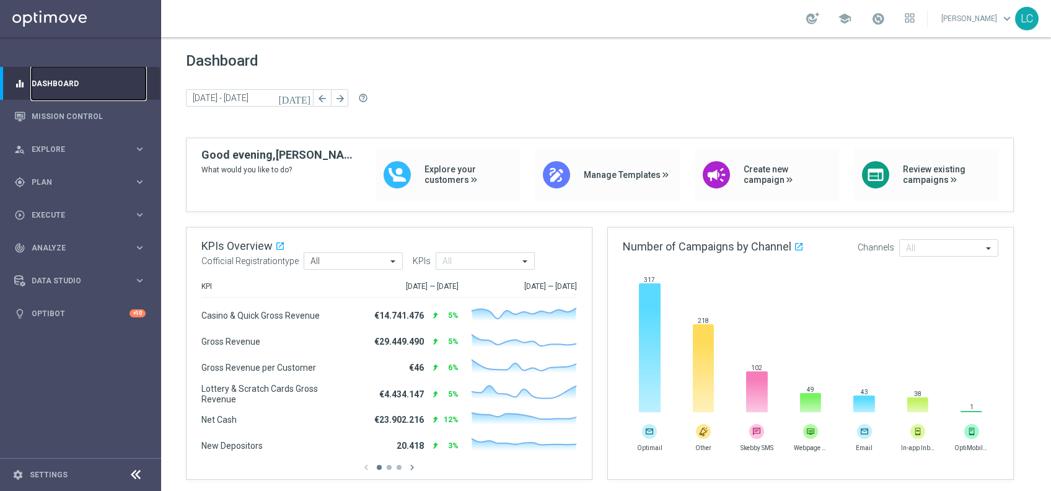
click at [68, 81] on link "Dashboard" at bounding box center [89, 83] width 114 height 33
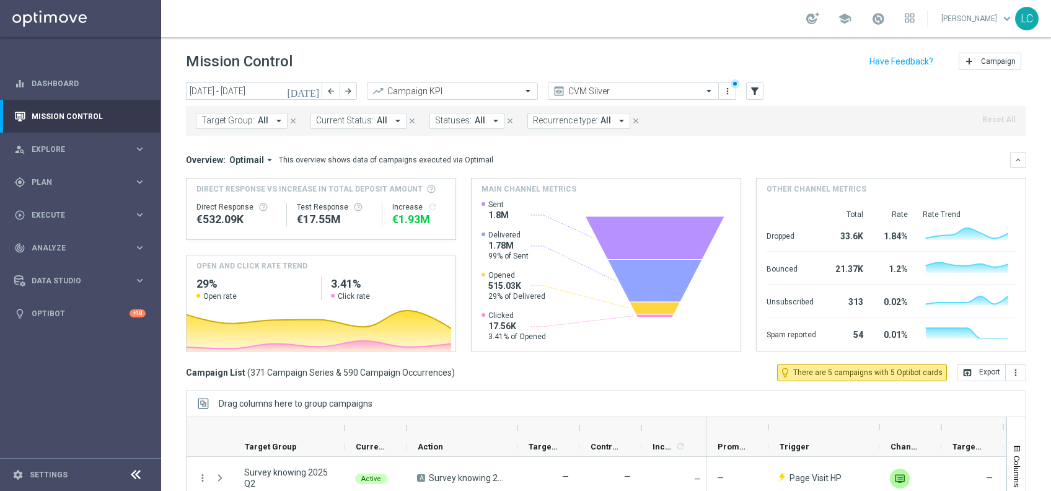
click at [248, 121] on span "Target Group:" at bounding box center [227, 120] width 53 height 11
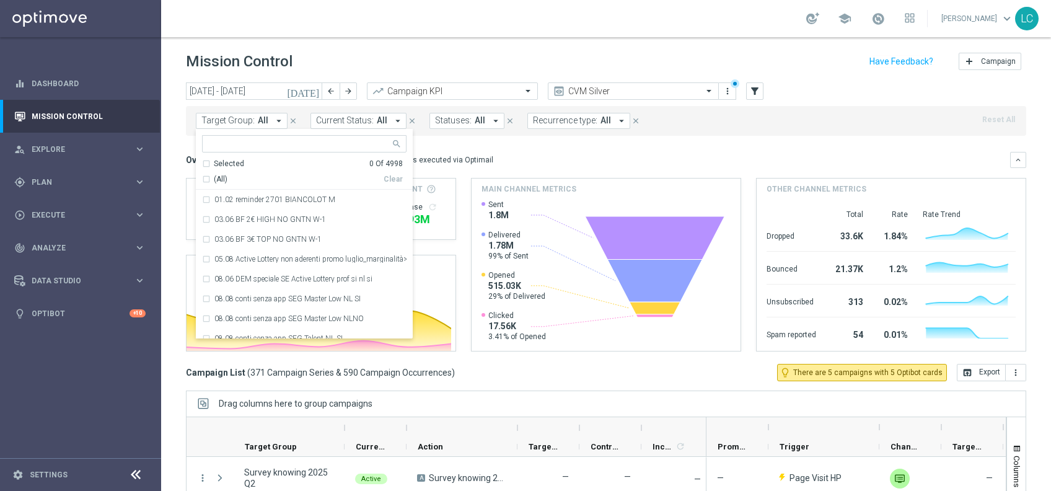
click at [248, 121] on span "Target Group:" at bounding box center [227, 120] width 53 height 11
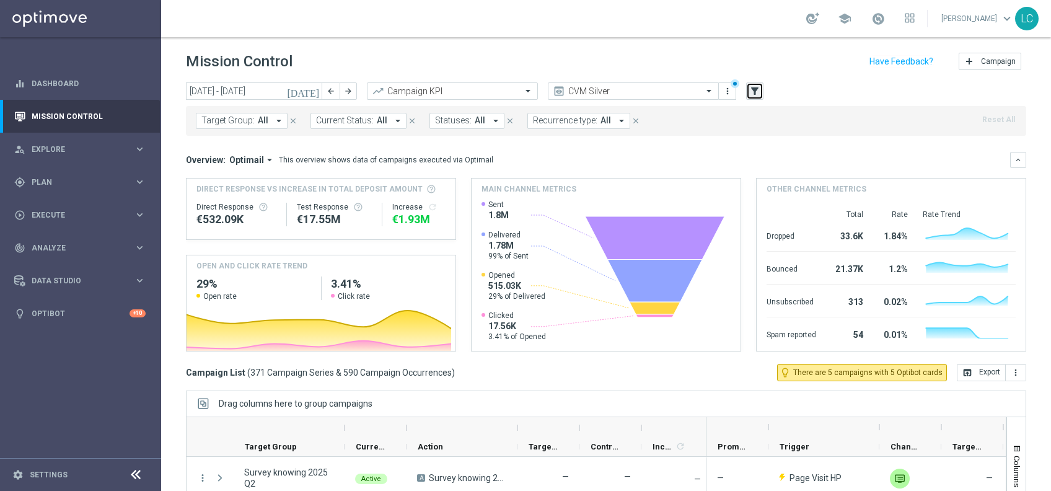
click at [759, 89] on icon "filter_alt" at bounding box center [754, 91] width 11 height 11
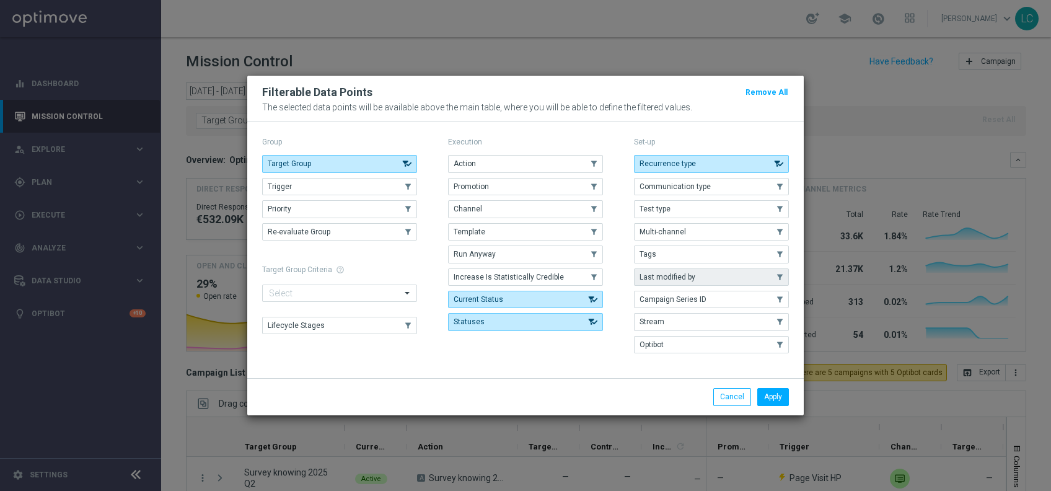
click at [682, 275] on span "Last modified by" at bounding box center [668, 277] width 56 height 9
click at [762, 394] on button "Apply" at bounding box center [774, 396] width 32 height 17
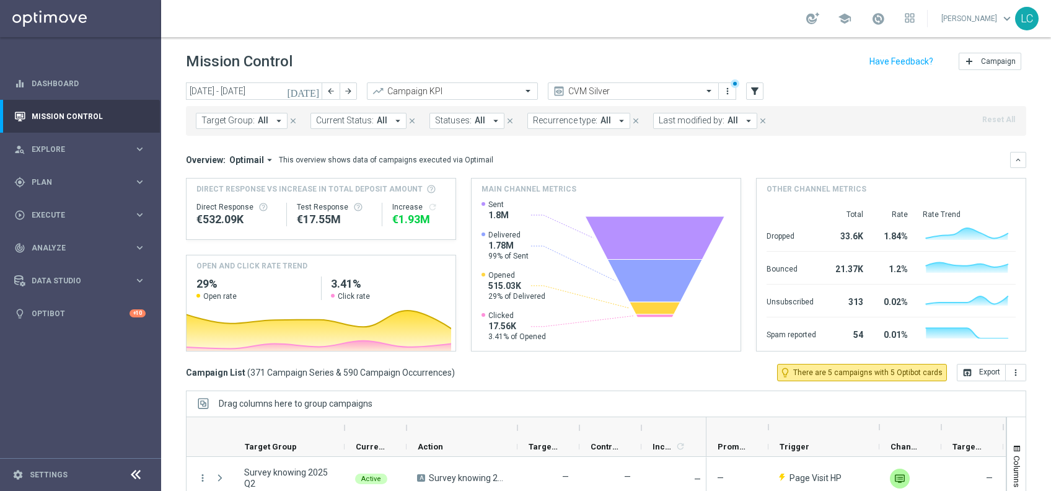
click at [691, 128] on button "Last modified by: All arrow_drop_down" at bounding box center [705, 121] width 104 height 16
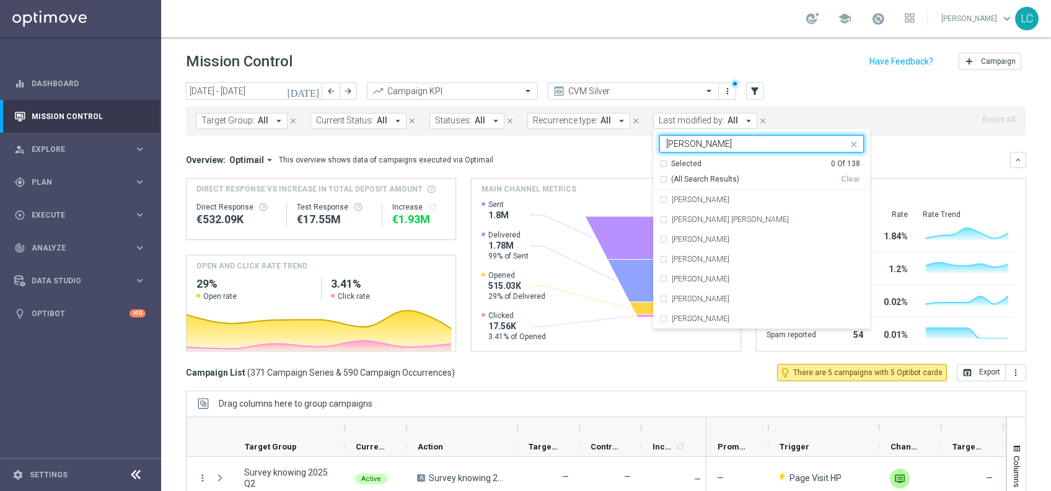
type input "carle"
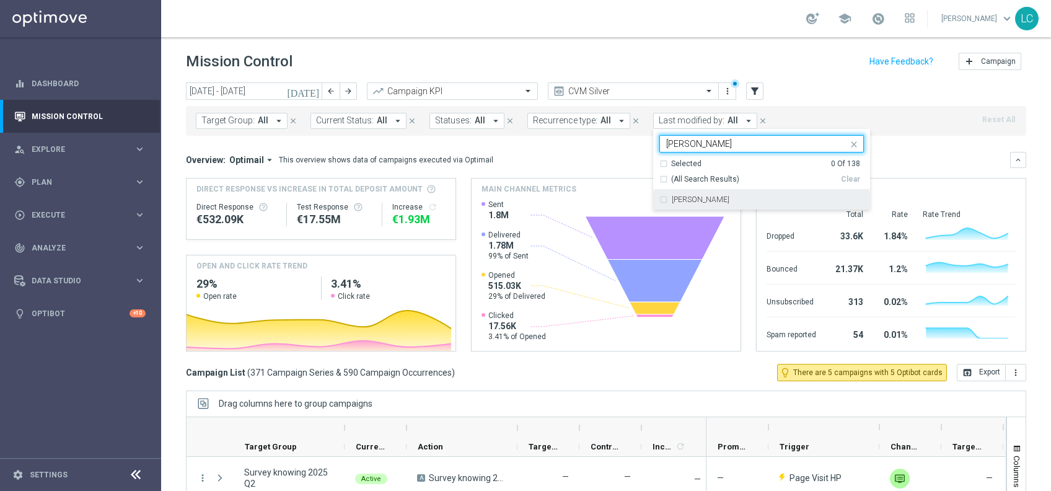
click at [684, 210] on rect at bounding box center [604, 275] width 245 height 151
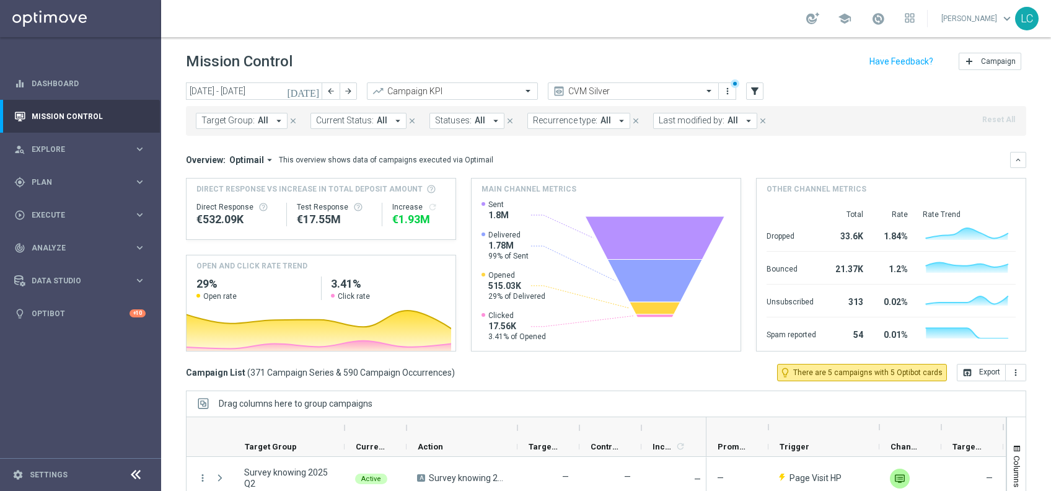
click at [684, 210] on rect at bounding box center [604, 275] width 245 height 151
click at [702, 118] on span "Last modified by:" at bounding box center [692, 120] width 66 height 11
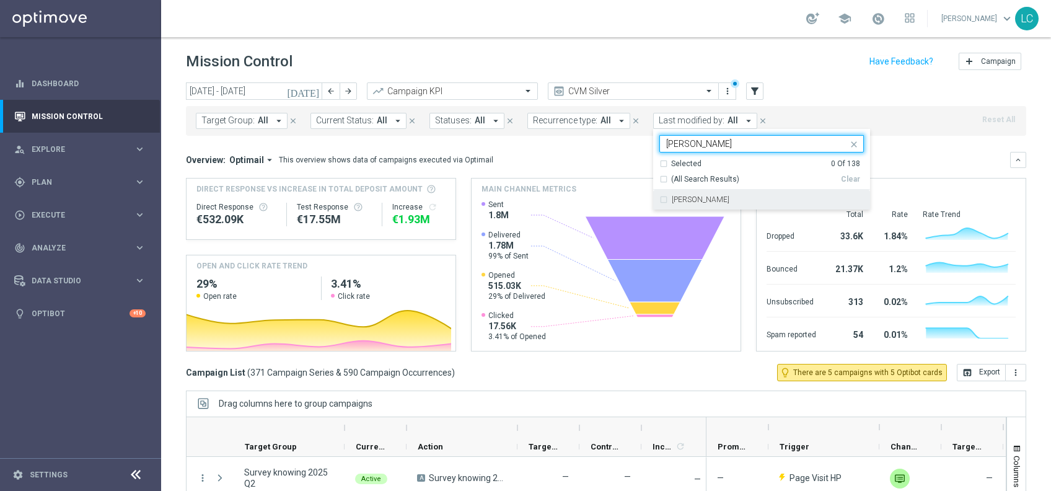
click at [689, 195] on div "[PERSON_NAME]" at bounding box center [762, 200] width 205 height 20
type input "carle"
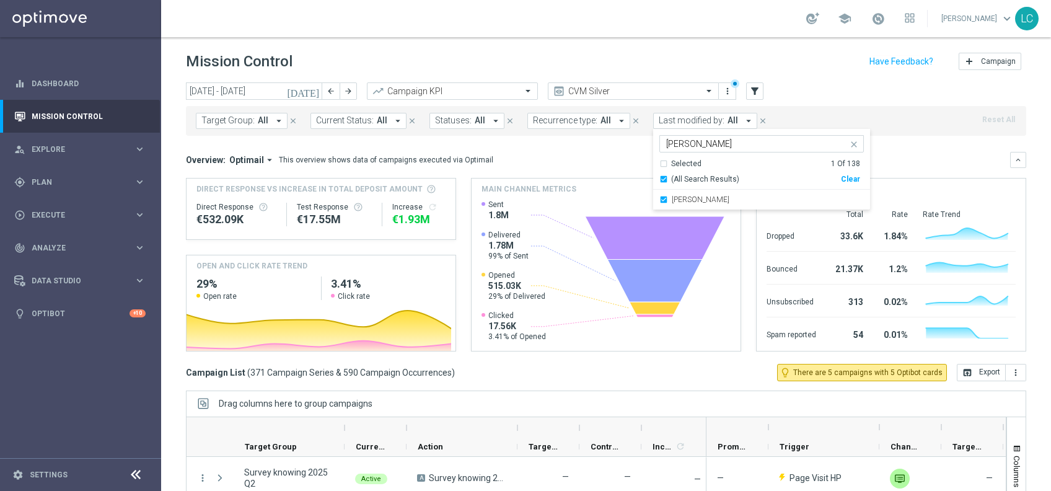
click at [872, 137] on mini-dashboard "Overview: Optimail arrow_drop_down This overview shows data of campaigns execut…" at bounding box center [606, 250] width 841 height 228
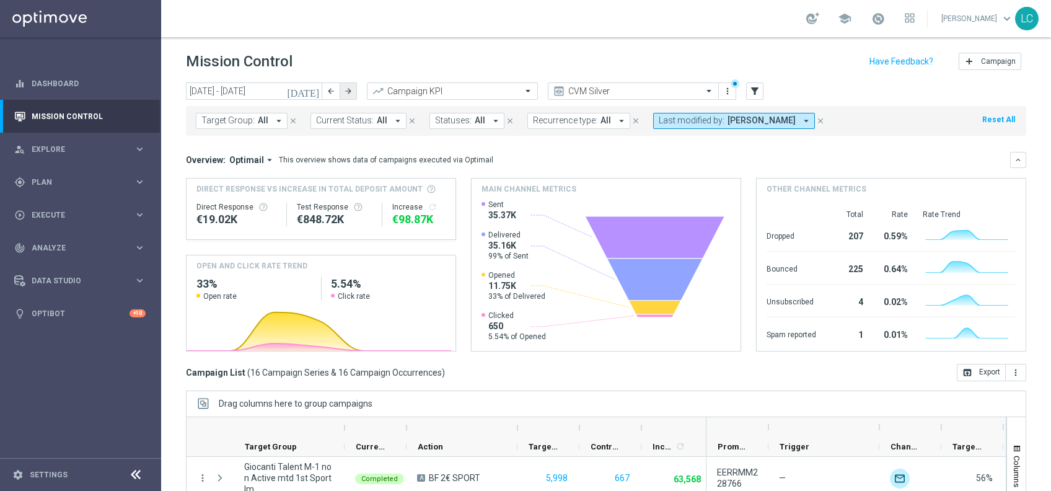
click at [351, 90] on icon "arrow_forward" at bounding box center [348, 91] width 9 height 9
type input "18 Aug 2025 - 24 Aug 2025"
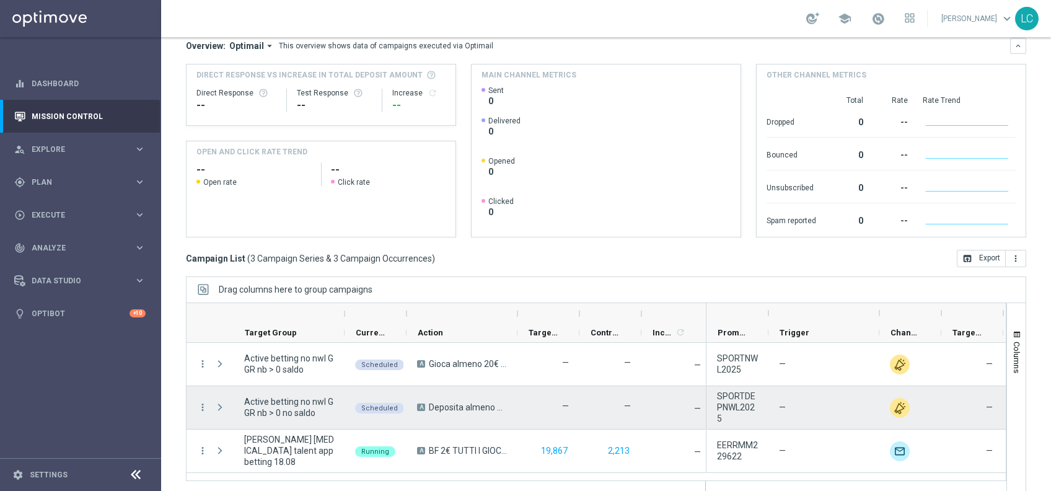
scroll to position [128, 0]
